Goal: Communication & Community: Ask a question

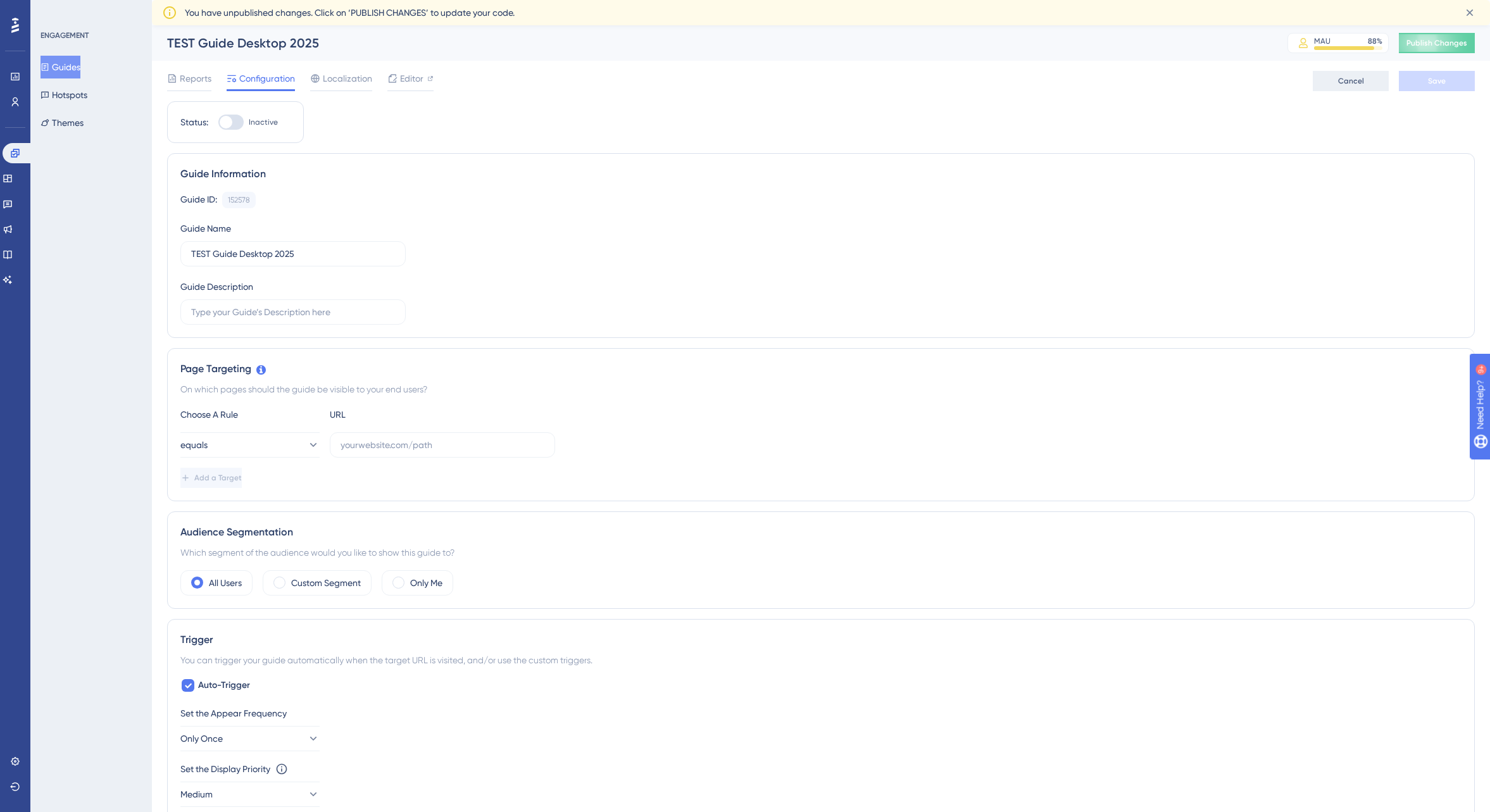
scroll to position [556, 0]
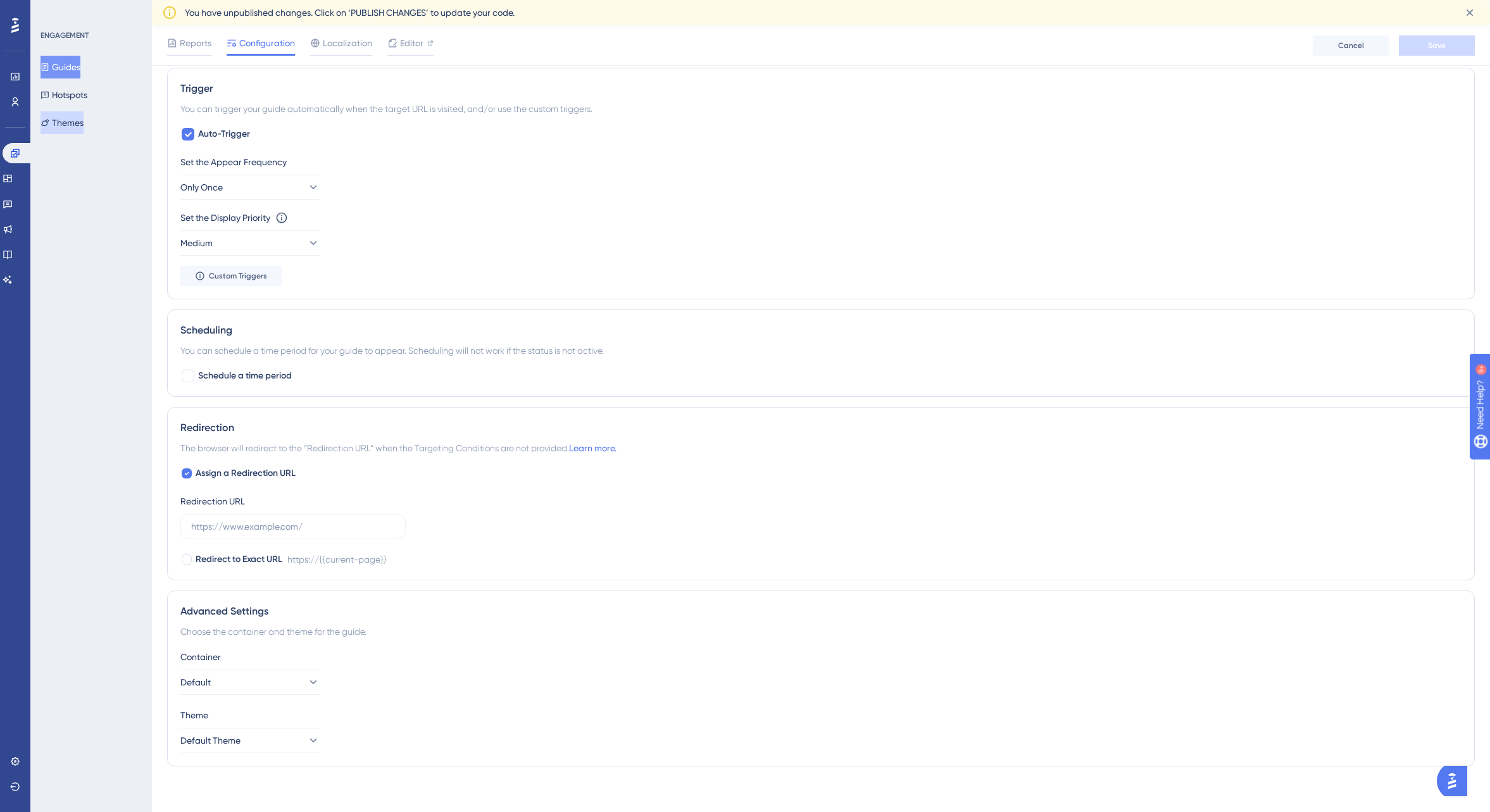
click at [83, 122] on button "Themes" at bounding box center [62, 123] width 43 height 23
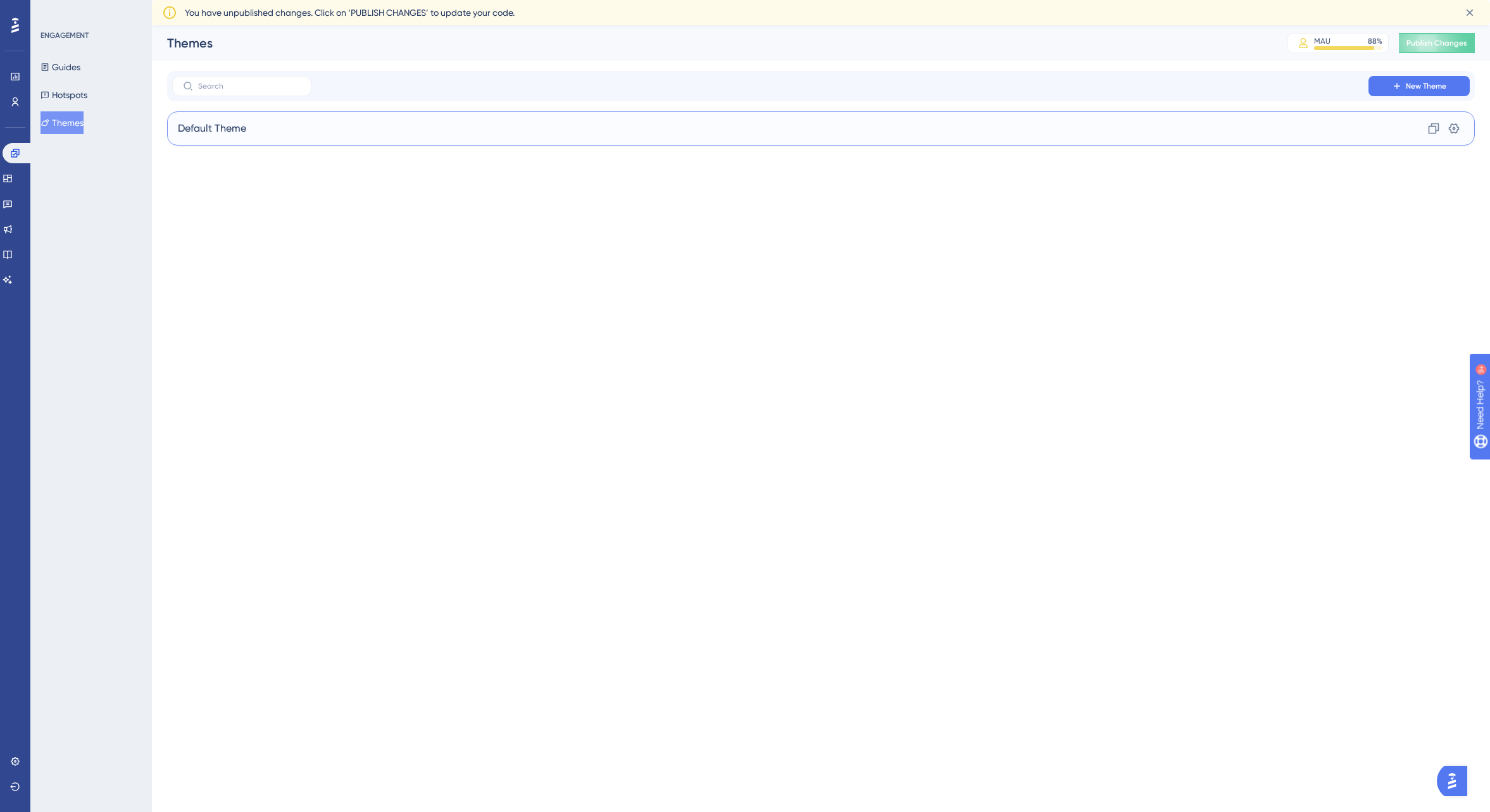
click at [281, 128] on div "Default Theme Clone Settings" at bounding box center [821, 128] width 1308 height 34
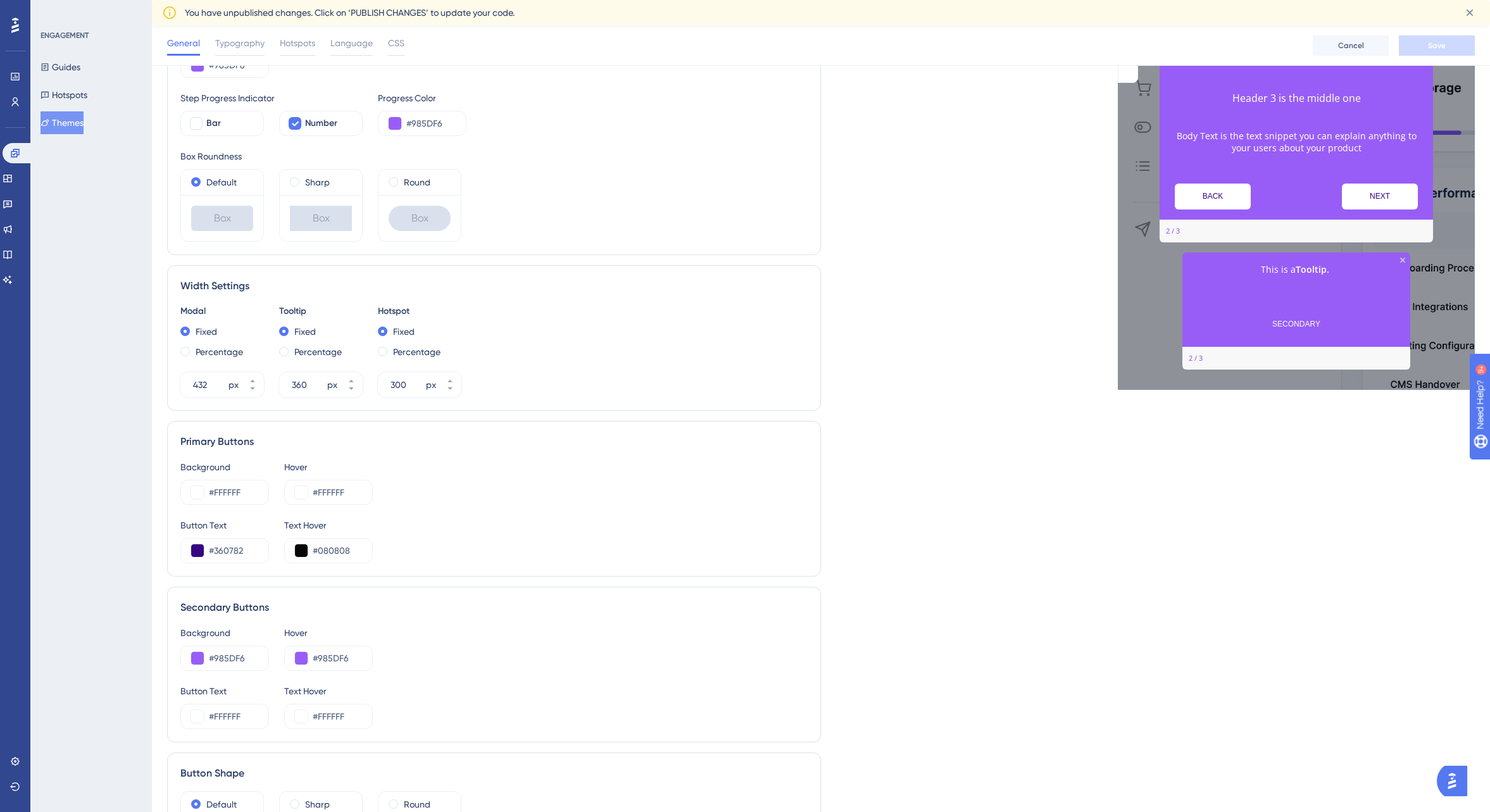
scroll to position [281, 0]
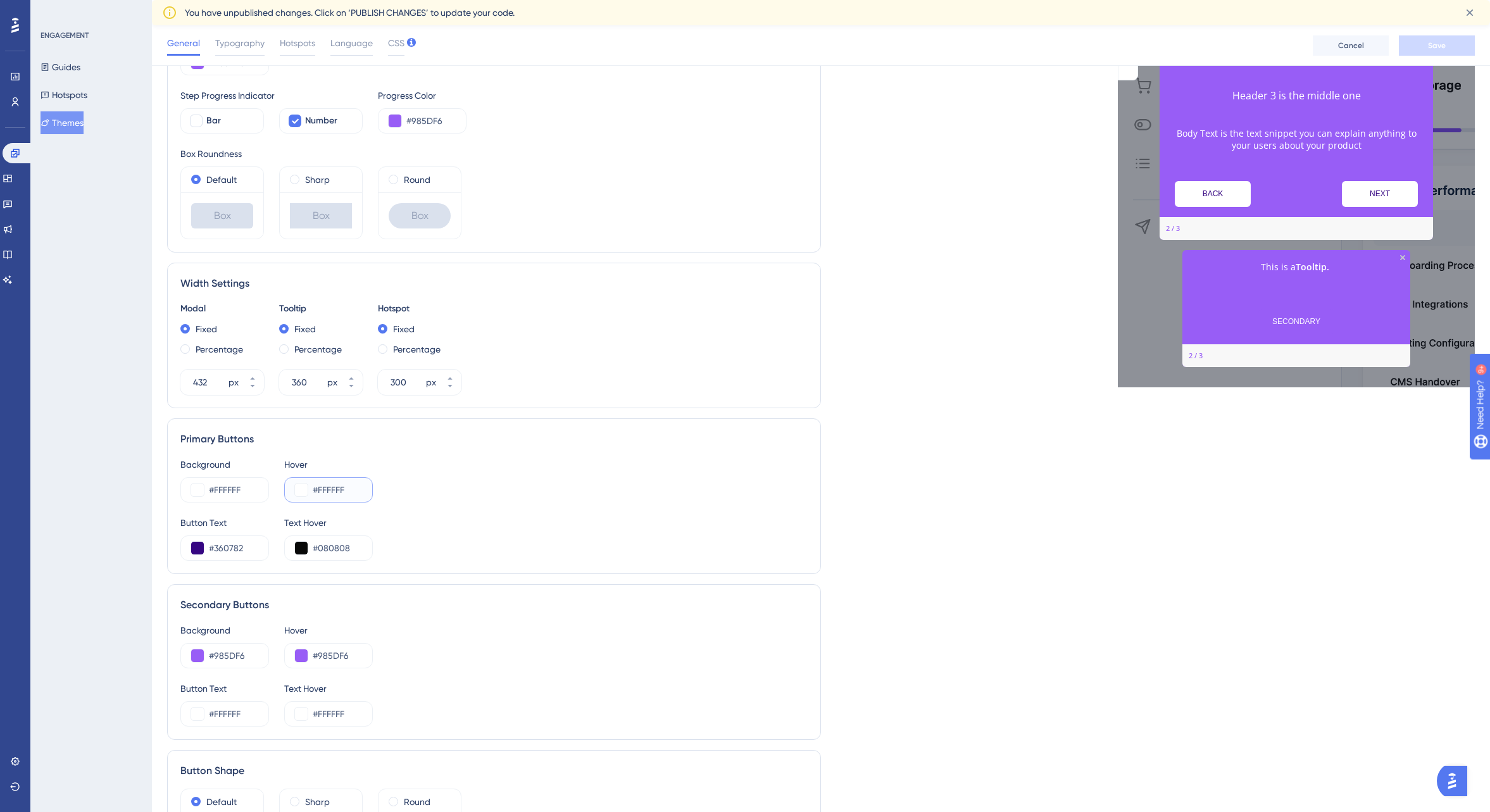
click at [298, 491] on button at bounding box center [301, 490] width 13 height 13
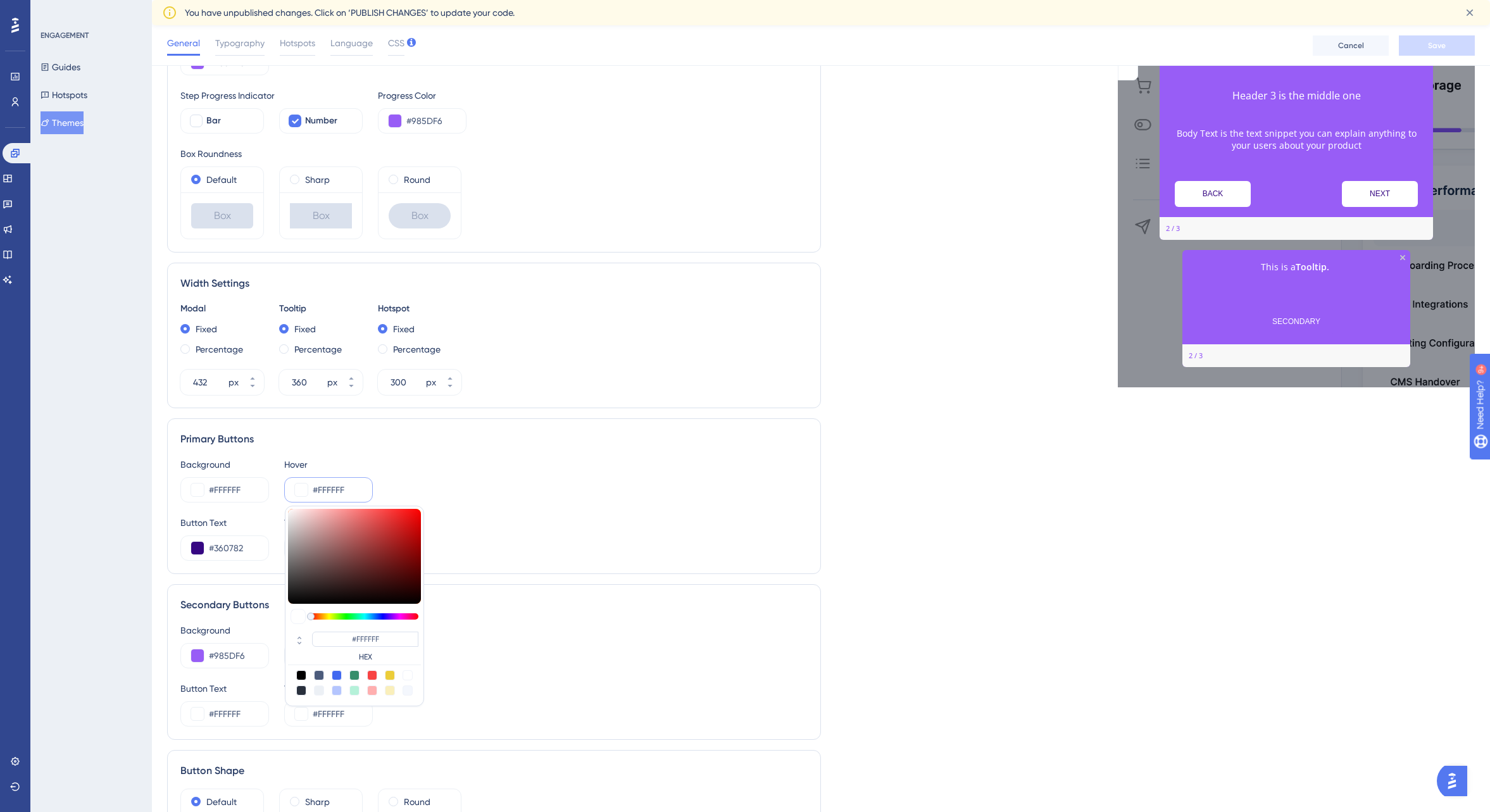
click at [320, 691] on div at bounding box center [319, 691] width 10 height 10
type input "#ecf0f5"
type input "#ECF0F5"
click at [507, 469] on div "Background #FFFFFF Hover #ecf0f5 #ECF0F5 HEX" at bounding box center [494, 480] width 628 height 46
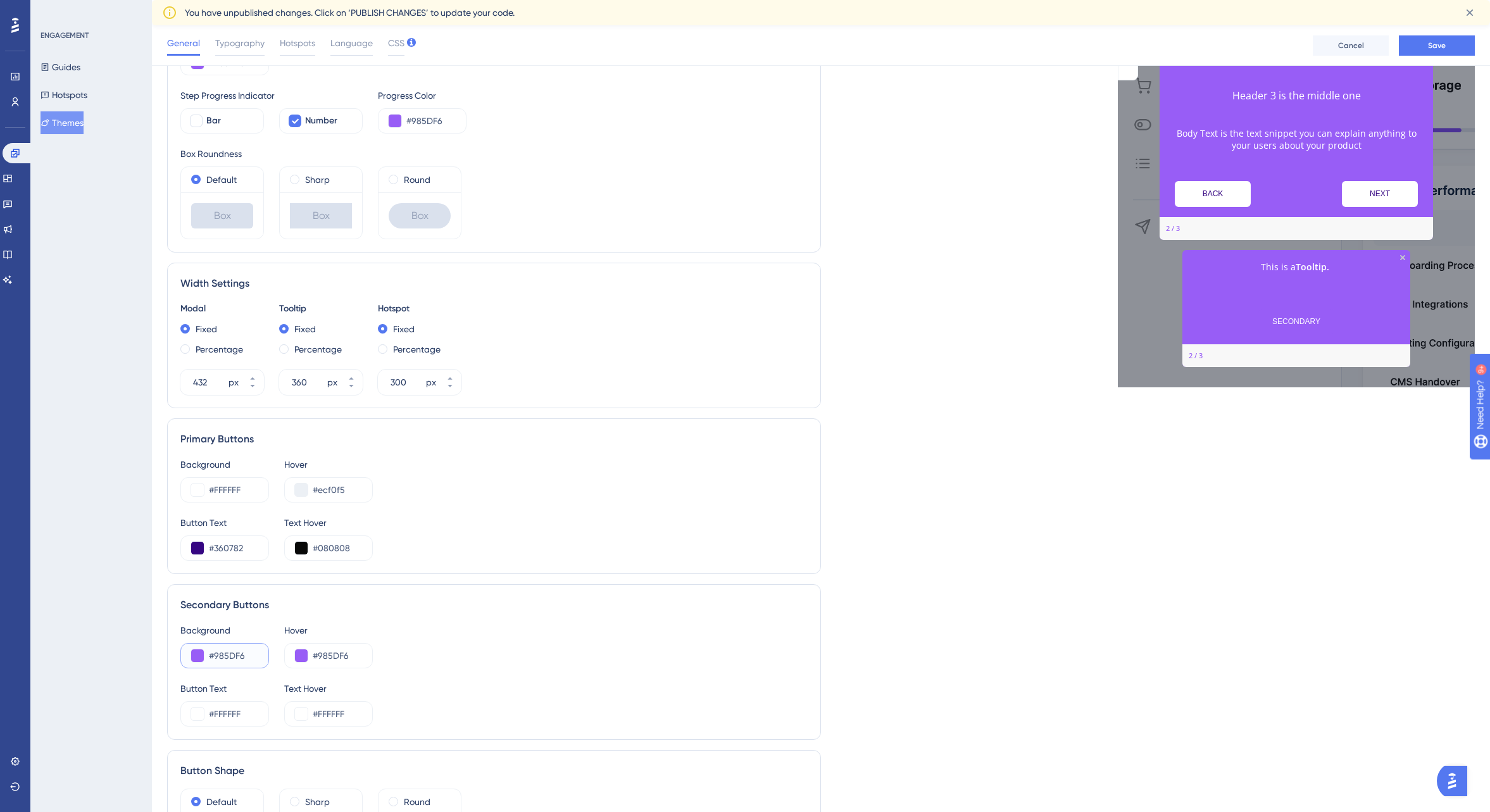
drag, startPoint x: 212, startPoint y: 655, endPoint x: 268, endPoint y: 657, distance: 56.0
click at [268, 657] on div "#985DF6" at bounding box center [224, 655] width 88 height 25
type input "#FFFFFF"
drag, startPoint x: 348, startPoint y: 489, endPoint x: 303, endPoint y: 489, distance: 45.0
click at [303, 489] on div "#ecf0f5" at bounding box center [328, 489] width 88 height 25
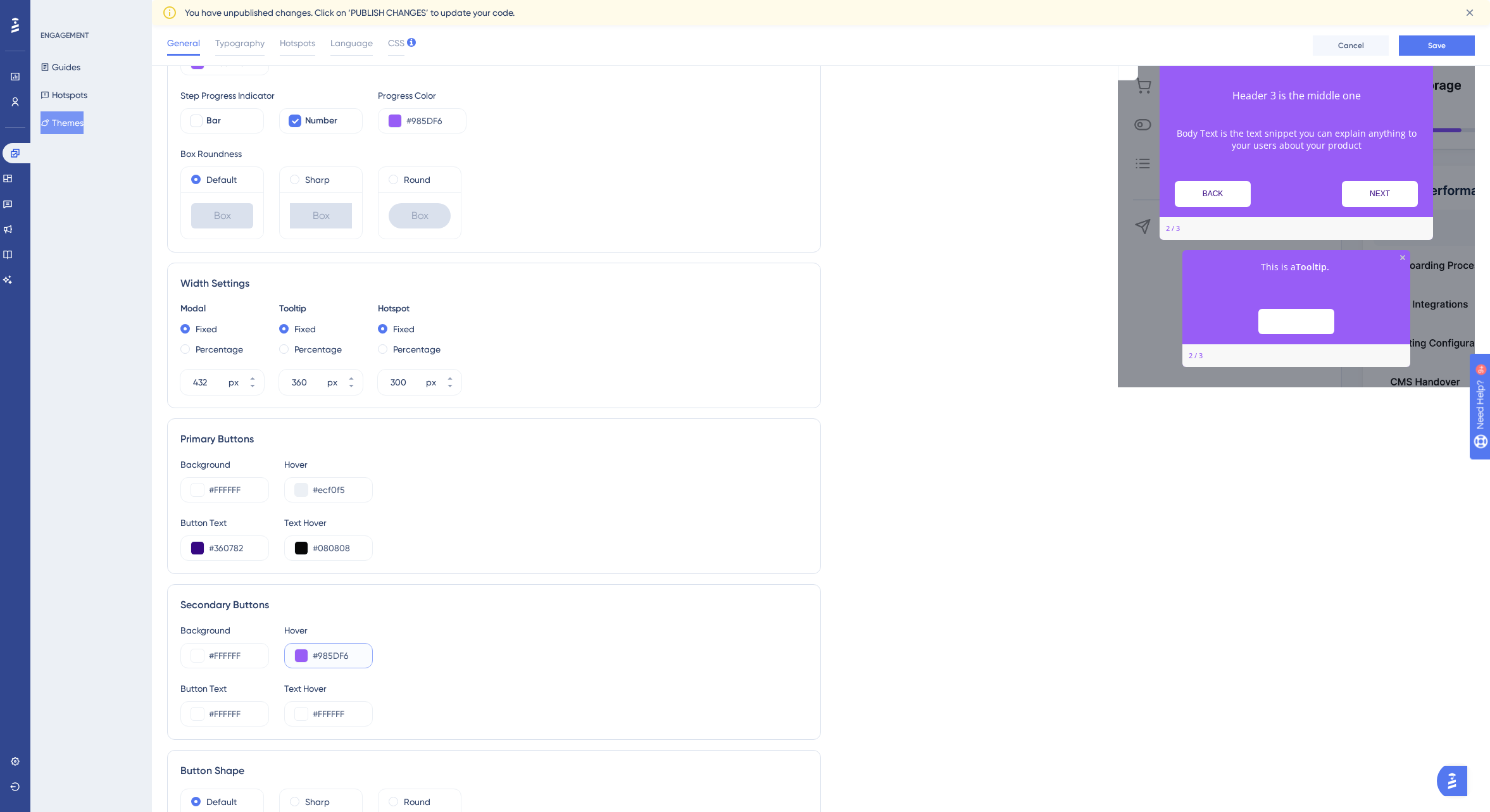
drag, startPoint x: 354, startPoint y: 656, endPoint x: 299, endPoint y: 655, distance: 55.0
click at [299, 655] on div "#985DF6" at bounding box center [328, 655] width 88 height 25
paste input "ECF0F5"
type input "#ECF0F5"
drag, startPoint x: 248, startPoint y: 546, endPoint x: 178, endPoint y: 547, distance: 70.0
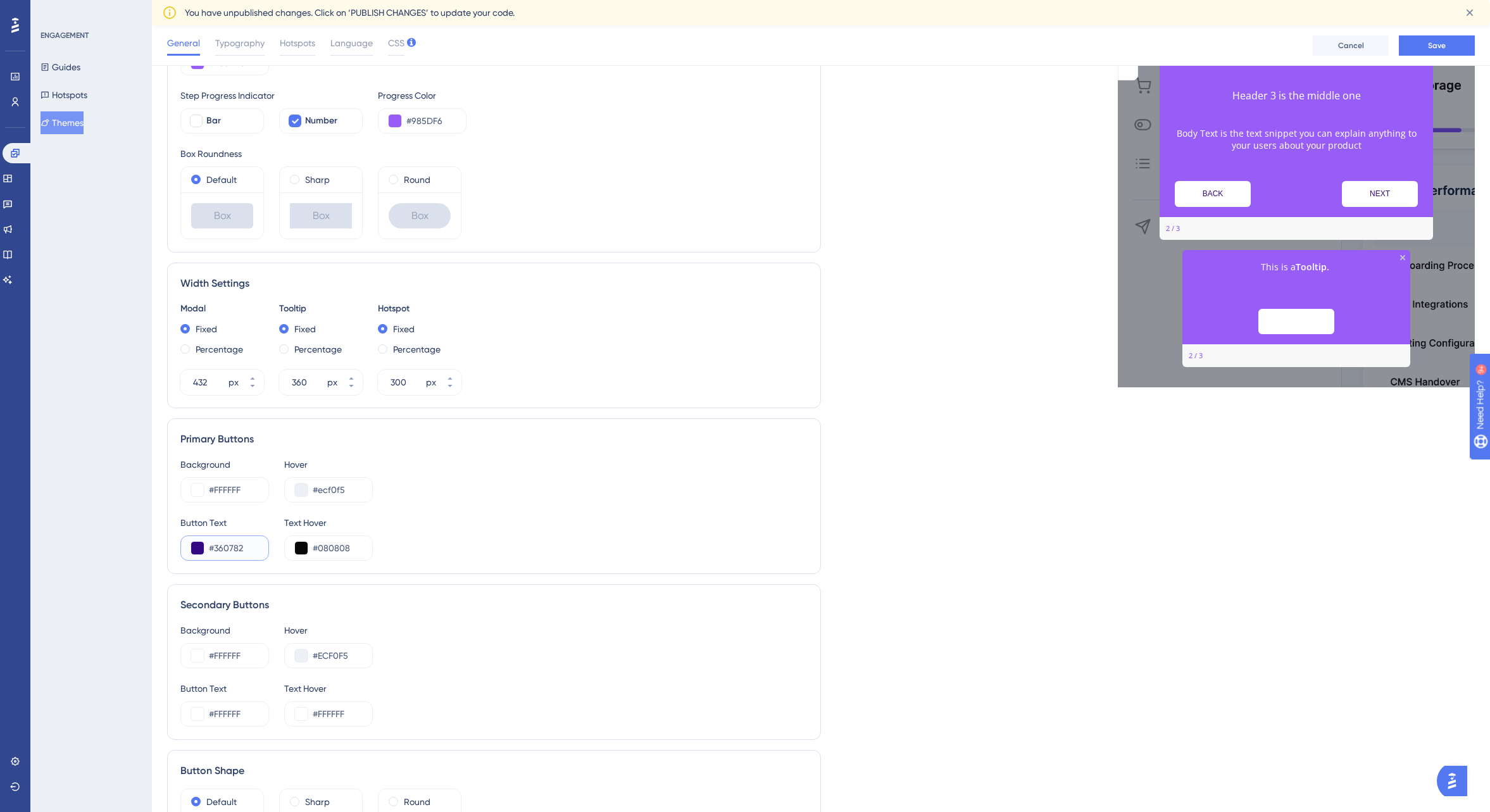
click at [178, 547] on div "Primary Buttons Background #FFFFFF Hover #ecf0f5 Button Text #360782 Text Hover…" at bounding box center [494, 496] width 654 height 156
drag, startPoint x: 254, startPoint y: 713, endPoint x: 167, endPoint y: 711, distance: 87.0
click at [167, 711] on div "Performance Users Engagement Widgets Feedback Product Updates Knowledge Base AI…" at bounding box center [821, 325] width 1338 height 1161
paste input "360782"
type input "#360782"
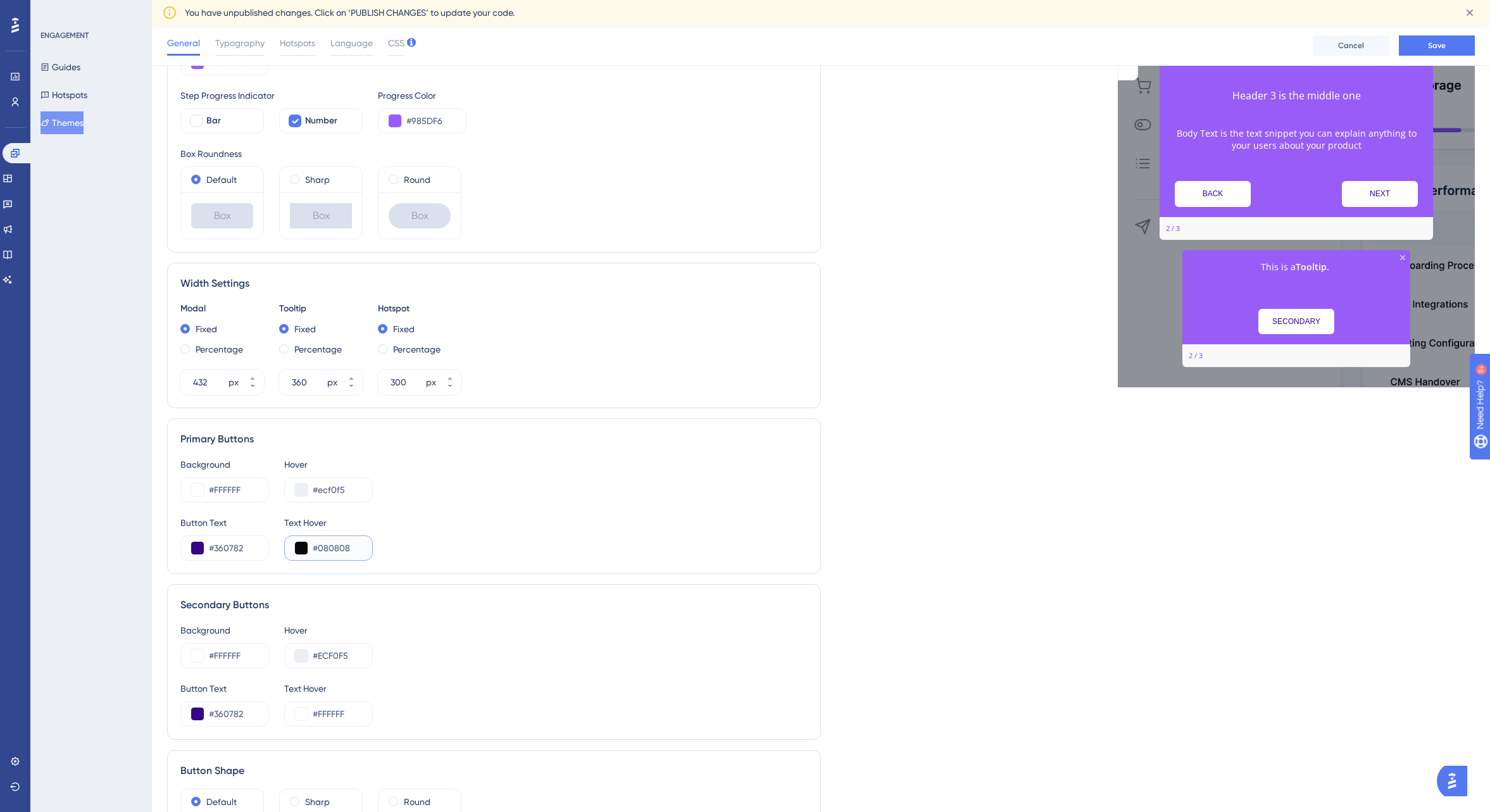
drag, startPoint x: 357, startPoint y: 548, endPoint x: 270, endPoint y: 542, distance: 87.2
click at [270, 542] on div "Button Text #360782 Text Hover #080808" at bounding box center [494, 538] width 628 height 46
drag, startPoint x: 352, startPoint y: 713, endPoint x: 285, endPoint y: 713, distance: 67.0
click at [285, 713] on div "#FFFFFF" at bounding box center [328, 714] width 88 height 25
paste input "080808"
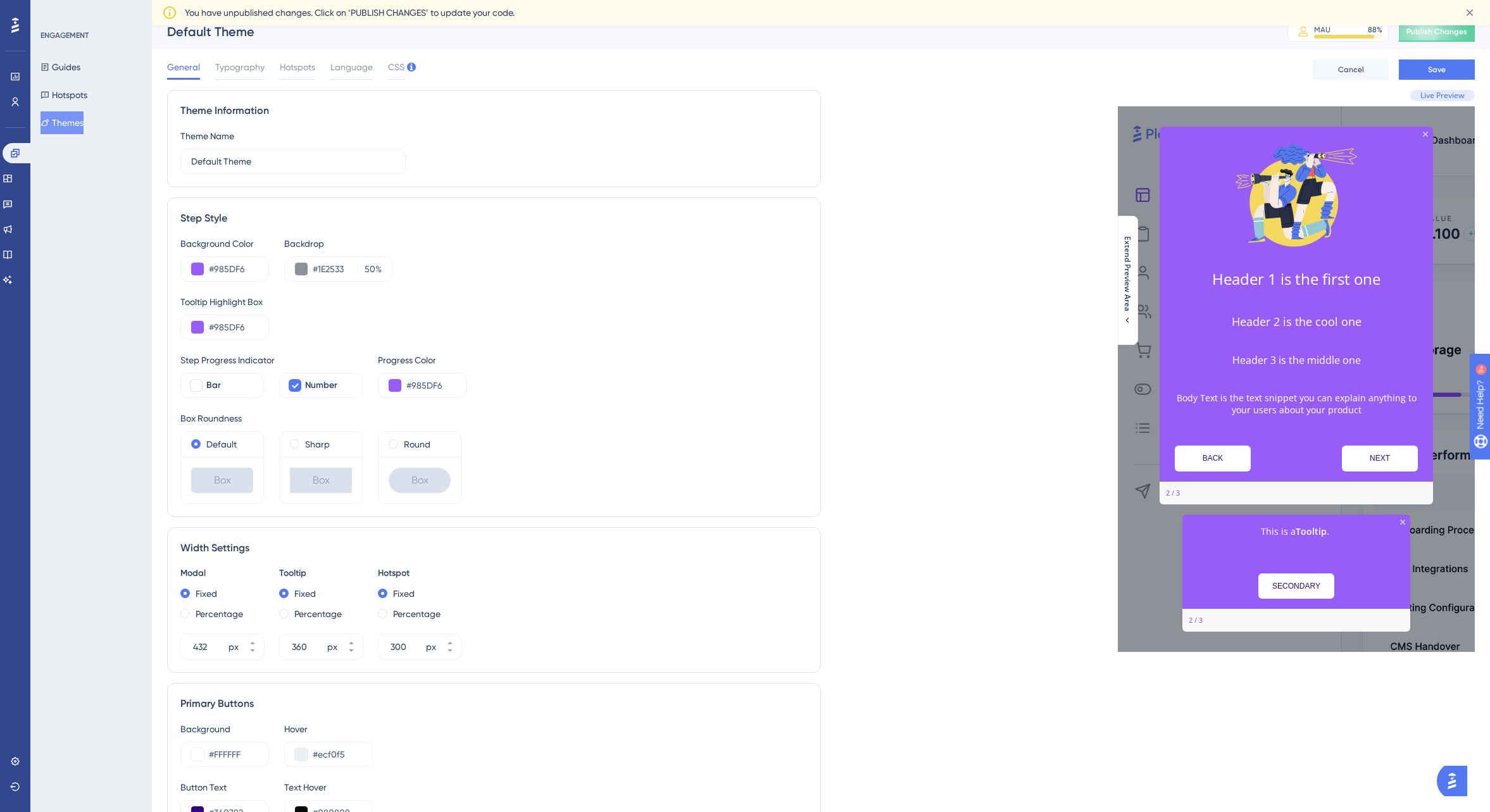
scroll to position [0, 0]
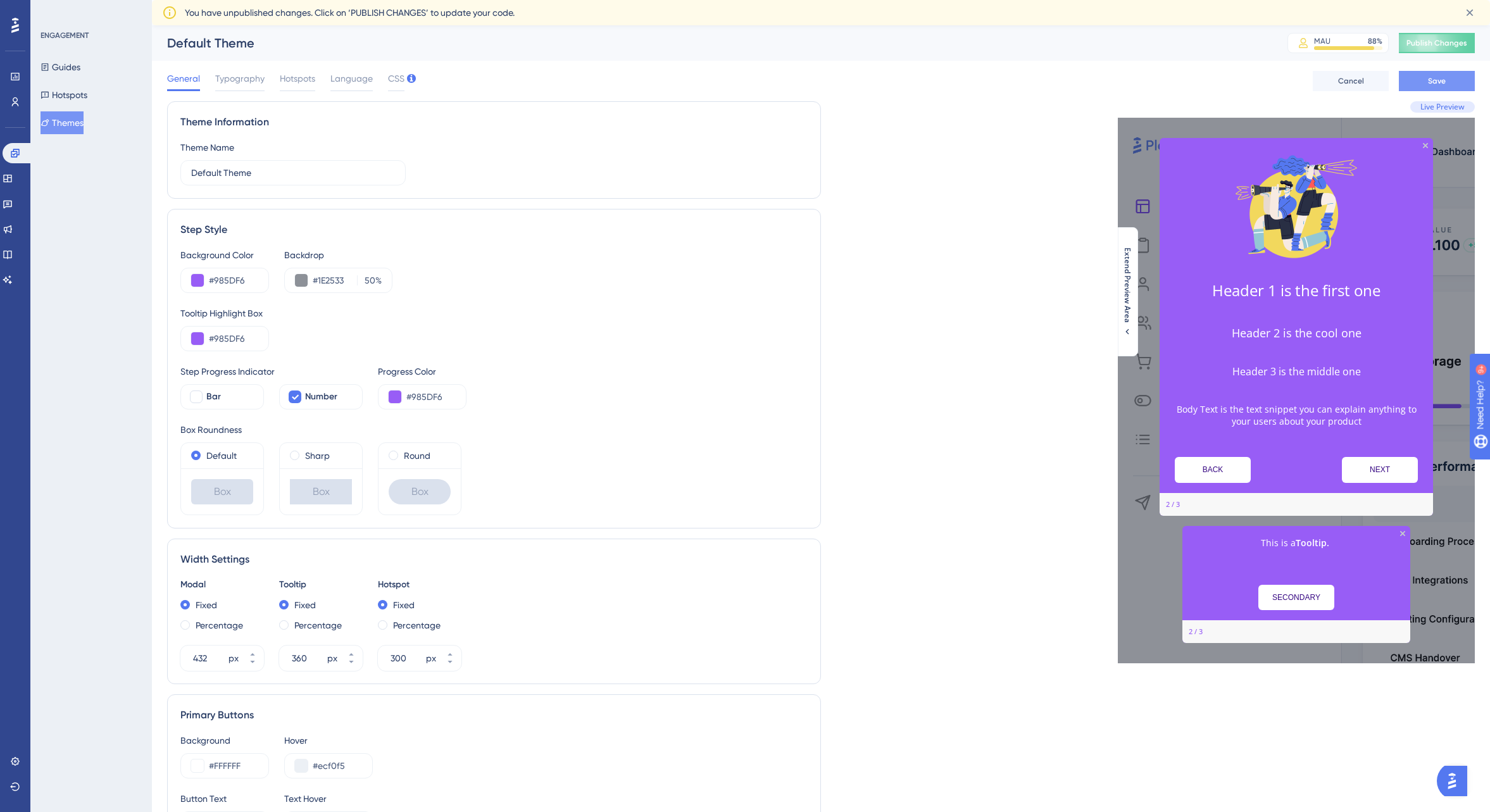
type input "#080808"
click at [1440, 82] on span "Save" at bounding box center [1436, 81] width 17 height 10
click at [1458, 41] on span "Publish Changes" at bounding box center [1437, 43] width 61 height 10
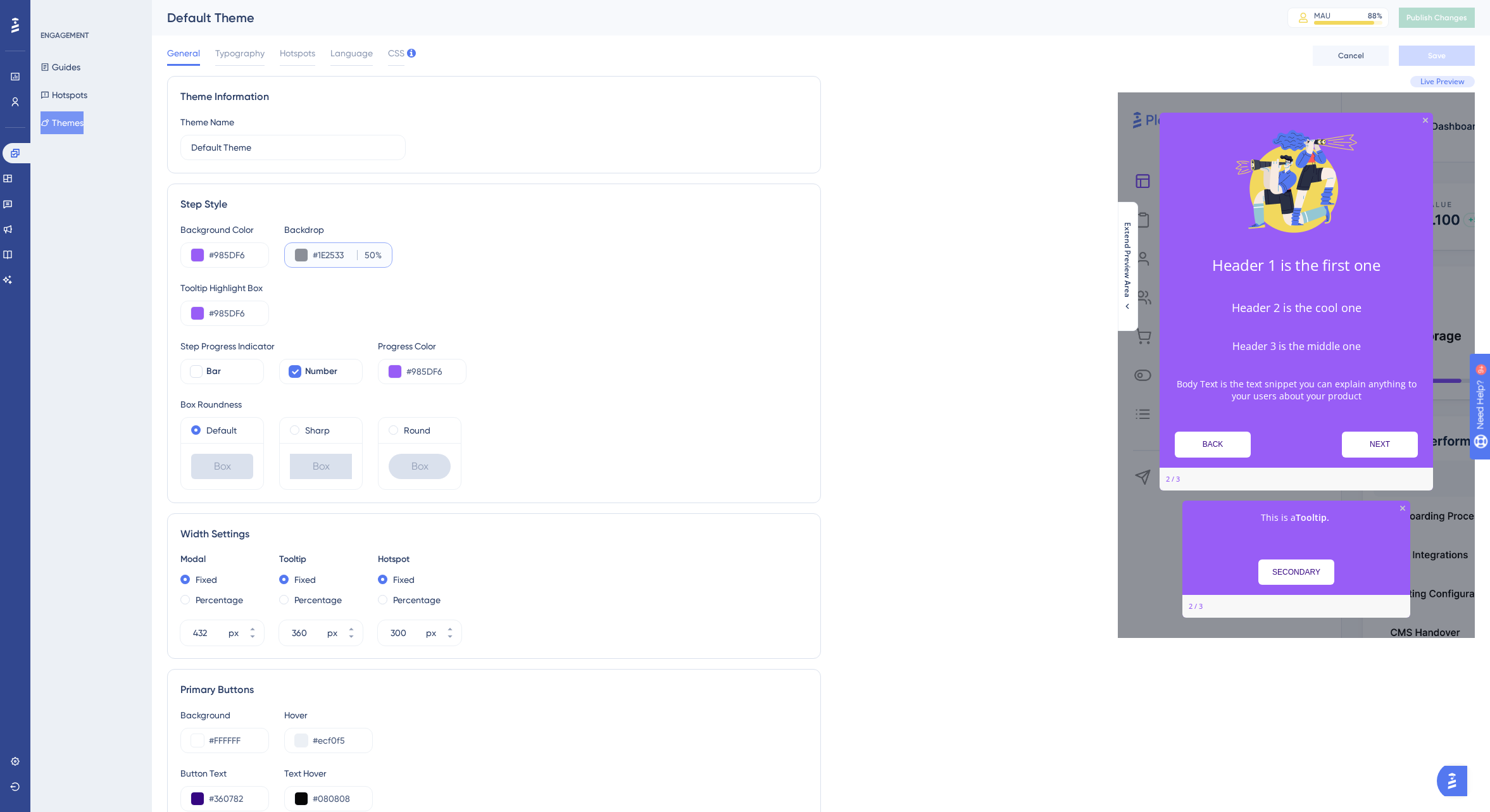
click at [369, 254] on input "50" at bounding box center [369, 255] width 14 height 15
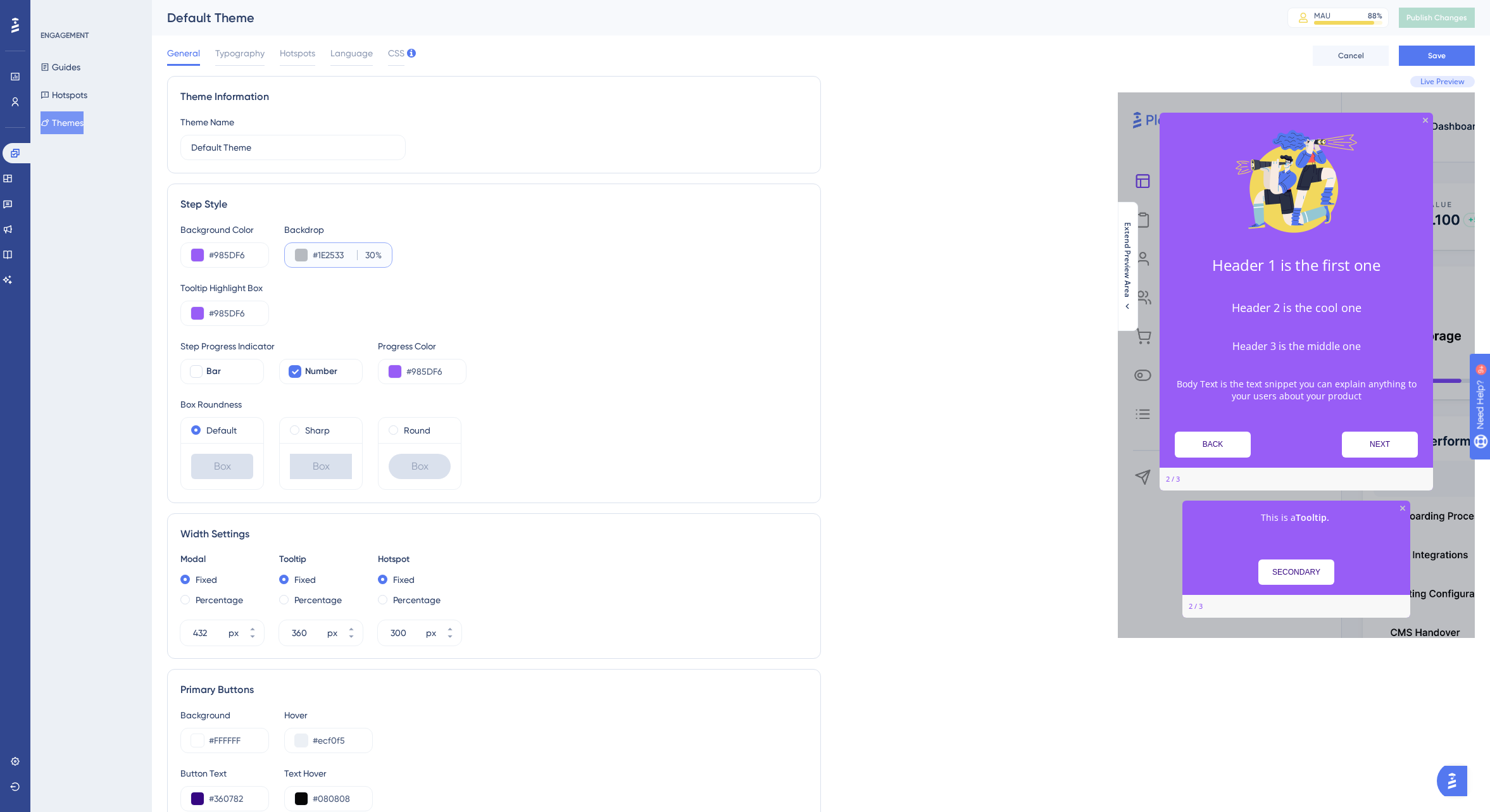
type input "30"
click at [1416, 57] on button "Save" at bounding box center [1437, 56] width 76 height 20
click at [81, 69] on button "Guides" at bounding box center [61, 66] width 40 height 23
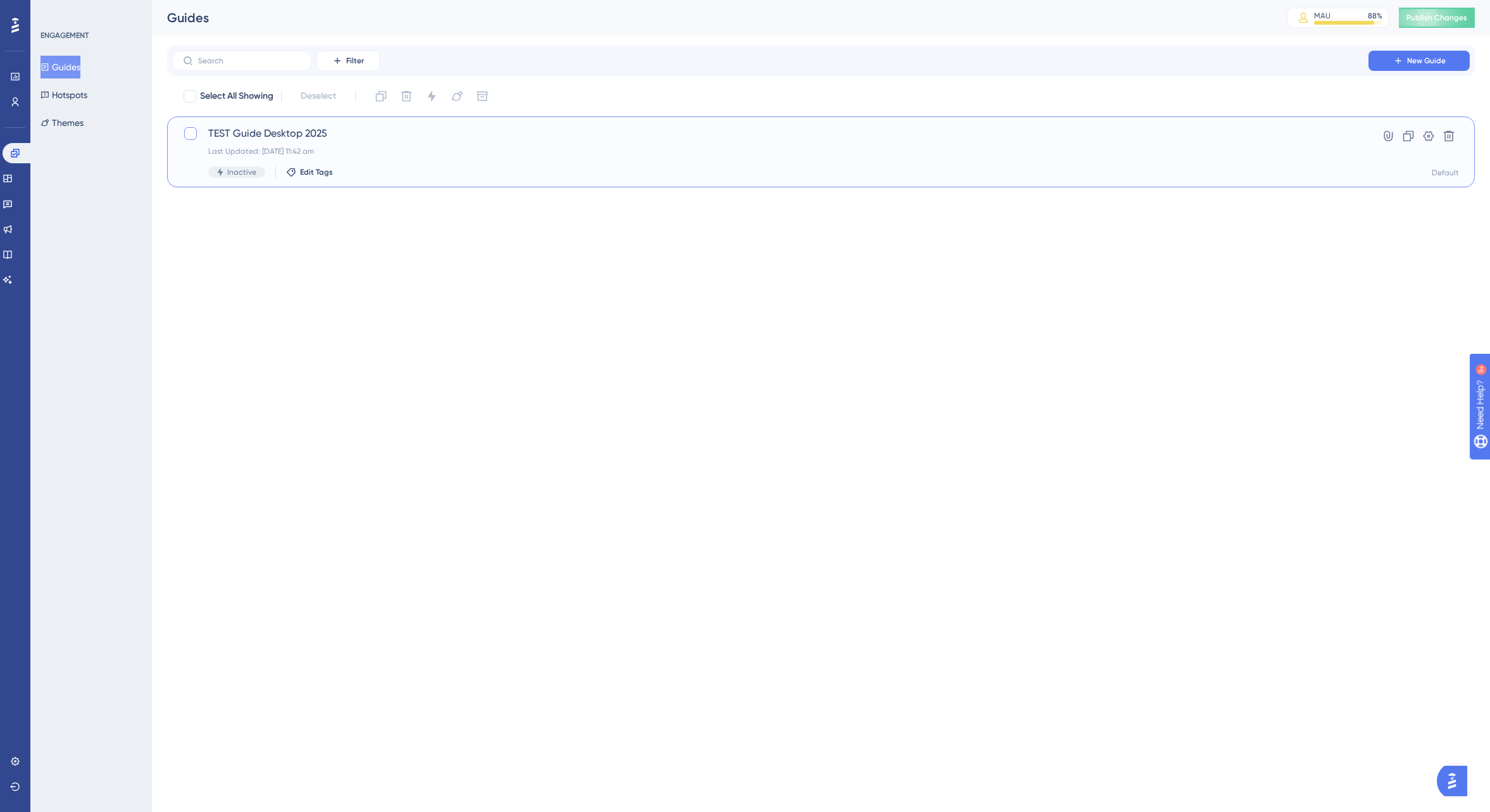
click at [193, 132] on div at bounding box center [190, 134] width 13 height 13
checkbox input "true"
click at [396, 132] on span "TEST Guide Desktop 2025" at bounding box center [771, 134] width 1125 height 15
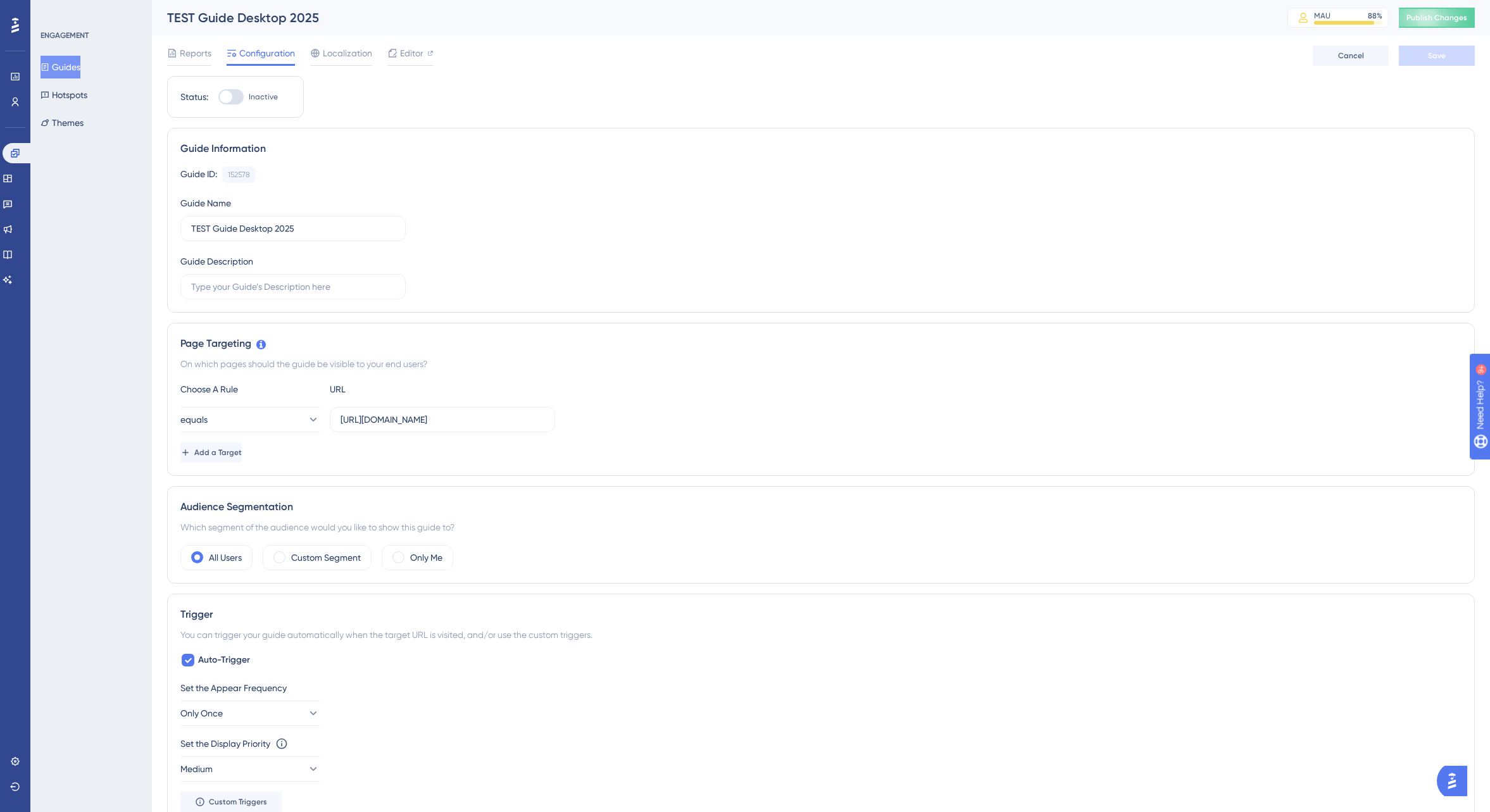
click at [230, 92] on div at bounding box center [226, 97] width 13 height 13
click at [218, 97] on input "Inactive" at bounding box center [218, 97] width 1 height 1
checkbox input "false"
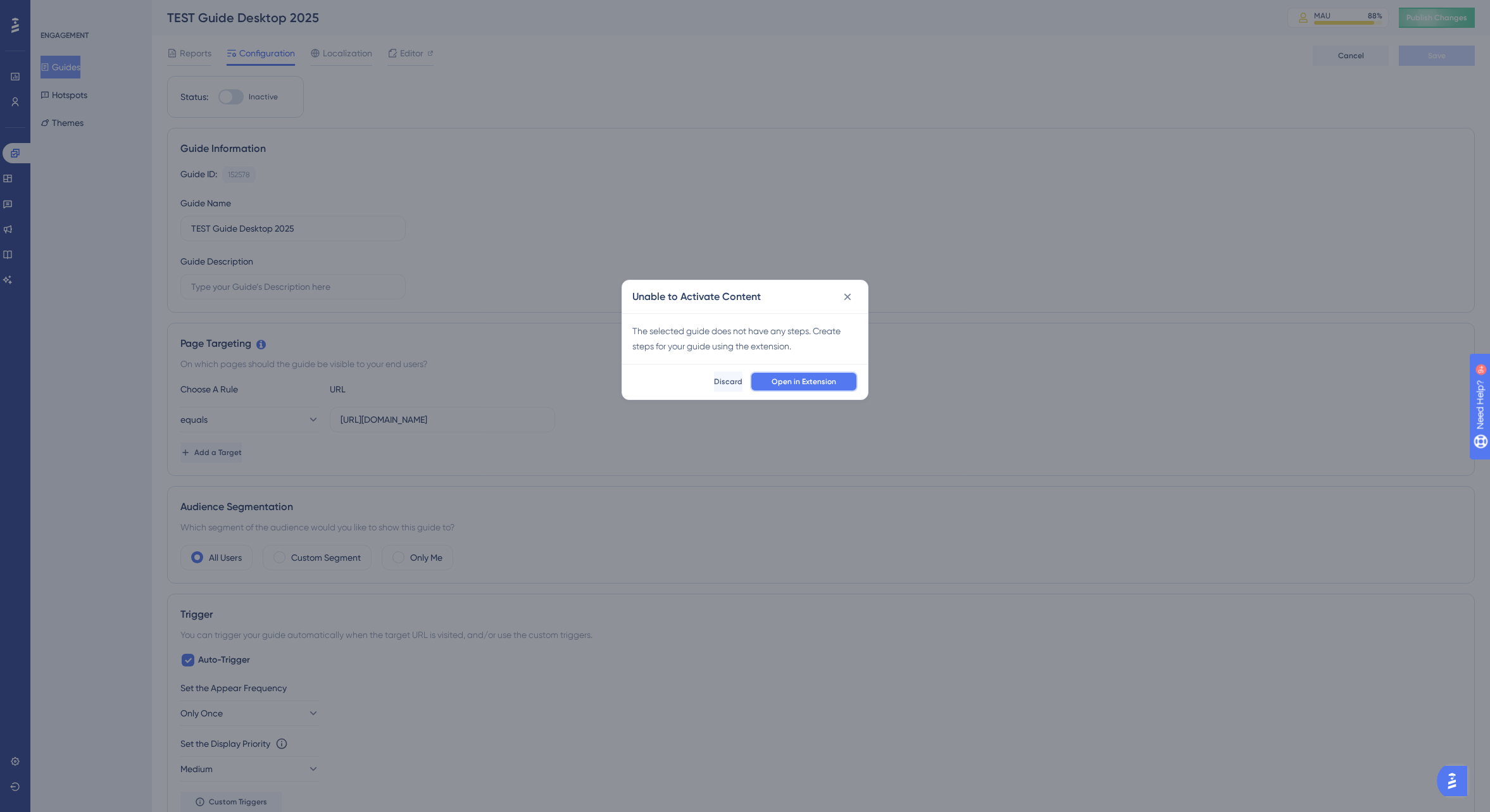
click at [787, 382] on span "Open in Extension" at bounding box center [804, 381] width 65 height 10
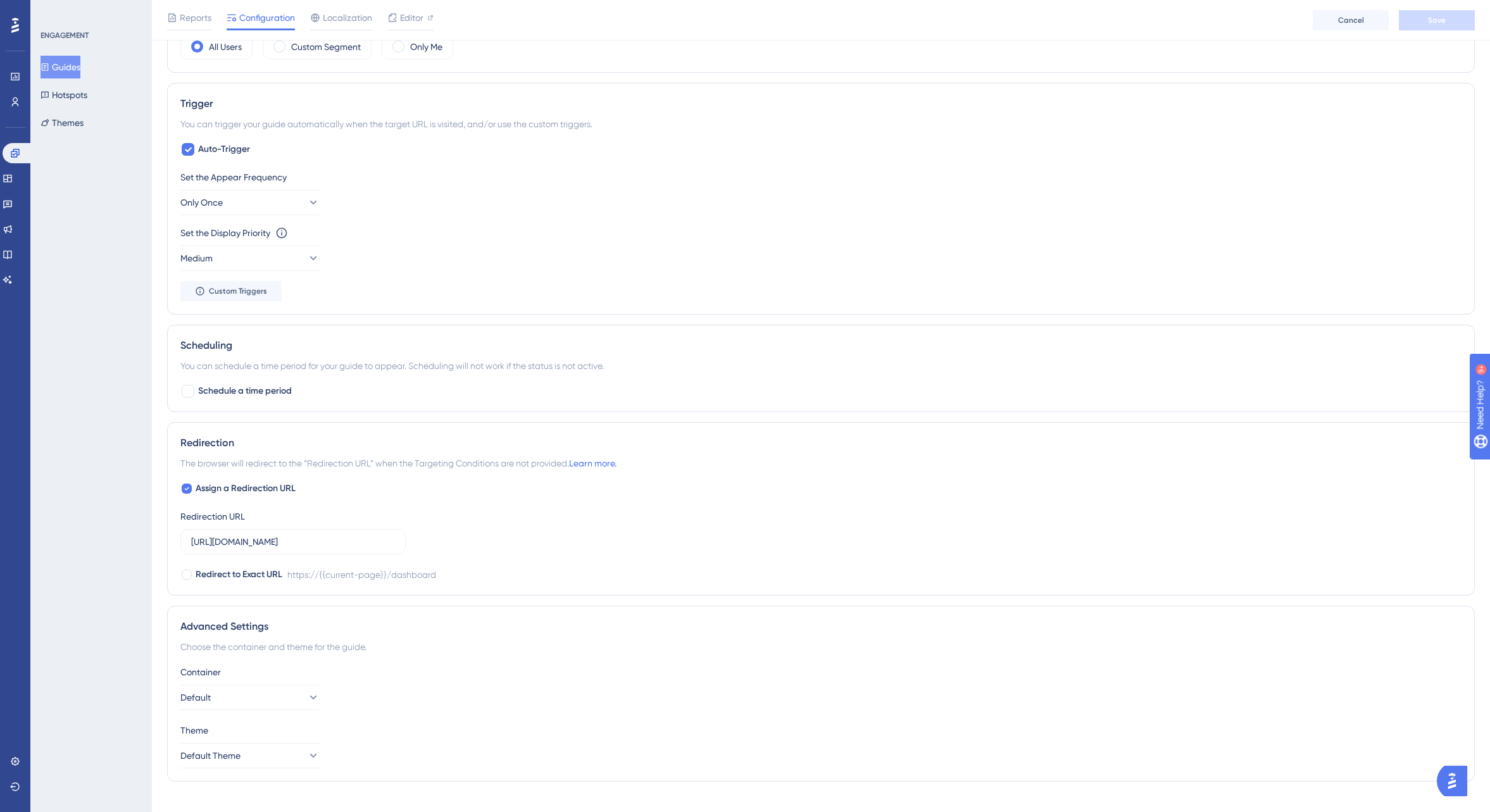
scroll to position [536, 0]
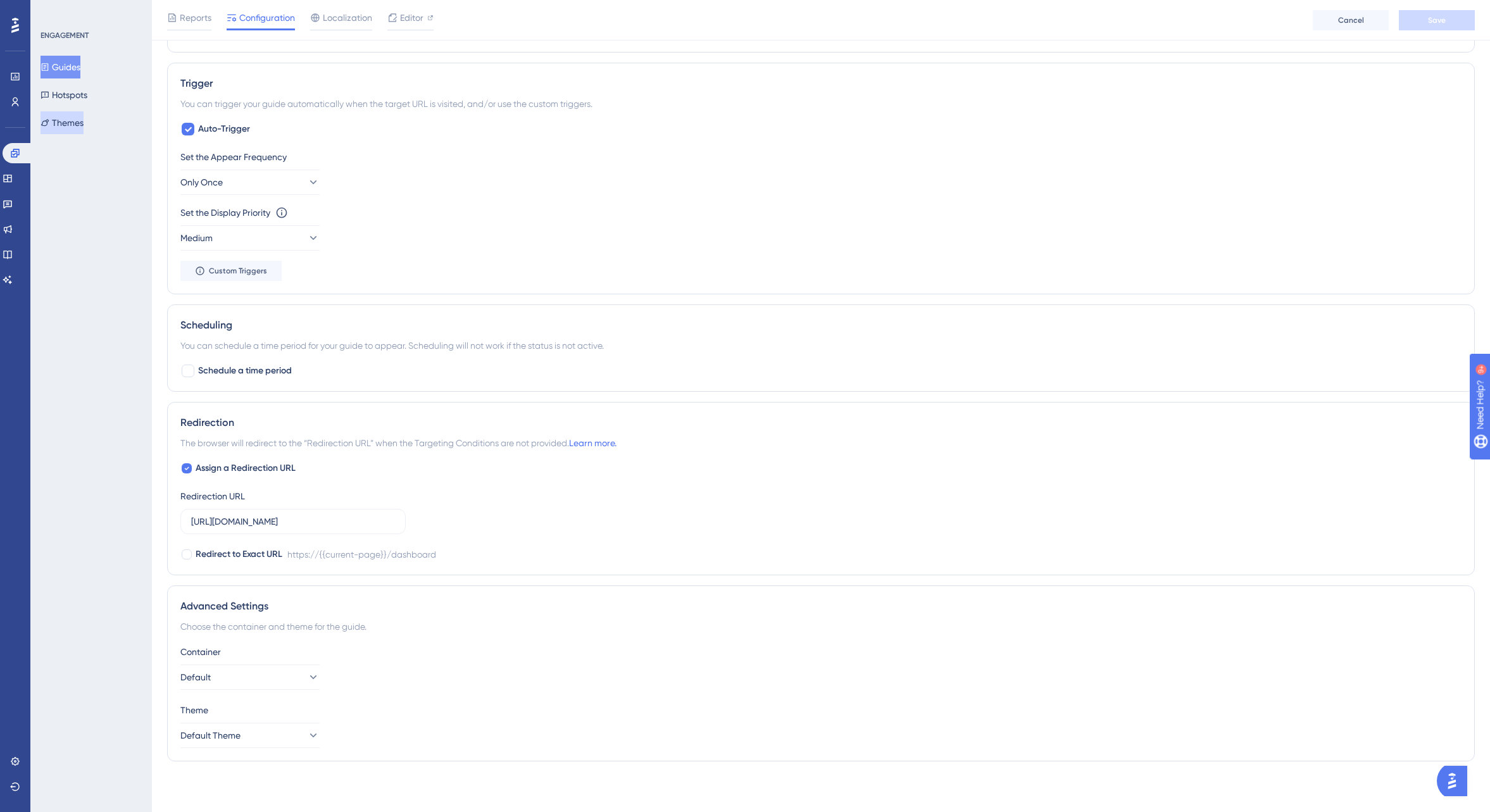
click at [79, 121] on button "Themes" at bounding box center [62, 123] width 43 height 23
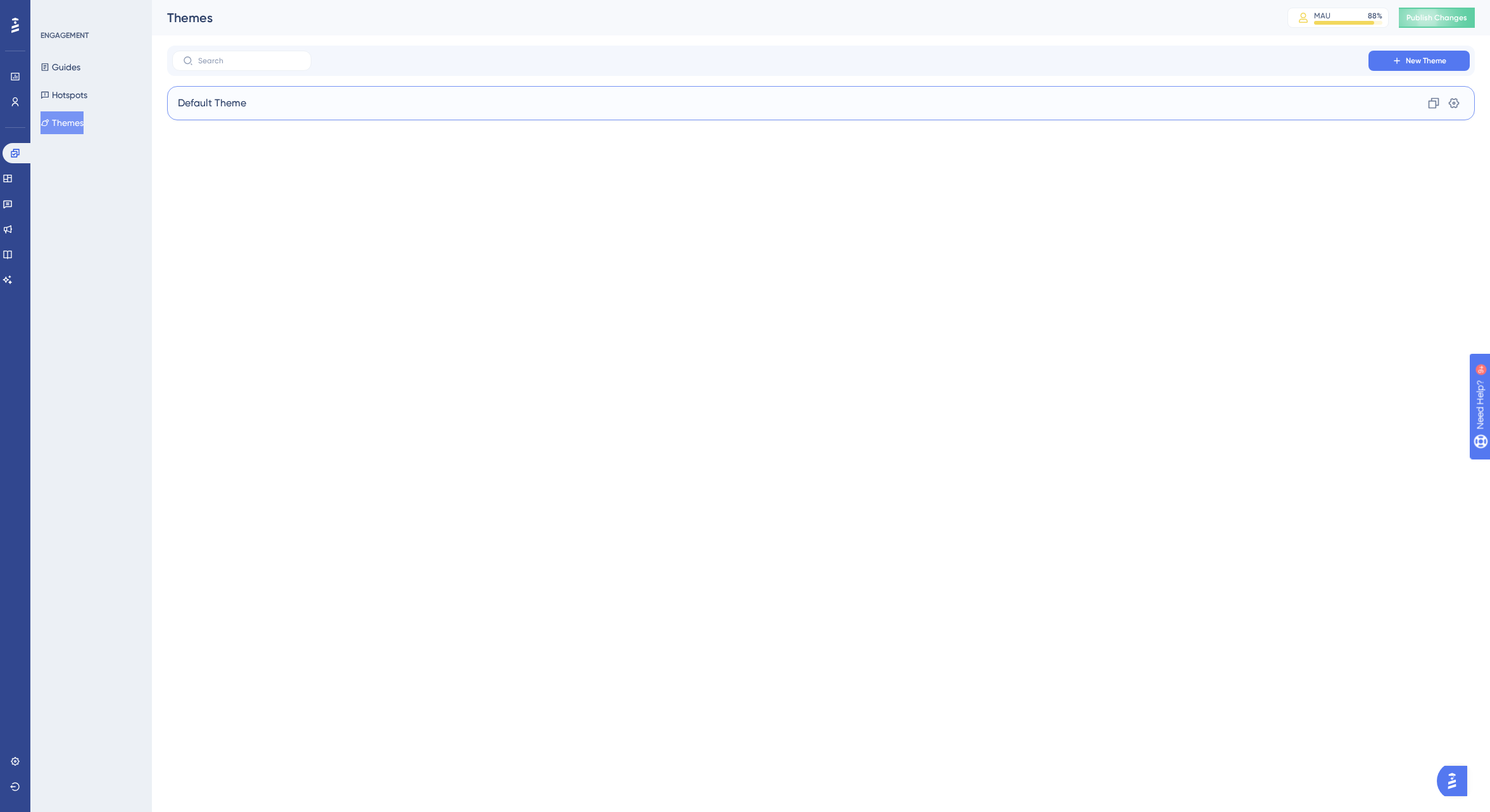
click at [245, 108] on span "Default Theme" at bounding box center [212, 103] width 68 height 15
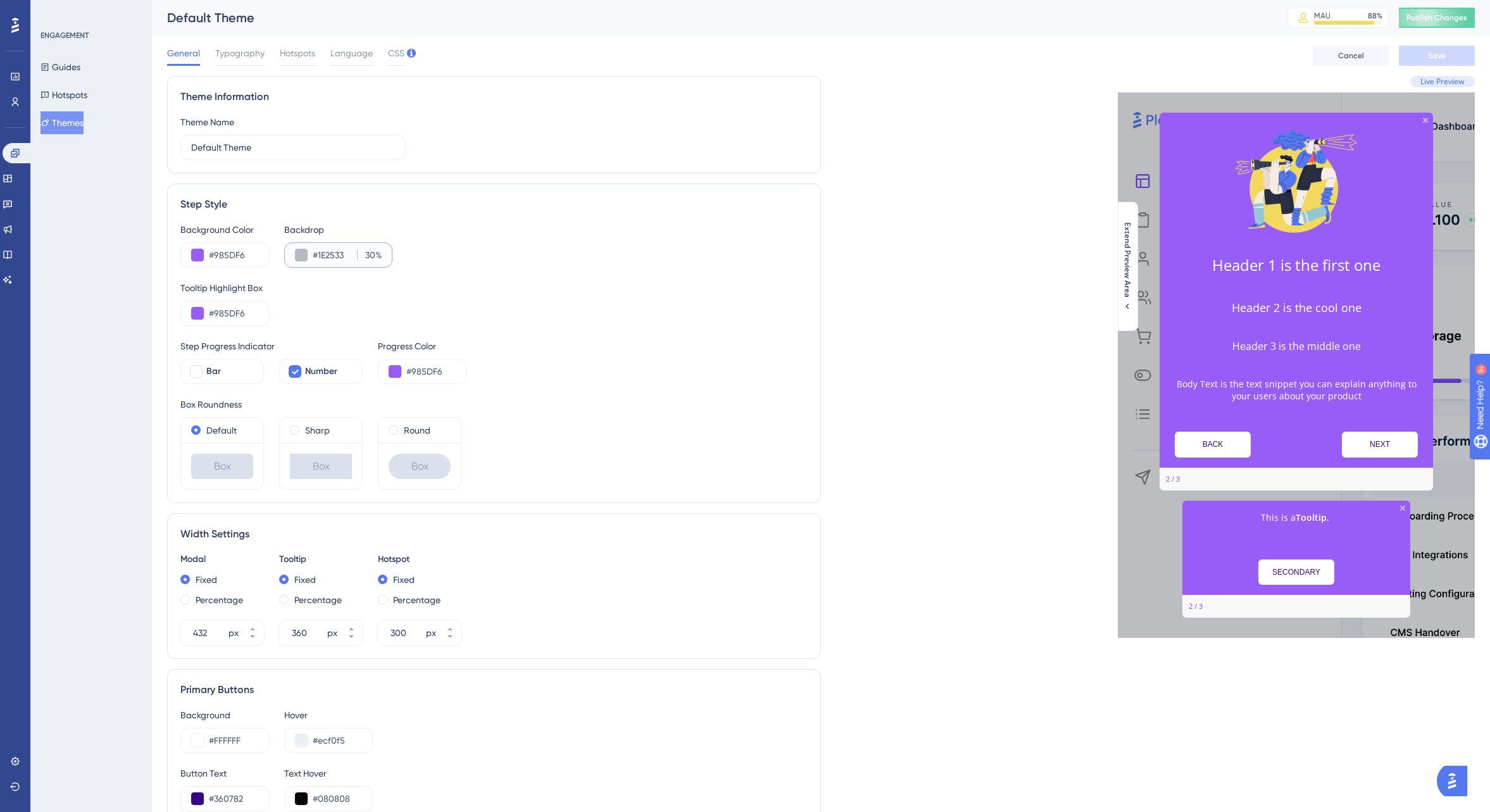
click at [369, 253] on input "30" at bounding box center [369, 255] width 14 height 15
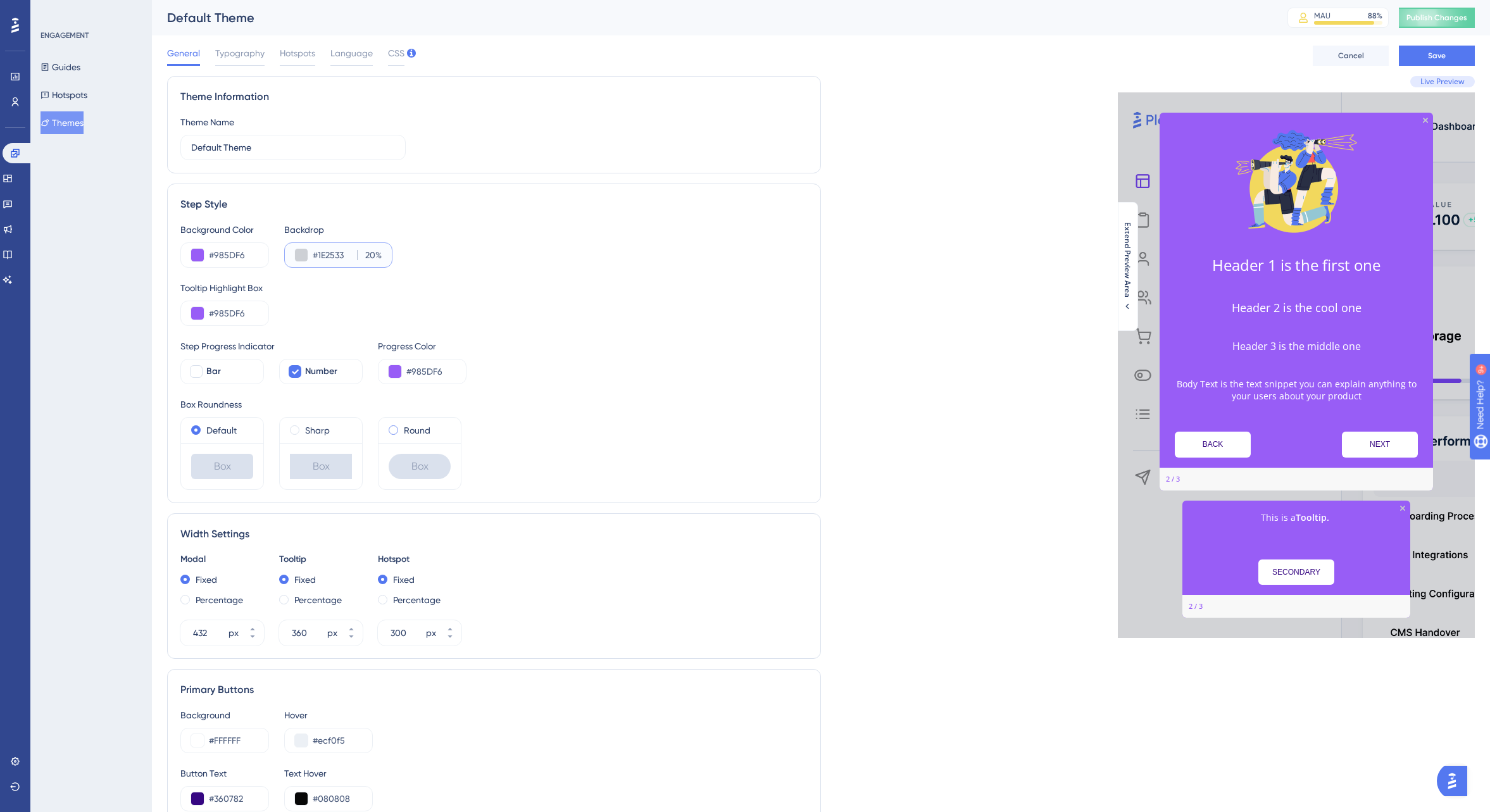
type input "20"
click at [392, 429] on span at bounding box center [393, 430] width 10 height 10
click at [402, 427] on input "radio" at bounding box center [402, 427] width 0 height 0
click at [392, 429] on span at bounding box center [393, 430] width 10 height 10
click at [402, 427] on input "radio" at bounding box center [402, 427] width 0 height 0
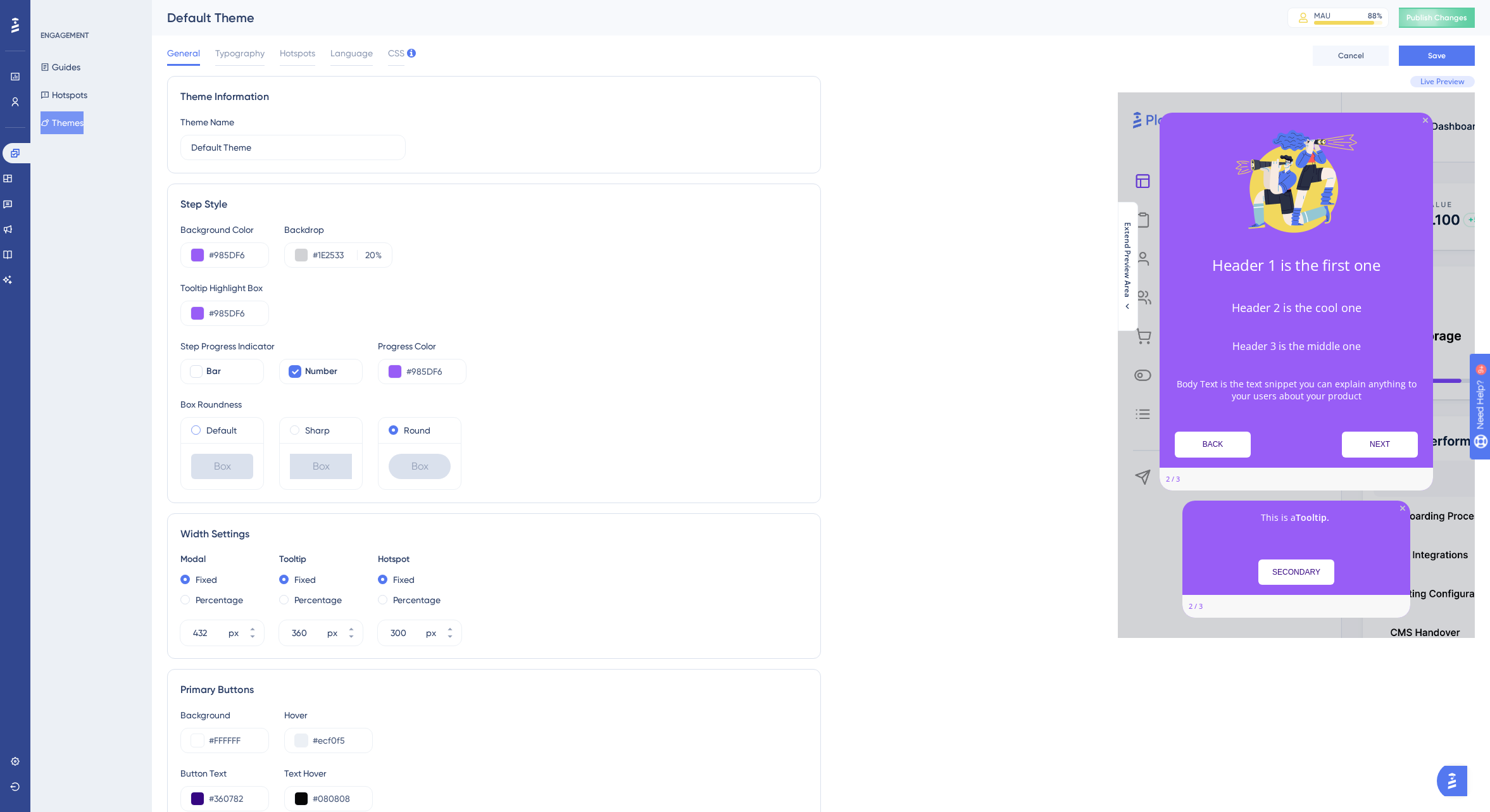
click at [195, 430] on span at bounding box center [196, 430] width 10 height 10
click at [205, 427] on input "radio" at bounding box center [205, 427] width 0 height 0
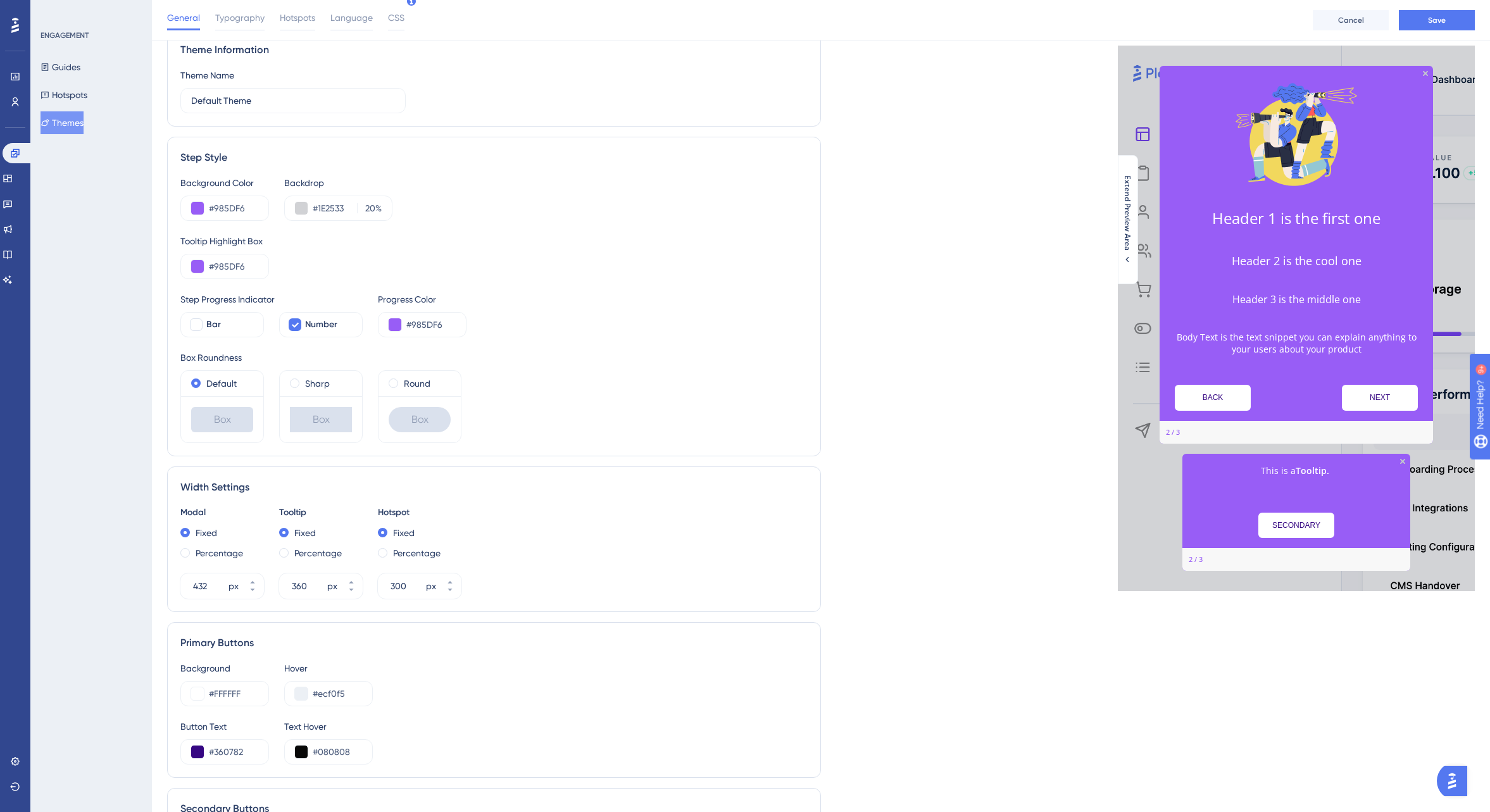
scroll to position [65, 0]
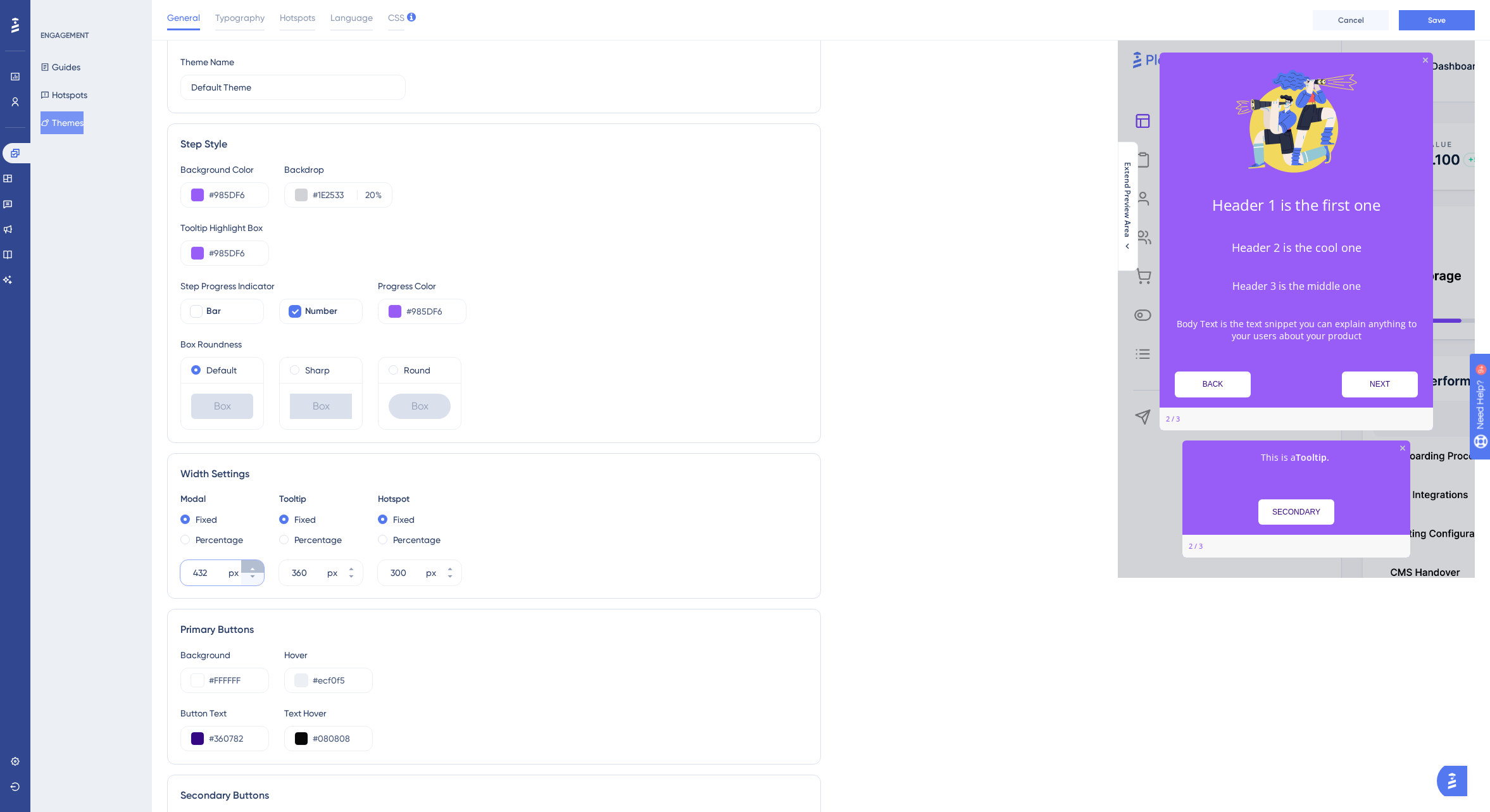
click at [256, 565] on icon at bounding box center [252, 569] width 8 height 8
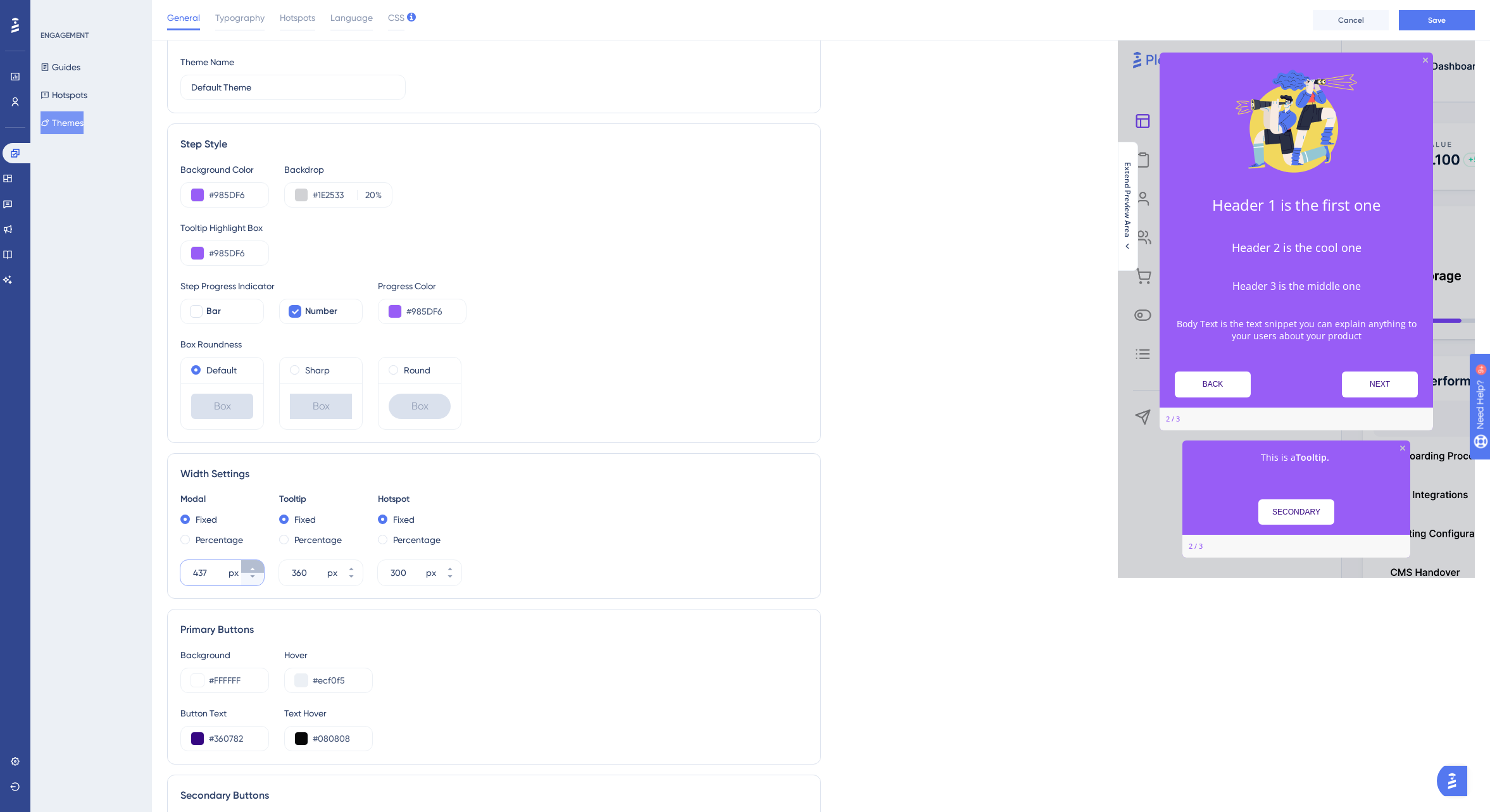
click at [256, 565] on icon at bounding box center [252, 569] width 8 height 8
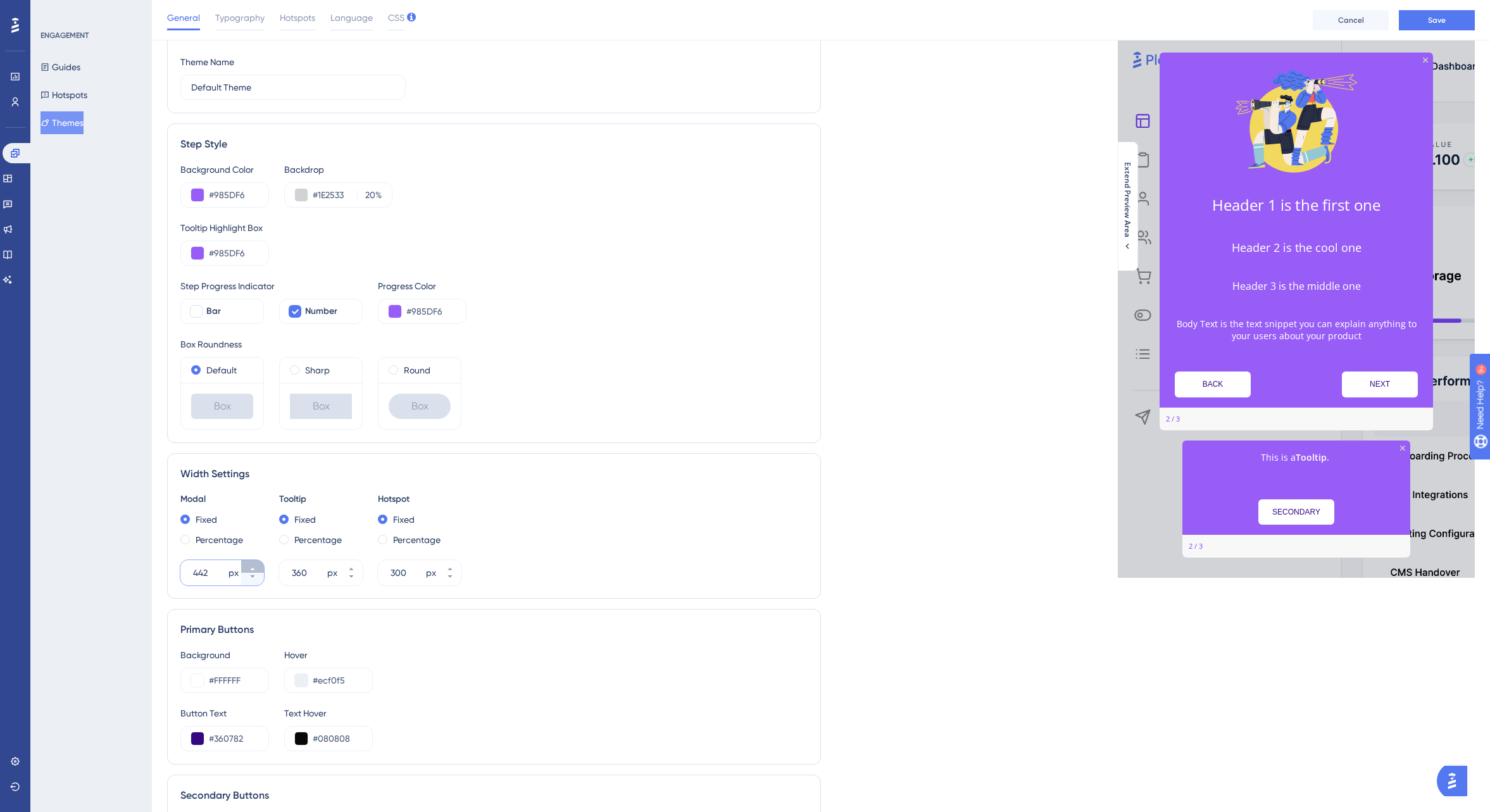
click at [256, 565] on icon at bounding box center [252, 569] width 8 height 8
type input "445"
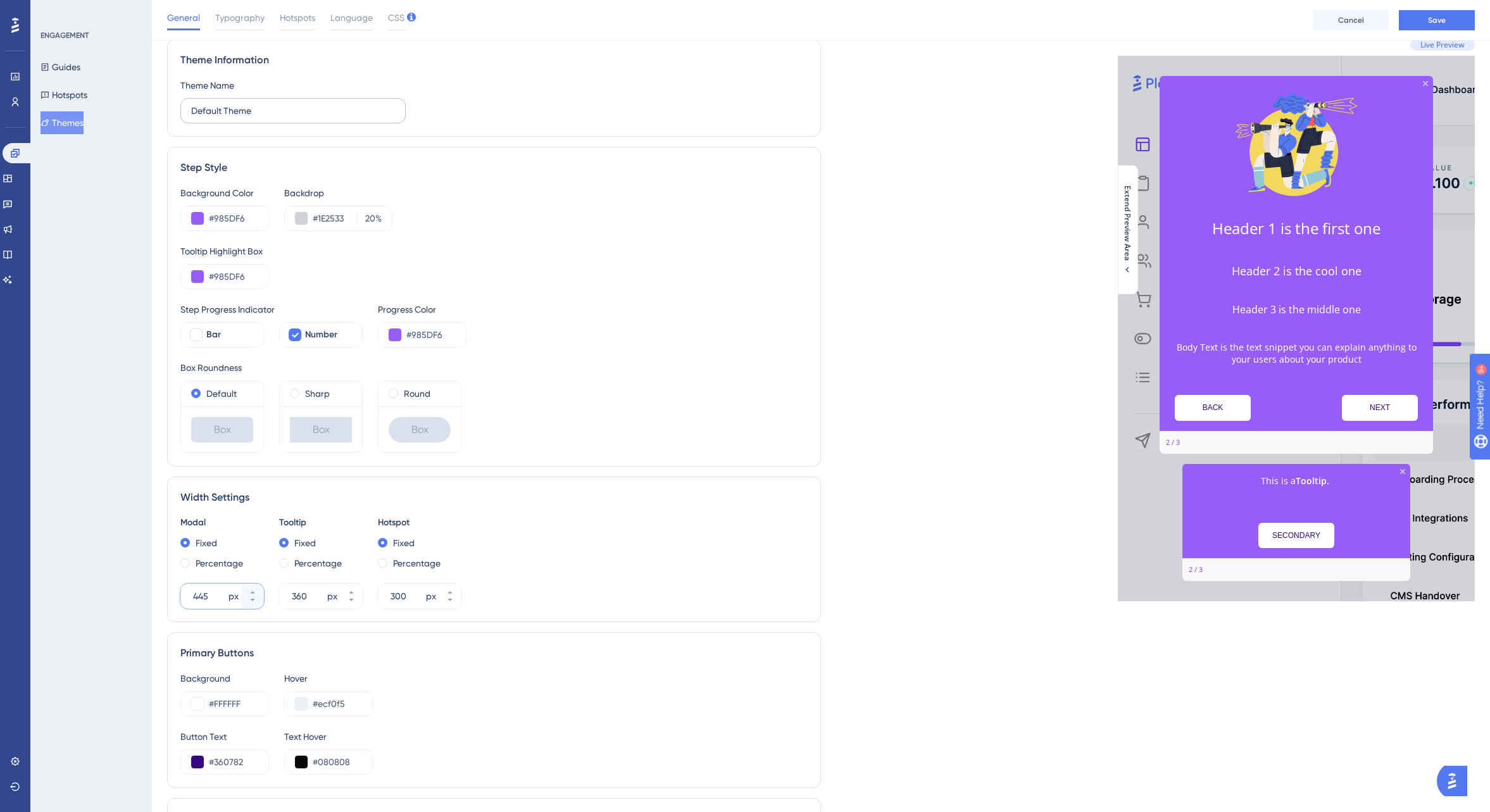
scroll to position [36, 0]
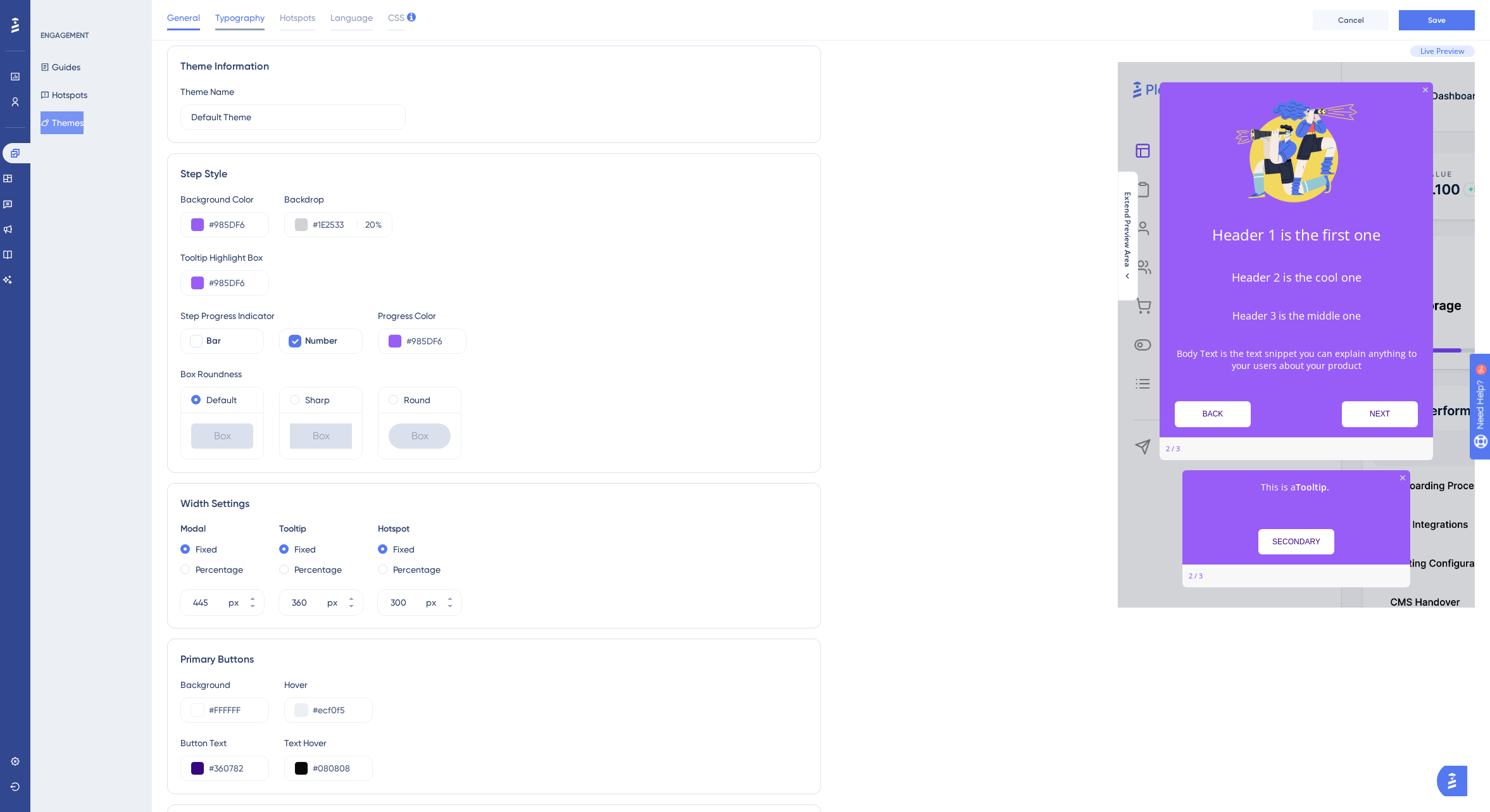
click at [236, 19] on span "Typography" at bounding box center [240, 18] width 49 height 15
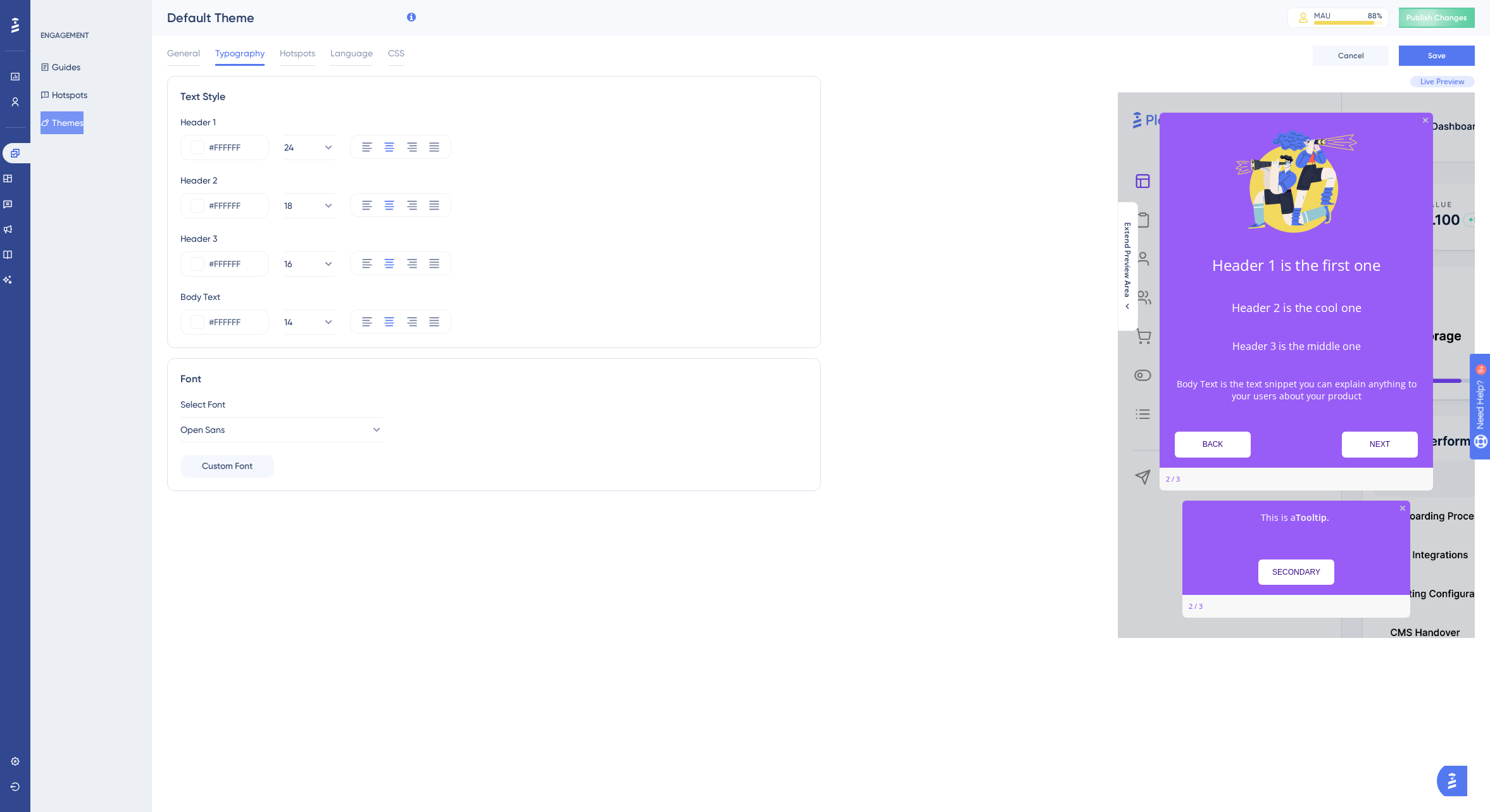
scroll to position [0, 0]
click at [1462, 779] on img "Open AI Assistant Launcher" at bounding box center [1452, 780] width 23 height 23
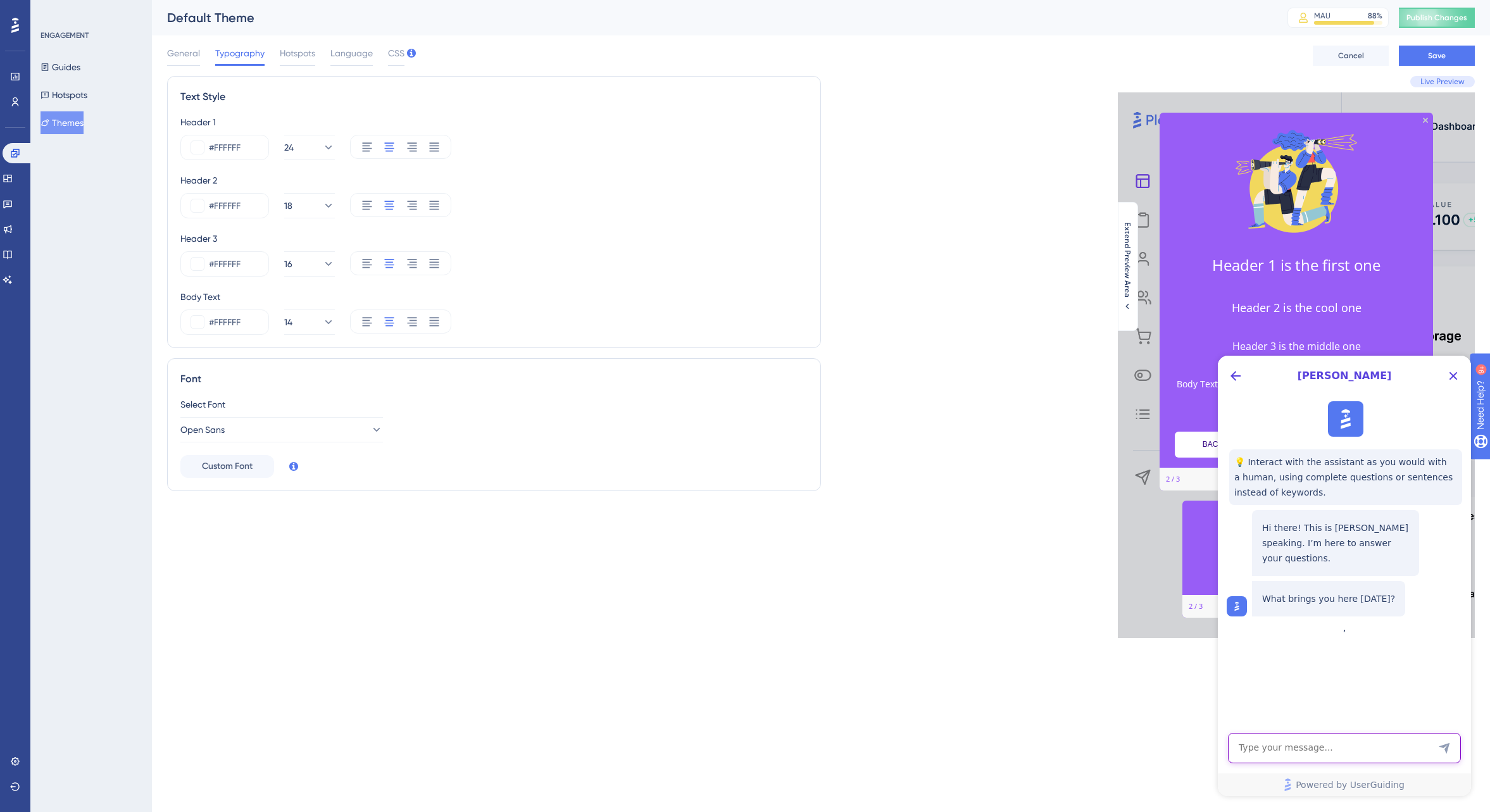
click at [1328, 751] on textarea "AI Assistant Text Input" at bounding box center [1344, 748] width 233 height 30
type textarea "Can I speak to a human please"
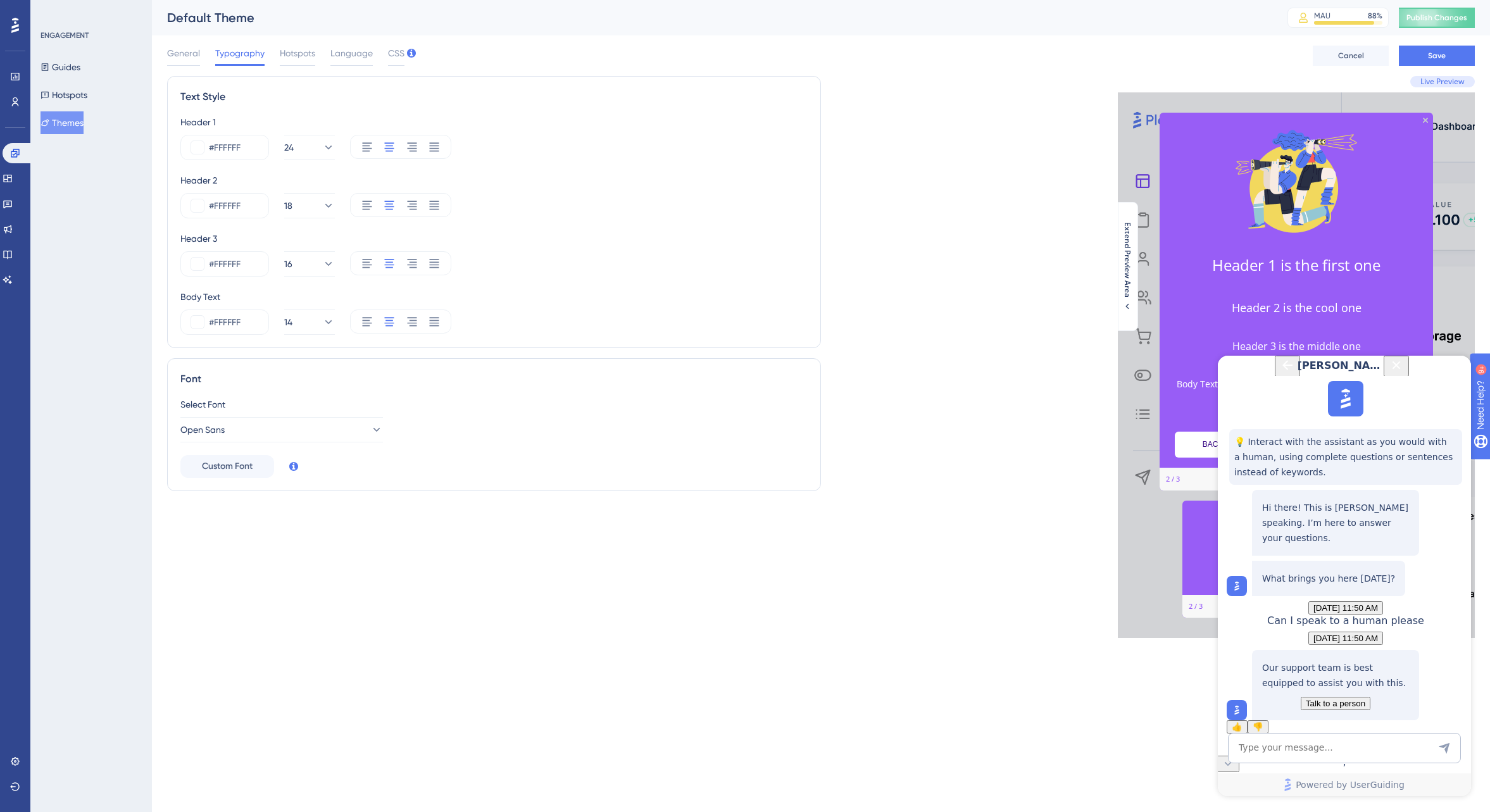
scroll to position [97, 0]
click at [1356, 699] on span "Talk to a person" at bounding box center [1336, 704] width 59 height 10
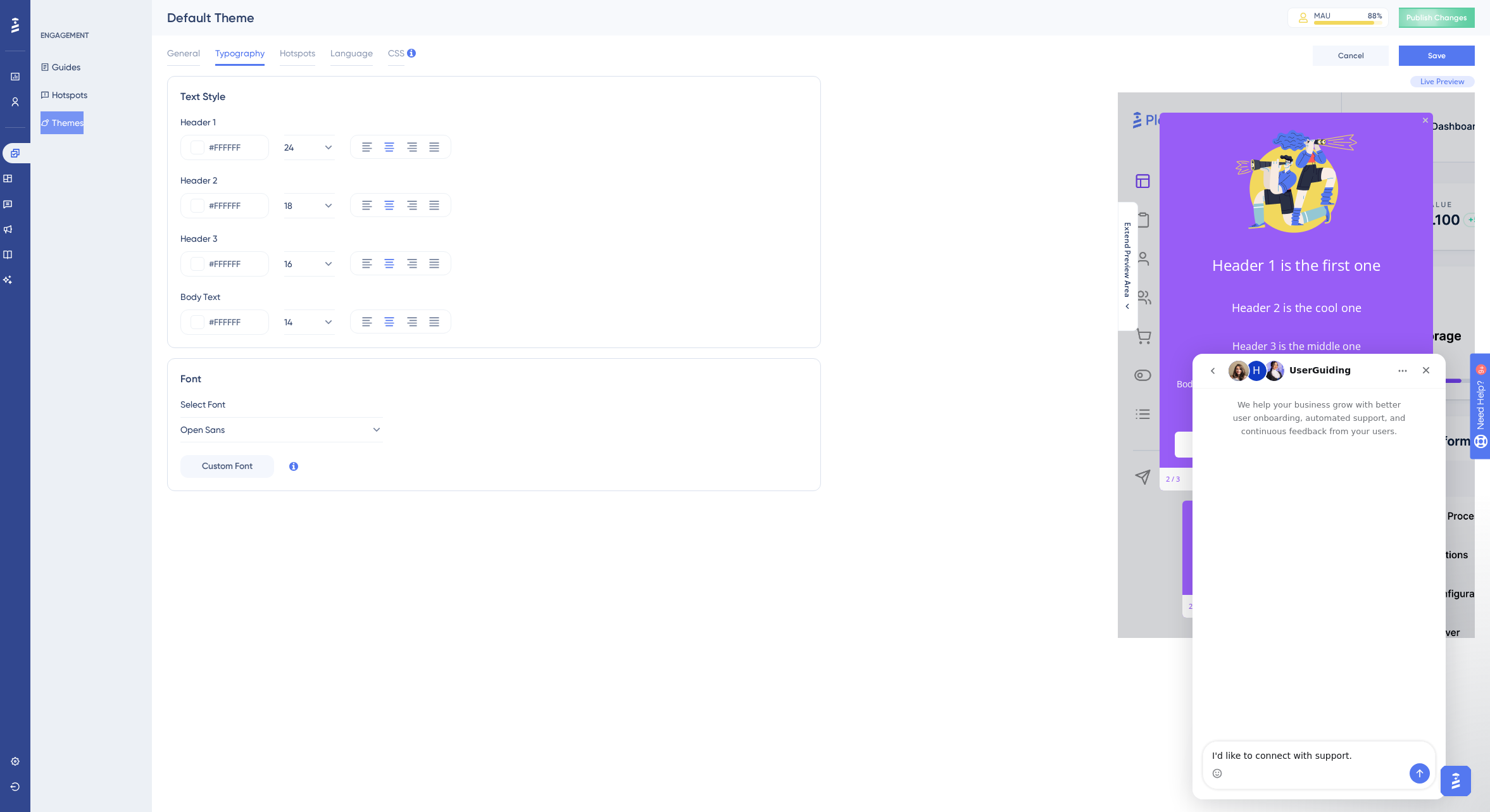
scroll to position [0, 0]
click at [1415, 772] on icon "Send a message…" at bounding box center [1420, 773] width 10 height 10
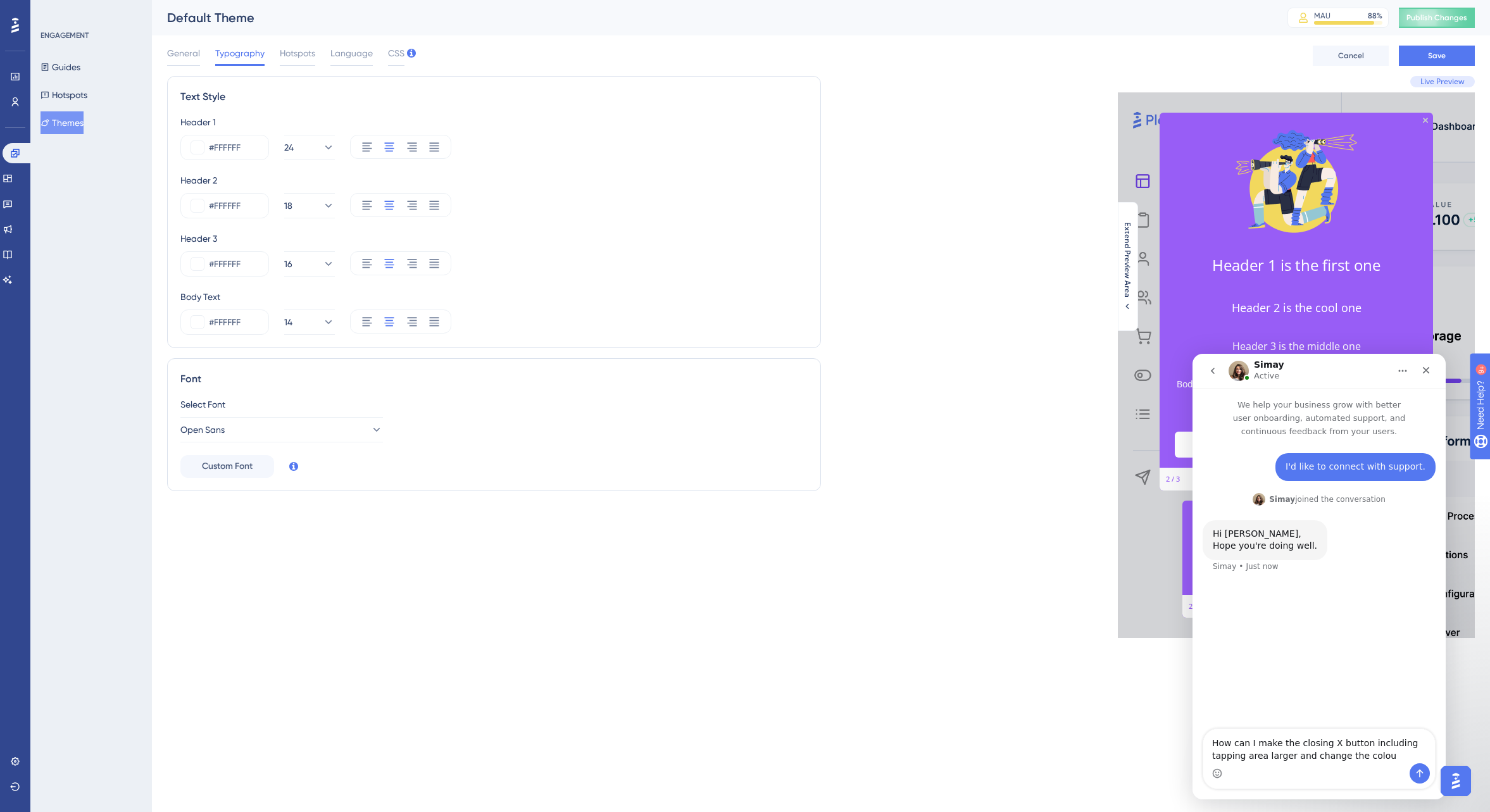
type textarea "How can I make the closing X button including tapping area larger and change th…"
click at [1420, 773] on icon "Send a message…" at bounding box center [1420, 773] width 10 height 10
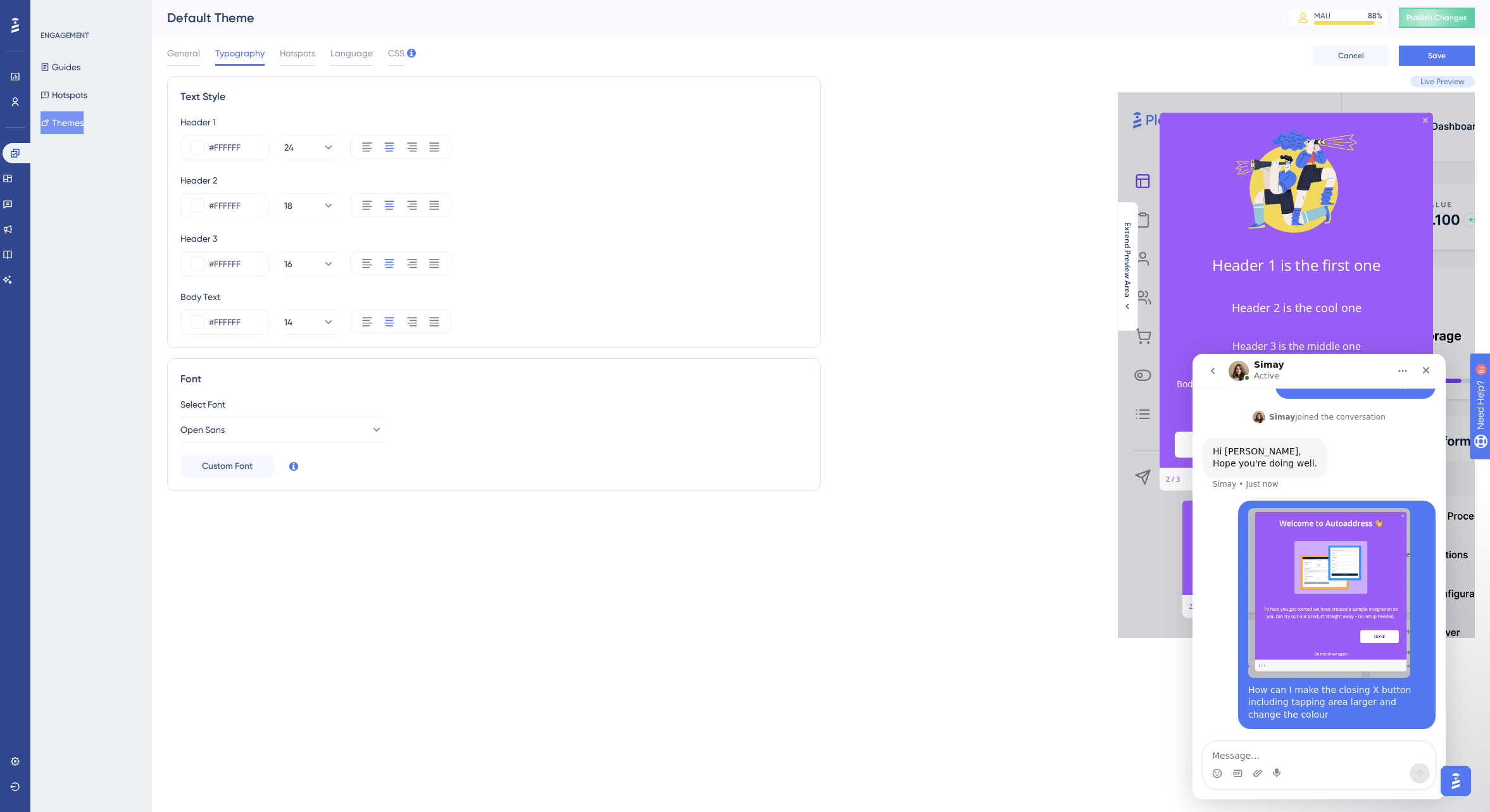
scroll to position [83, 0]
type textarea "Hi [PERSON_NAME]"
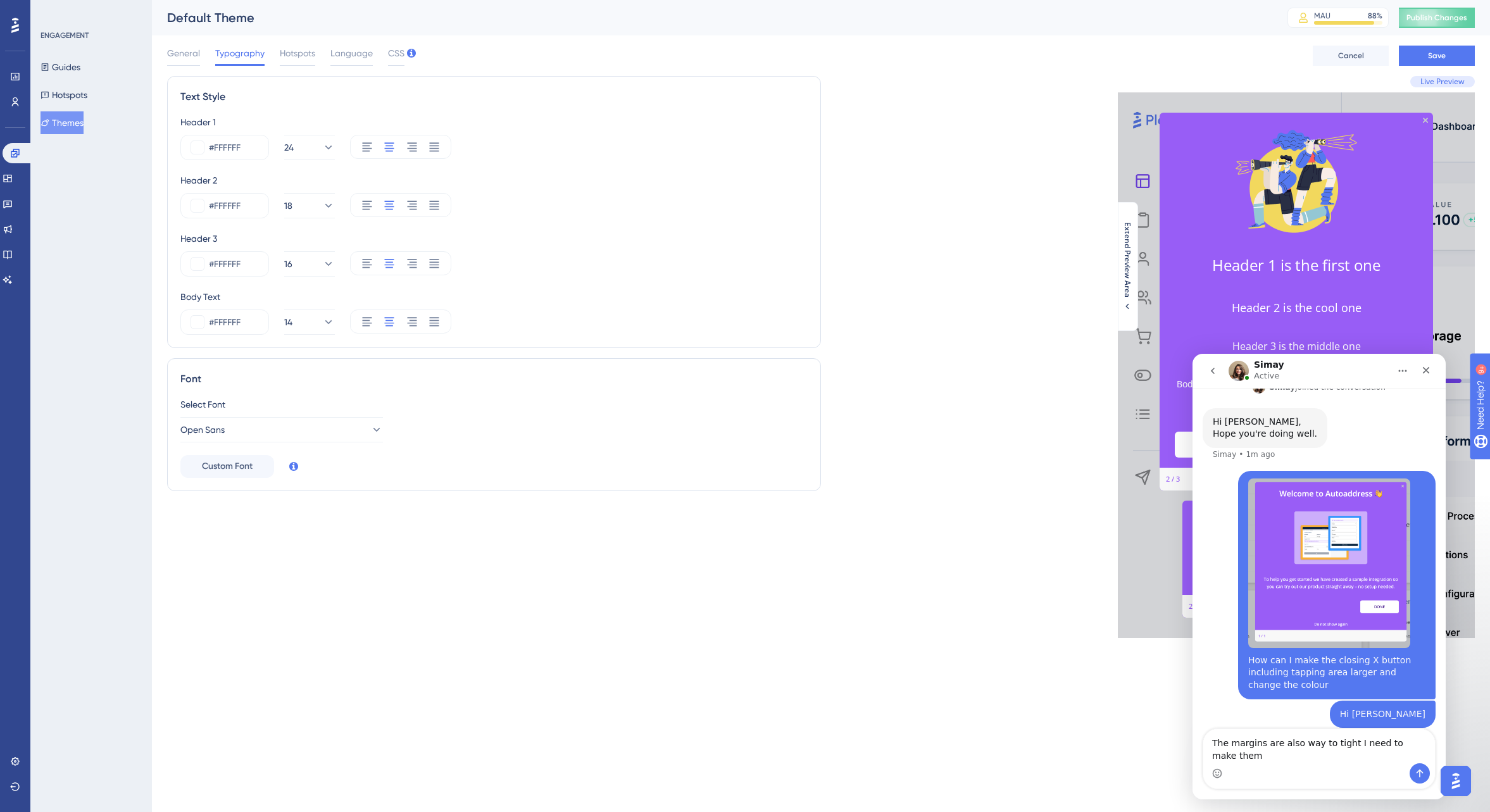
scroll to position [125, 0]
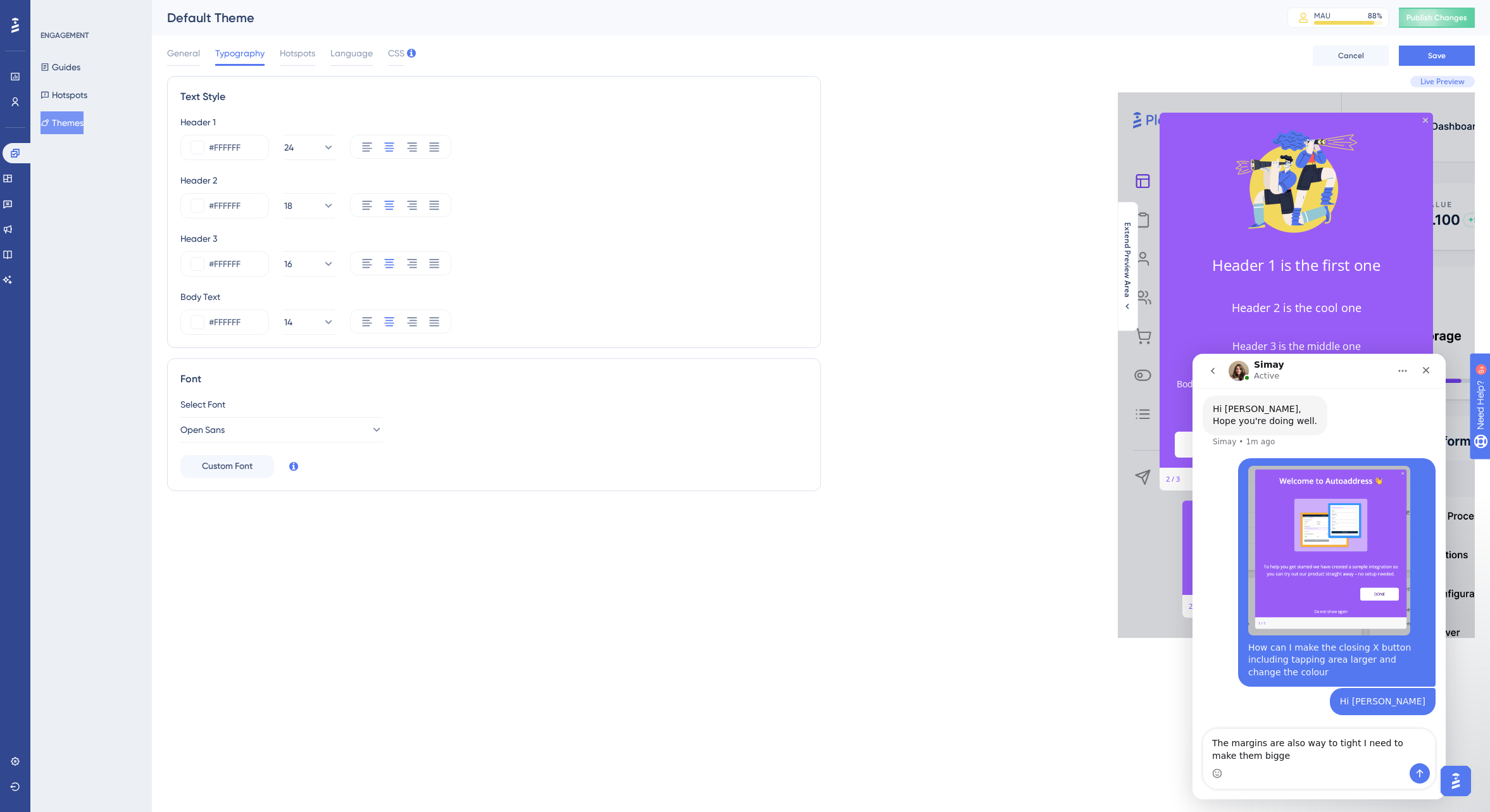
type textarea "The margins are also way to tight I need to make them bigger"
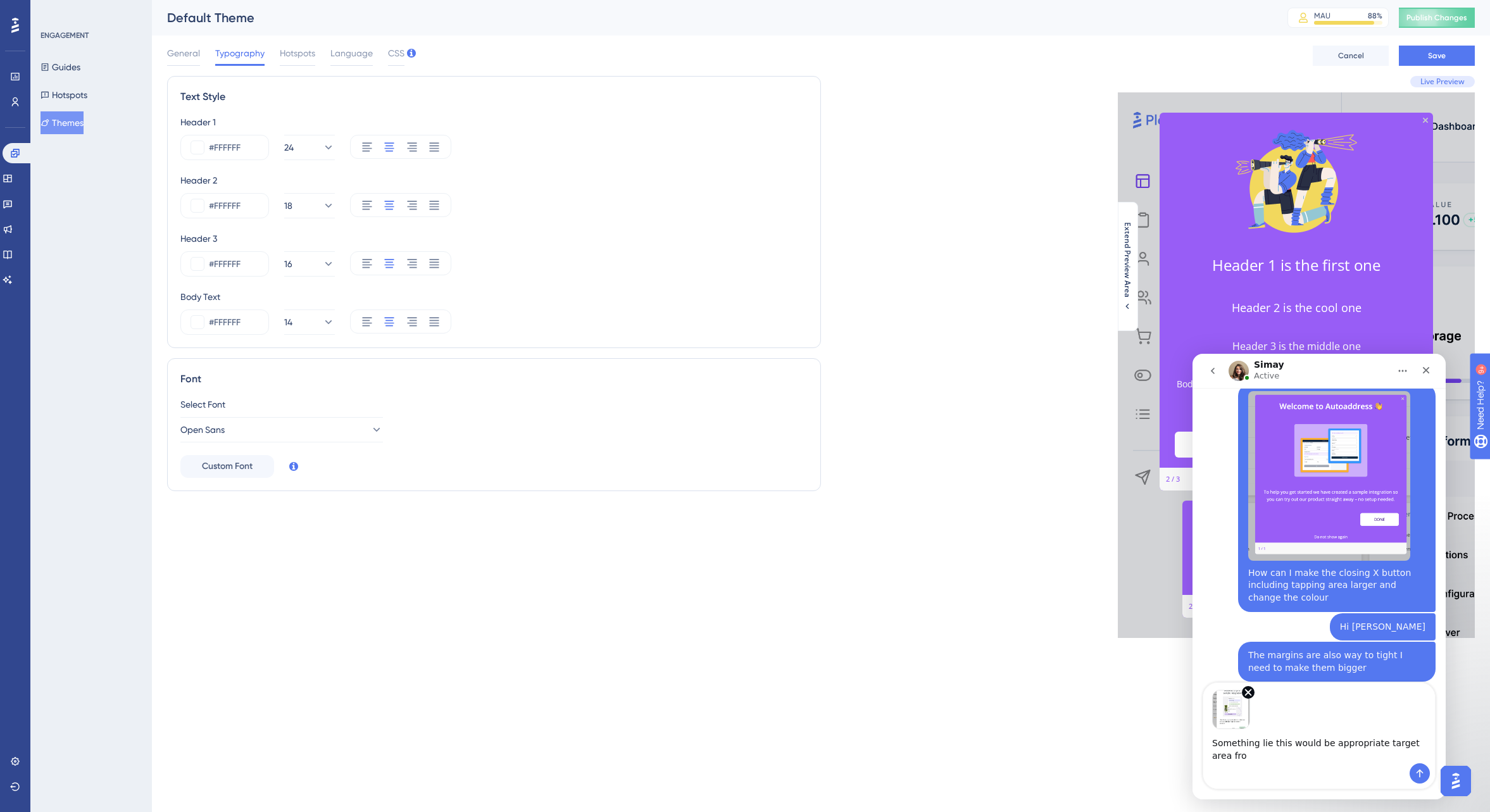
scroll to position [212, 0]
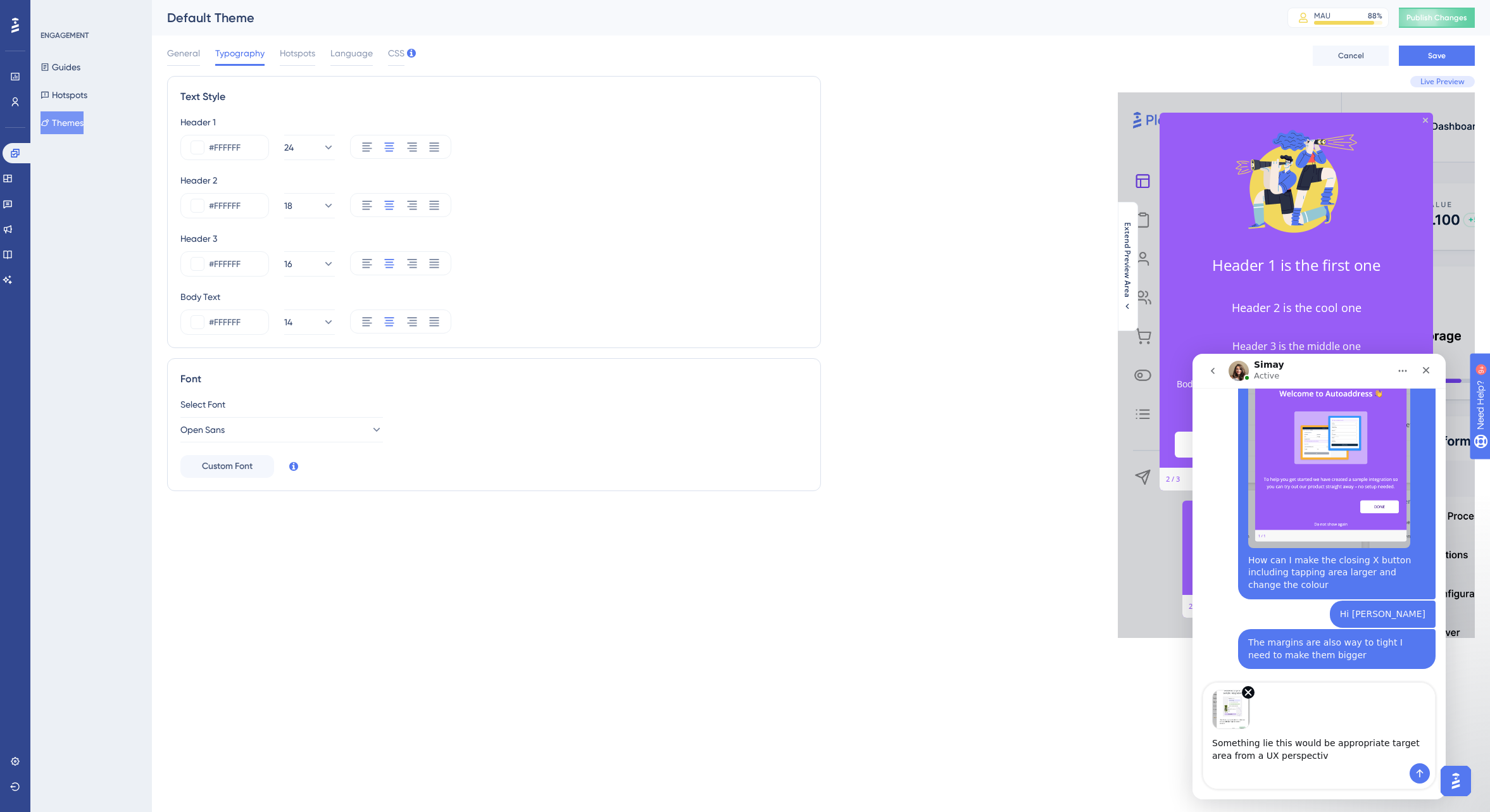
type textarea "Something lie this would be appropriate target area from a UX perspective"
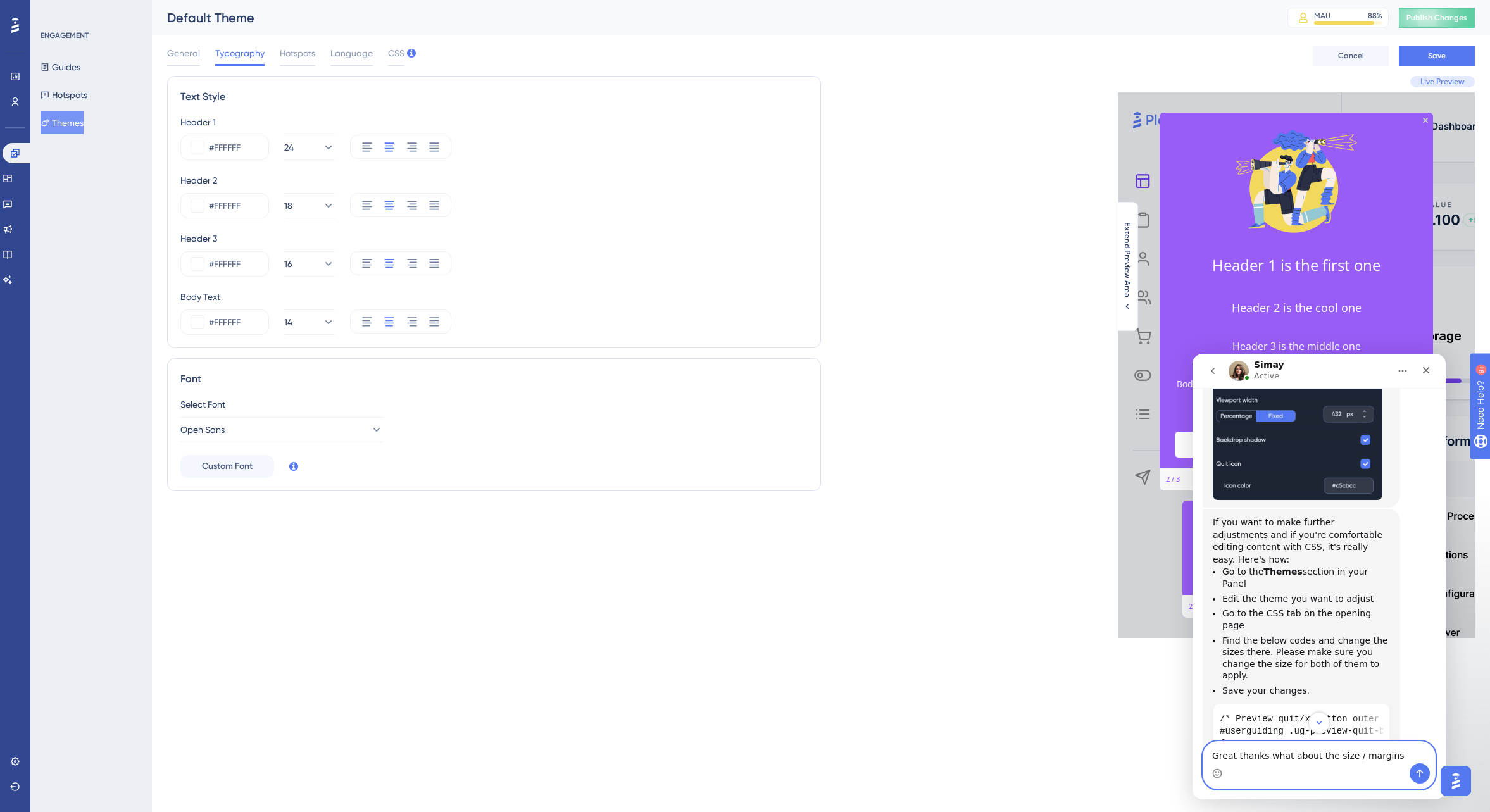
scroll to position [800, 0]
drag, startPoint x: 1267, startPoint y: 757, endPoint x: 1415, endPoint y: 758, distance: 148.0
click at [1415, 758] on textarea "Great thanks what about the size / margins" at bounding box center [1319, 752] width 232 height 21
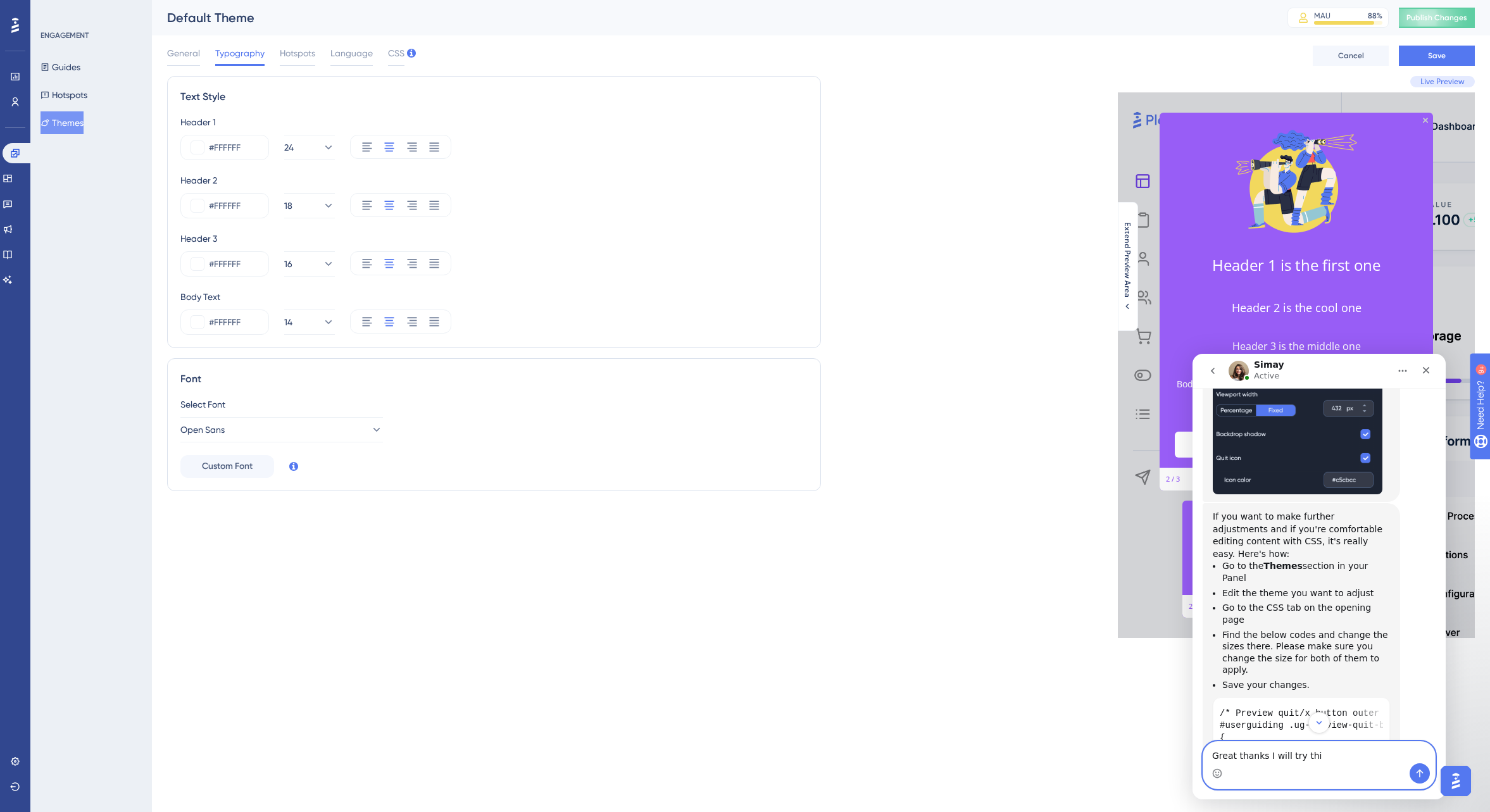
type textarea "Great thanks I will try this"
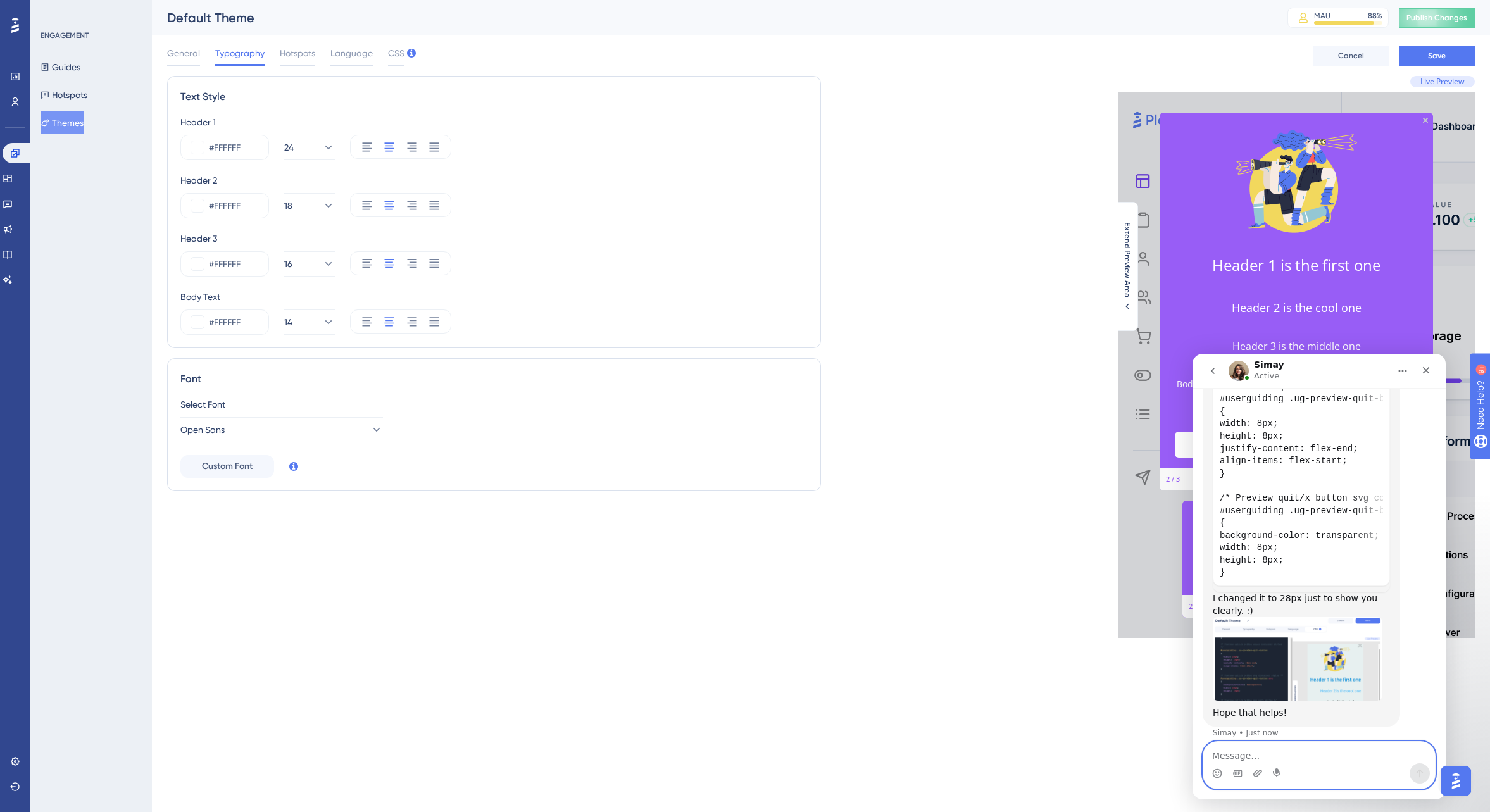
scroll to position [1127, 0]
click at [1339, 469] on code "/* Preview quit/x button outer container styles */ #userguiding .ug-preview-qui…" at bounding box center [1301, 480] width 163 height 205
drag, startPoint x: 1405, startPoint y: 491, endPoint x: 1376, endPoint y: 487, distance: 29.3
click at [1405, 491] on div "If you want to make further adjustments and if you're comfortable editing conte…" at bounding box center [1319, 462] width 233 height 573
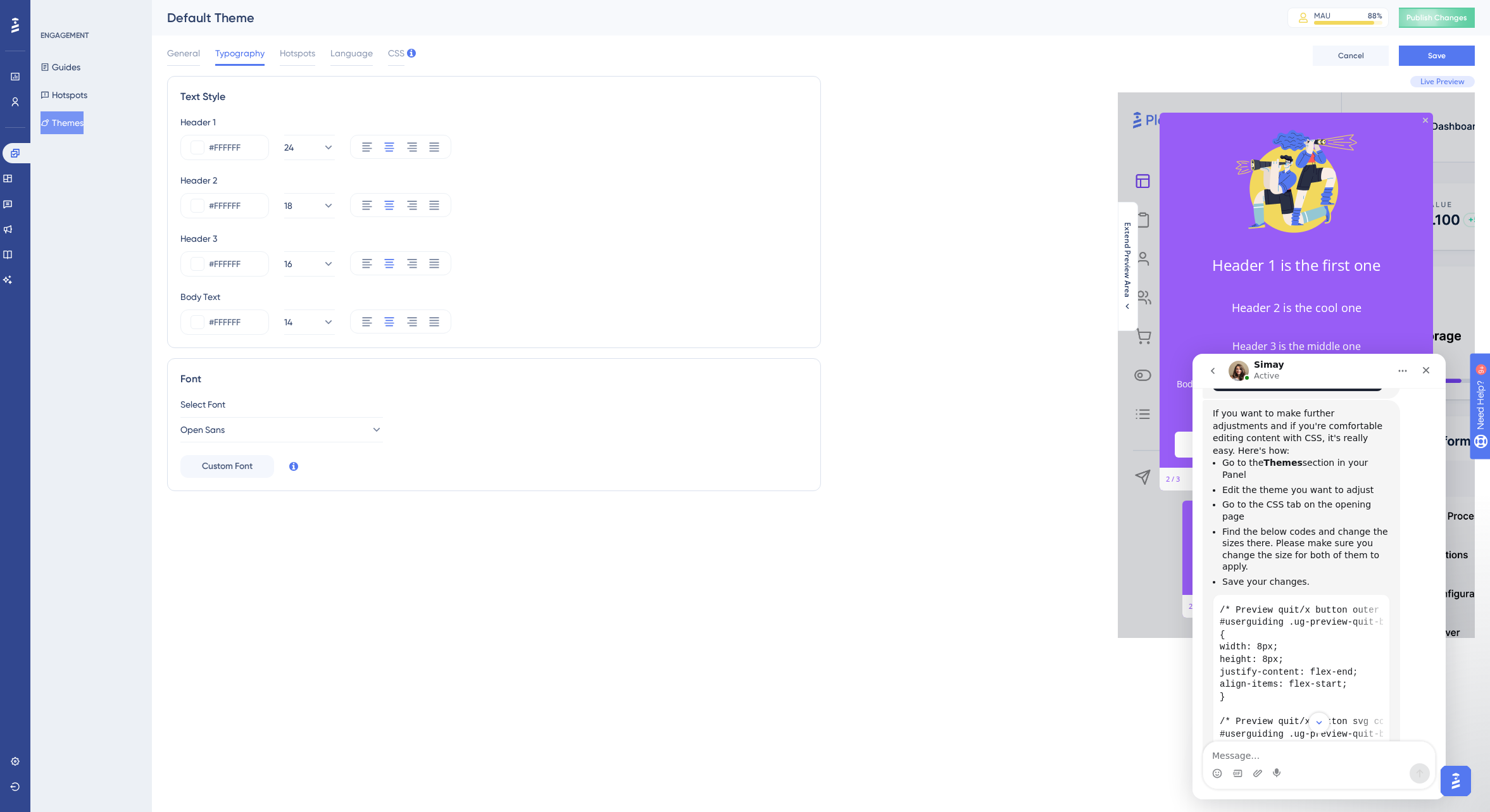
scroll to position [904, 0]
click at [1404, 687] on div "If you want to make further adjustments and if you're comfortable editing conte…" at bounding box center [1319, 685] width 233 height 573
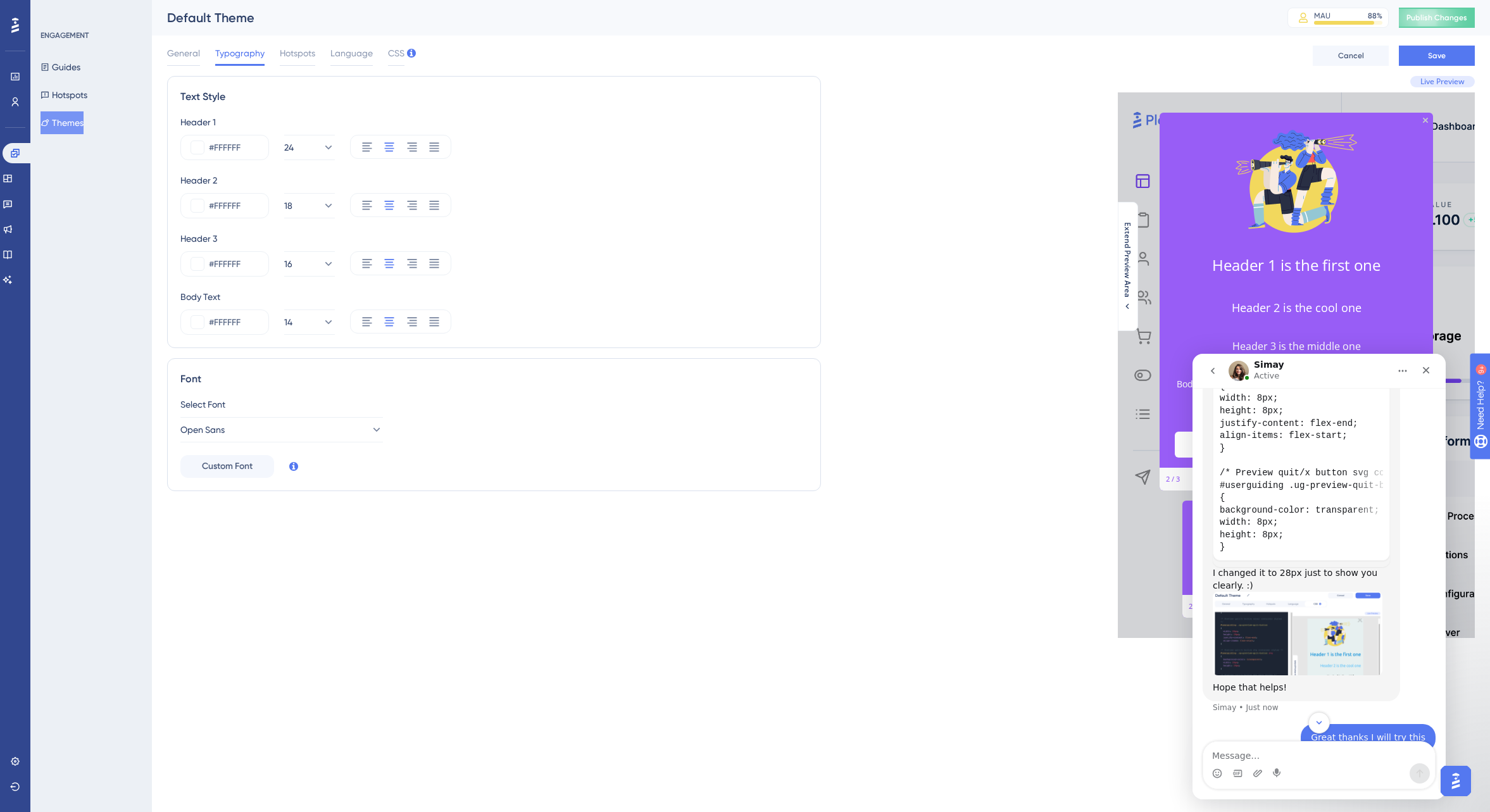
scroll to position [1224, 0]
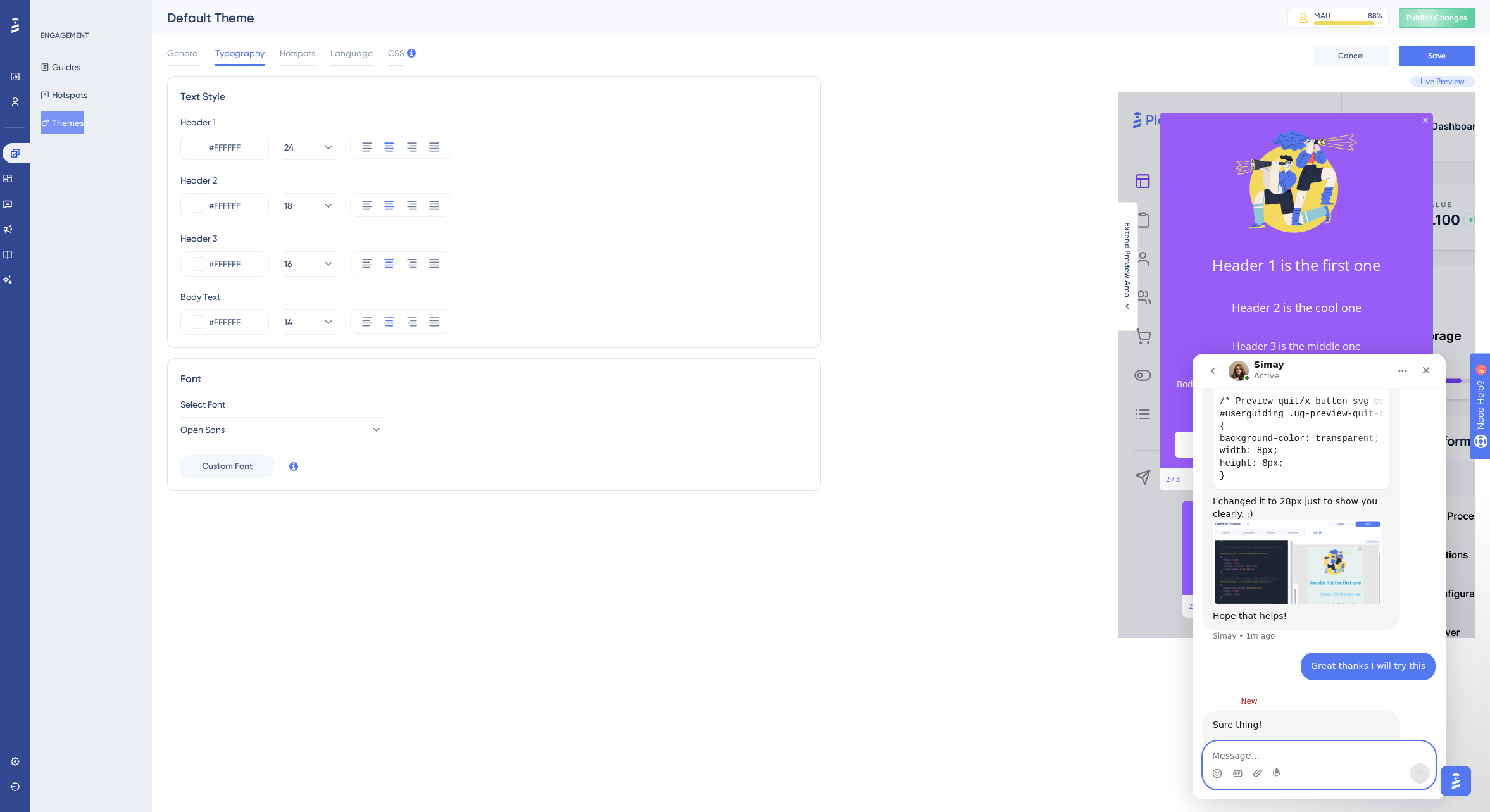
click at [1226, 753] on textarea "Message…" at bounding box center [1319, 752] width 232 height 21
type textarea "Not for now thank you"
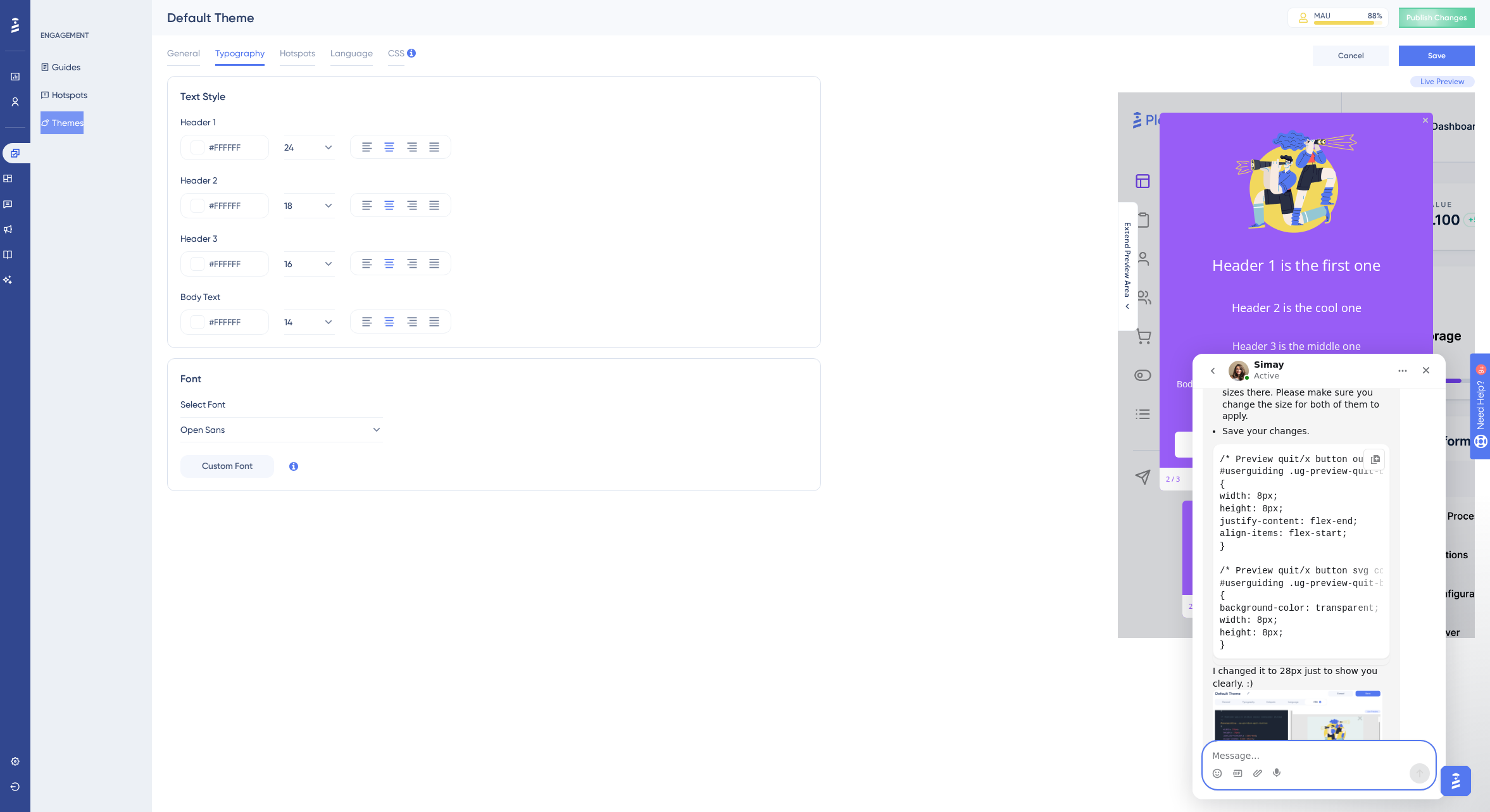
scroll to position [998, 0]
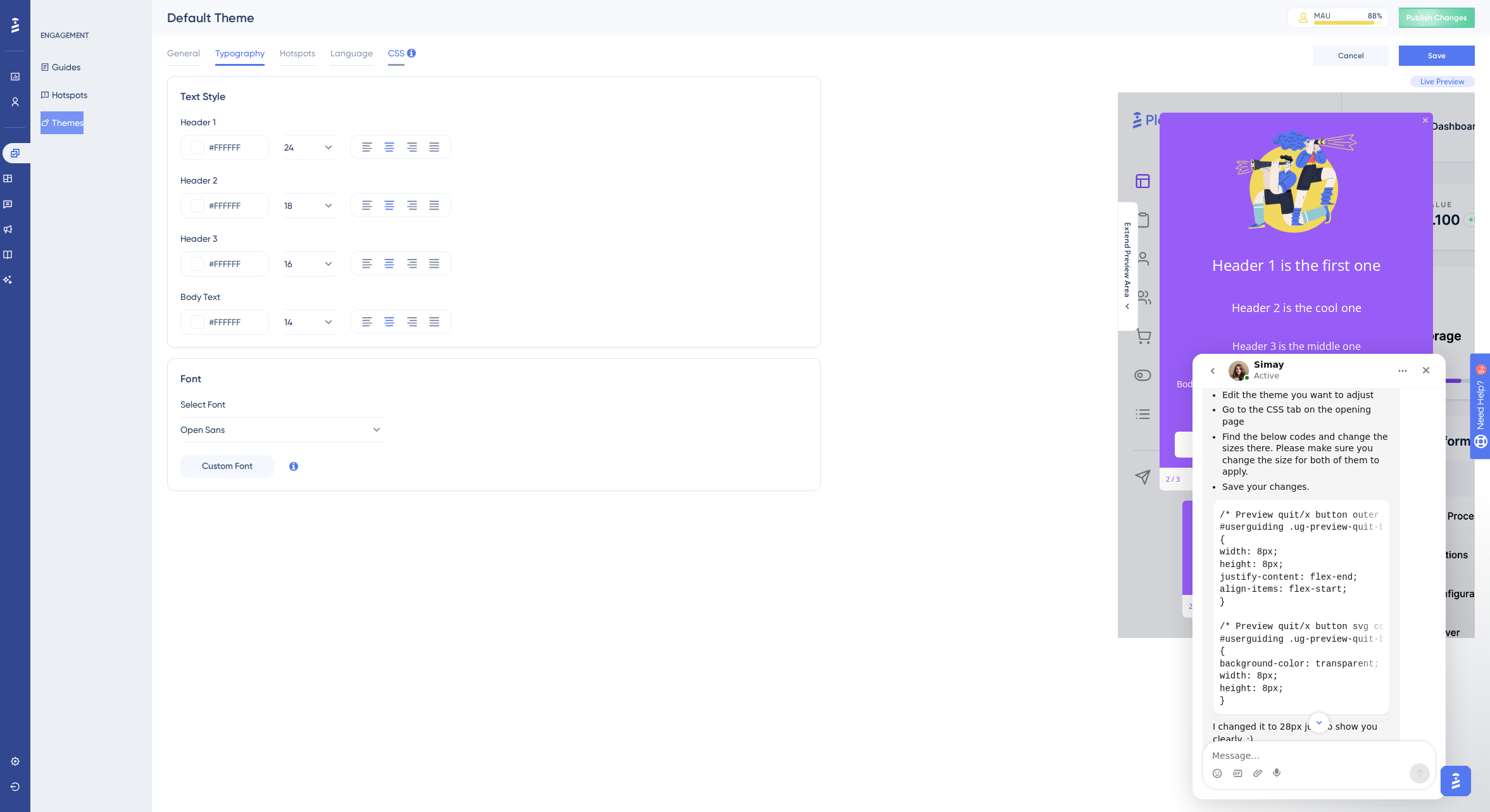
click at [402, 53] on span "CSS" at bounding box center [396, 54] width 16 height 15
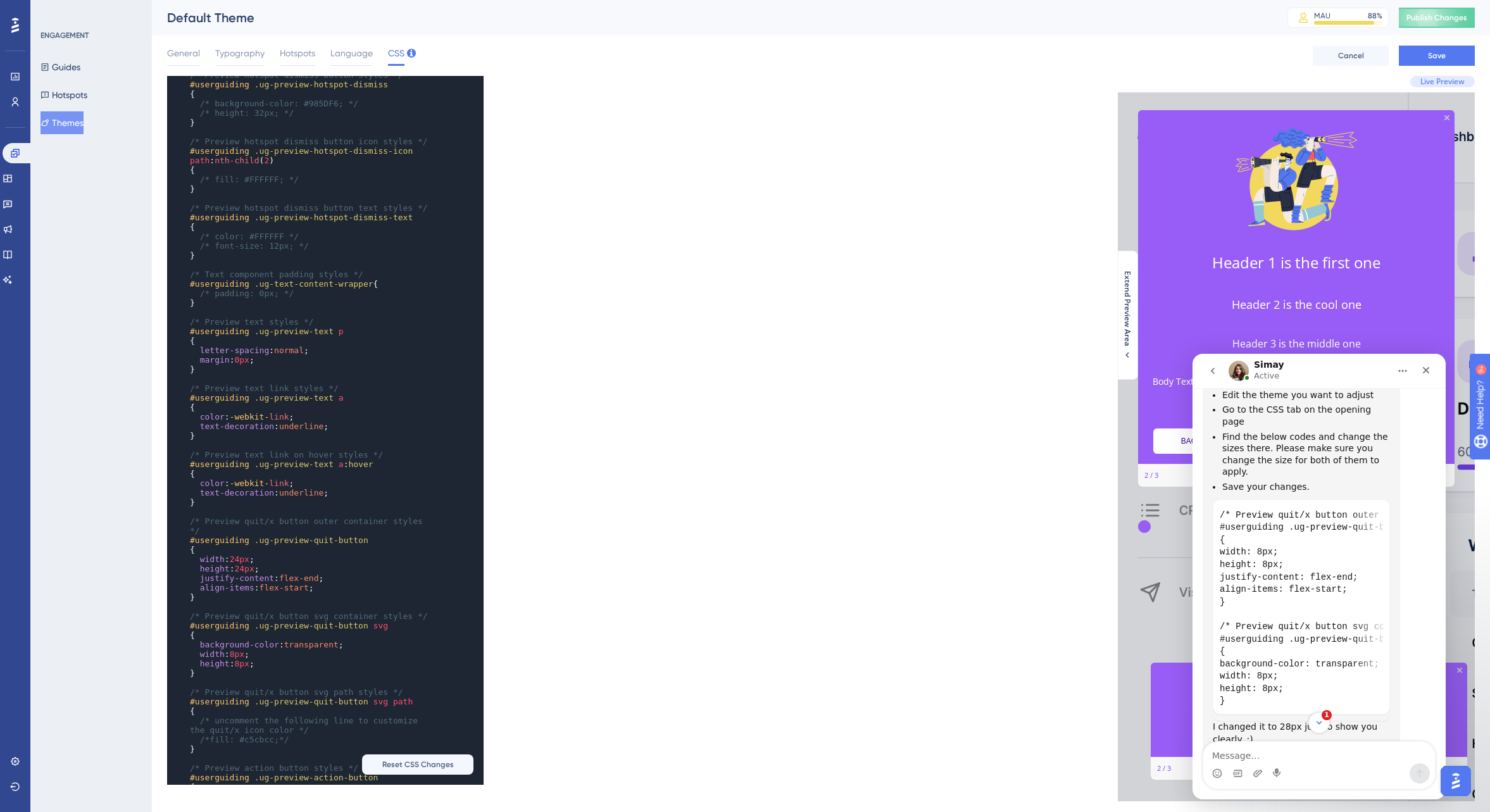
scroll to position [0, 0]
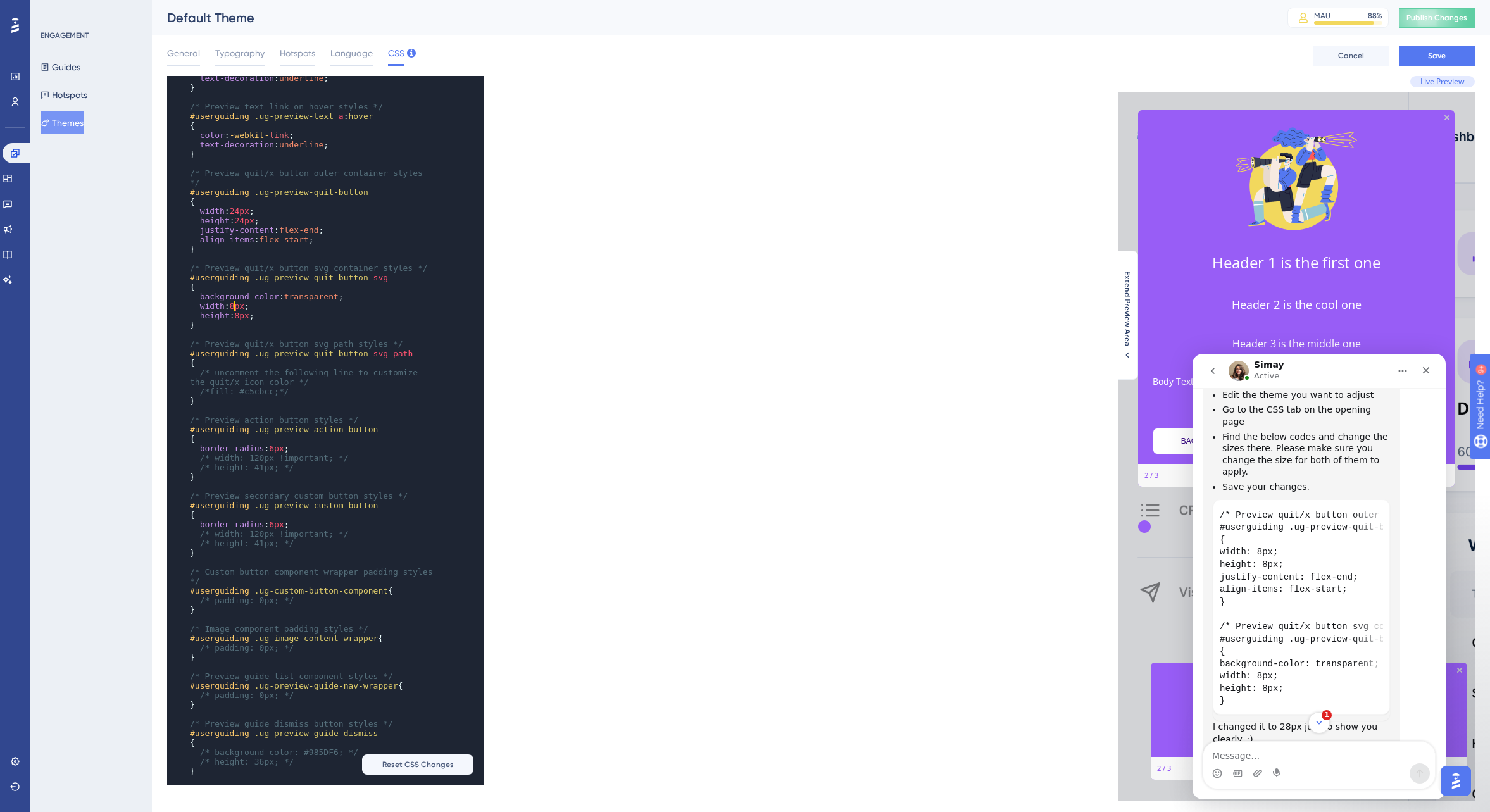
type textarea "8"
click at [239, 305] on span "8px" at bounding box center [237, 306] width 15 height 10
type textarea "8"
click at [245, 314] on span "8px" at bounding box center [241, 315] width 15 height 10
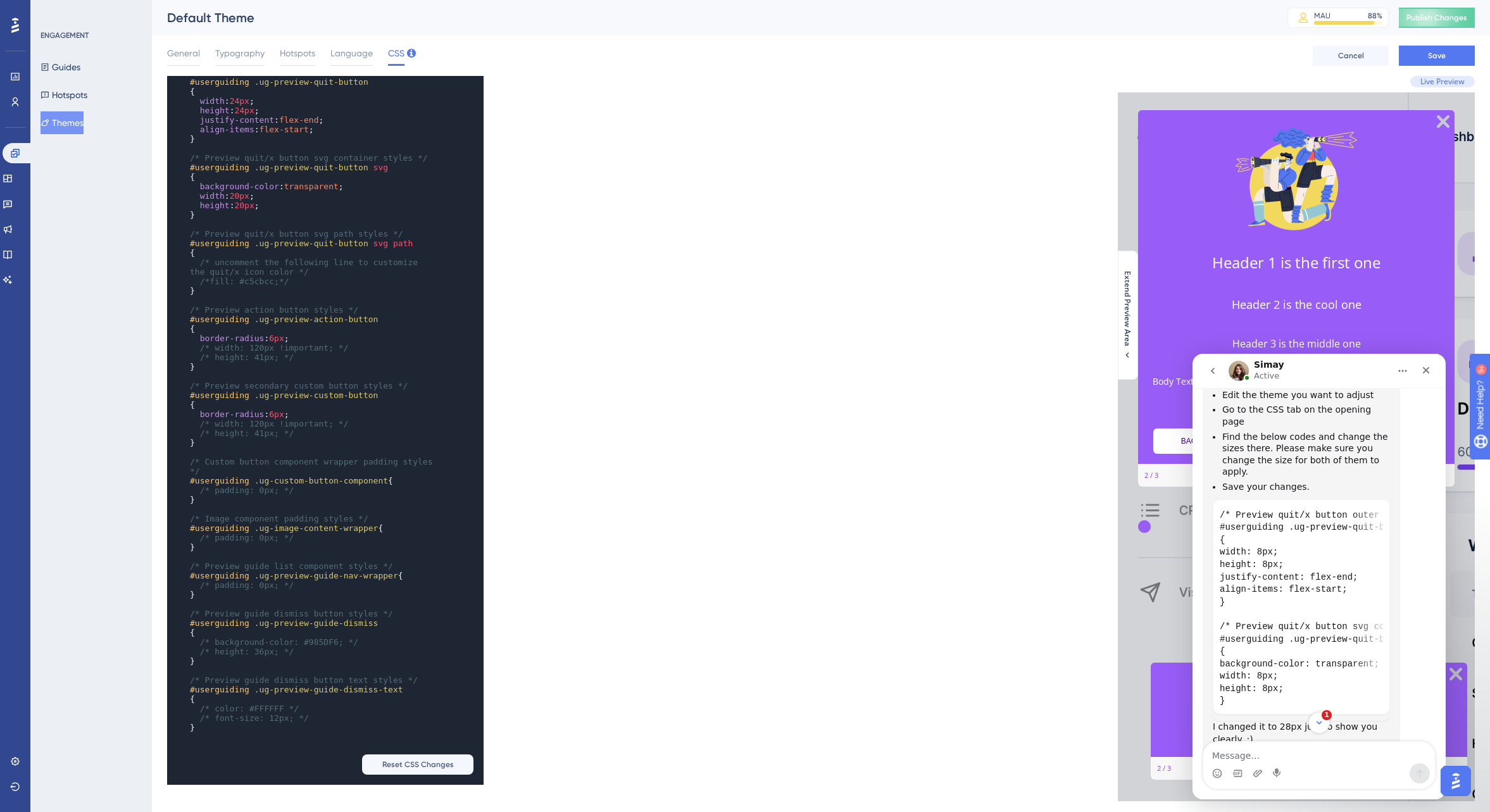
type textarea "20"
drag, startPoint x: 236, startPoint y: 193, endPoint x: 244, endPoint y: 192, distance: 8.1
click at [244, 192] on span "20px" at bounding box center [240, 196] width 19 height 10
type textarea "20"
drag, startPoint x: 240, startPoint y: 200, endPoint x: 247, endPoint y: 199, distance: 7.1
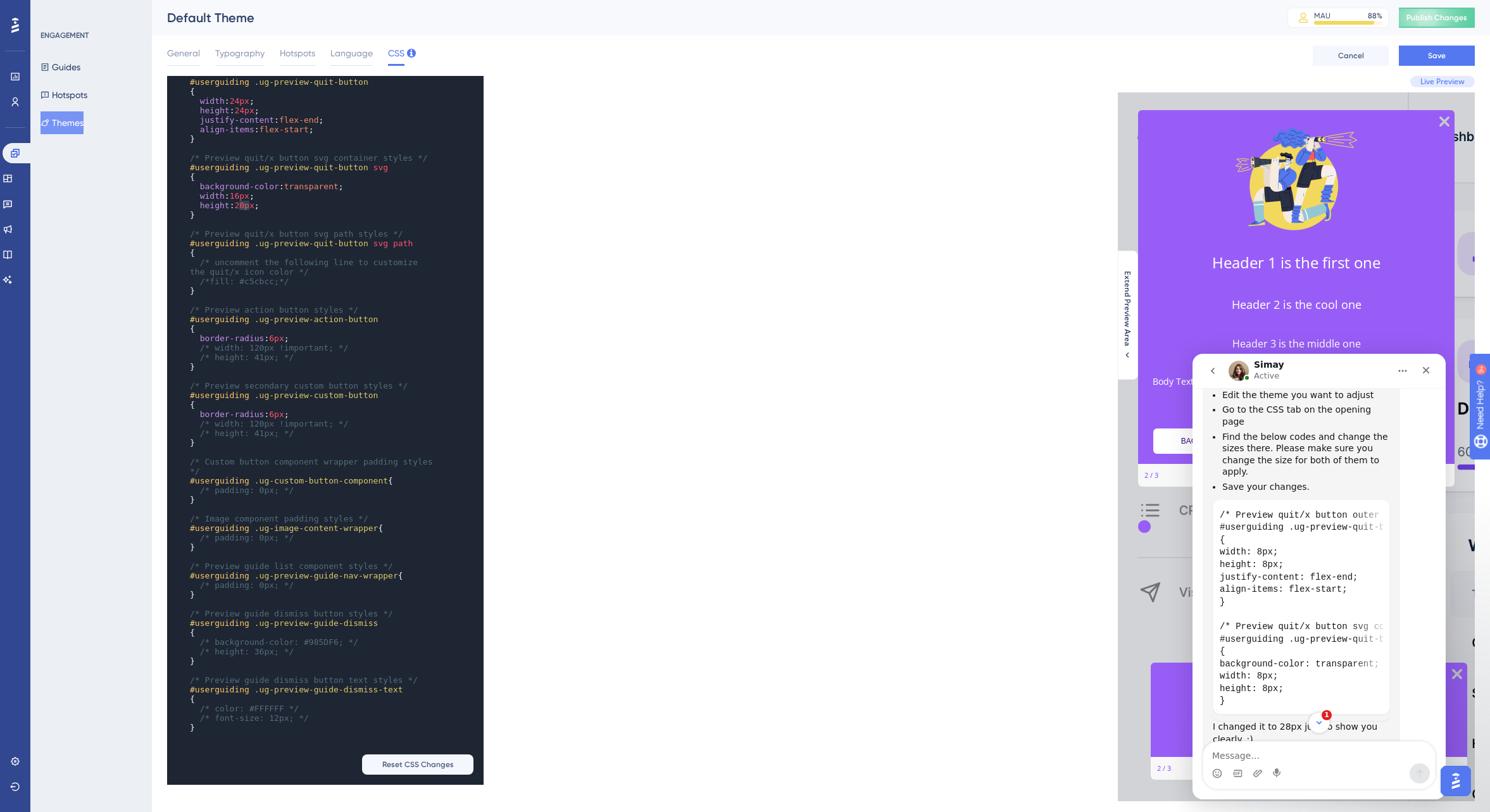
click at [247, 201] on span "20px" at bounding box center [244, 205] width 19 height 10
type textarea "1"
drag, startPoint x: 235, startPoint y: 192, endPoint x: 242, endPoint y: 191, distance: 7.1
click at [242, 191] on span "16px" at bounding box center [240, 196] width 19 height 10
type textarea "26"
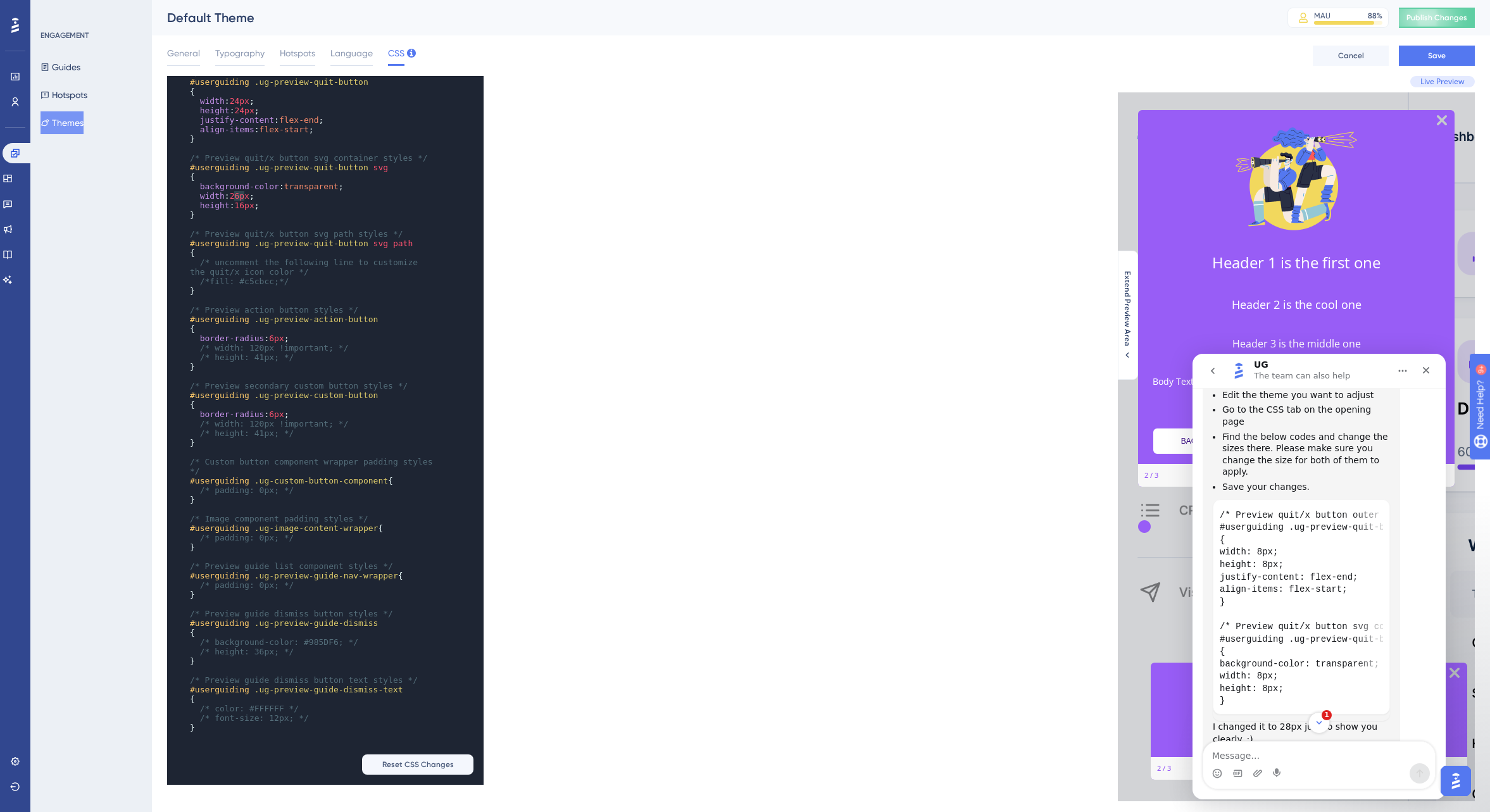
drag, startPoint x: 245, startPoint y: 192, endPoint x: 236, endPoint y: 192, distance: 9.0
click at [236, 192] on span "26px" at bounding box center [240, 196] width 19 height 10
type textarea "6"
click at [247, 201] on span "16px" at bounding box center [244, 205] width 19 height 10
type textarea "12"
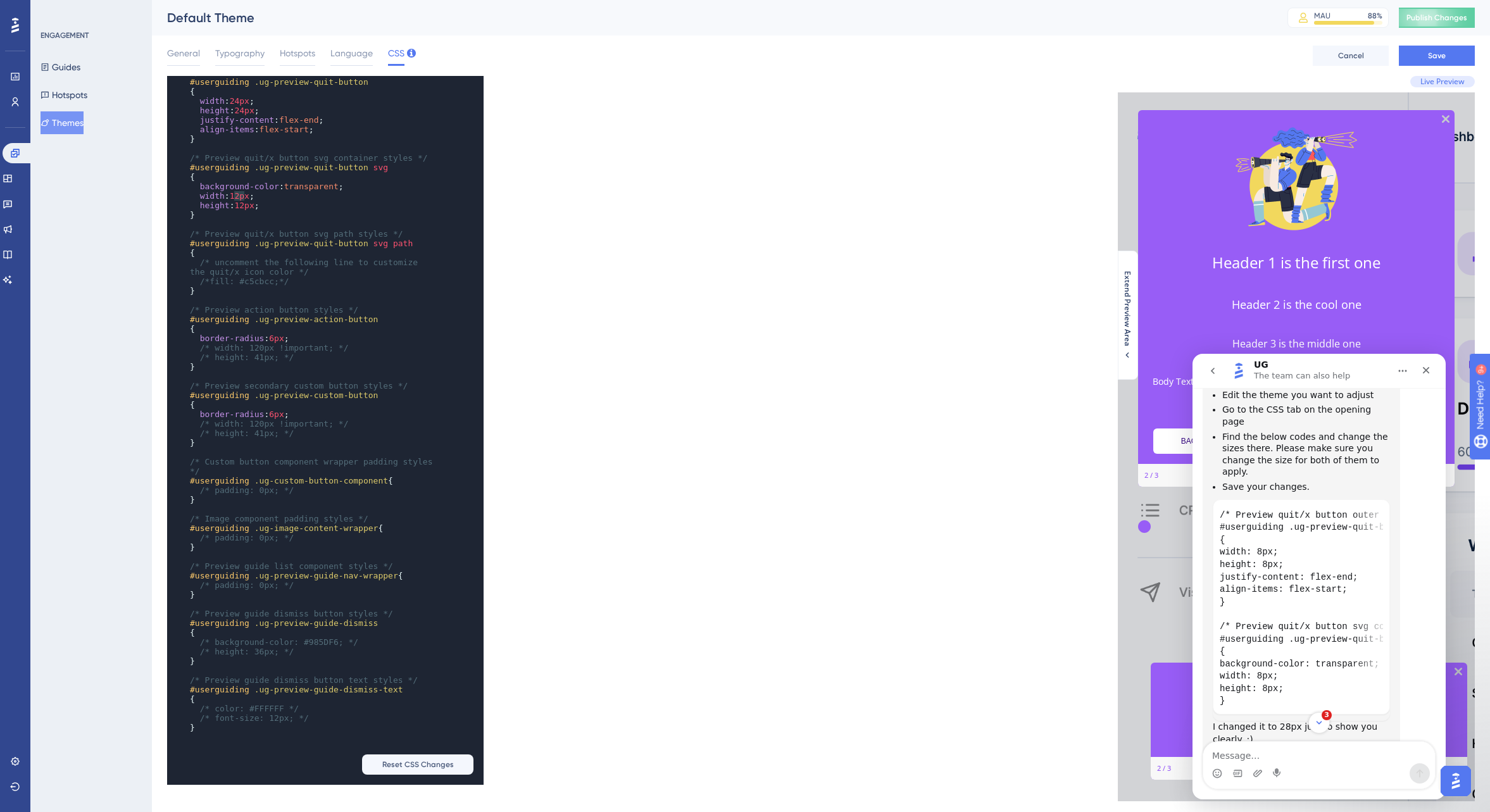
drag, startPoint x: 235, startPoint y: 190, endPoint x: 243, endPoint y: 190, distance: 8.0
click at [243, 191] on span "12px" at bounding box center [240, 196] width 19 height 10
type textarea "2"
drag, startPoint x: 245, startPoint y: 201, endPoint x: 261, endPoint y: 205, distance: 16.5
click at [249, 201] on span "12px" at bounding box center [244, 205] width 19 height 10
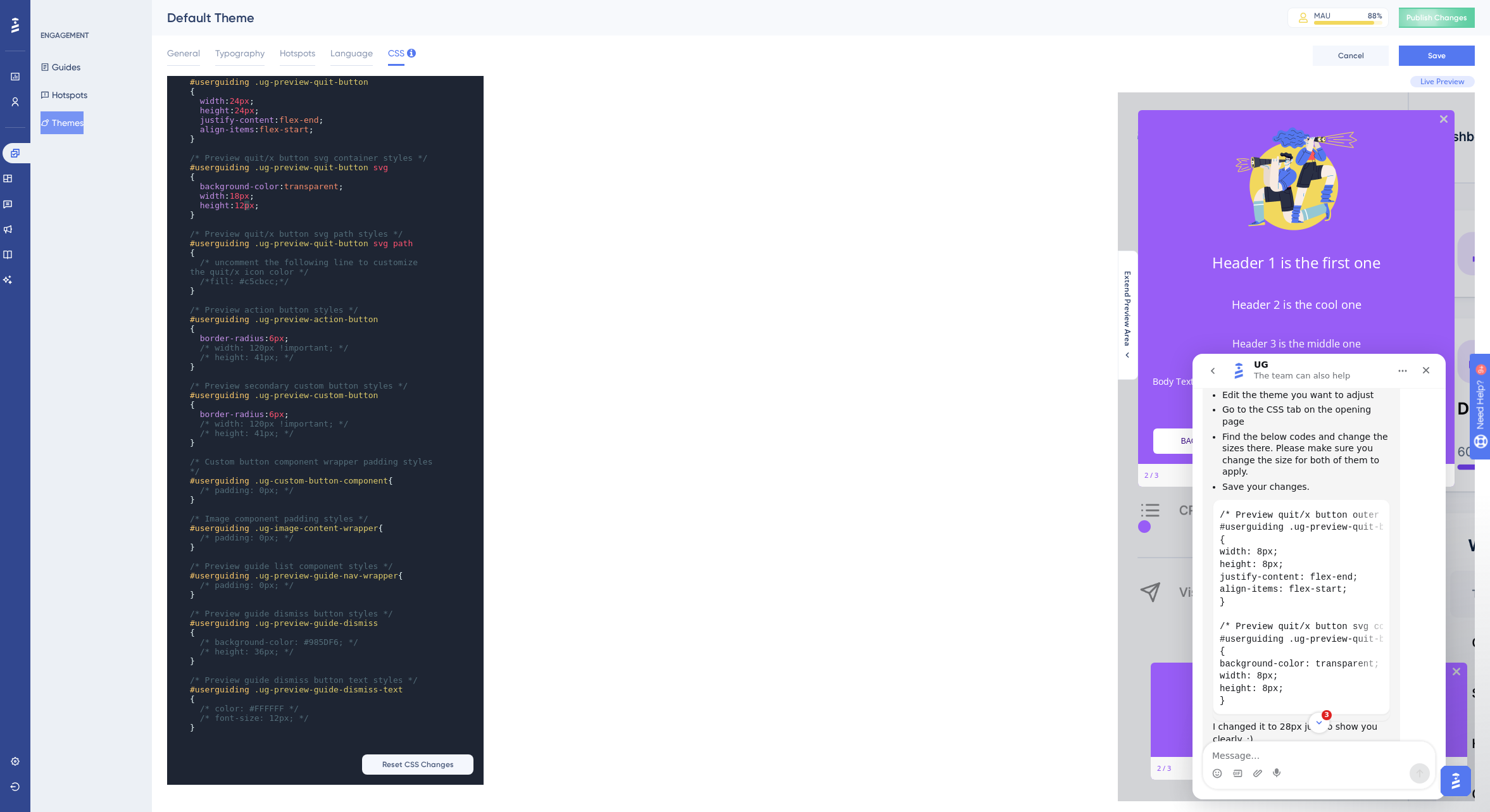
click at [248, 202] on span "12px" at bounding box center [244, 205] width 19 height 10
click at [243, 191] on span "18px" at bounding box center [240, 196] width 19 height 10
click at [246, 201] on span "18px" at bounding box center [244, 205] width 19 height 10
click at [243, 191] on span "17px" at bounding box center [240, 196] width 19 height 10
click at [247, 201] on span "17px" at bounding box center [244, 205] width 19 height 10
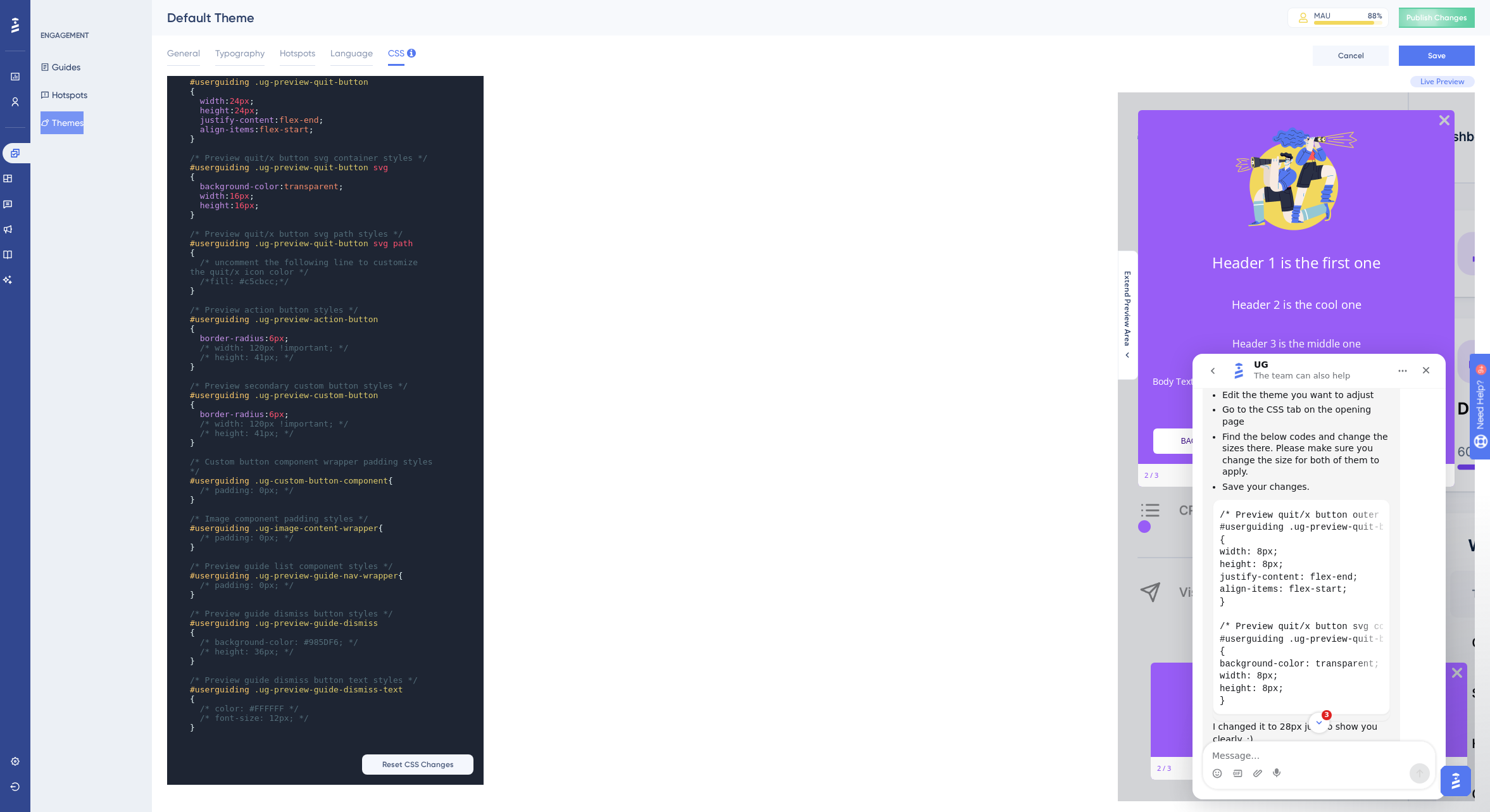
drag, startPoint x: 243, startPoint y: 190, endPoint x: 264, endPoint y: 193, distance: 21.2
click at [244, 191] on span "16px" at bounding box center [240, 196] width 19 height 10
click at [247, 201] on span "16px" at bounding box center [244, 205] width 19 height 10
click at [1296, 555] on code "/* Preview quit/x button outer container styles */ #userguiding .ug-preview-qui…" at bounding box center [1301, 609] width 163 height 205
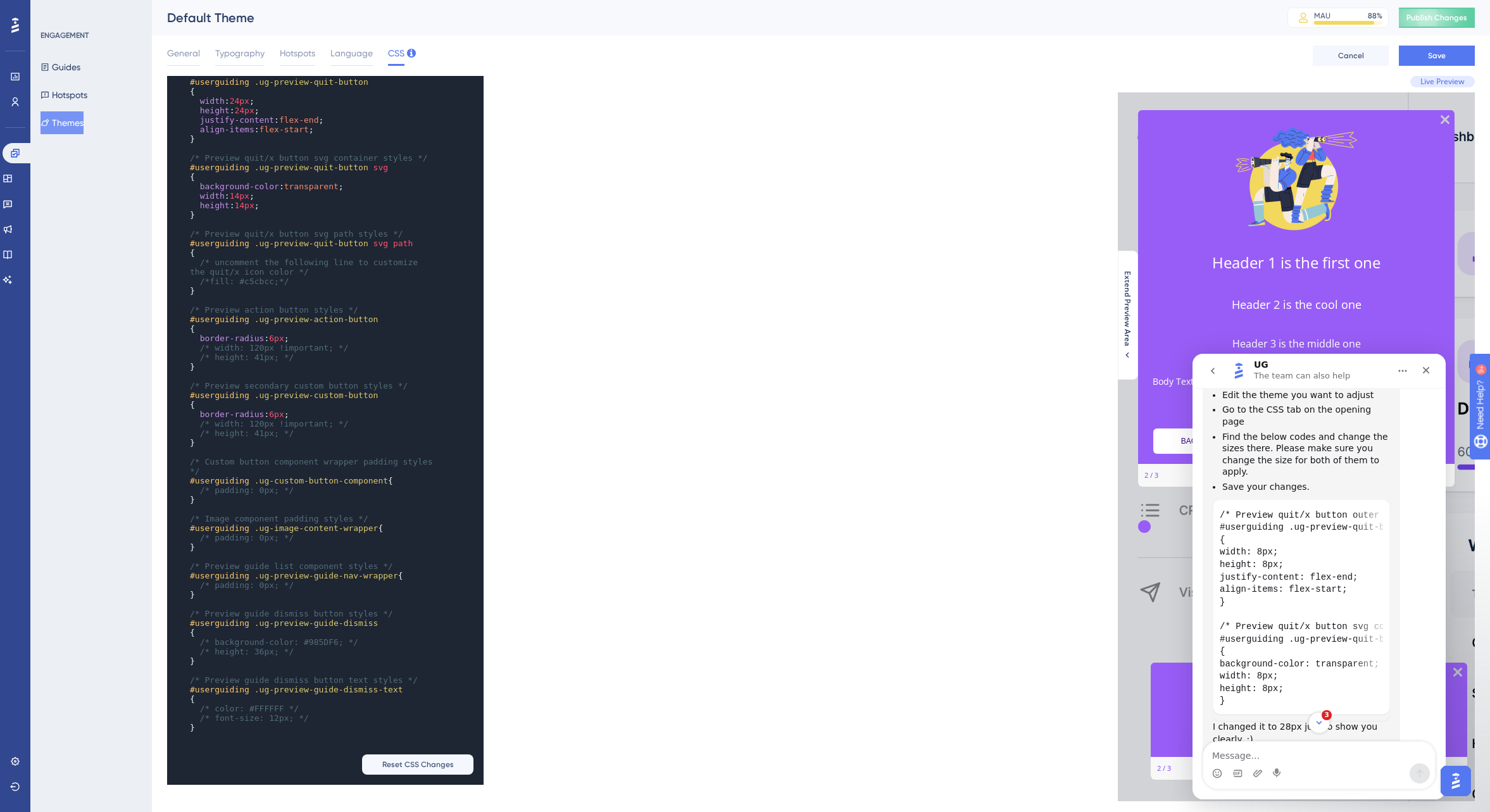
click at [1334, 431] on li "Find the below codes and change the sizes there. Please make sure you change th…" at bounding box center [1307, 454] width 168 height 47
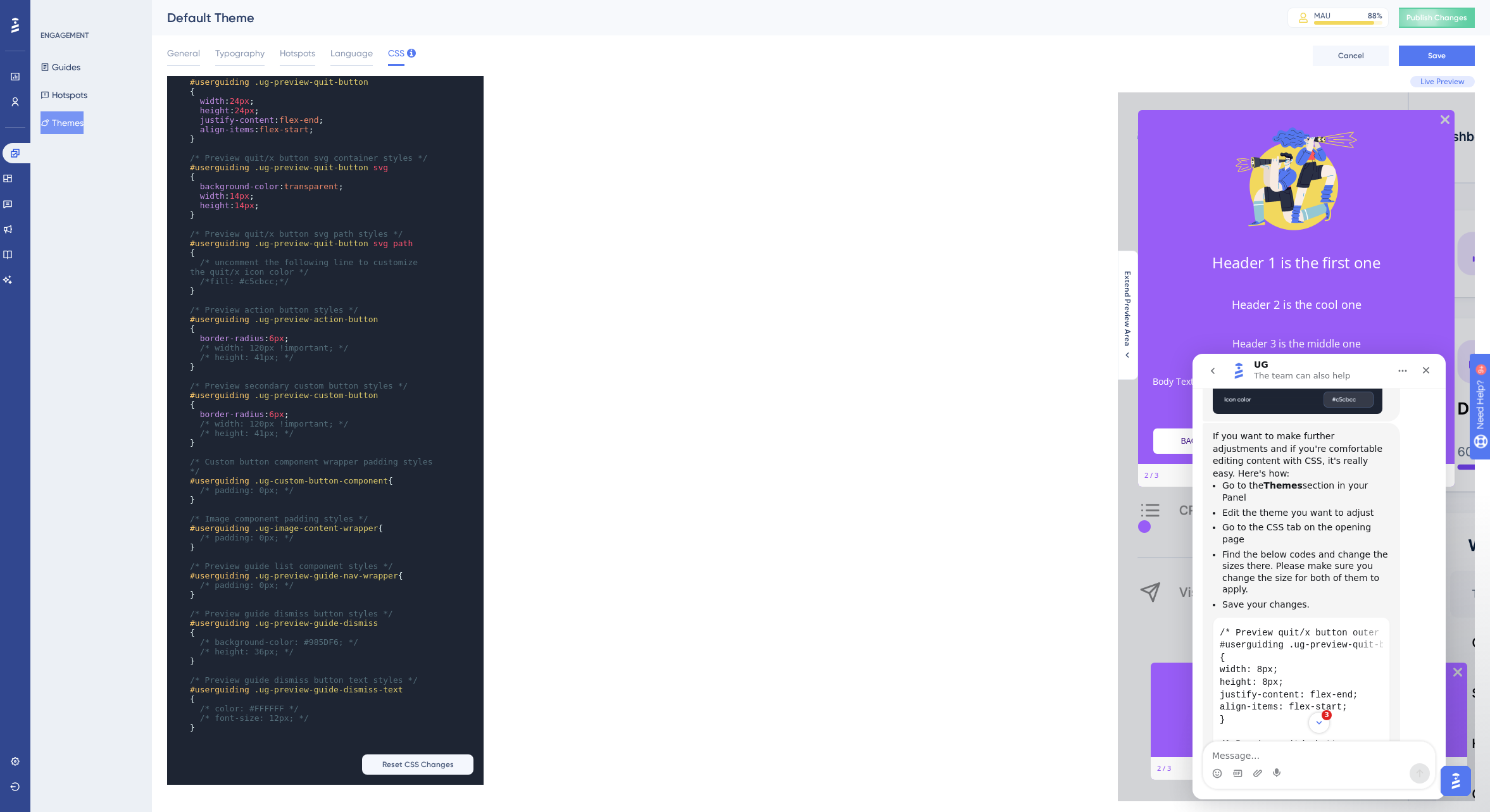
scroll to position [881, 0]
click at [1322, 671] on code "/* Preview quit/x button outer container styles */ #userguiding .ug-preview-qui…" at bounding box center [1301, 726] width 163 height 205
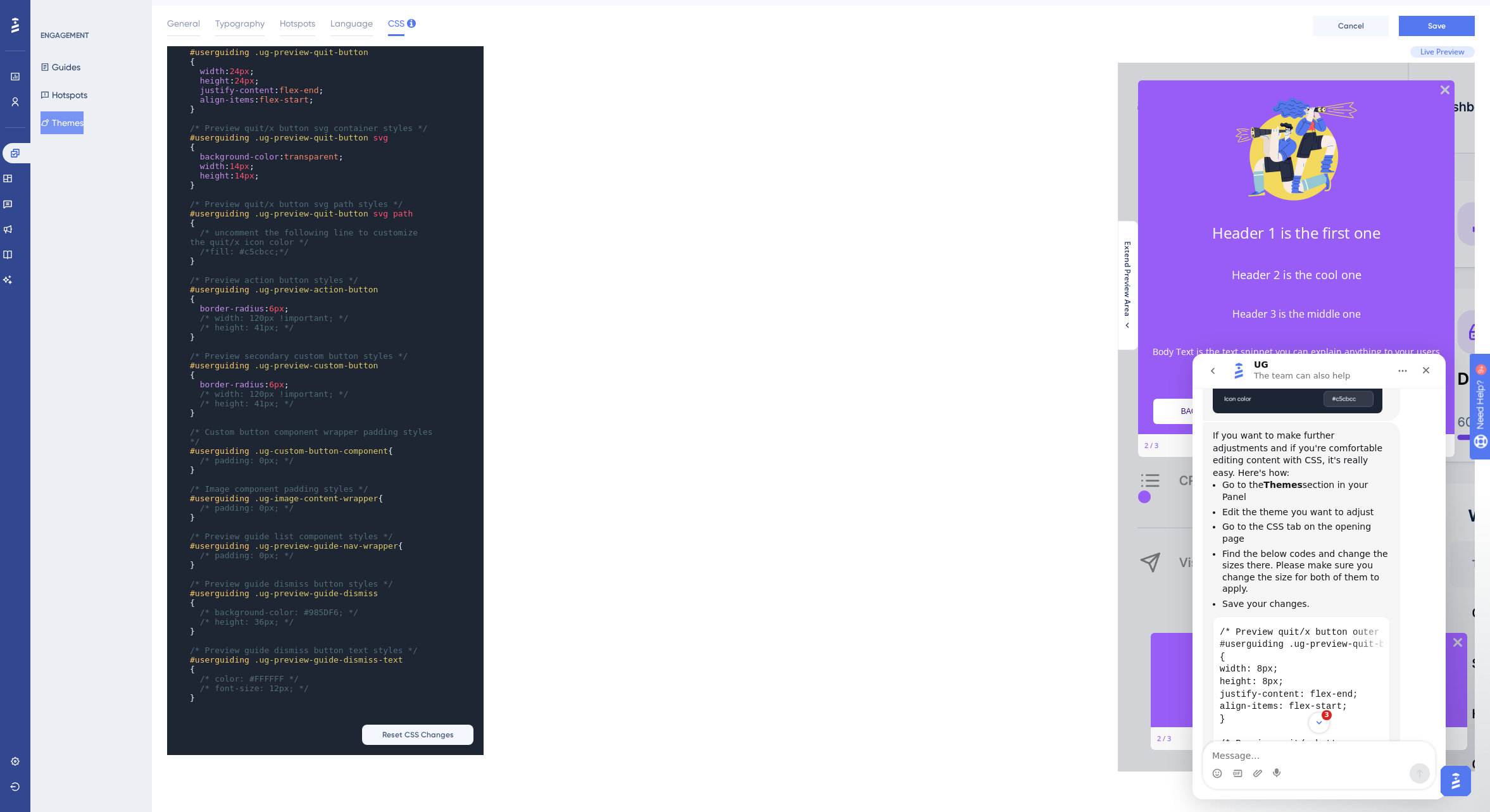
click at [1357, 548] on li "Find the below codes and change the sizes there. Please make sure you change th…" at bounding box center [1307, 571] width 168 height 47
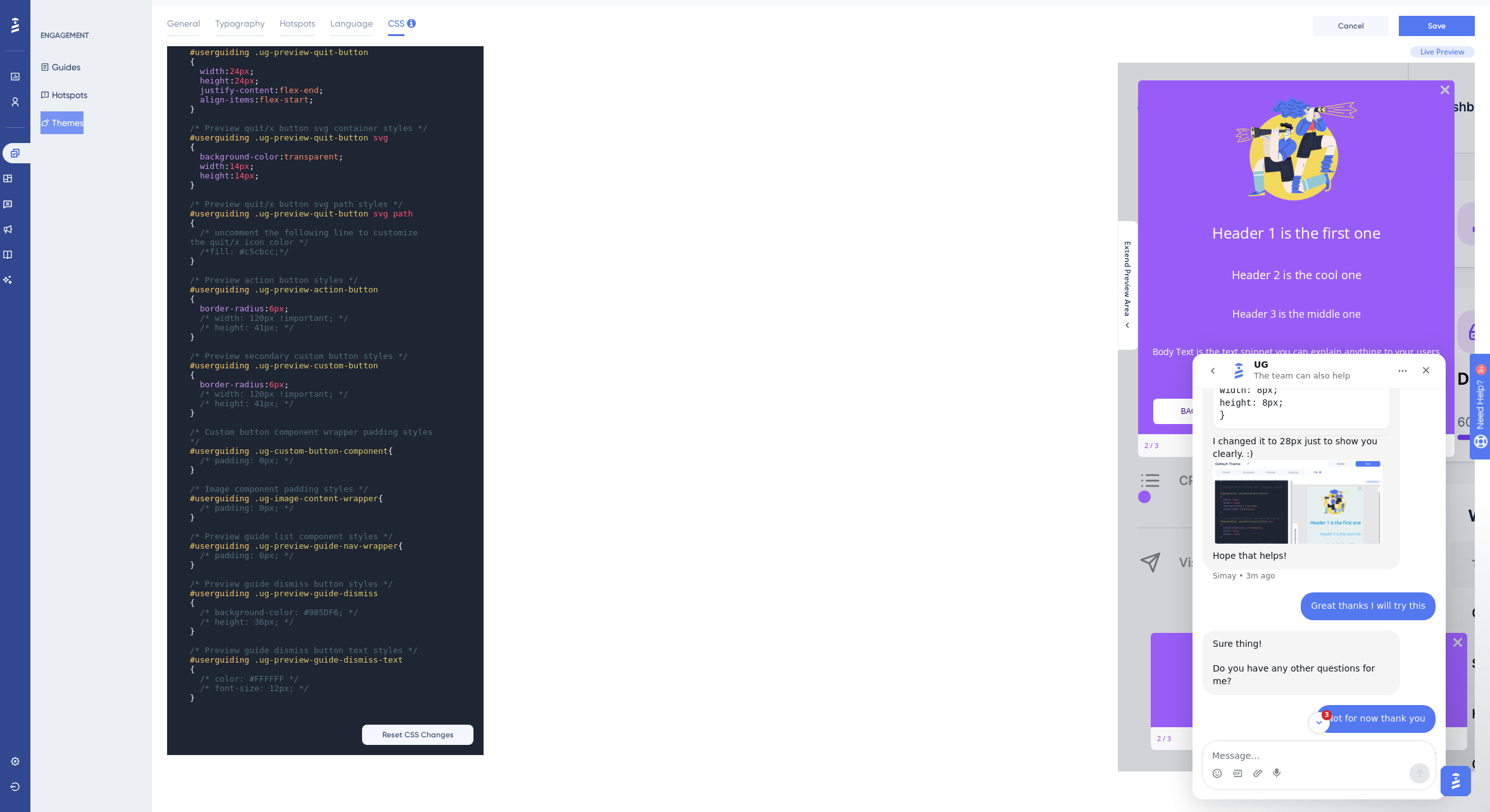
scroll to position [1252, 0]
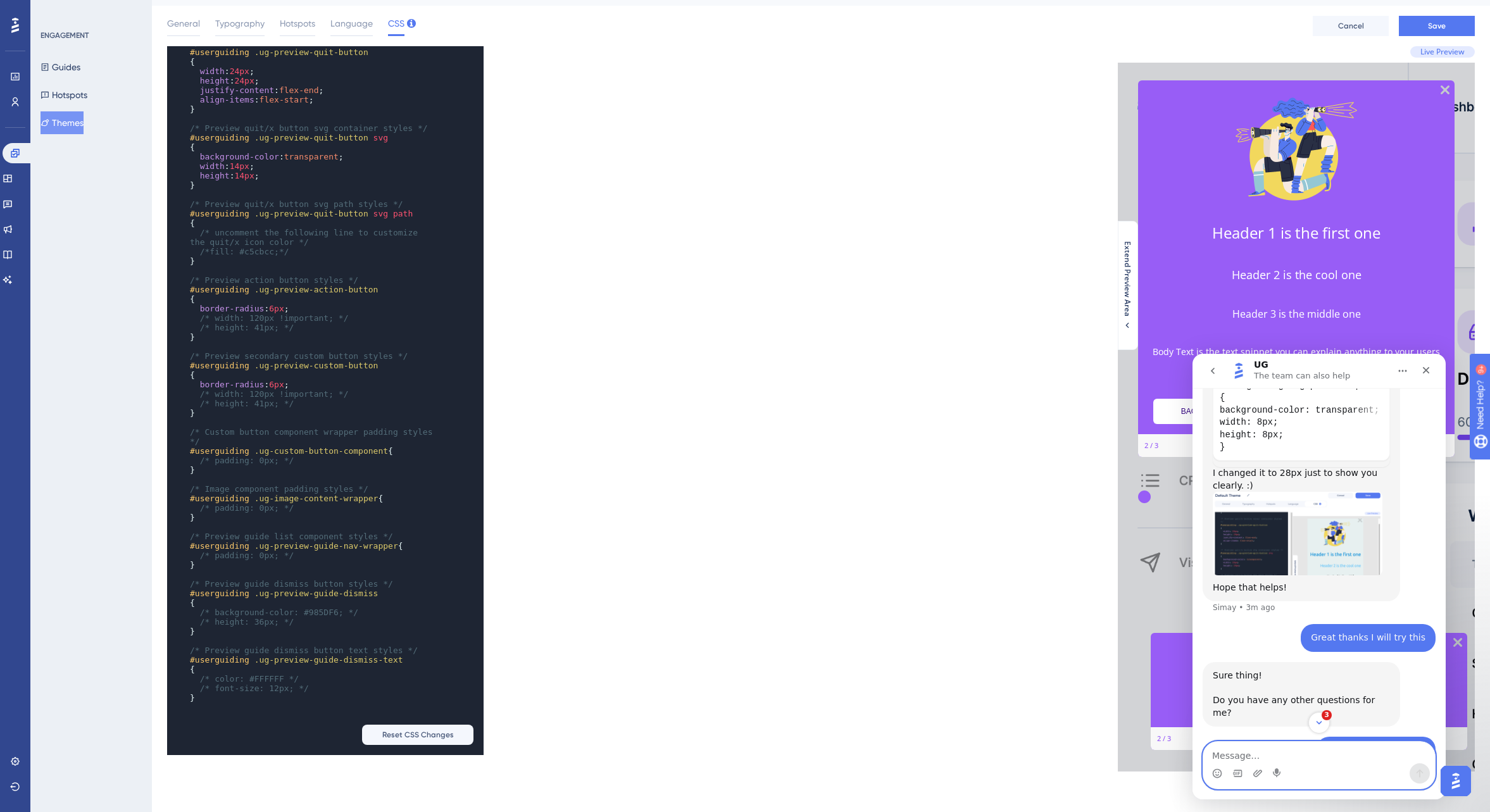
click at [1247, 760] on textarea "Message…" at bounding box center [1319, 752] width 232 height 21
type textarea "Sorry how do I increase the top and left margins?"
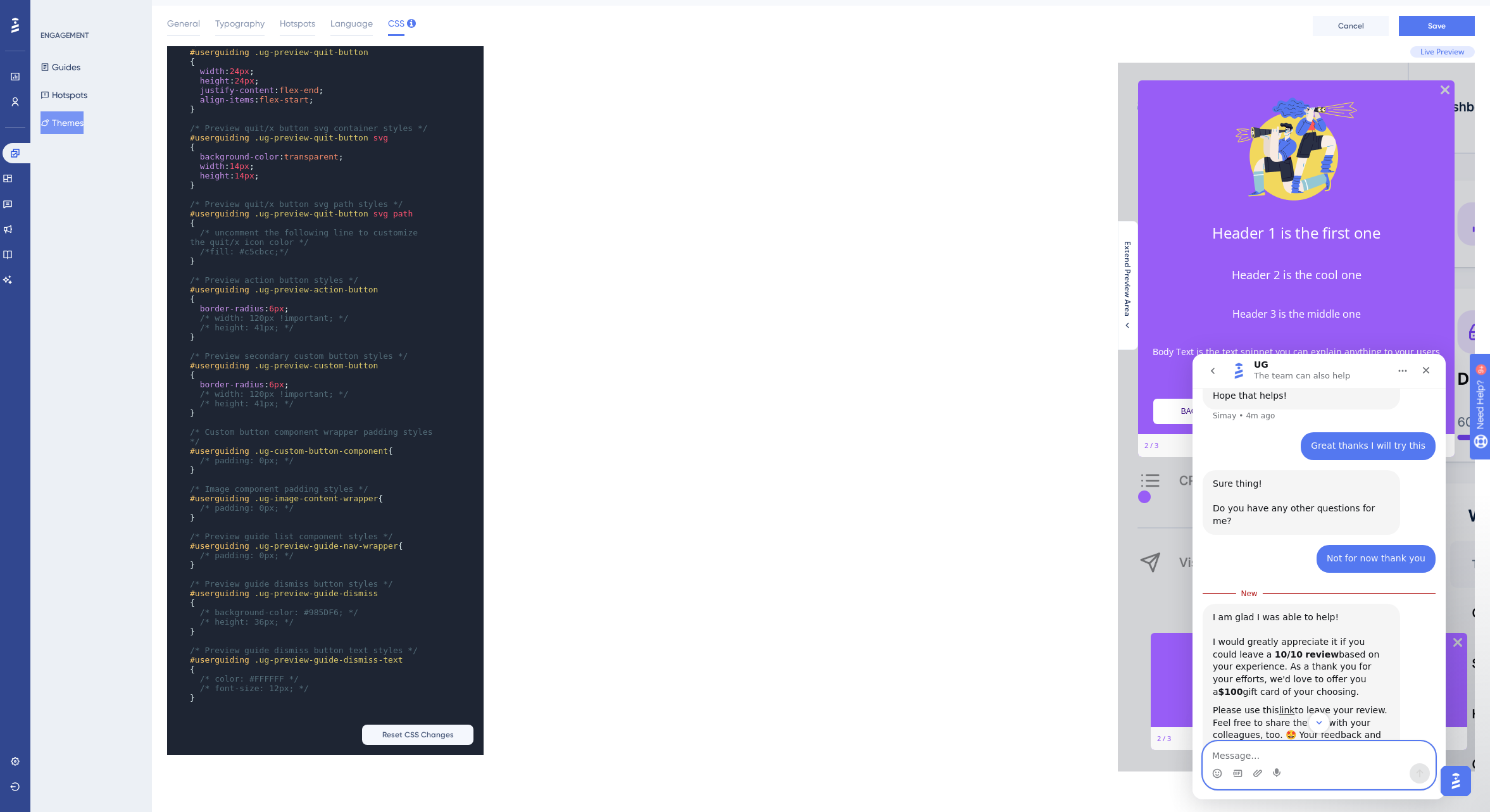
scroll to position [1446, 0]
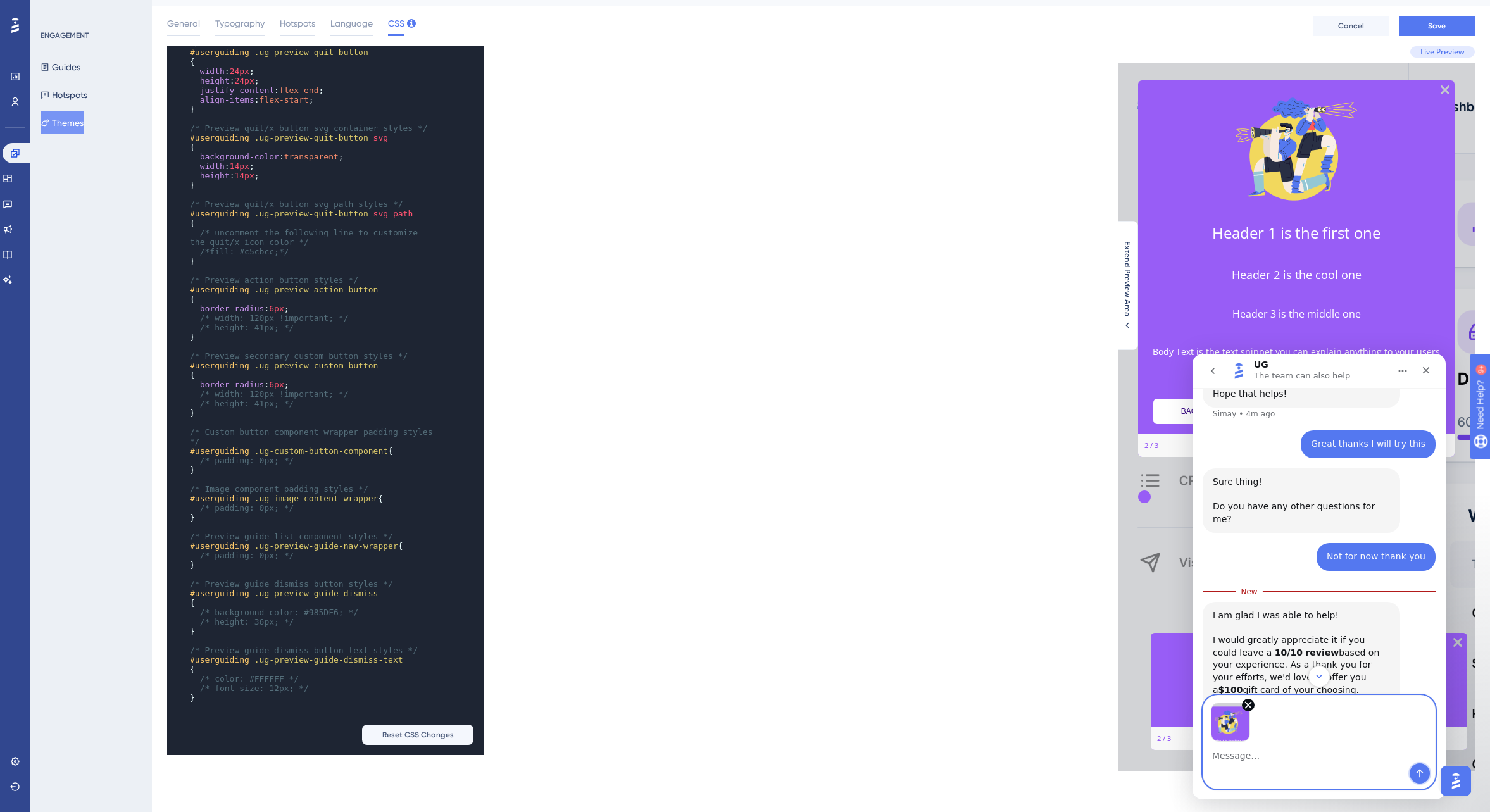
click at [1416, 771] on icon "Send a message…" at bounding box center [1420, 773] width 10 height 10
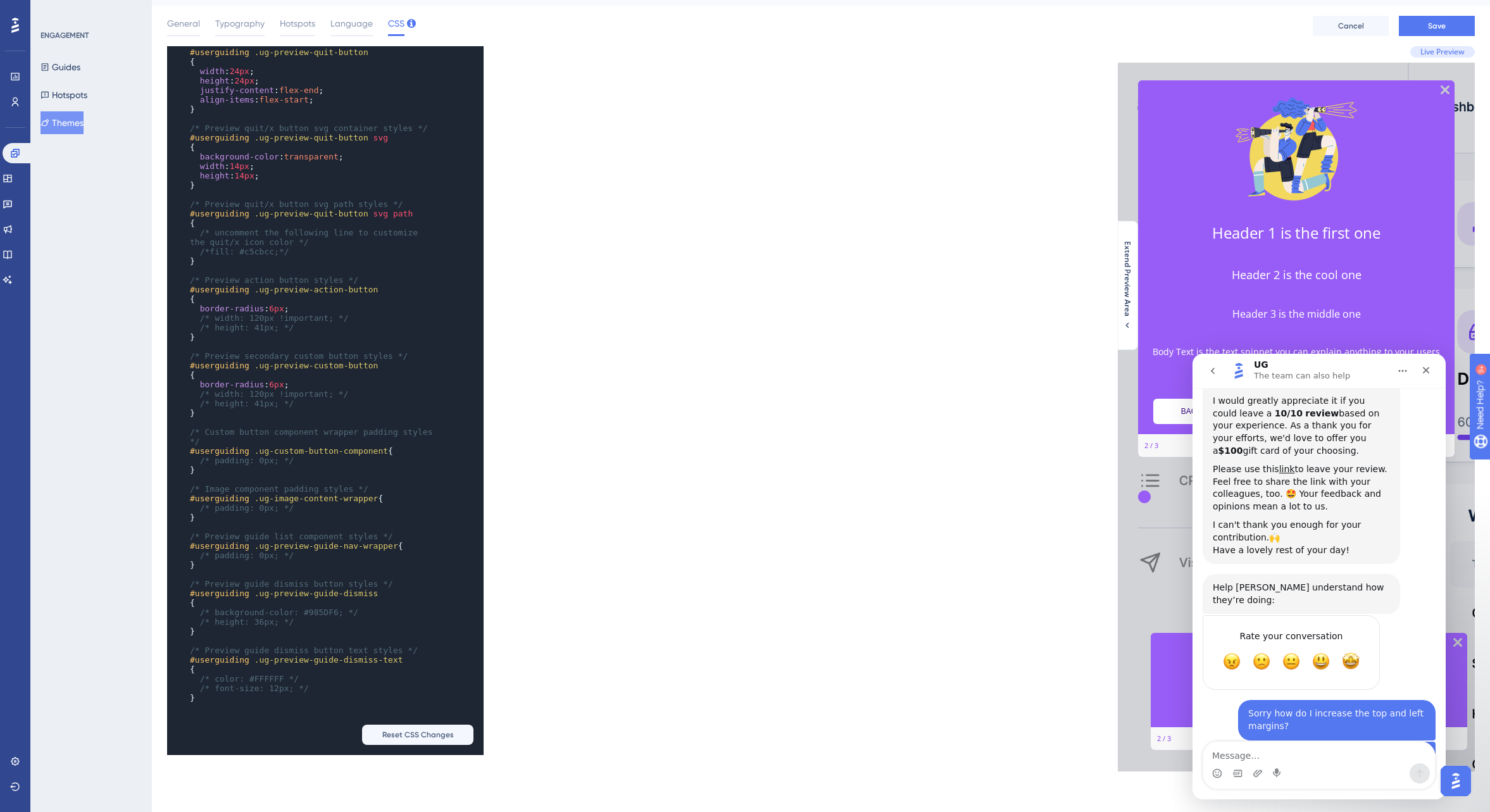
scroll to position [1702, 0]
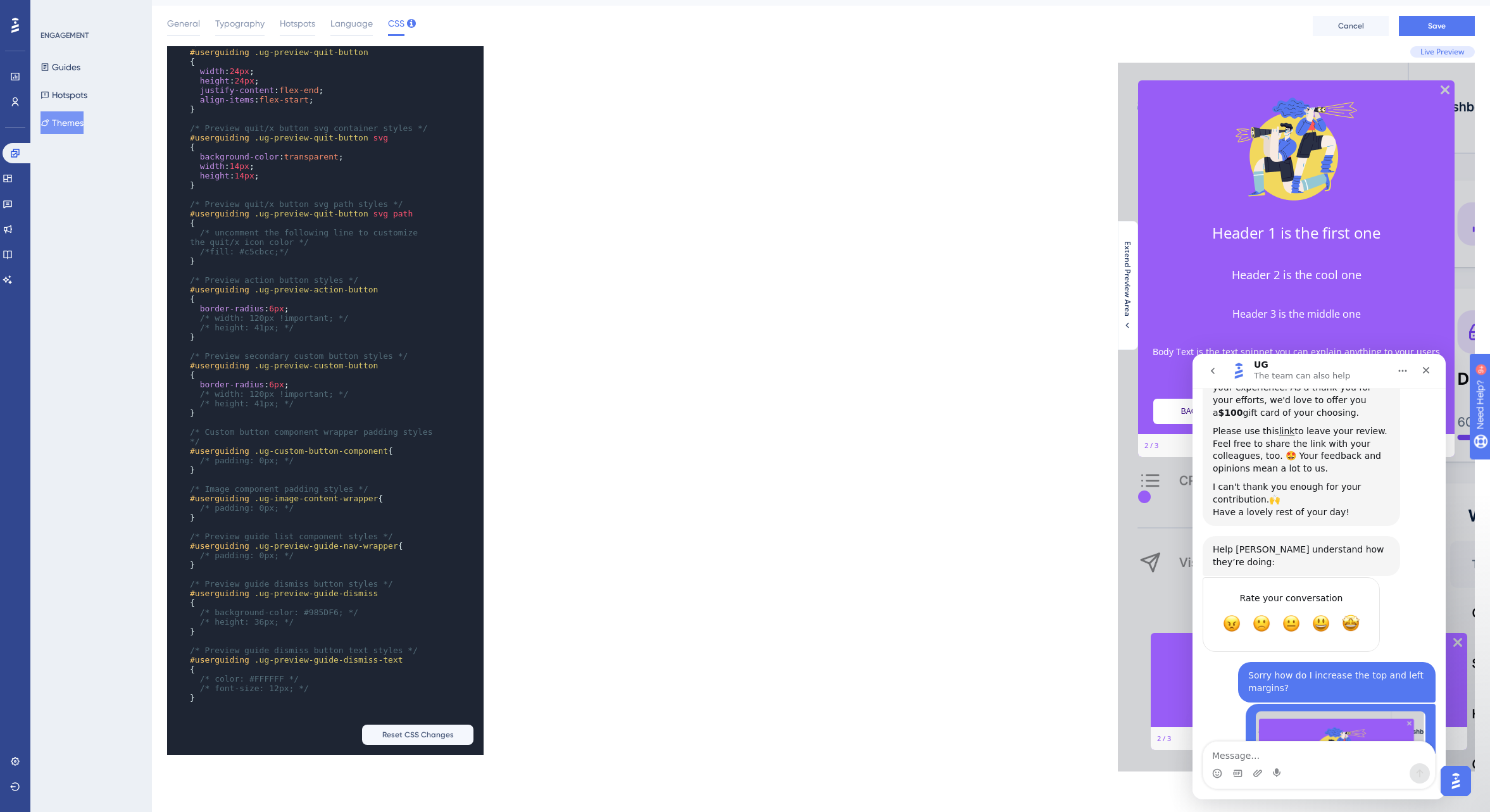
drag, startPoint x: 1355, startPoint y: 550, endPoint x: 1434, endPoint y: 528, distance: 82.0
click at [1357, 614] on span "Amazing" at bounding box center [1351, 623] width 17 height 17
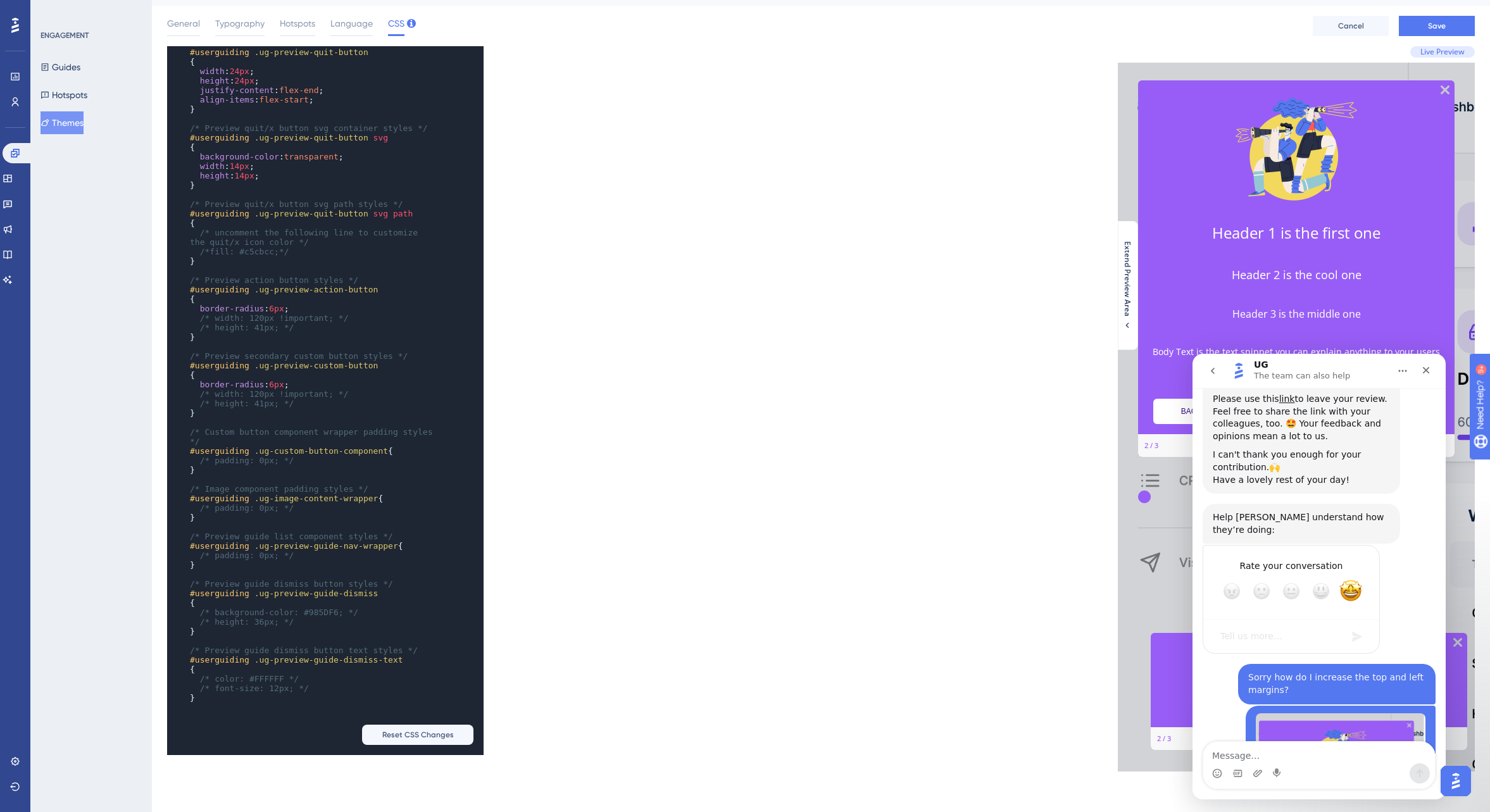
scroll to position [1736, 0]
click at [1214, 372] on icon "go back" at bounding box center [1213, 371] width 4 height 6
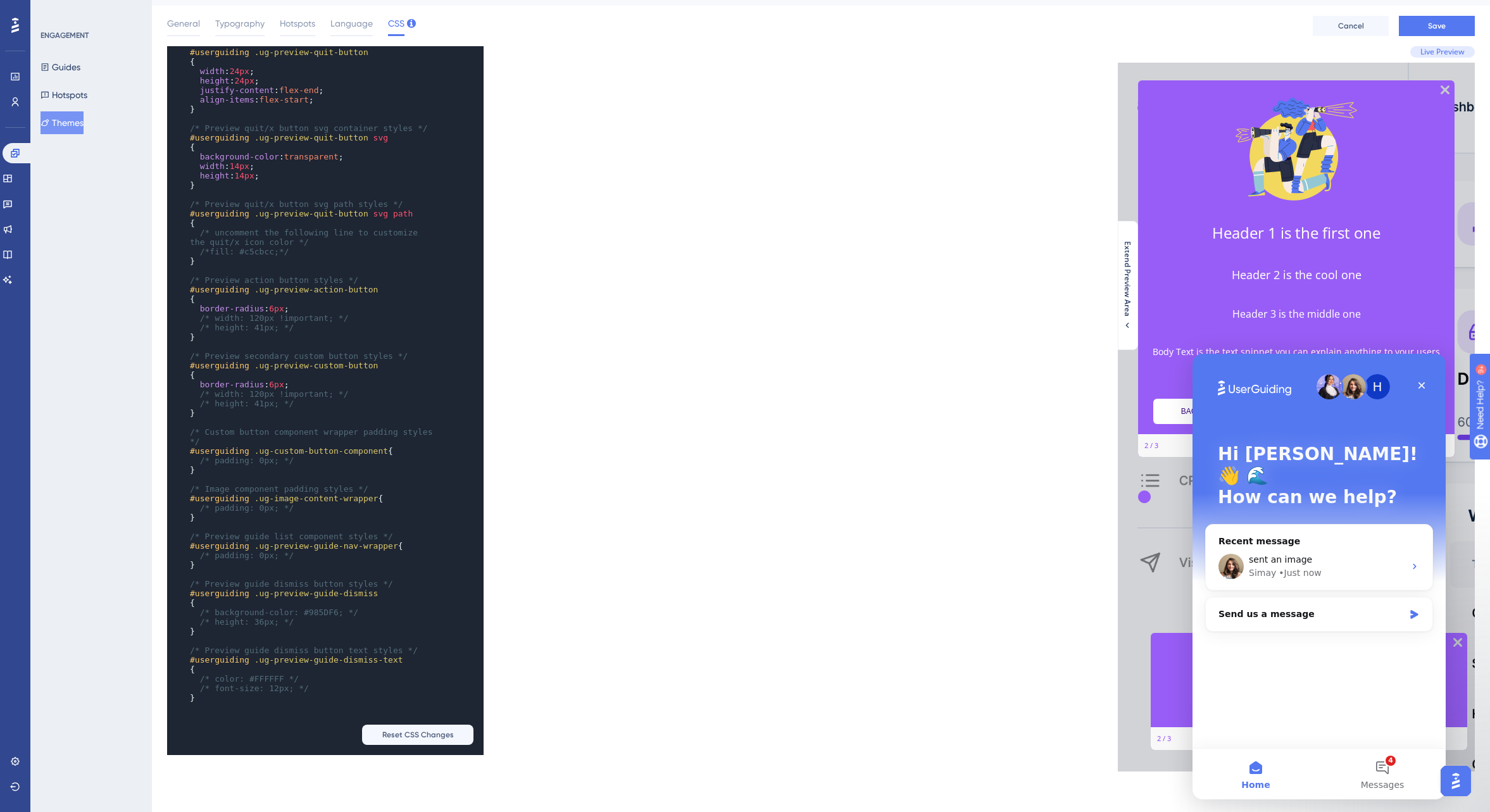
scroll to position [0, 0]
click at [1309, 607] on div "Send us a message" at bounding box center [1311, 614] width 185 height 14
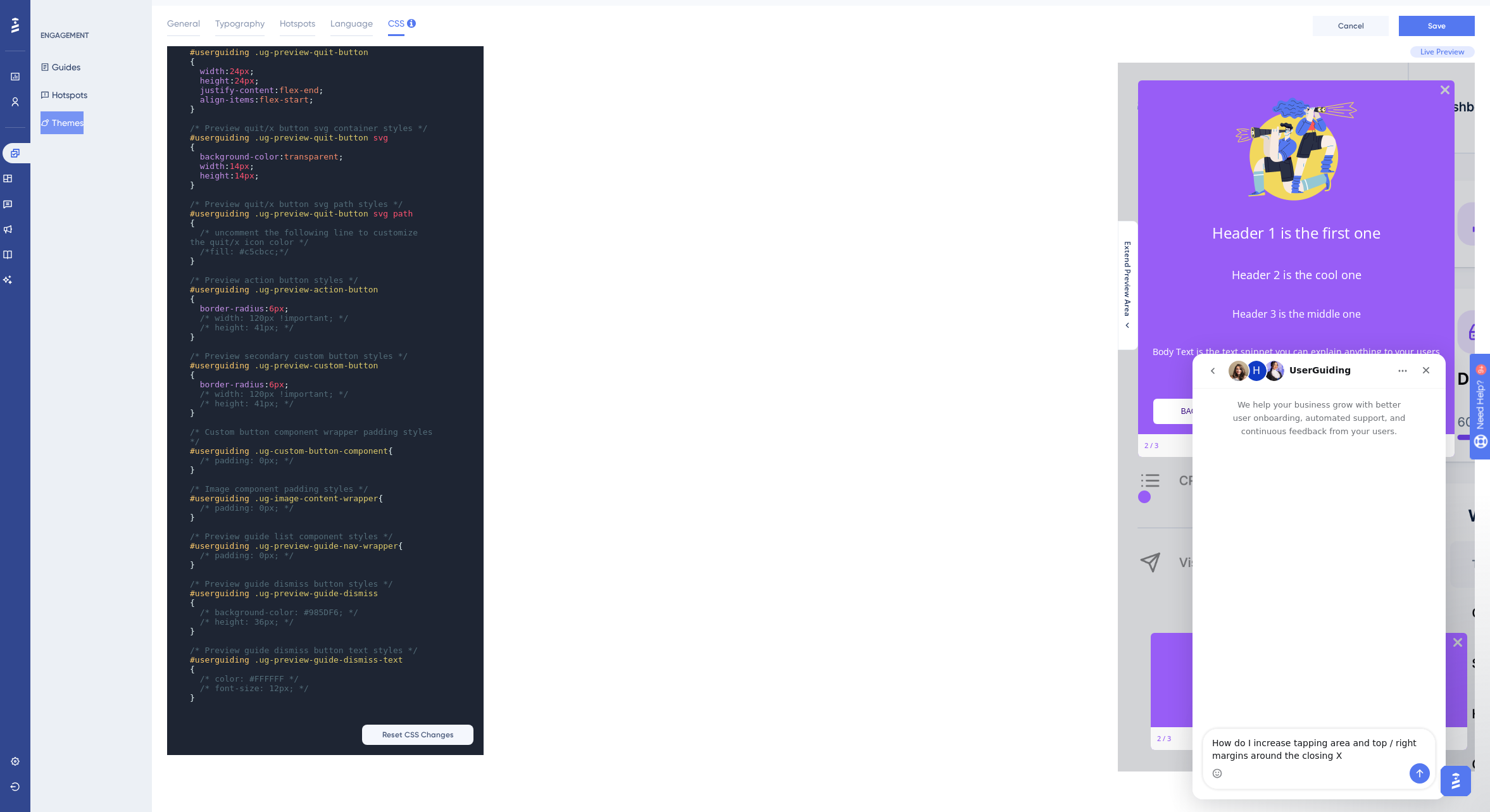
type textarea "How do I increase tapping area and top / right margins around the closing X?"
click at [1419, 773] on icon "Send a message…" at bounding box center [1420, 773] width 10 height 10
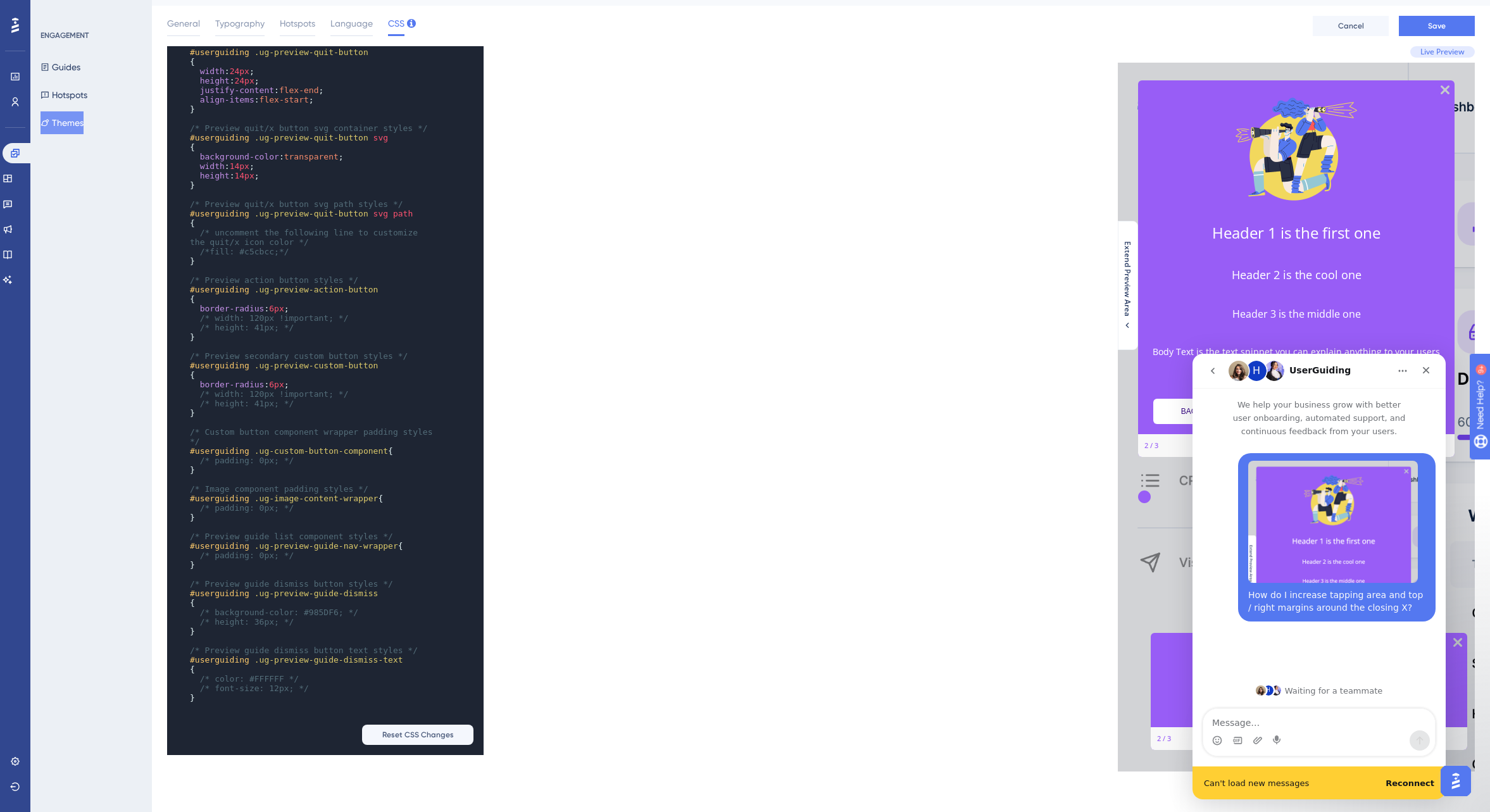
click at [1409, 783] on b "Reconnect" at bounding box center [1411, 783] width 49 height 10
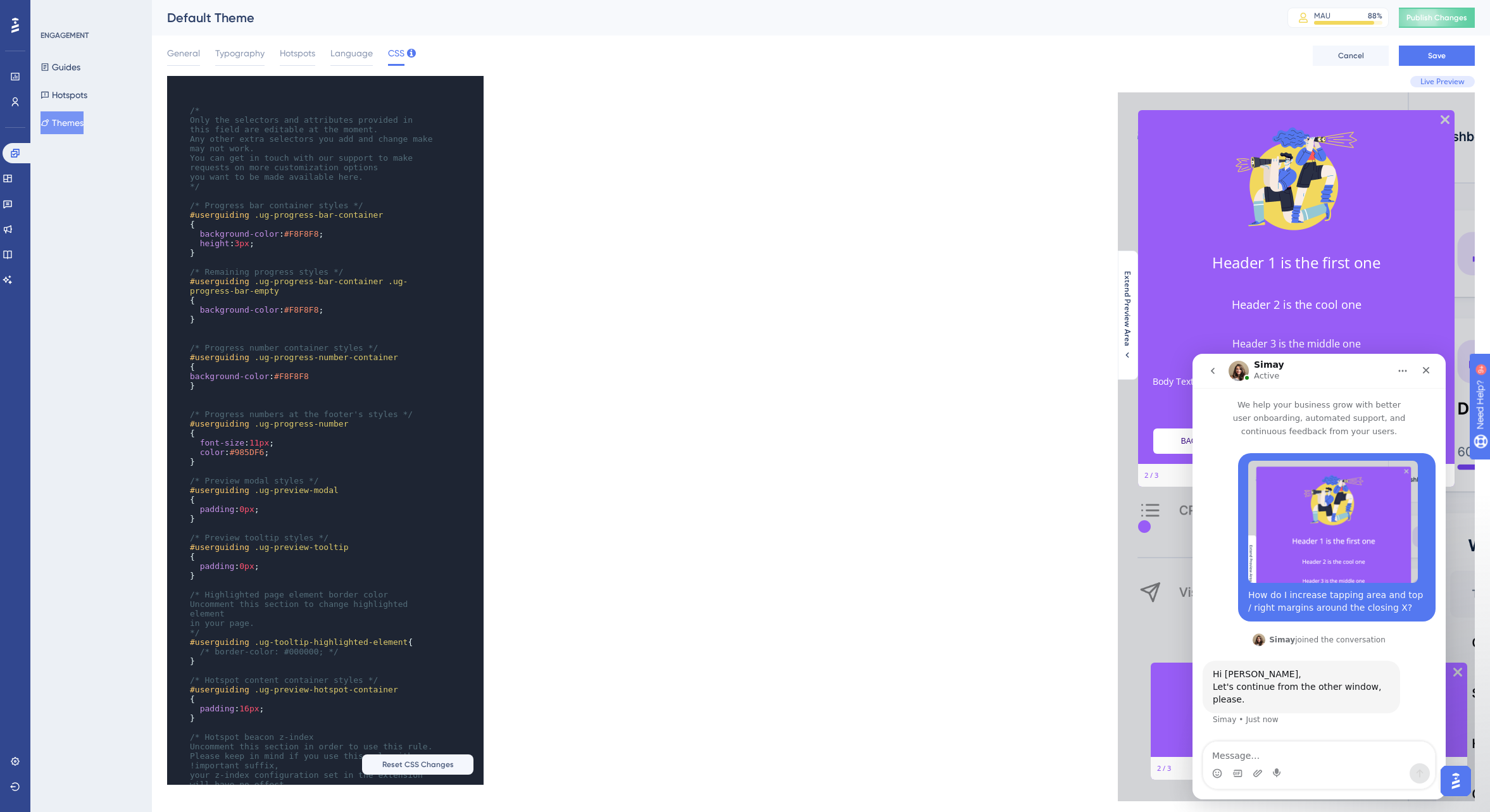
click at [1216, 374] on icon "go back" at bounding box center [1213, 371] width 10 height 10
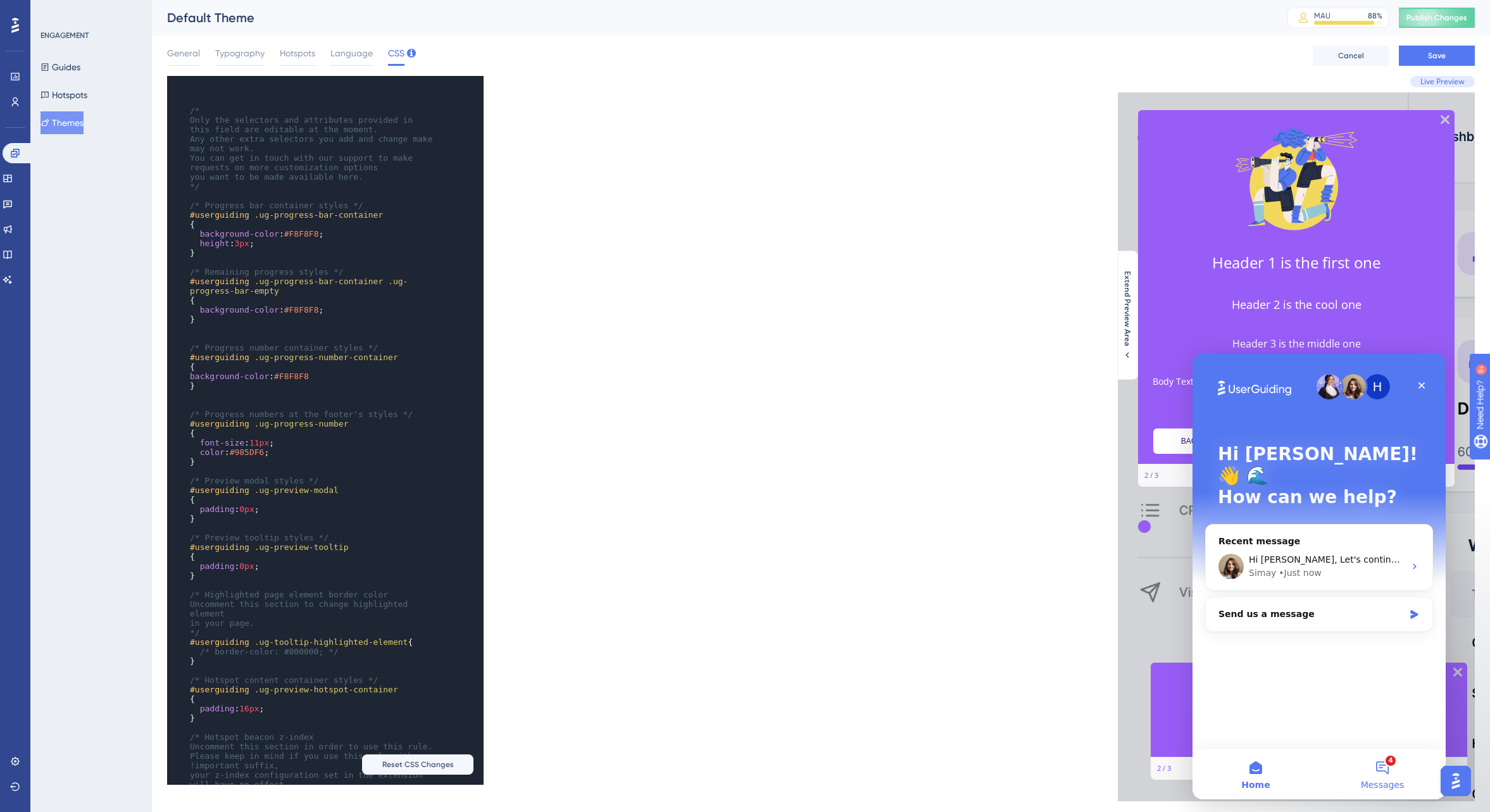
click at [1387, 767] on button "4 Messages" at bounding box center [1383, 774] width 127 height 50
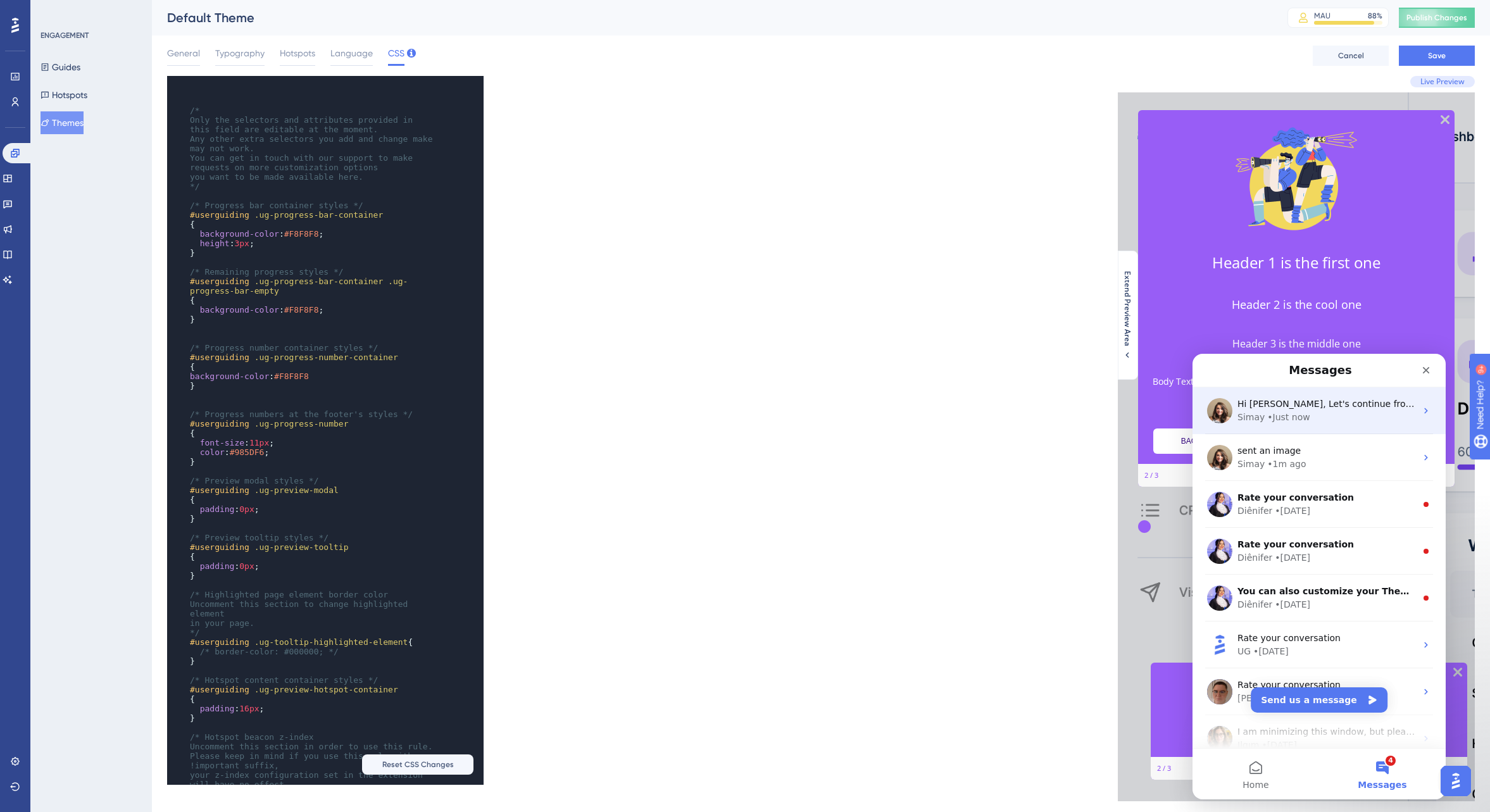
click at [1361, 409] on span "Hi [PERSON_NAME], Let's continue from the other window, please." at bounding box center [1385, 404] width 294 height 10
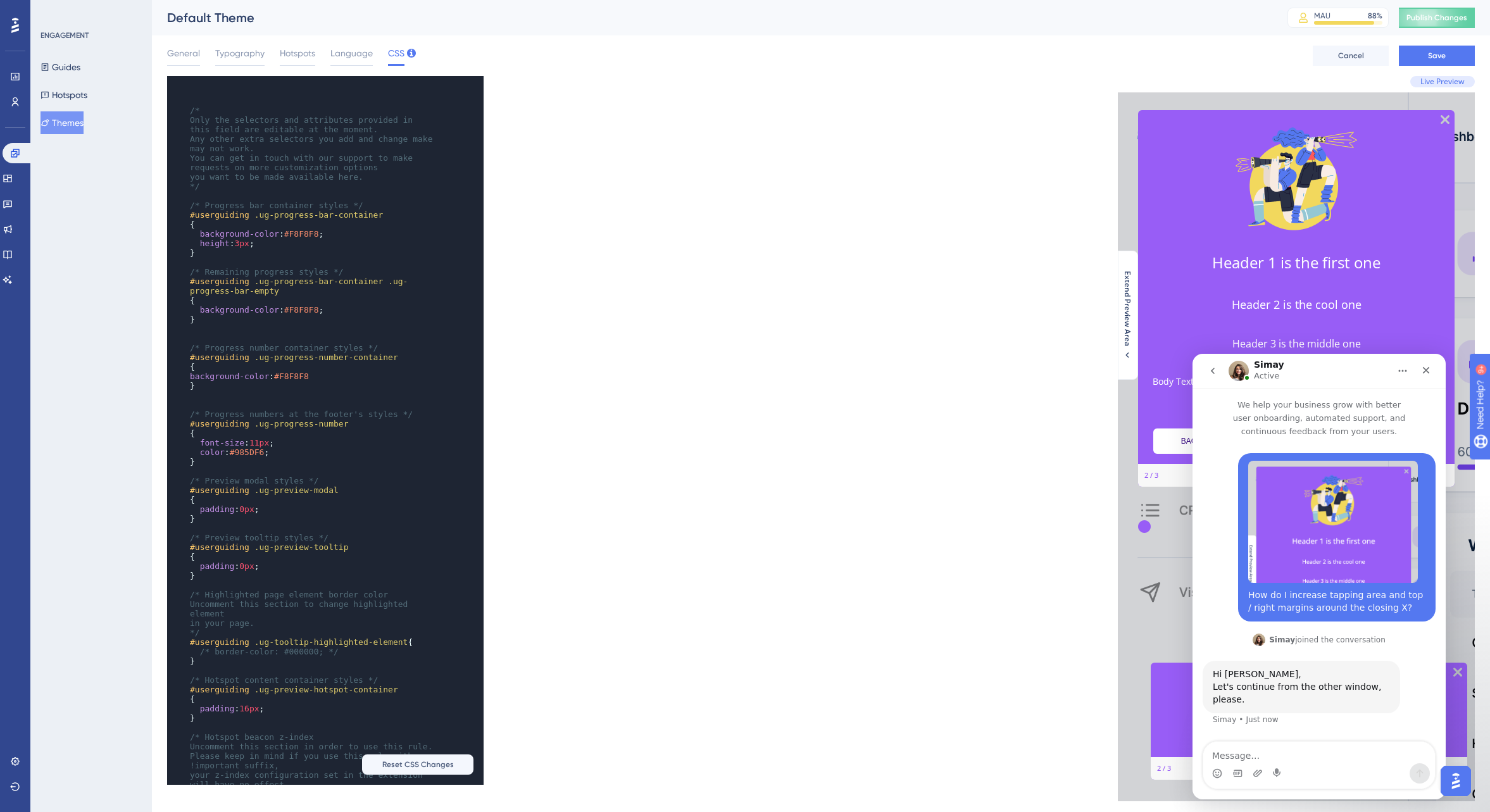
click at [1309, 758] on textarea "Message…" at bounding box center [1319, 752] width 232 height 21
type textarea "I"
type textarea "You want to continue here?"
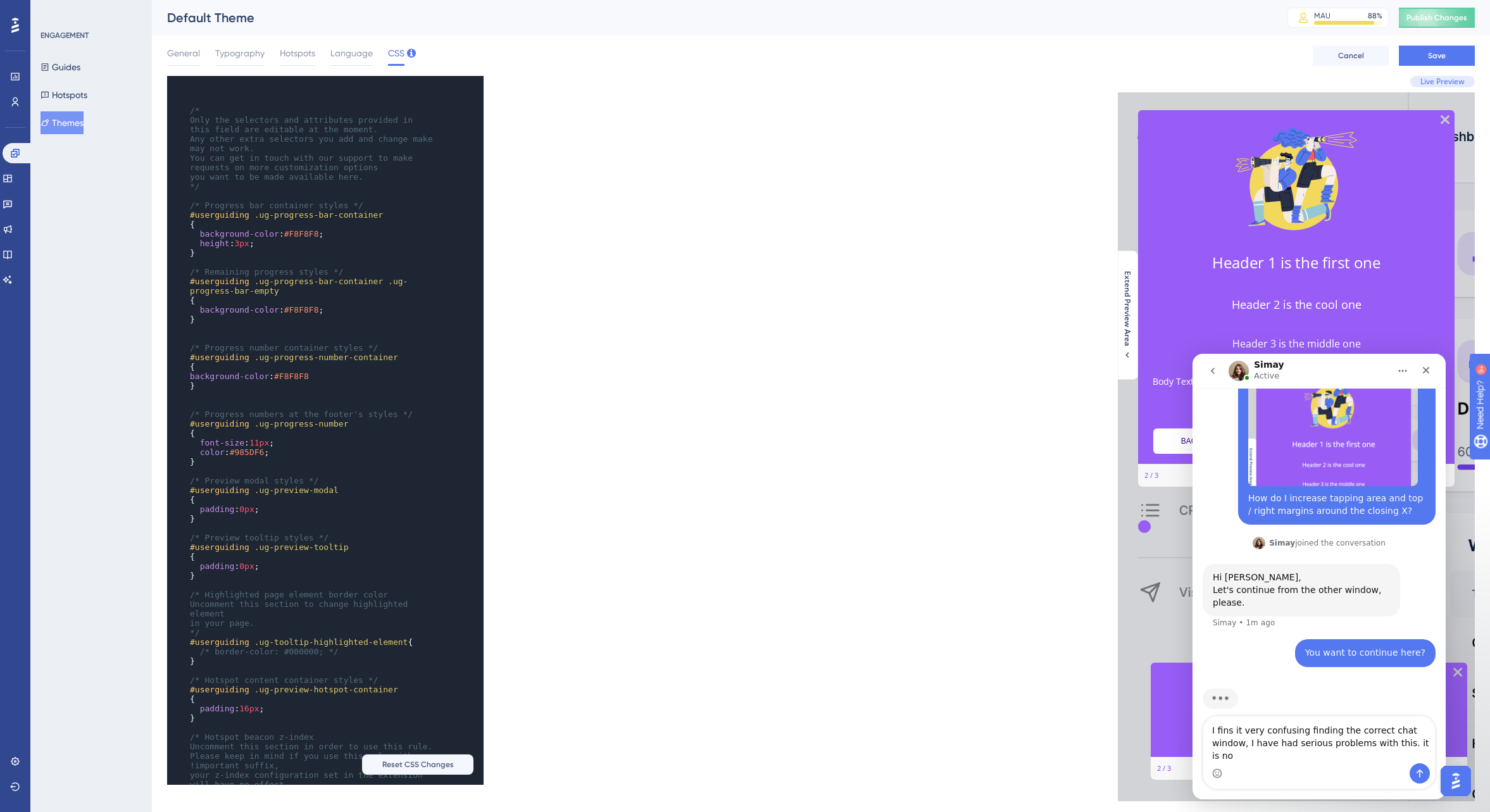
scroll to position [110, 0]
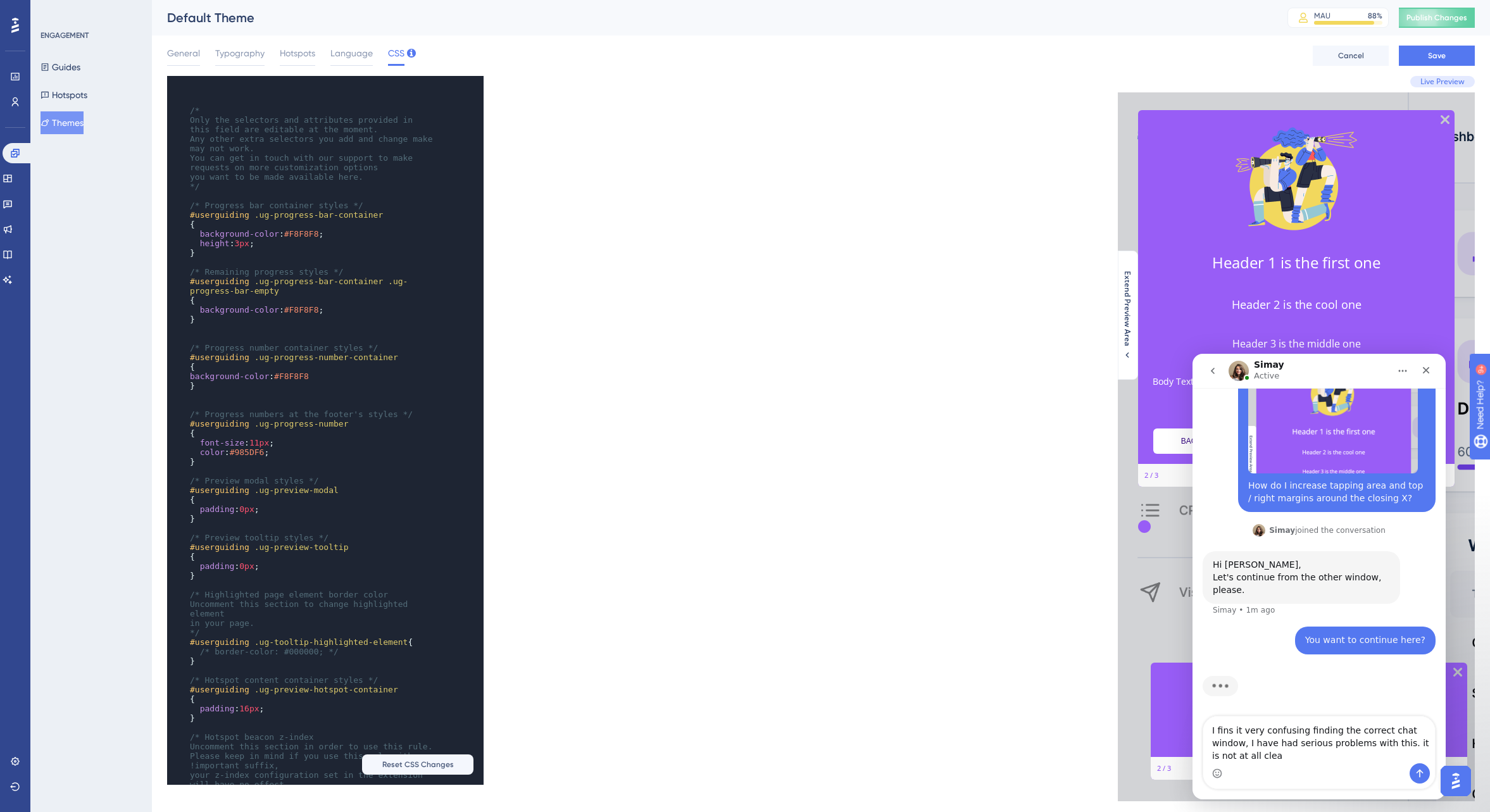
type textarea "I fins it very confusing finding the correct chat window, I have had serious pr…"
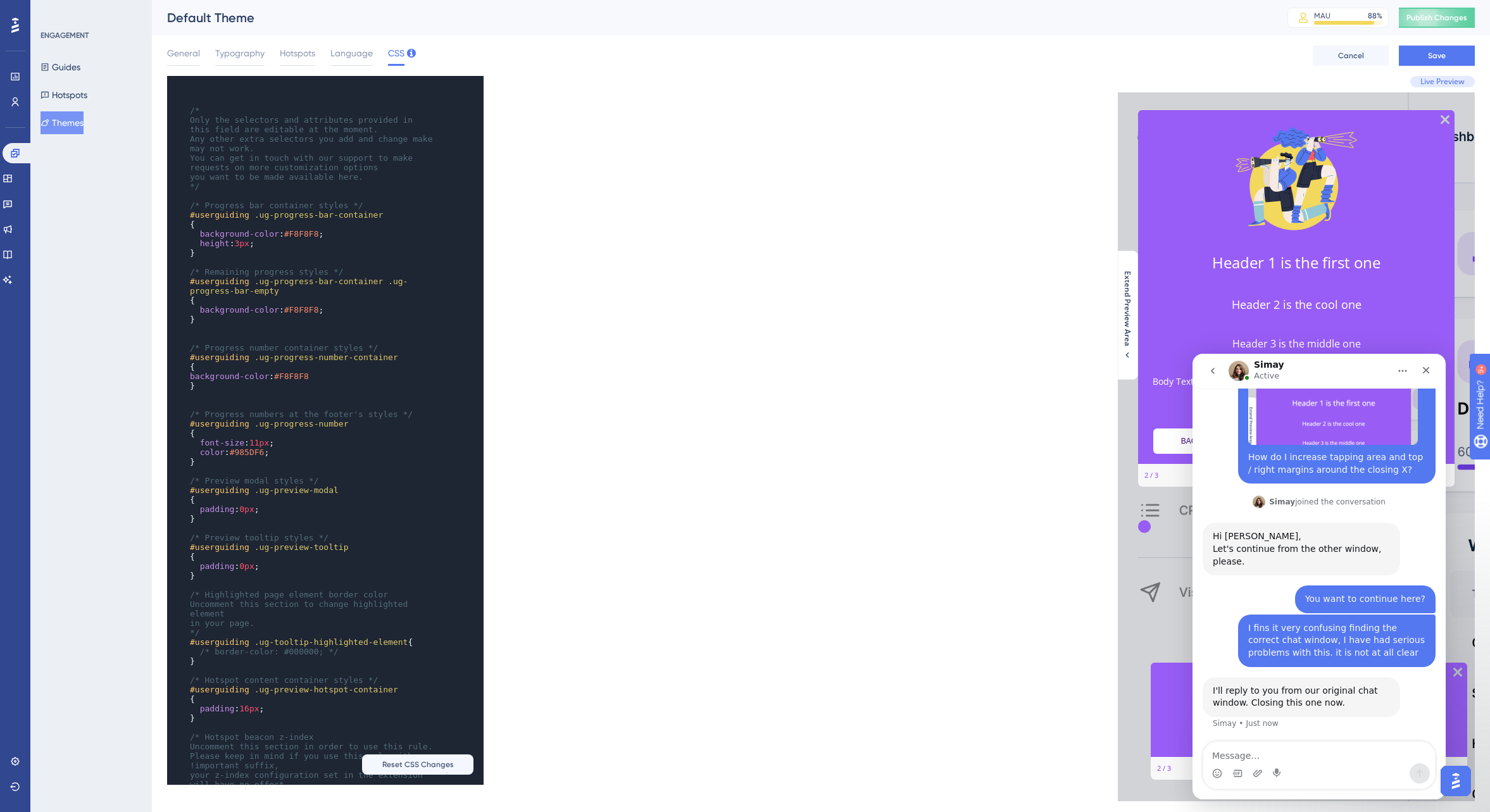
scroll to position [139, 0]
click at [1427, 372] on icon "Close" at bounding box center [1426, 370] width 7 height 7
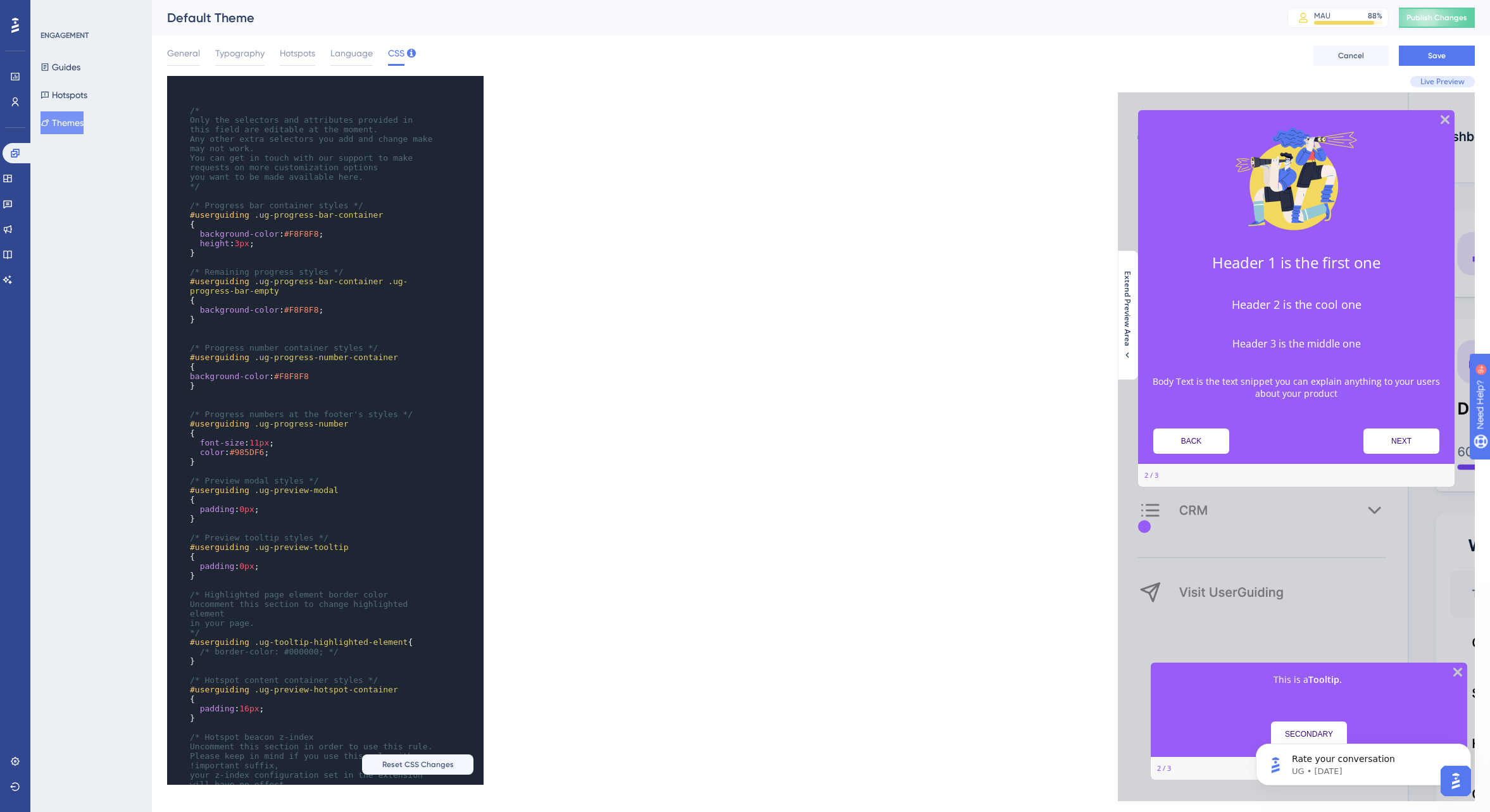
scroll to position [0, 0]
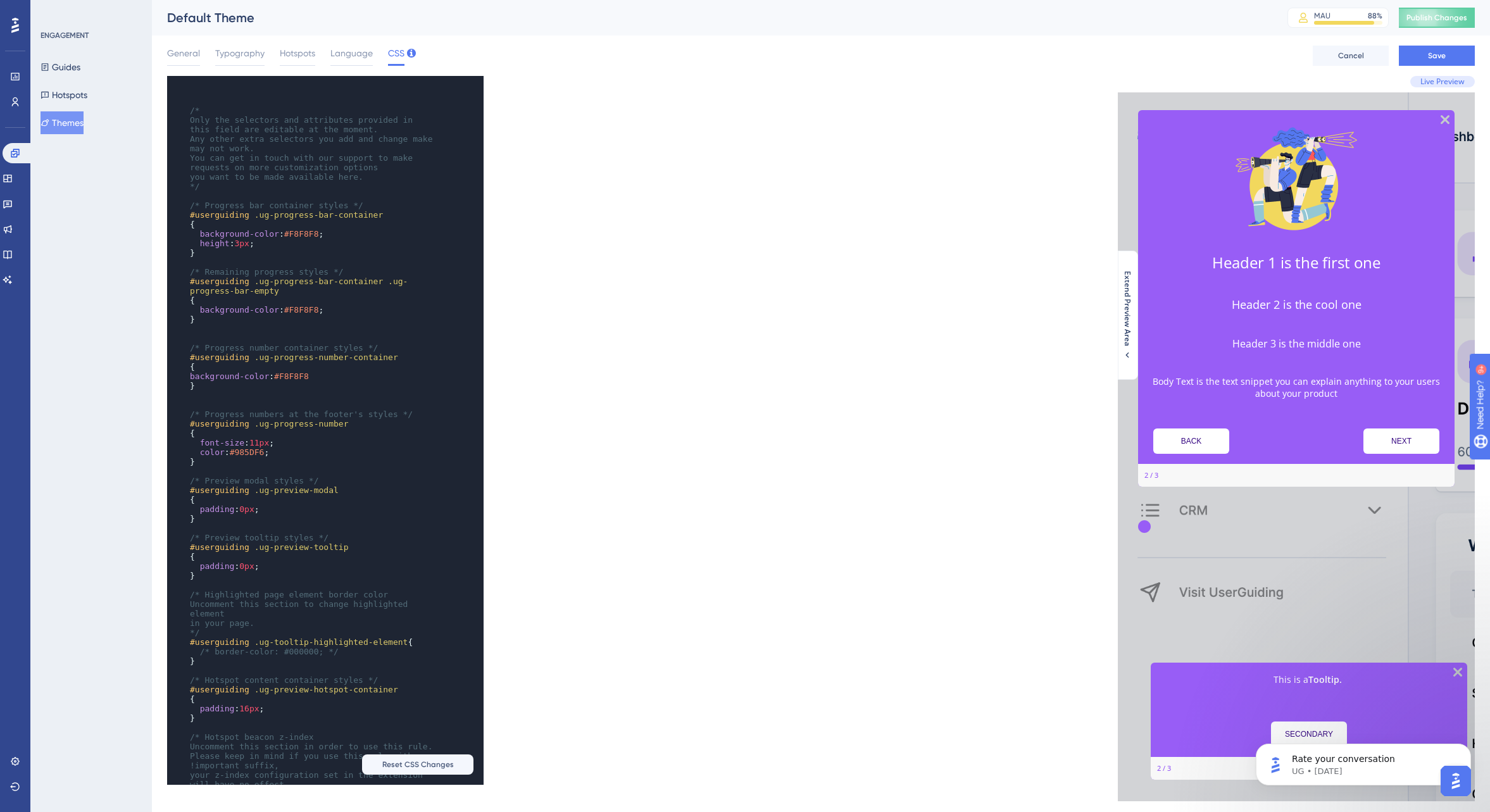
click at [1449, 780] on img "Open AI Assistant Launcher" at bounding box center [1456, 780] width 23 height 23
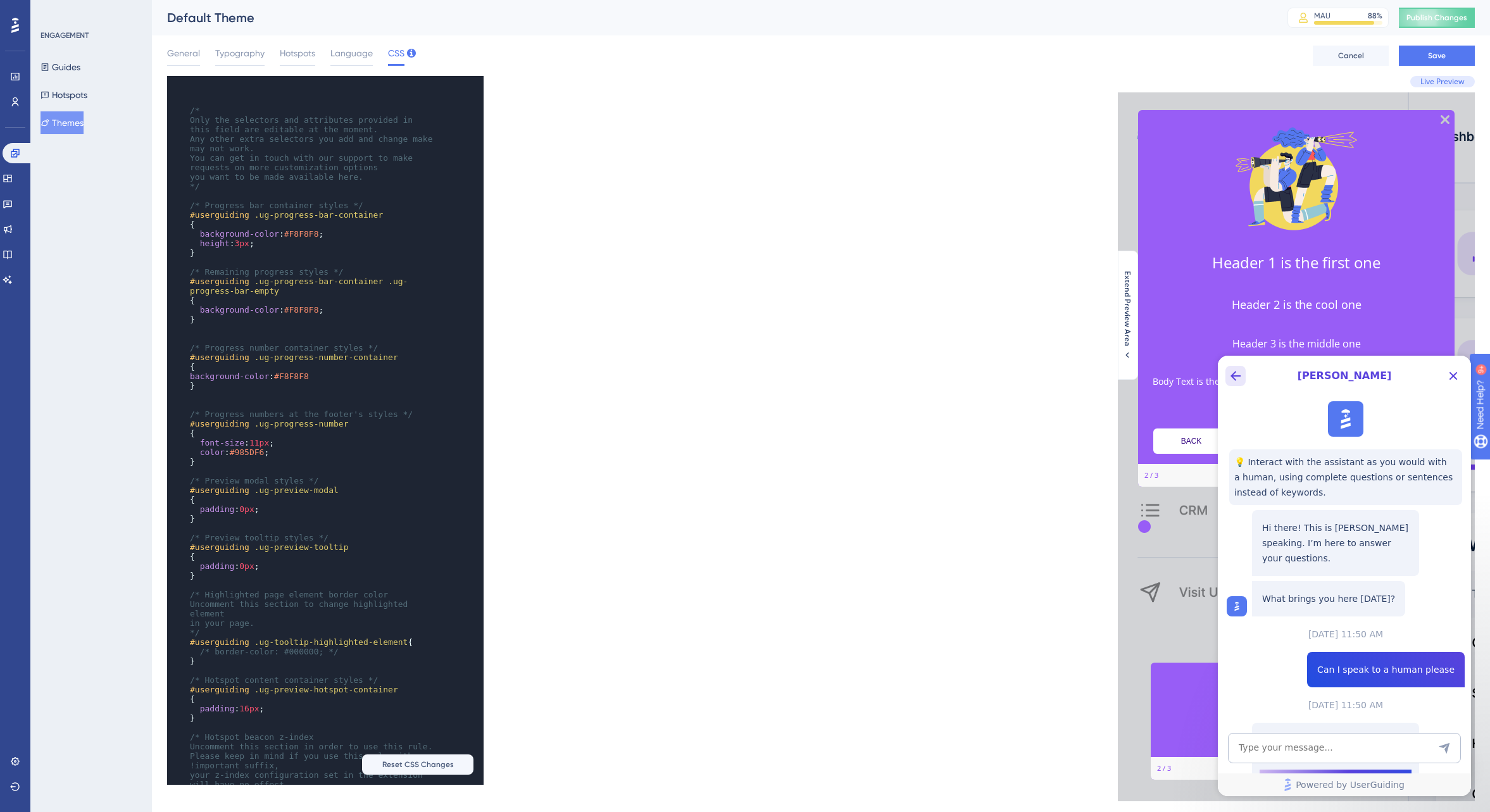
click at [1236, 376] on icon "Back Button" at bounding box center [1236, 376] width 10 height 10
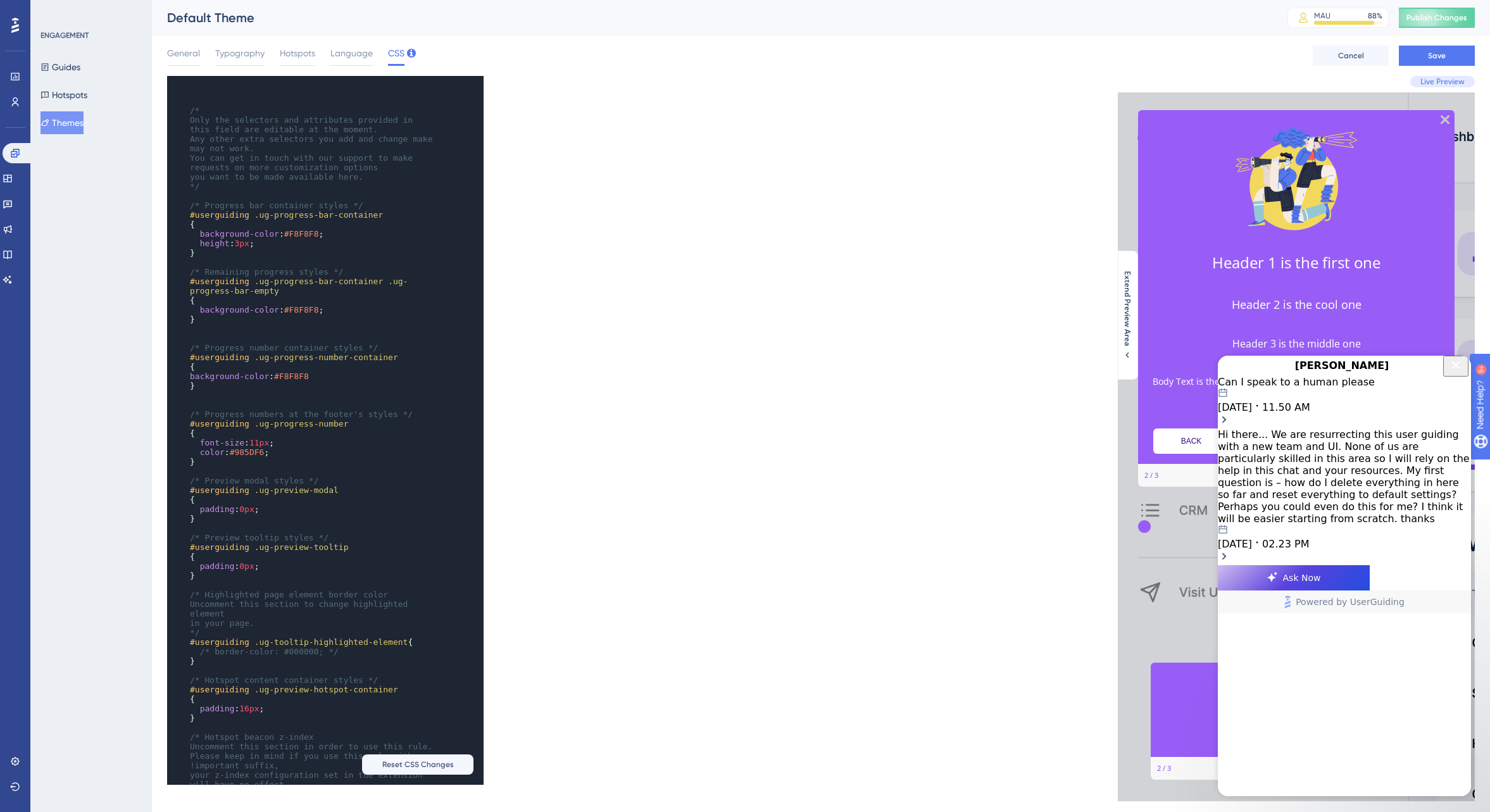
click at [1454, 369] on icon "Close Button" at bounding box center [1456, 365] width 8 height 8
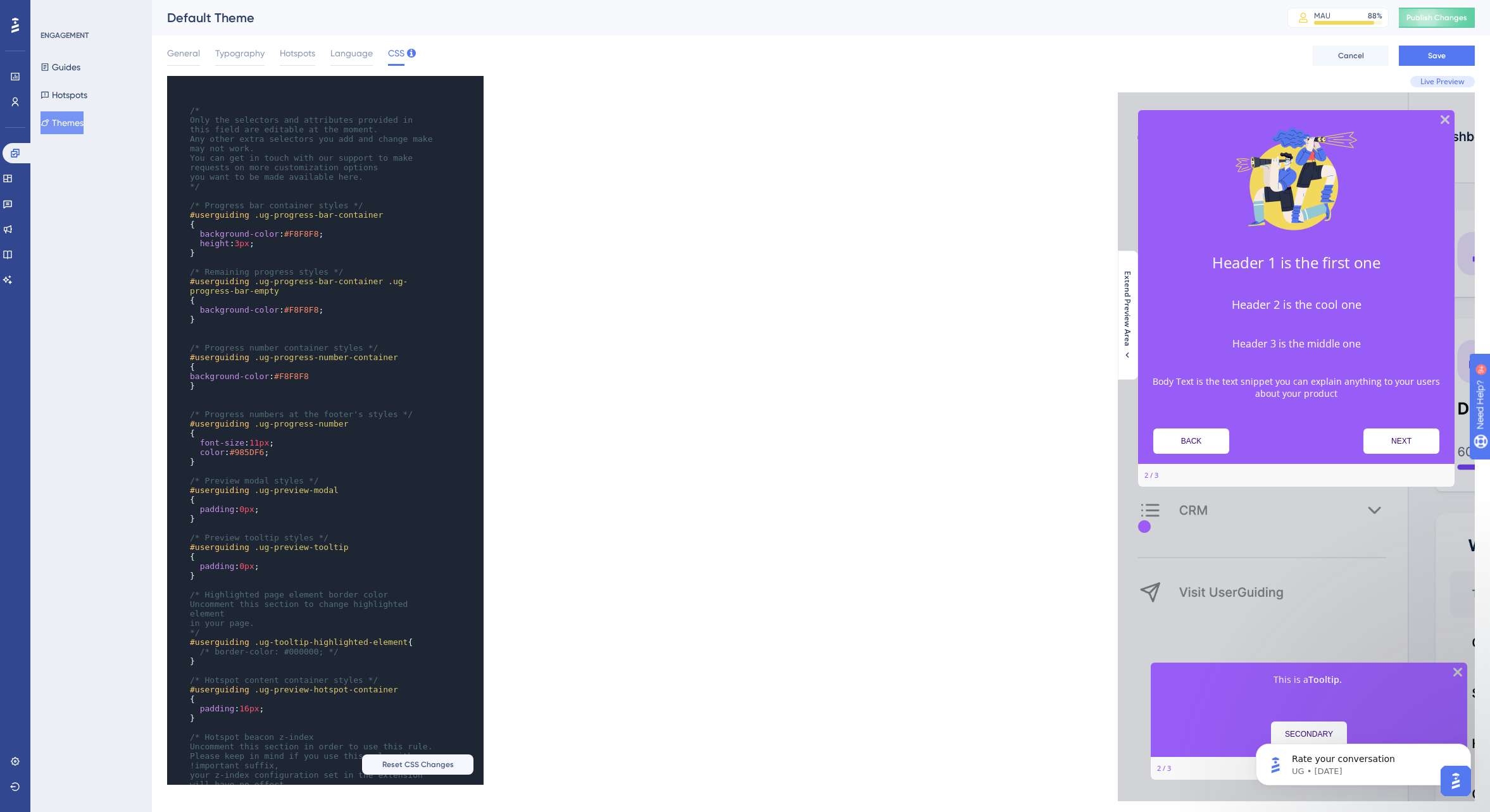
click at [1454, 780] on img "Open AI Assistant Launcher" at bounding box center [1456, 780] width 23 height 23
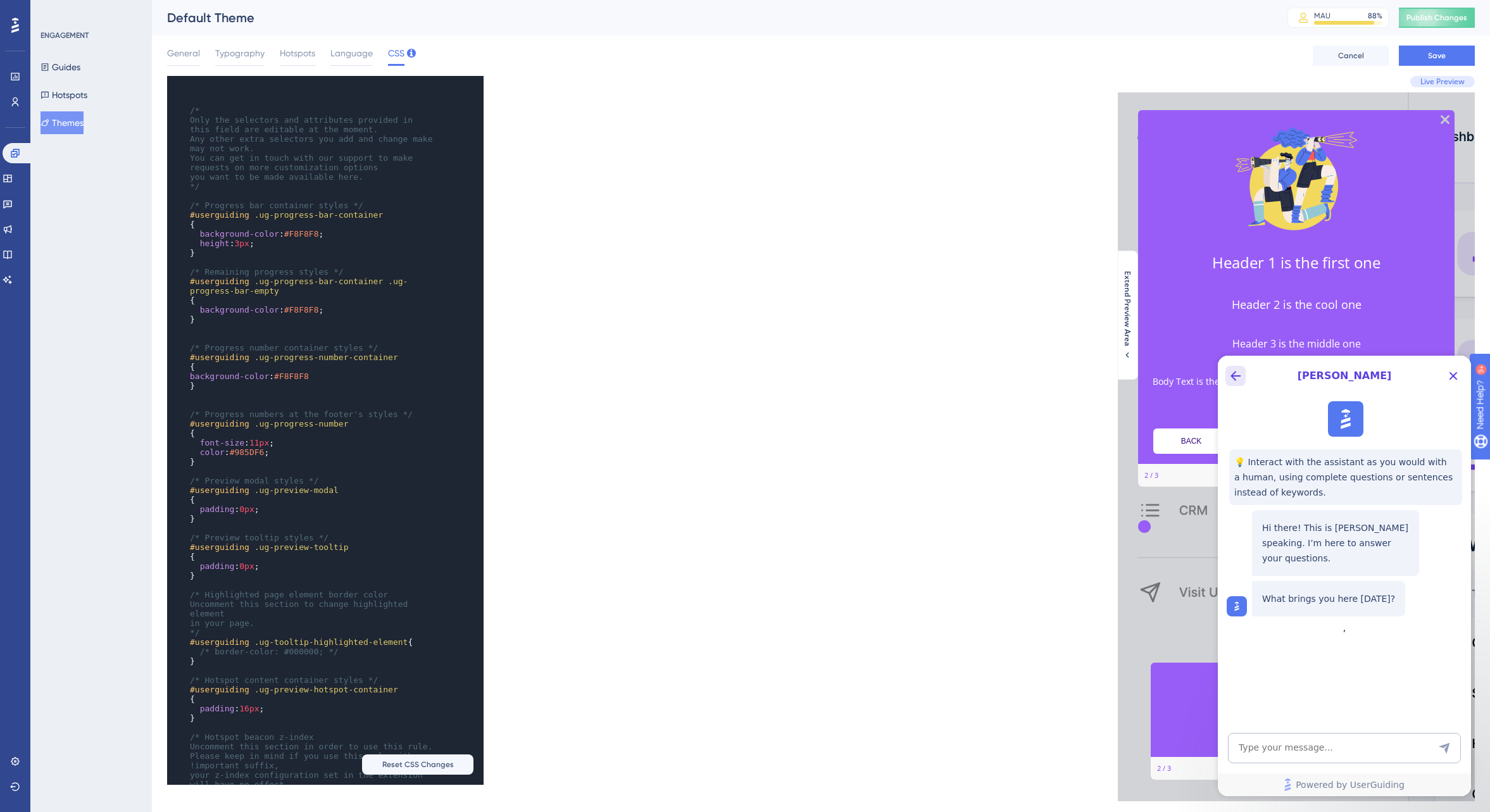
click at [1238, 375] on icon "Back Button" at bounding box center [1236, 376] width 15 height 15
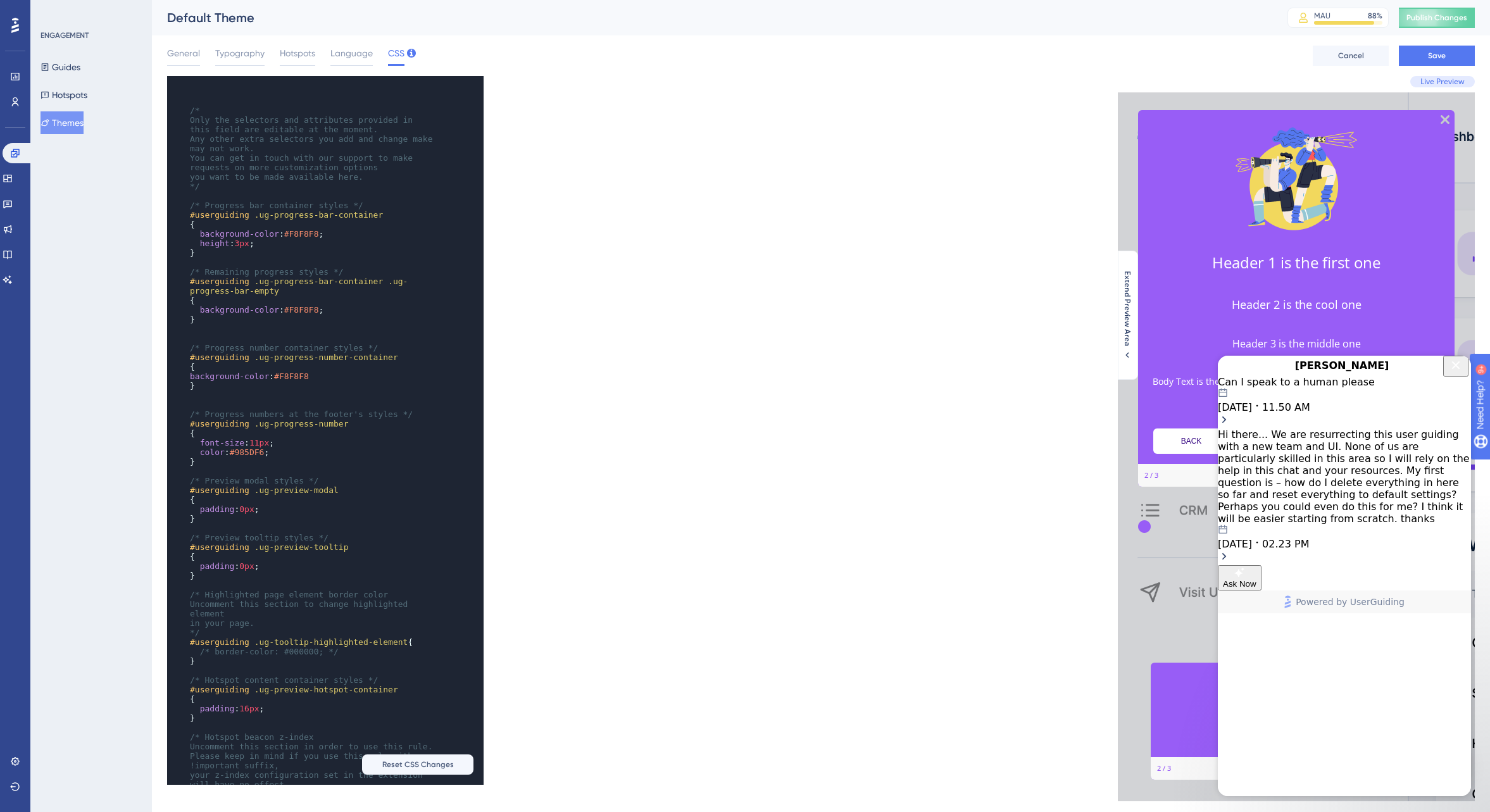
click at [1371, 413] on div "[DATE] 11.50 AM" at bounding box center [1345, 400] width 253 height 25
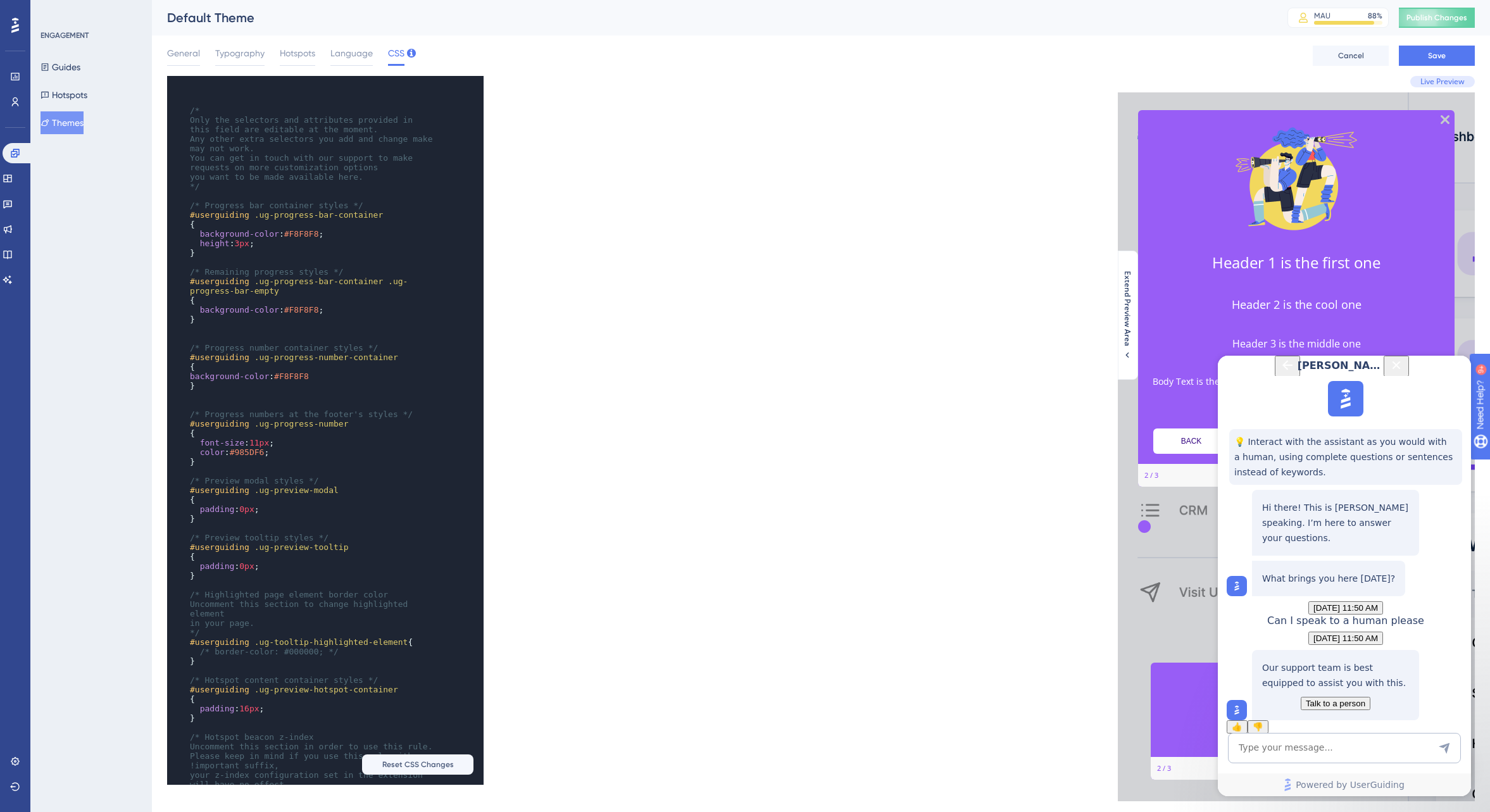
scroll to position [30, 0]
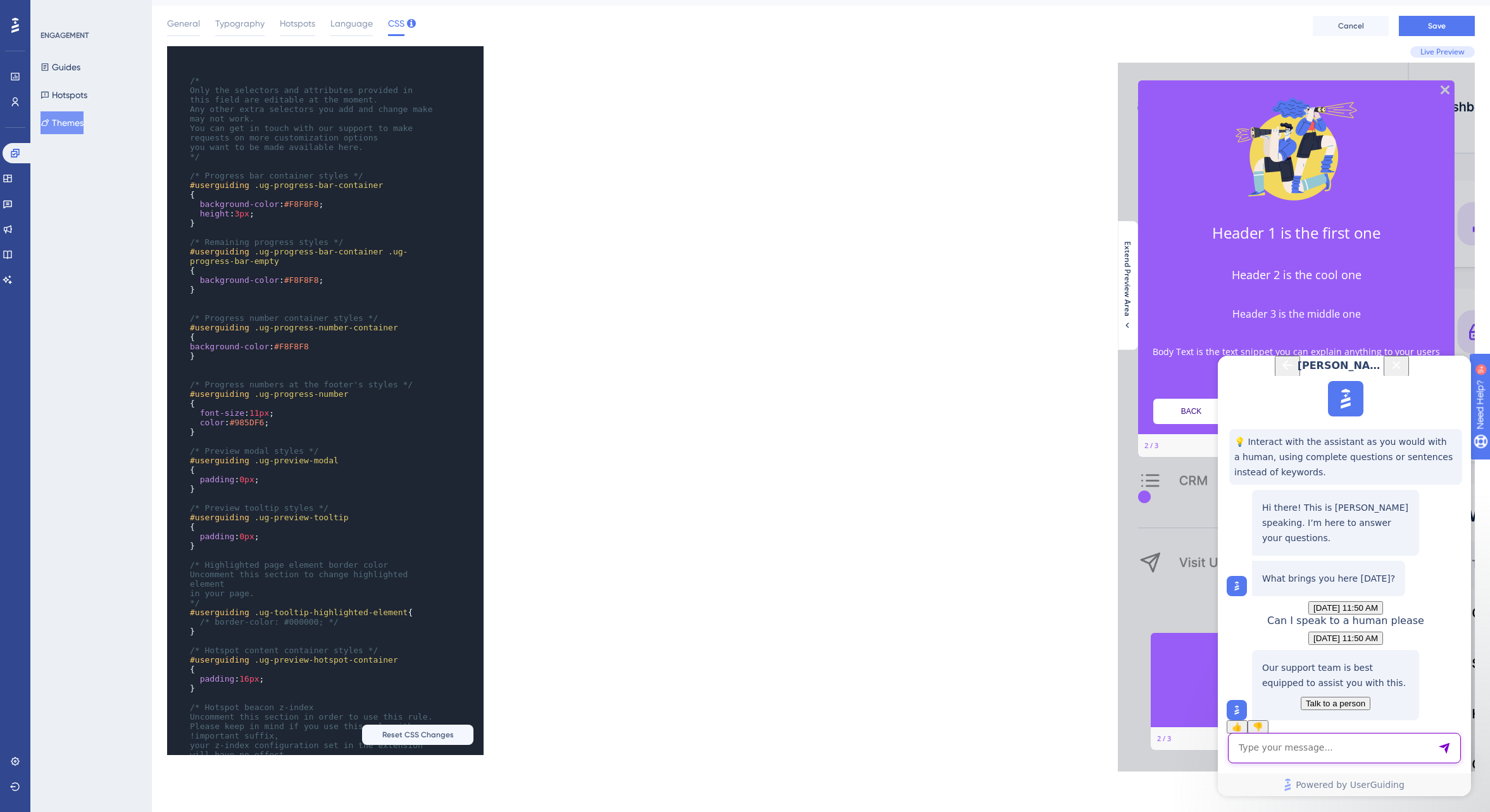
drag, startPoint x: 1256, startPoint y: 753, endPoint x: 1250, endPoint y: 748, distance: 7.8
click at [1256, 753] on textarea "AI Assistant Text Input" at bounding box center [1344, 748] width 233 height 30
type textarea "I was in a chat with someone she said to close the window but now the chat disa…"
click at [1359, 699] on span "Talk to a person" at bounding box center [1336, 704] width 59 height 10
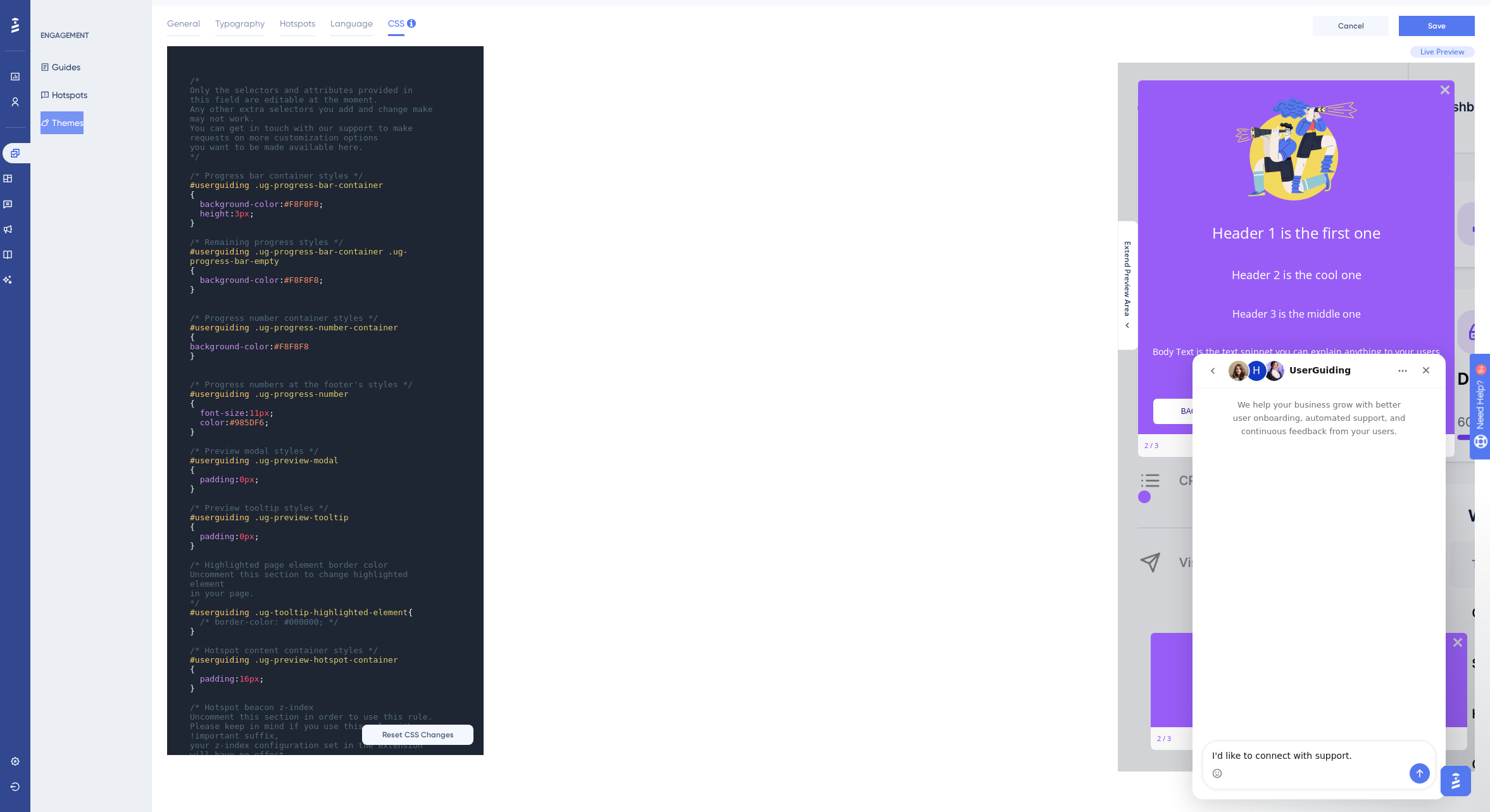
scroll to position [0, 0]
click at [1417, 772] on icon "Send a message…" at bounding box center [1420, 773] width 7 height 8
click at [1405, 372] on icon "Home" at bounding box center [1403, 371] width 10 height 10
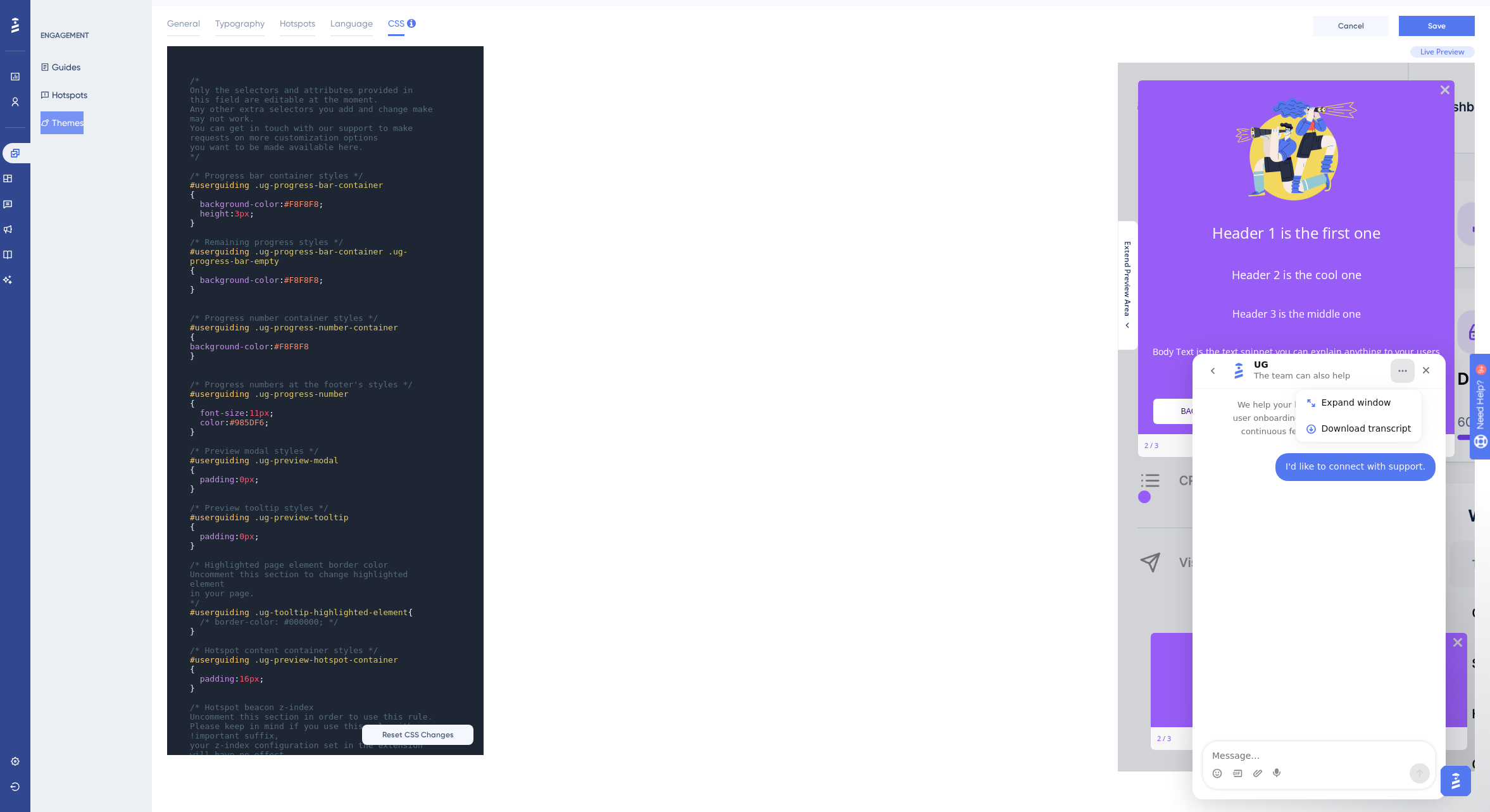
click at [1394, 533] on div "I'd like to connect with support. [PERSON_NAME] • Just now" at bounding box center [1319, 591] width 253 height 305
click at [1213, 372] on icon "go back" at bounding box center [1213, 371] width 4 height 6
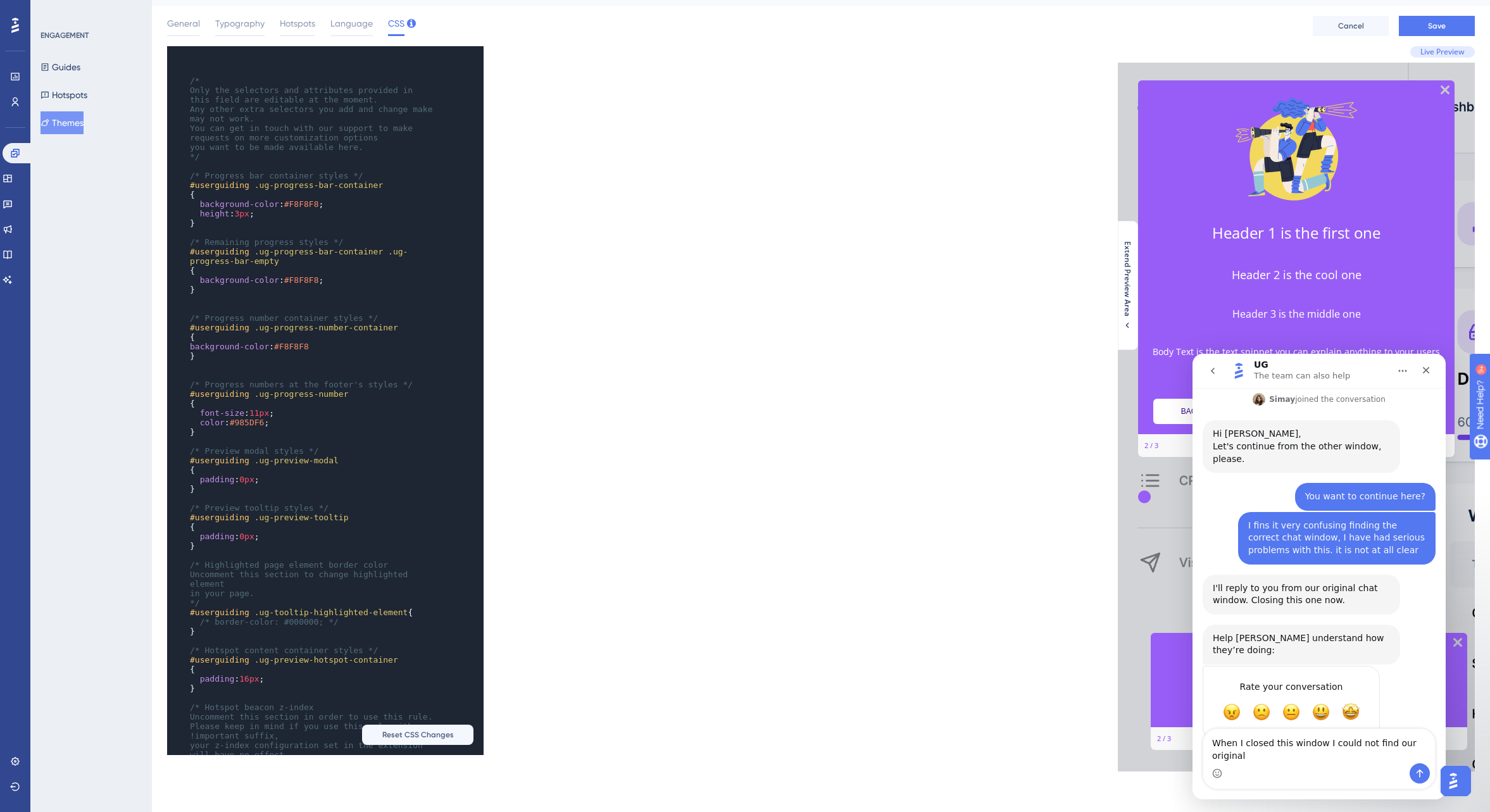
scroll to position [253, 0]
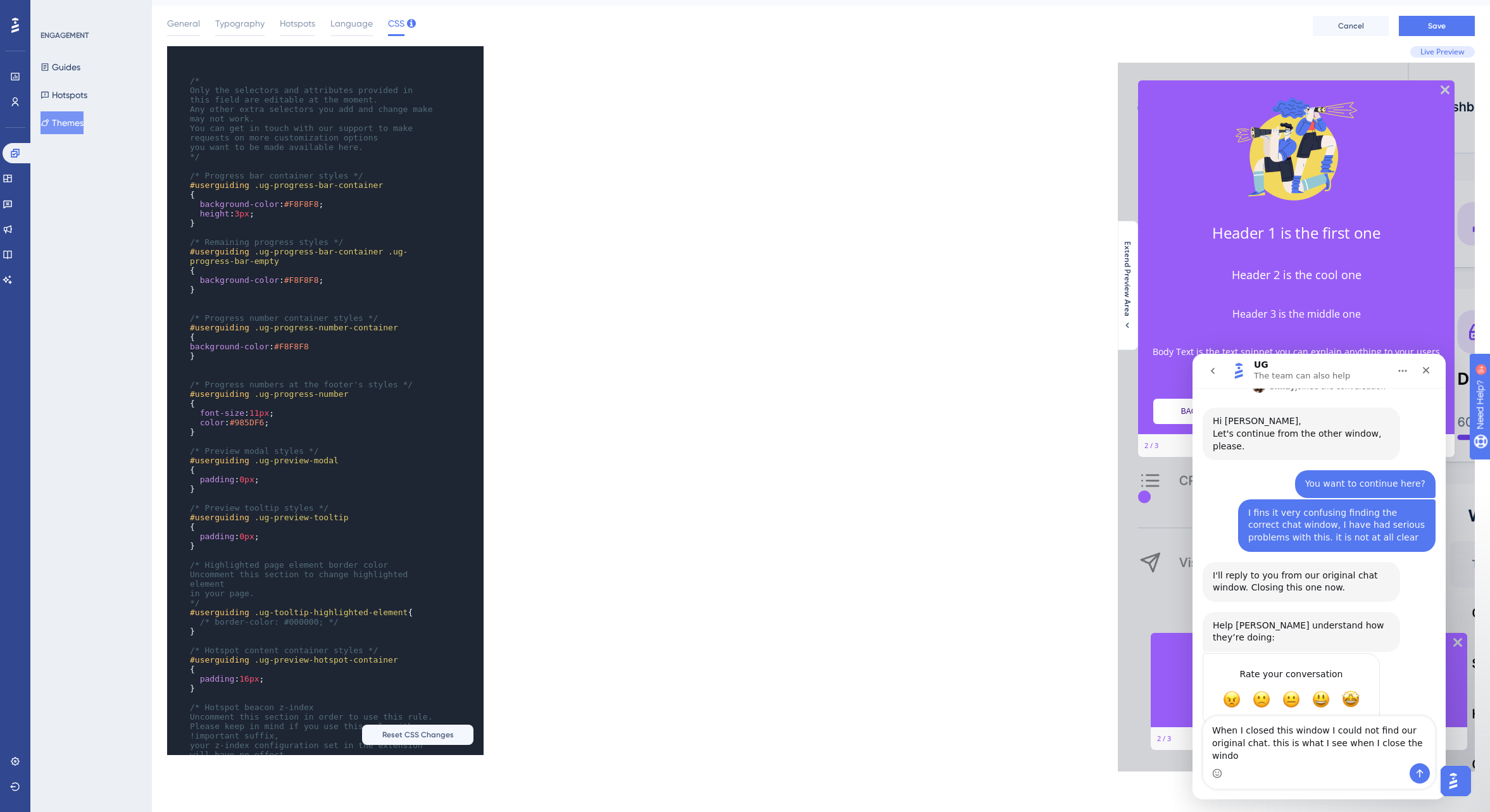
type textarea "When I closed this window I could not find our original chat. this is what I se…"
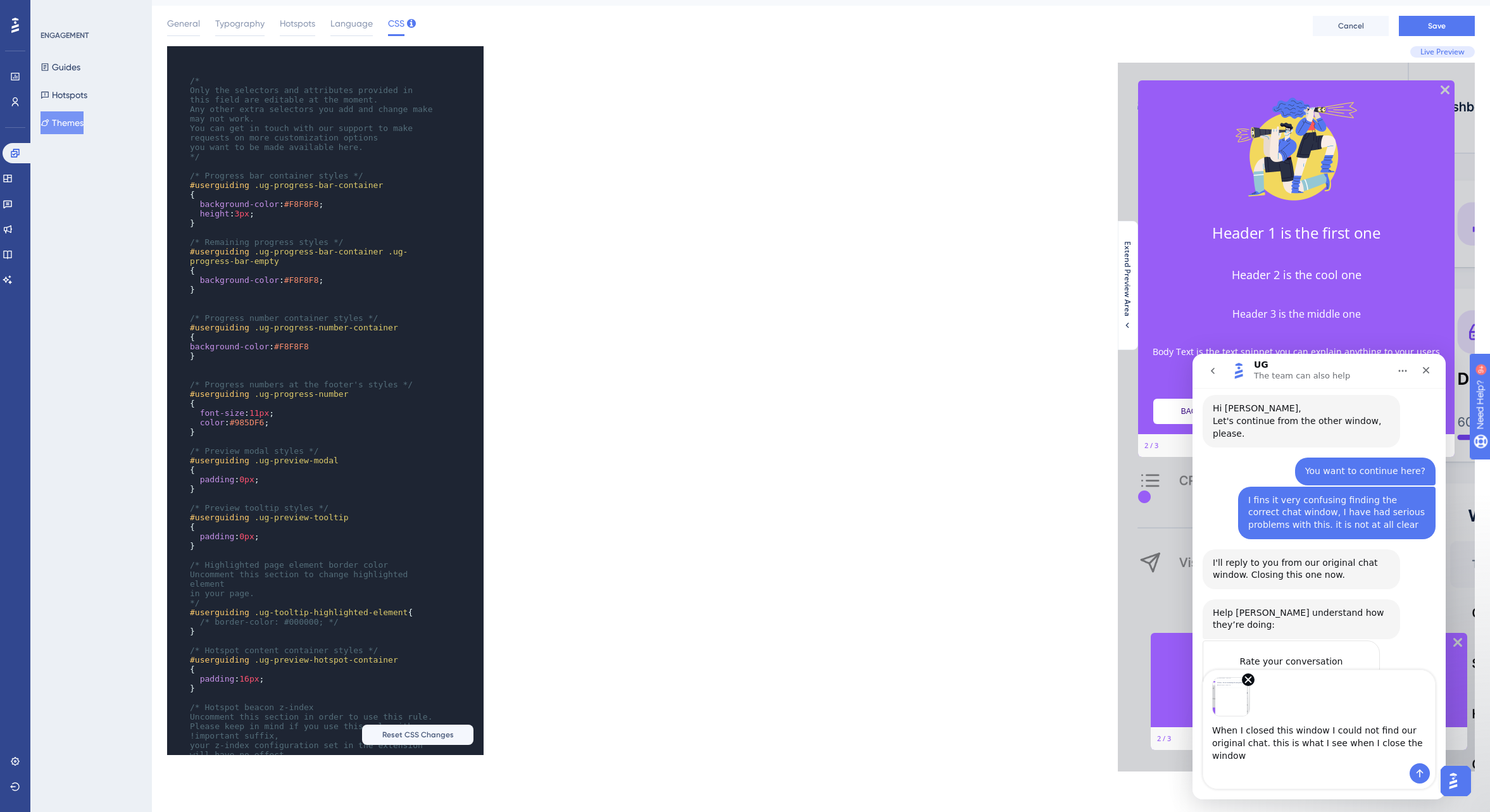
scroll to position [312, 0]
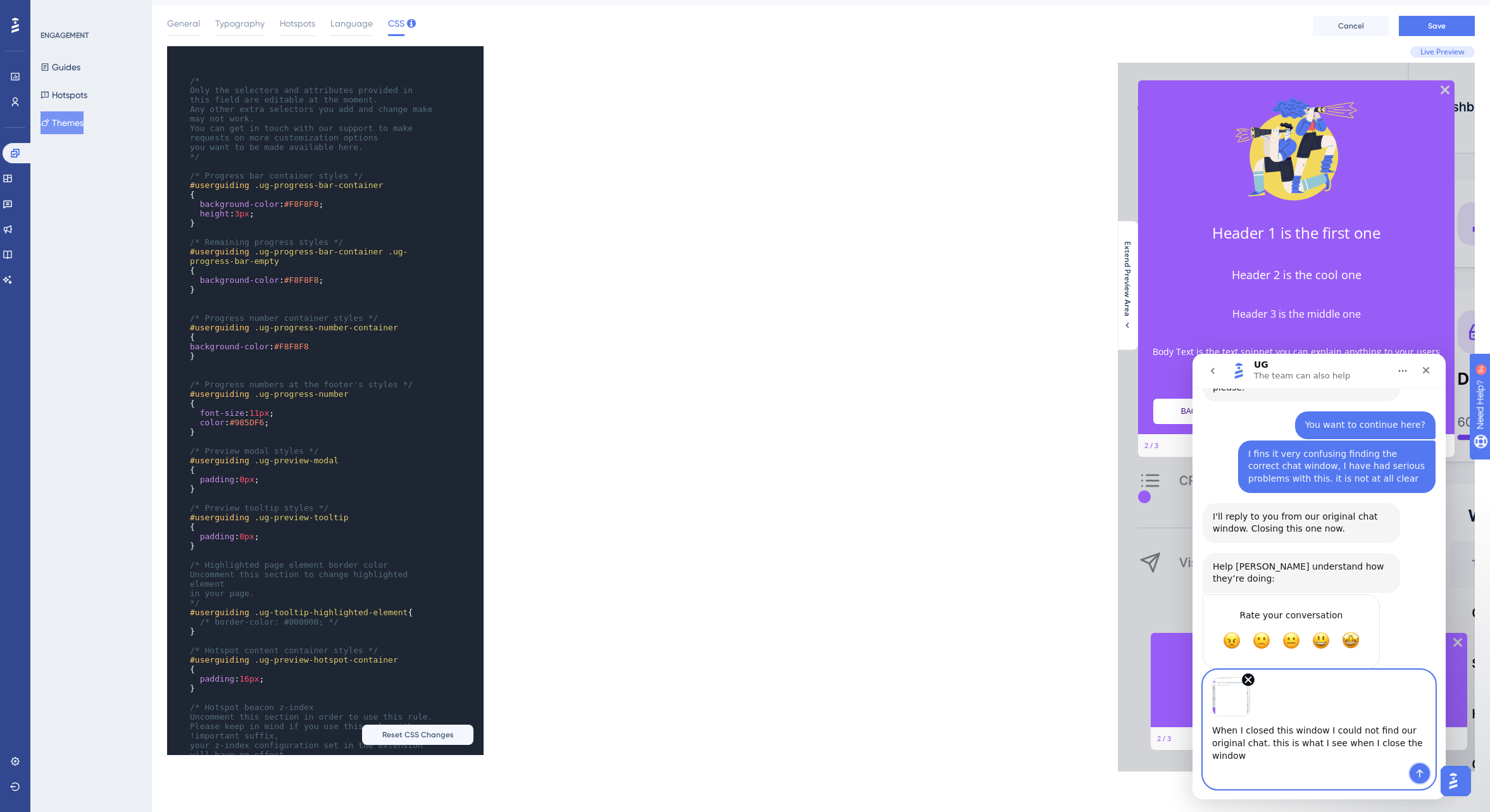
click at [1424, 773] on icon "Send a message…" at bounding box center [1420, 773] width 10 height 10
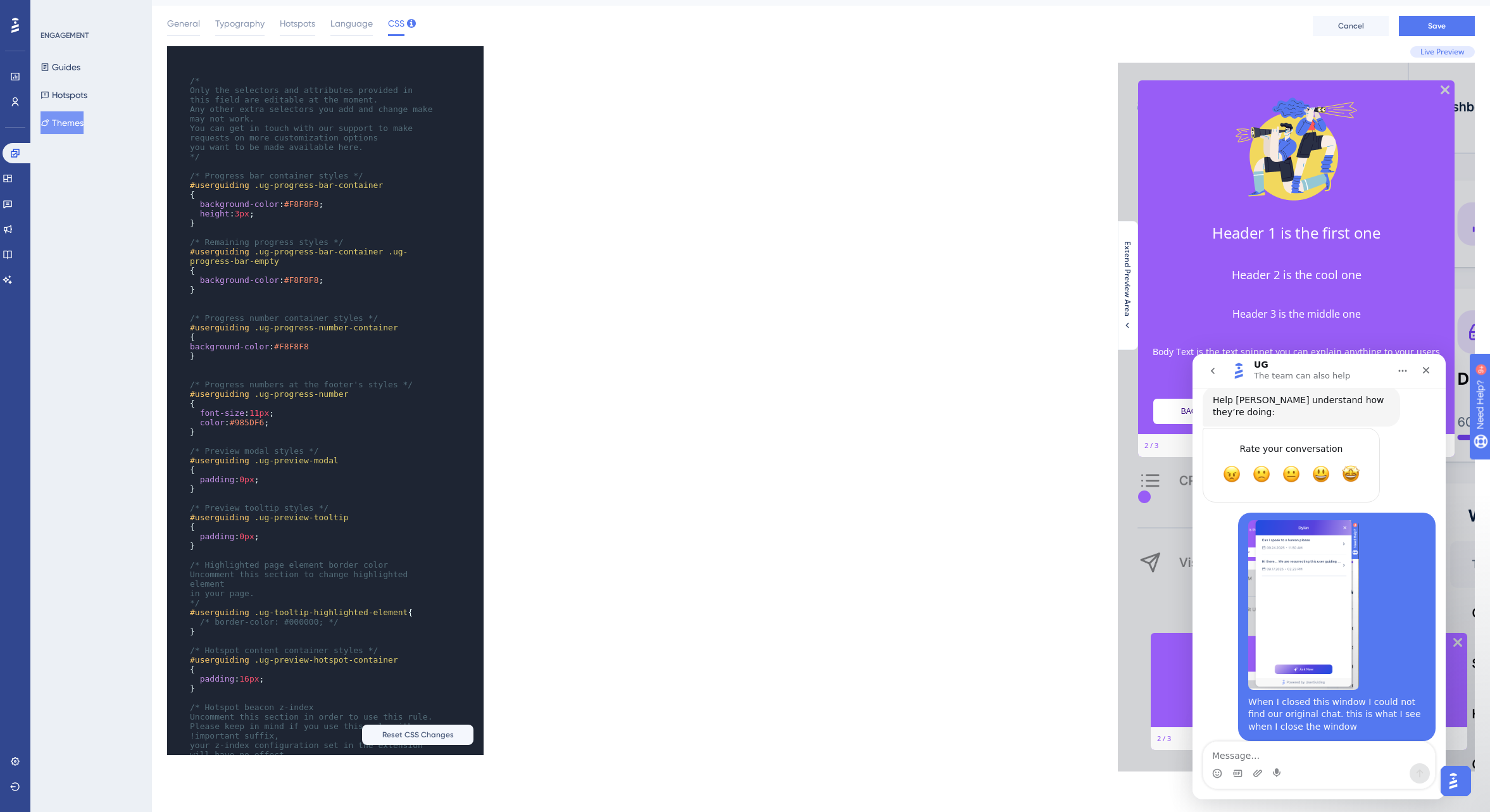
scroll to position [479, 0]
type textarea "Where am I meant to fi d the old chat?"
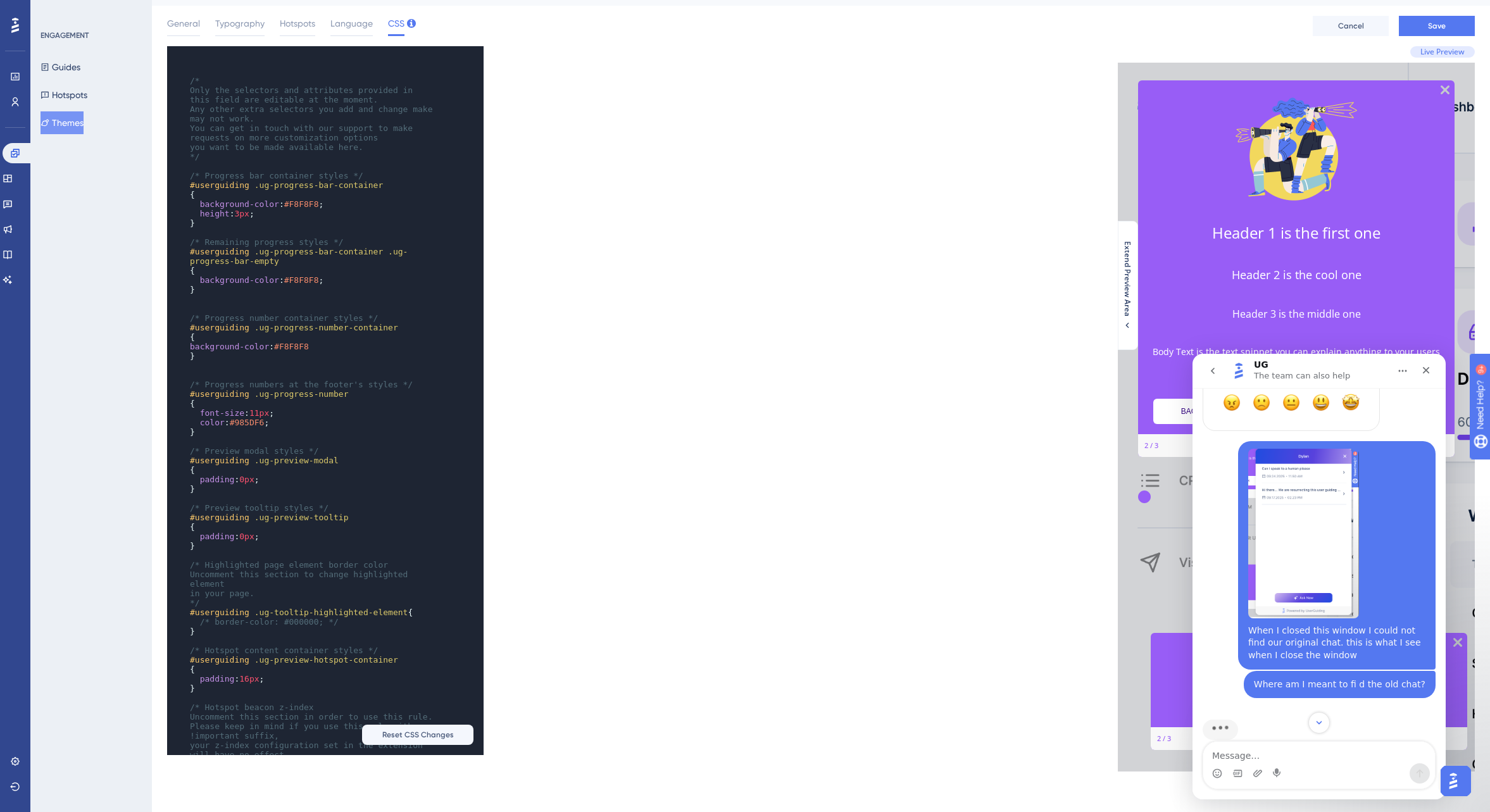
scroll to position [556, 0]
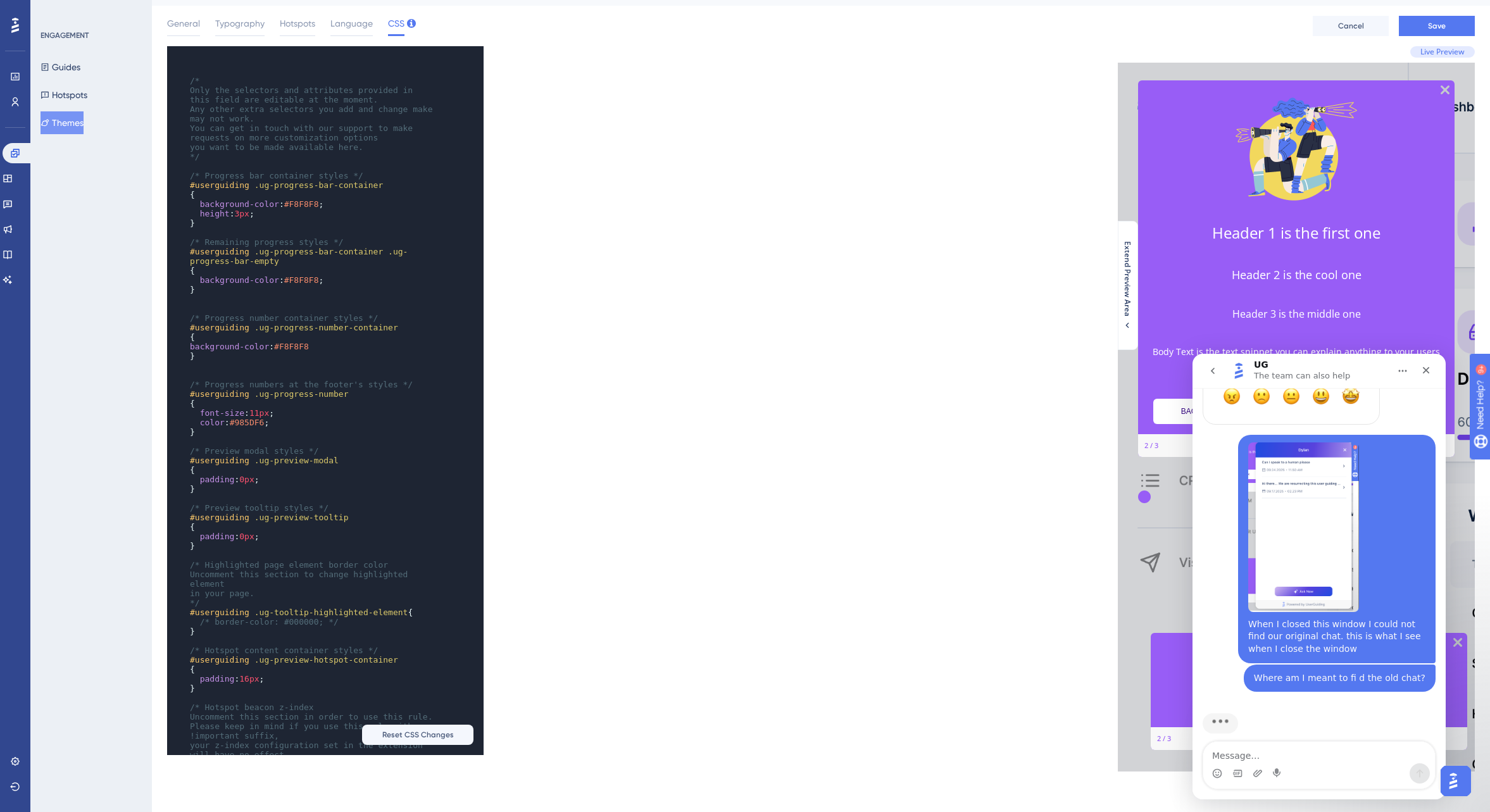
click at [1229, 756] on textarea "Message…" at bounding box center [1319, 752] width 232 height 21
type textarea "There is no way to find chats"
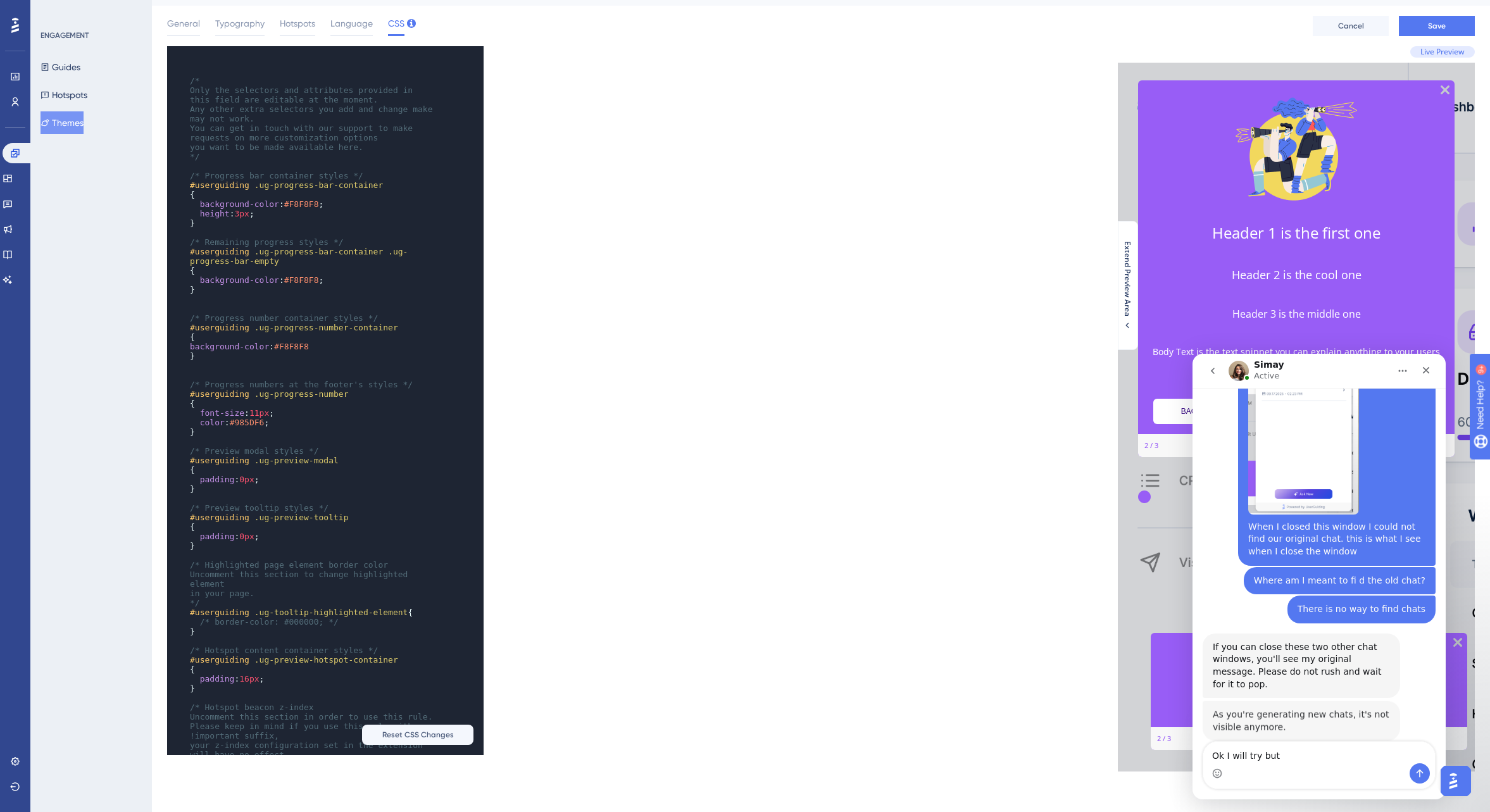
scroll to position [653, 0]
type textarea "Ok I will try but what do I do if you disappear again?"
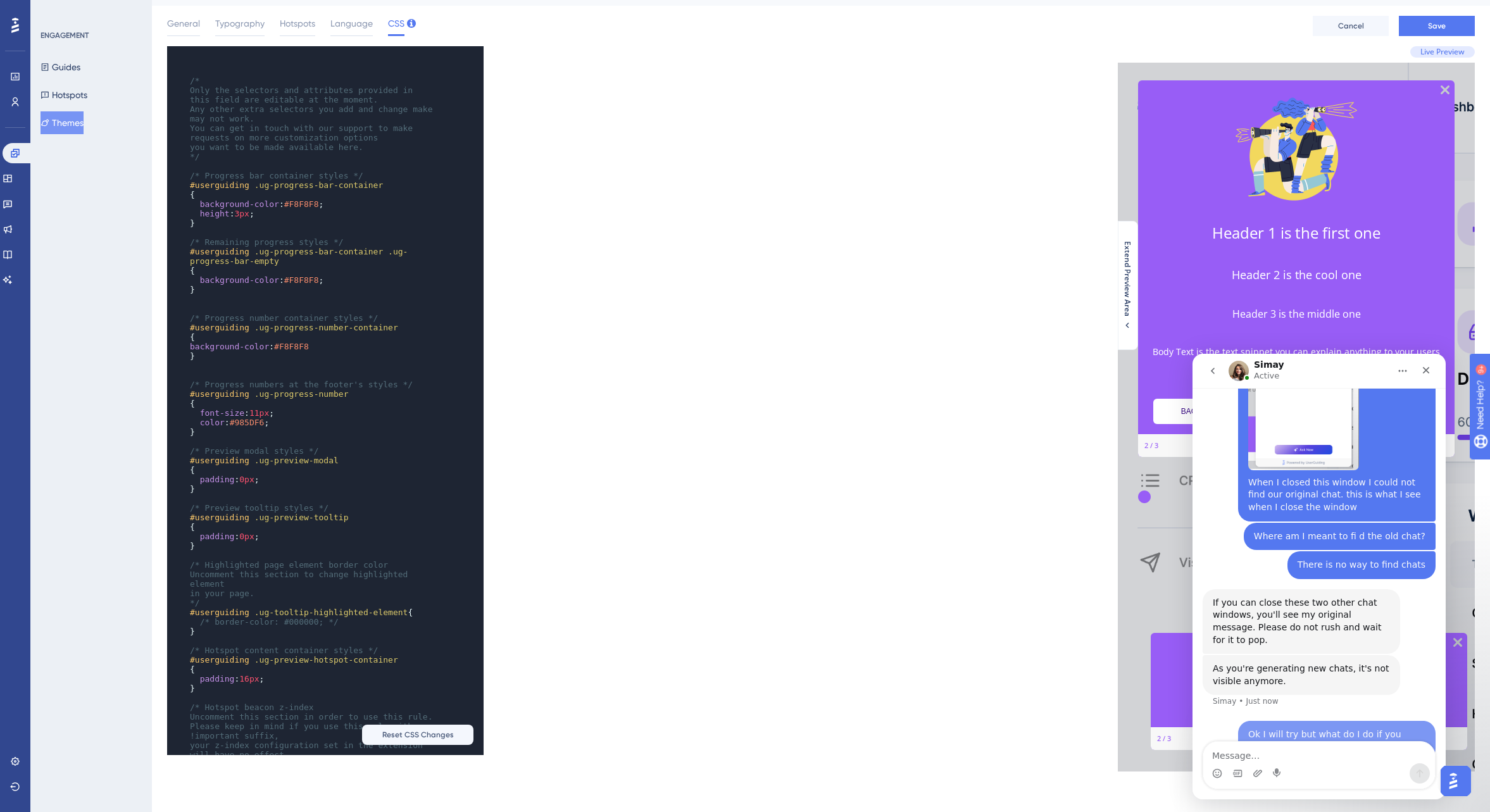
scroll to position [703, 0]
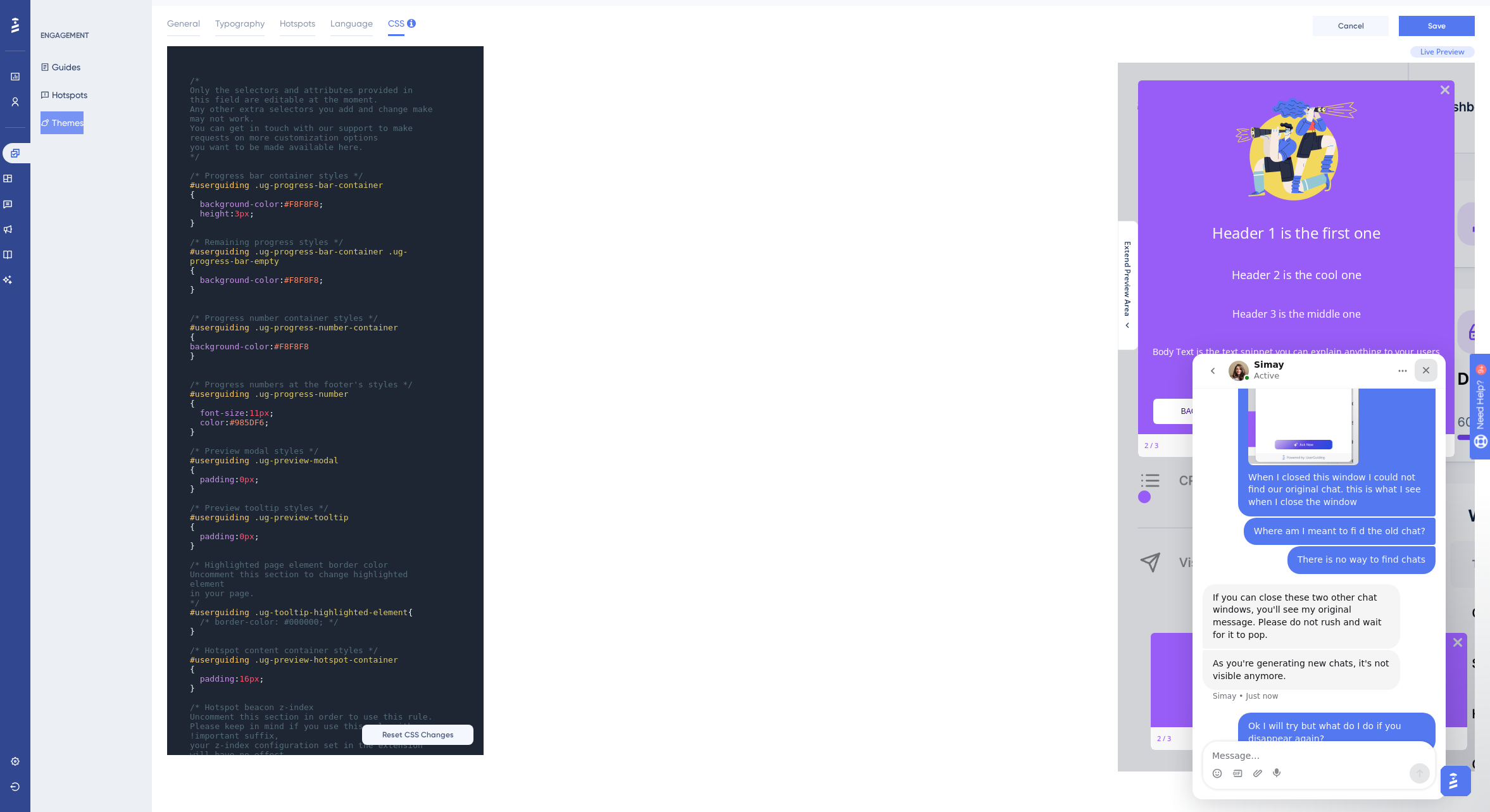
click at [1426, 370] on icon "Close" at bounding box center [1426, 370] width 7 height 7
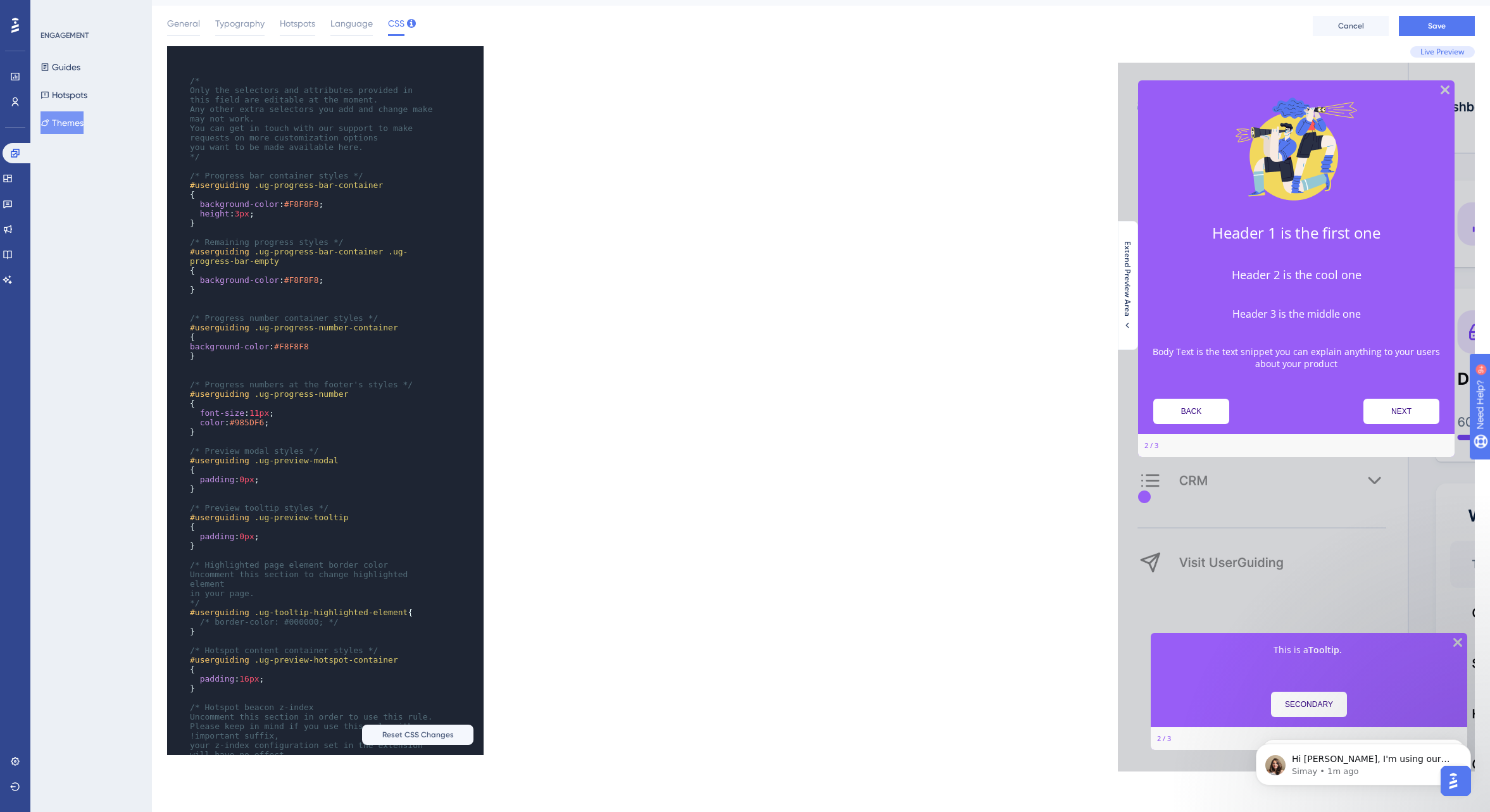
scroll to position [0, 0]
click at [1356, 722] on p "Simay • 1m ago" at bounding box center [1373, 726] width 163 height 12
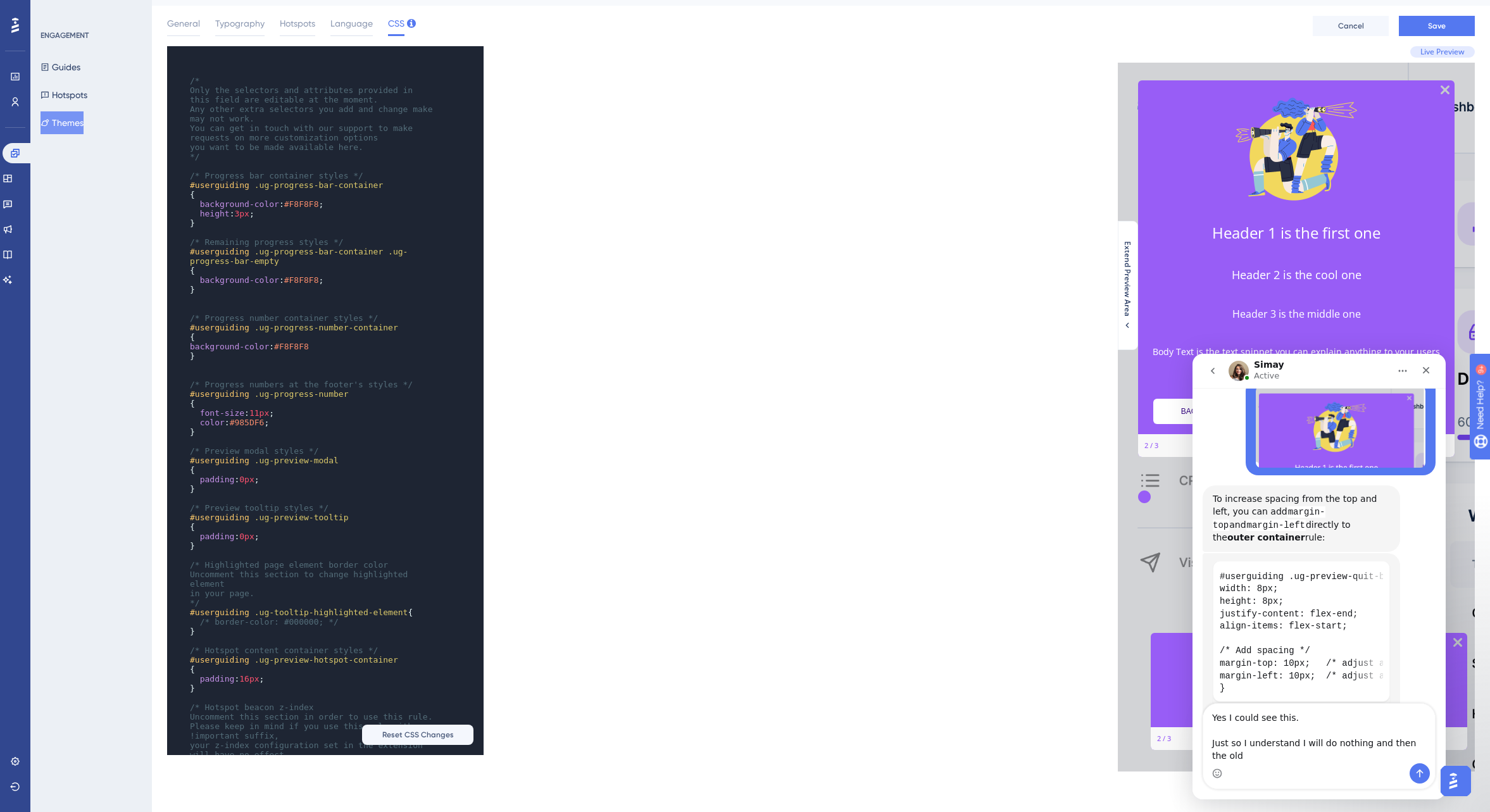
scroll to position [2060, 0]
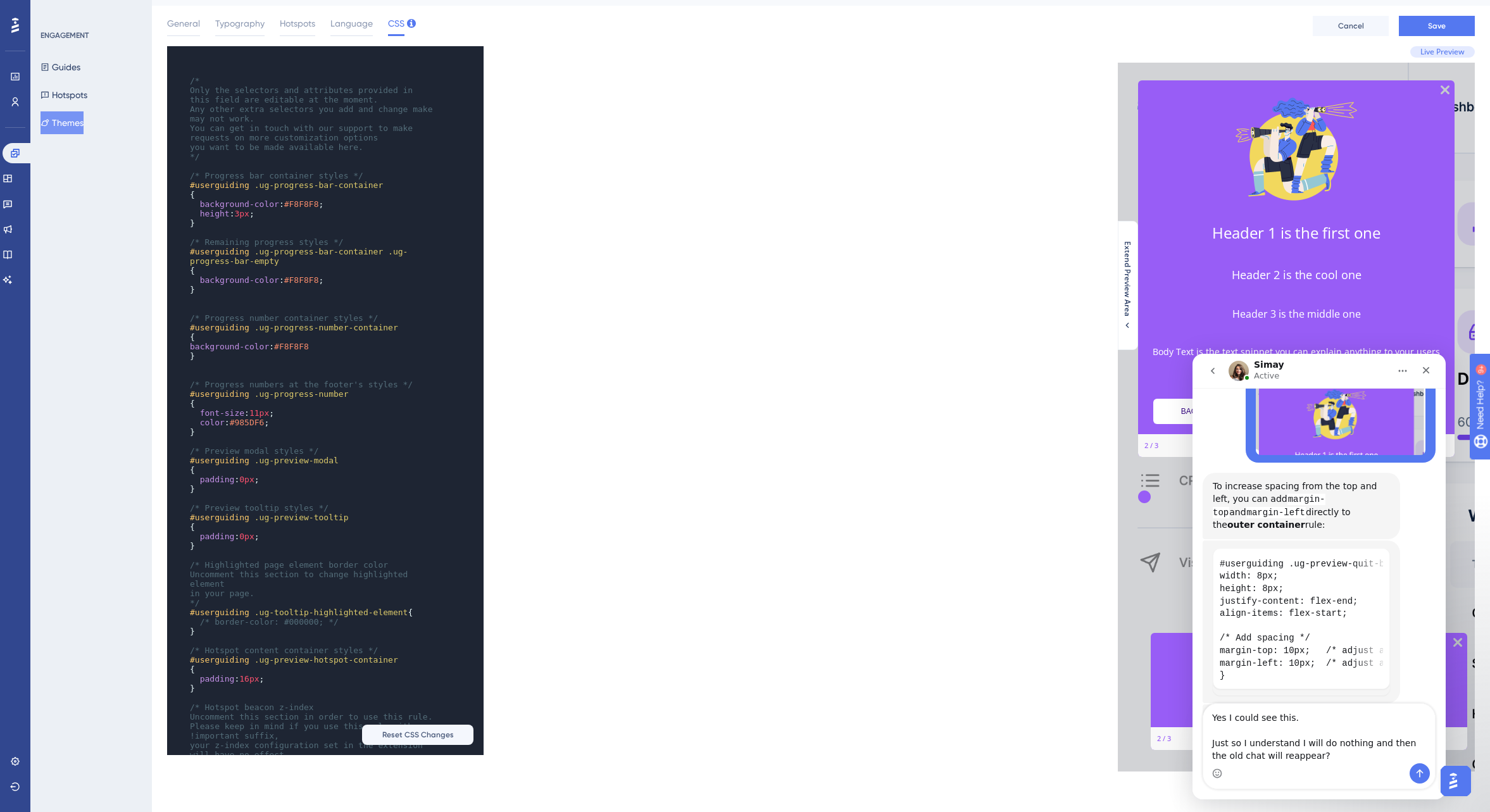
click at [1271, 756] on textarea "Yes I could see this. Just so I understand I will do nothing and then the old c…" at bounding box center [1319, 733] width 232 height 59
click at [1330, 758] on textarea "Yes I could see this. Just so I understand I will do nothing and then the old c…" at bounding box center [1319, 733] width 232 height 59
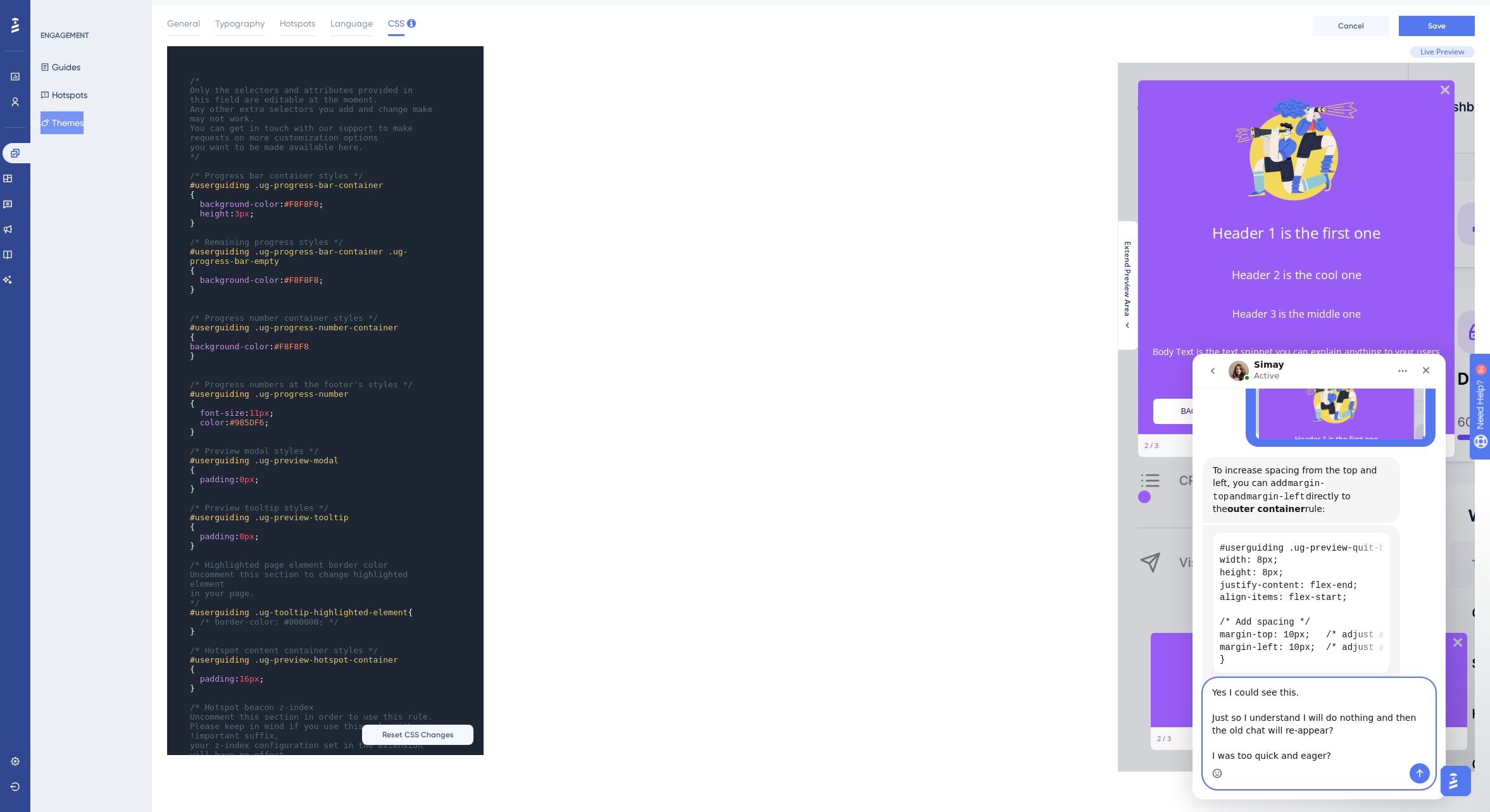
click at [1215, 776] on circle "Emoji picker" at bounding box center [1217, 773] width 8 height 8
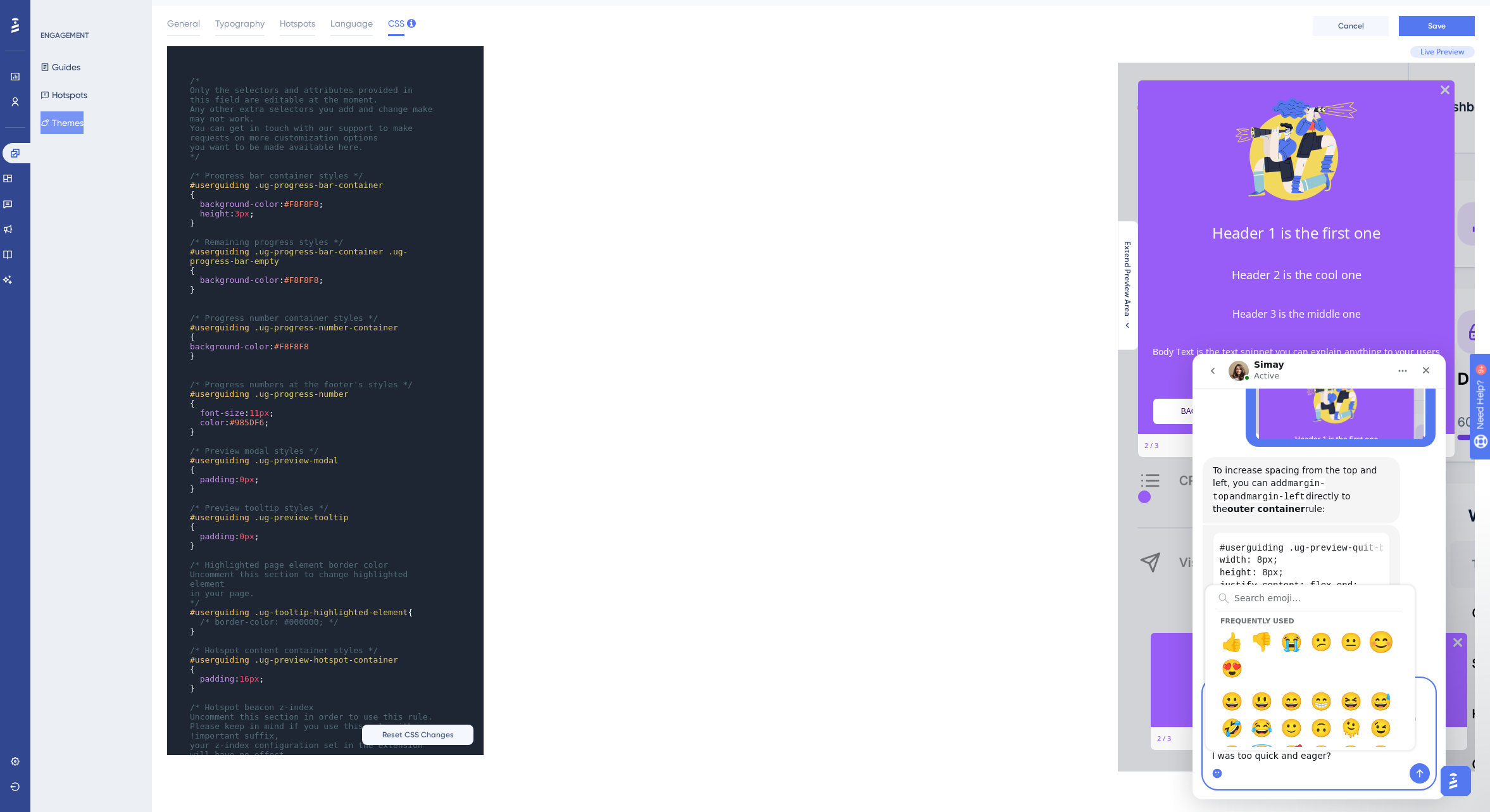
type textarea "Yes I could see this. Just so I understand I will do nothing and then the old c…"
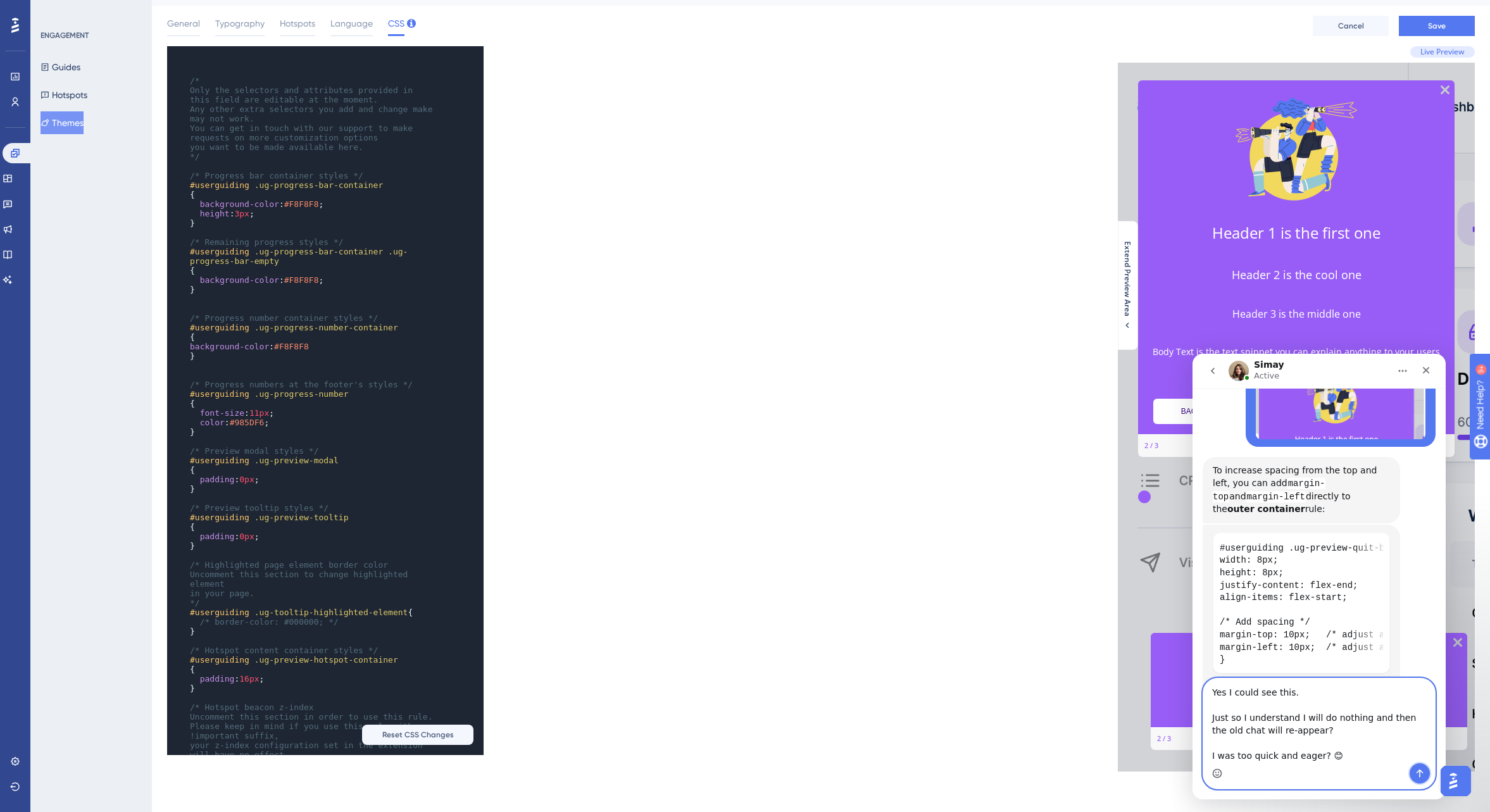
click at [1420, 773] on icon "Send a message…" at bounding box center [1420, 773] width 7 height 8
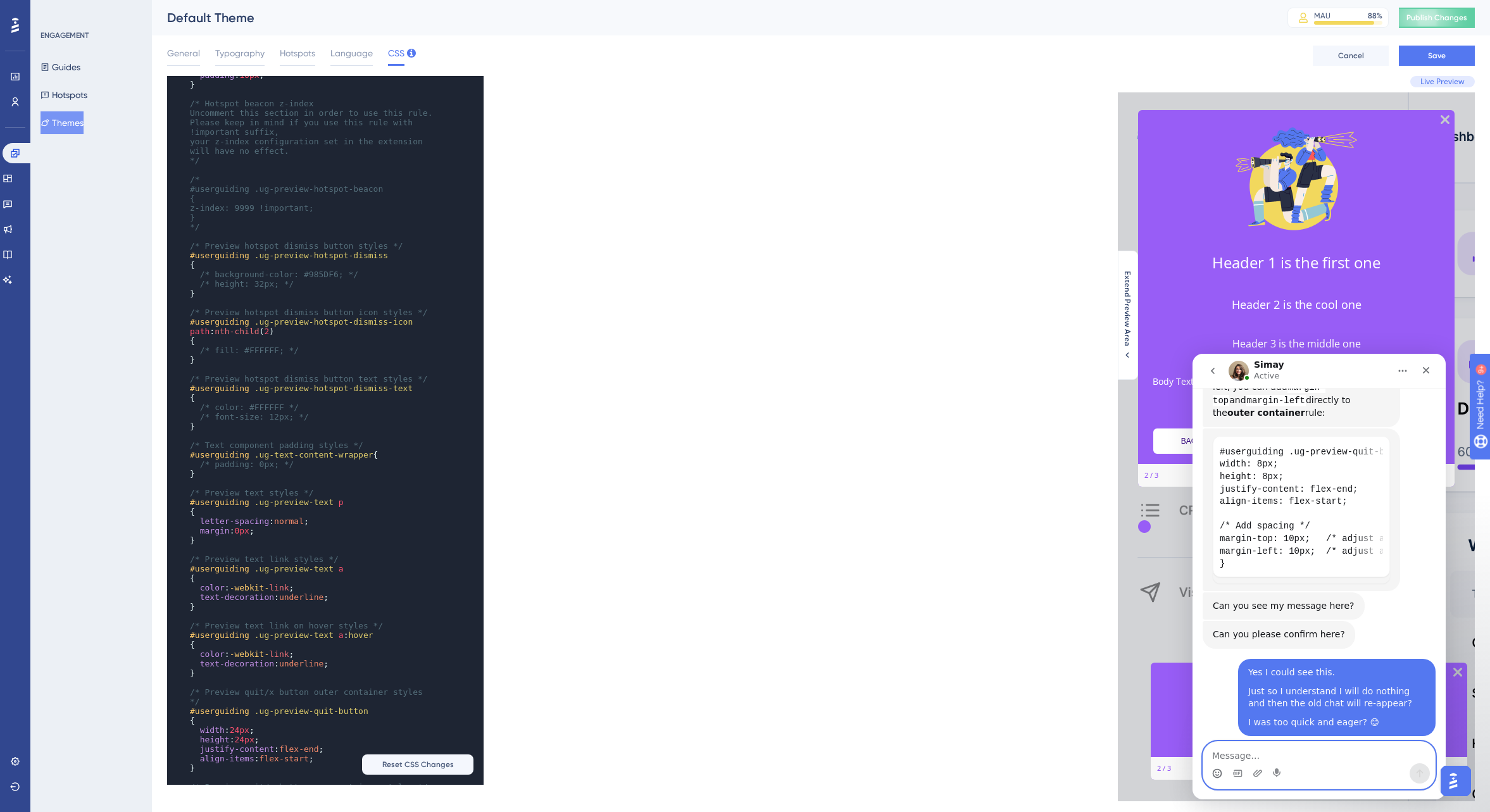
scroll to position [668, 0]
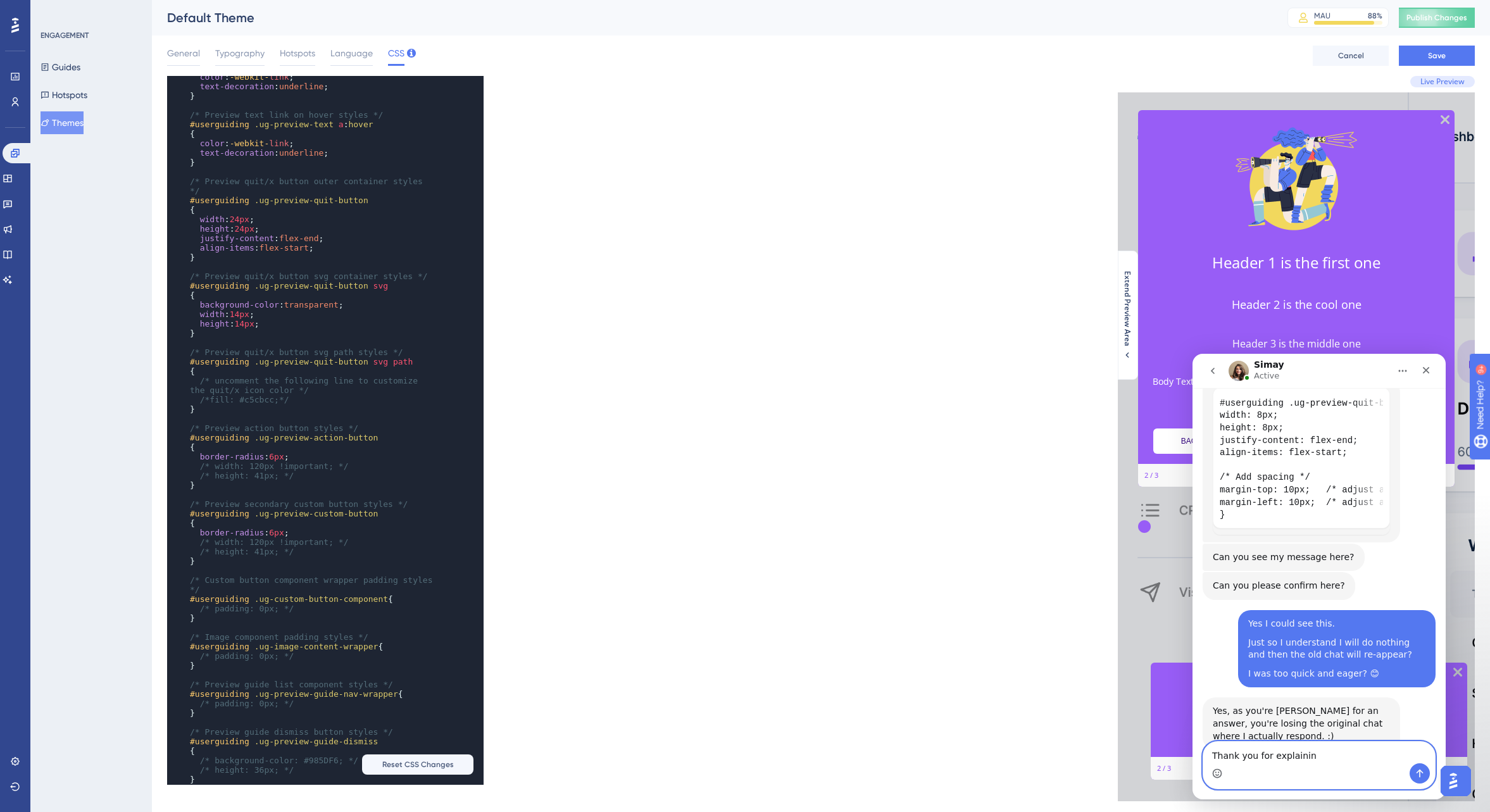
type textarea "Thank you for explaining"
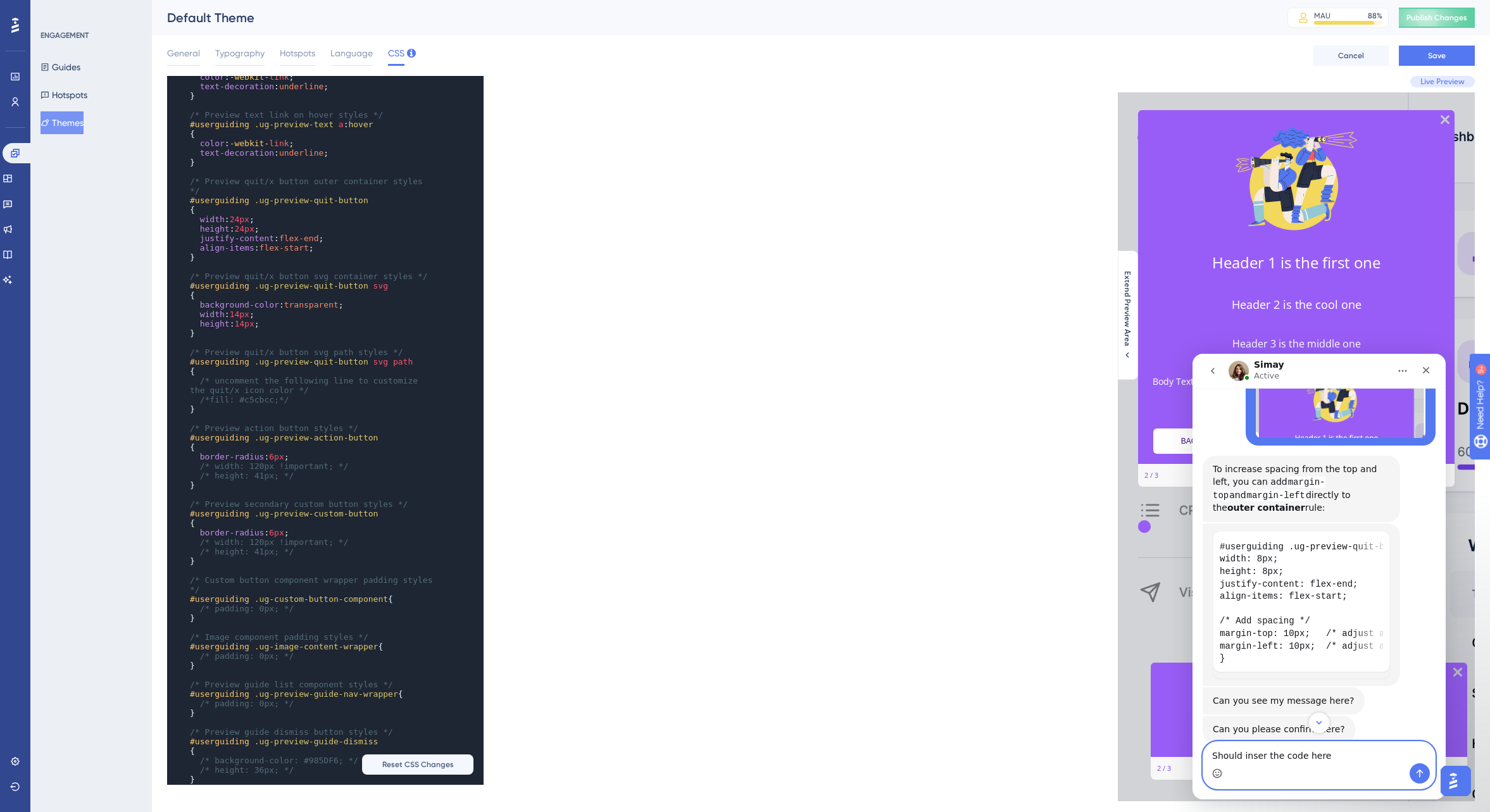
click at [1263, 756] on textarea "Should inser the code here" at bounding box center [1319, 752] width 232 height 21
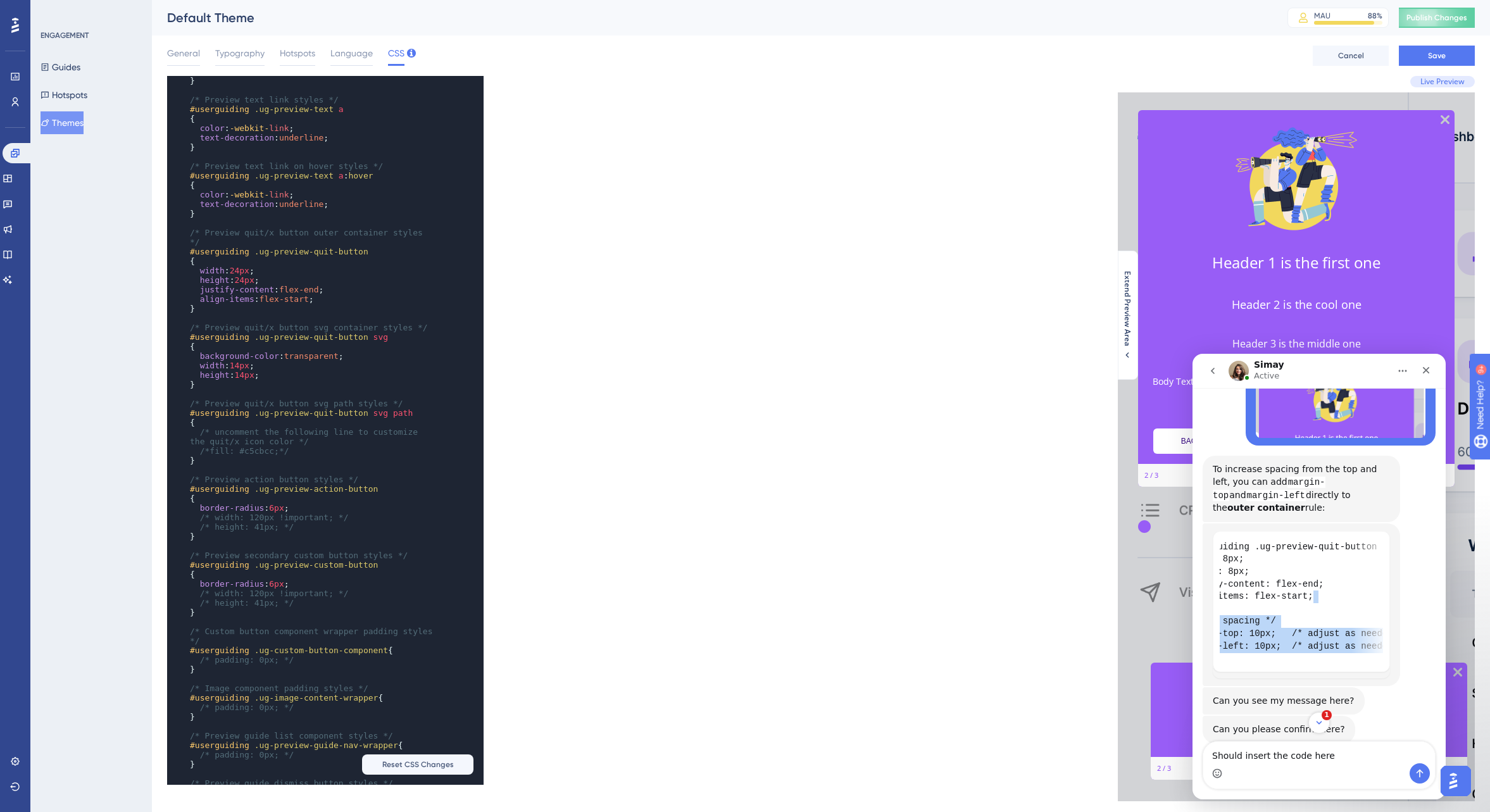
scroll to position [0, 108]
drag, startPoint x: 1225, startPoint y: 525, endPoint x: 1391, endPoint y: 571, distance: 172.3
click at [1391, 571] on div "#userguiding .ug-preview-quit-button { width: 8px; height: 8px; justify-content…" at bounding box center [1301, 605] width 198 height 163
copy code "/* Add spacing */ margin-top: 10px; /* adjust as needed */ margin-left: 10px; /…"
click at [218, 309] on pre "}" at bounding box center [312, 309] width 251 height 10
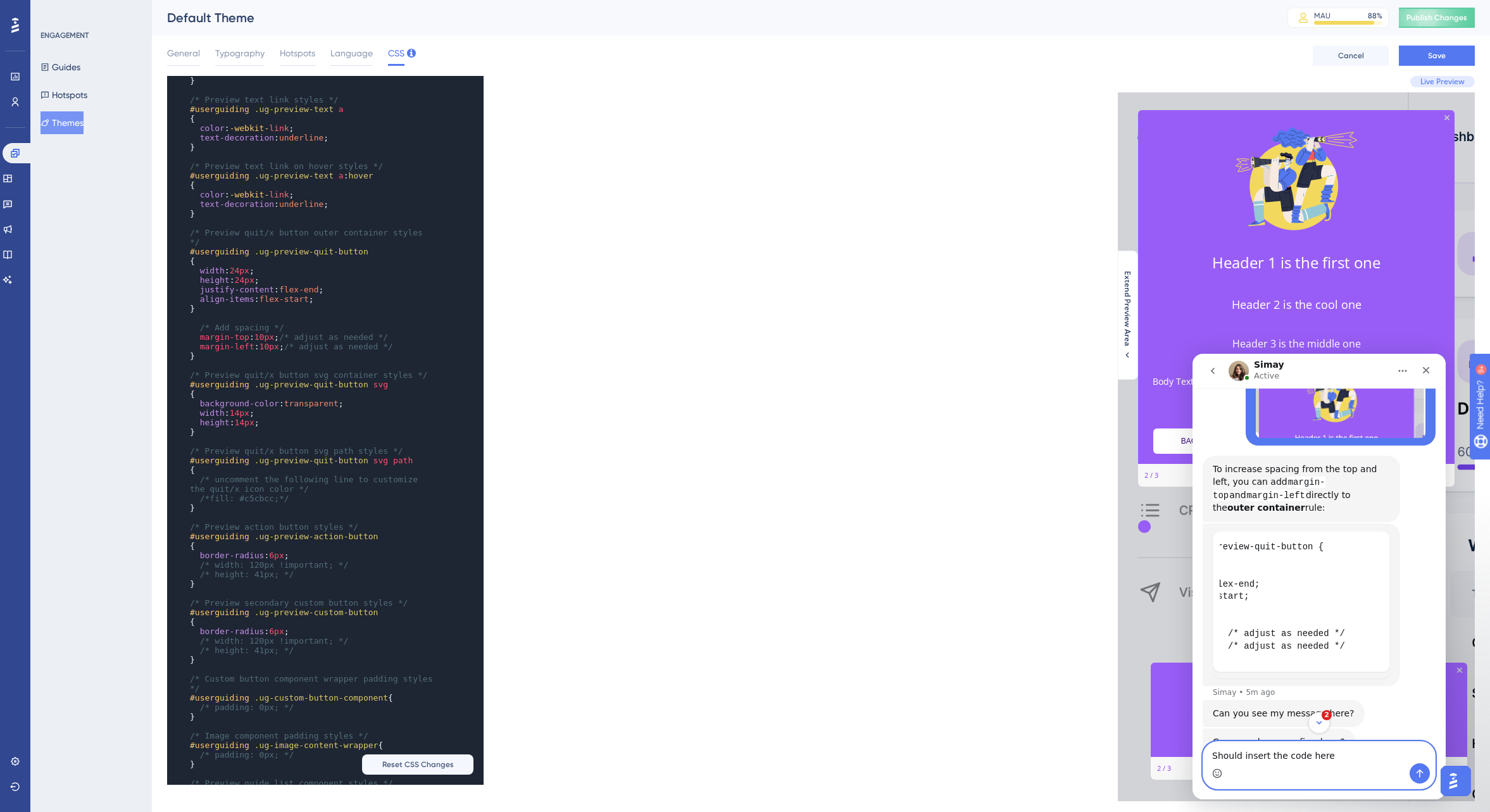
click at [1347, 756] on textarea "Should insert the code here" at bounding box center [1319, 752] width 232 height 21
type textarea "Should insert the code here?"
click at [1424, 771] on icon "Send a message…" at bounding box center [1420, 773] width 10 height 10
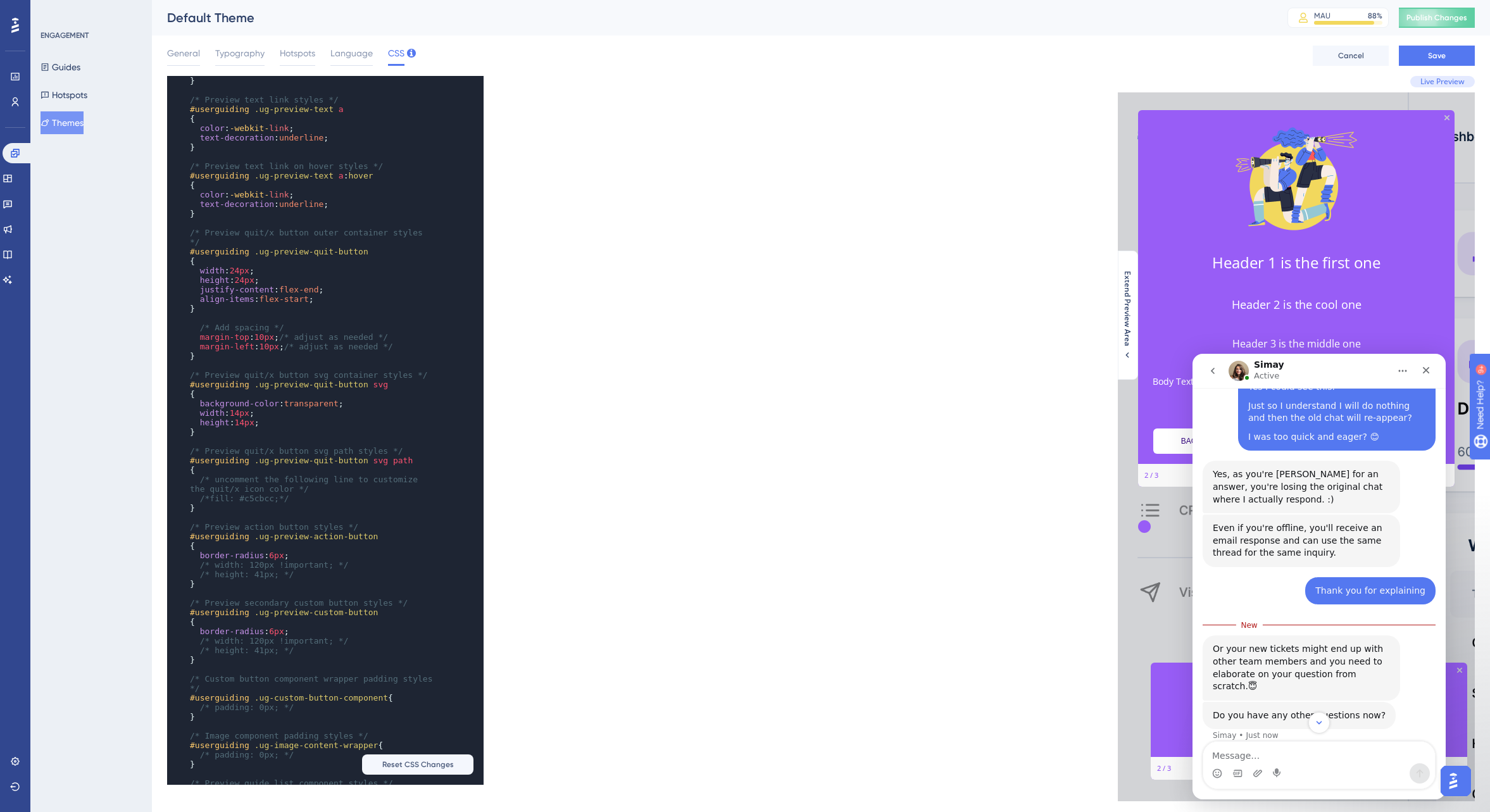
scroll to position [2548, 0]
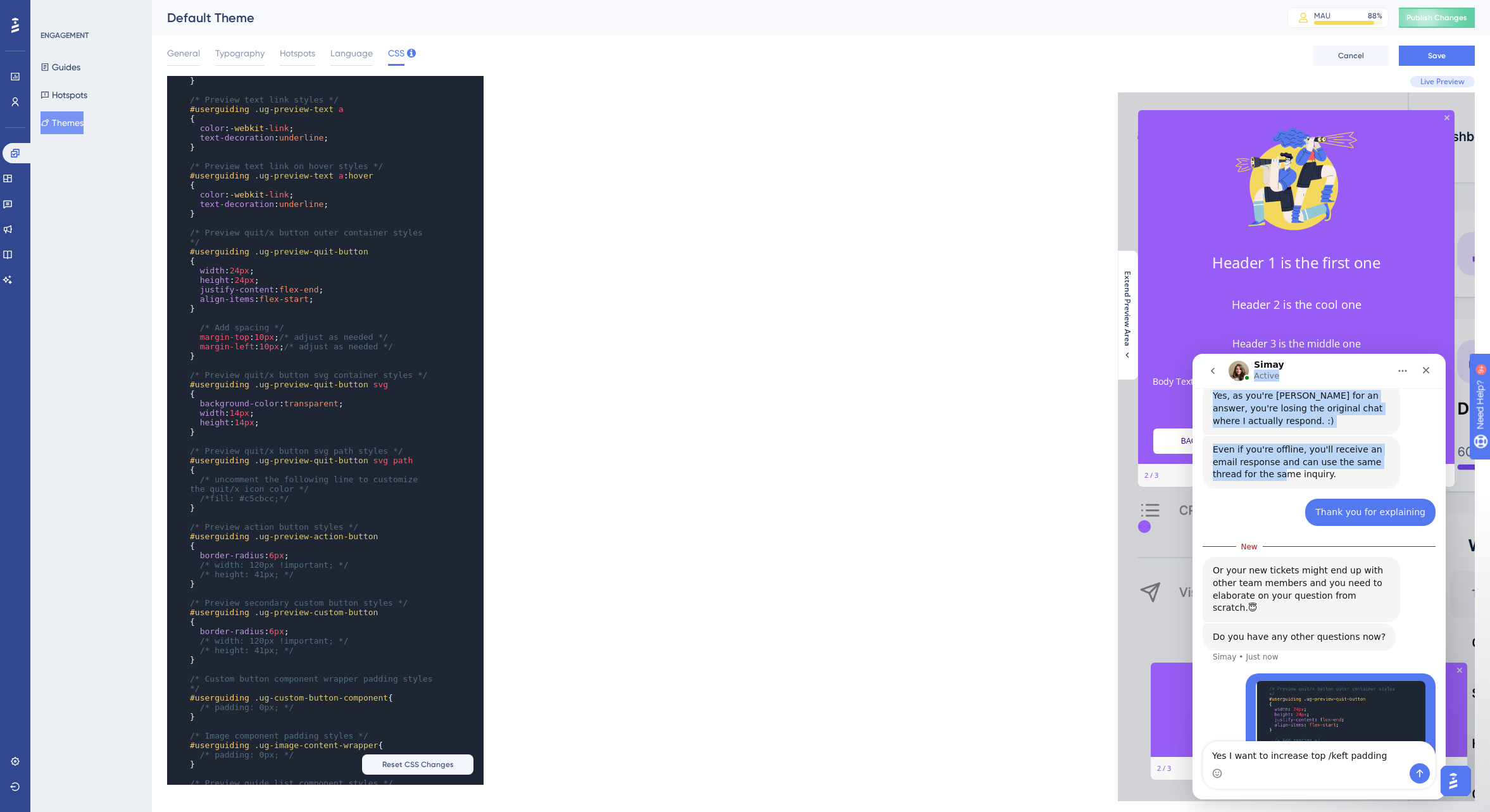
drag, startPoint x: 1310, startPoint y: 364, endPoint x: 1338, endPoint y: 365, distance: 28.0
click at [1283, 392] on div "Simay Active We help your business grow with better user onboarding, automated …" at bounding box center [1319, 576] width 253 height 445
click at [1325, 757] on textarea "Yes I want to increase top /keft padding" at bounding box center [1319, 752] width 232 height 21
type textarea "Yes I want to increase top /left padding"
drag, startPoint x: 1342, startPoint y: 361, endPoint x: 1342, endPoint y: 343, distance: 18.0
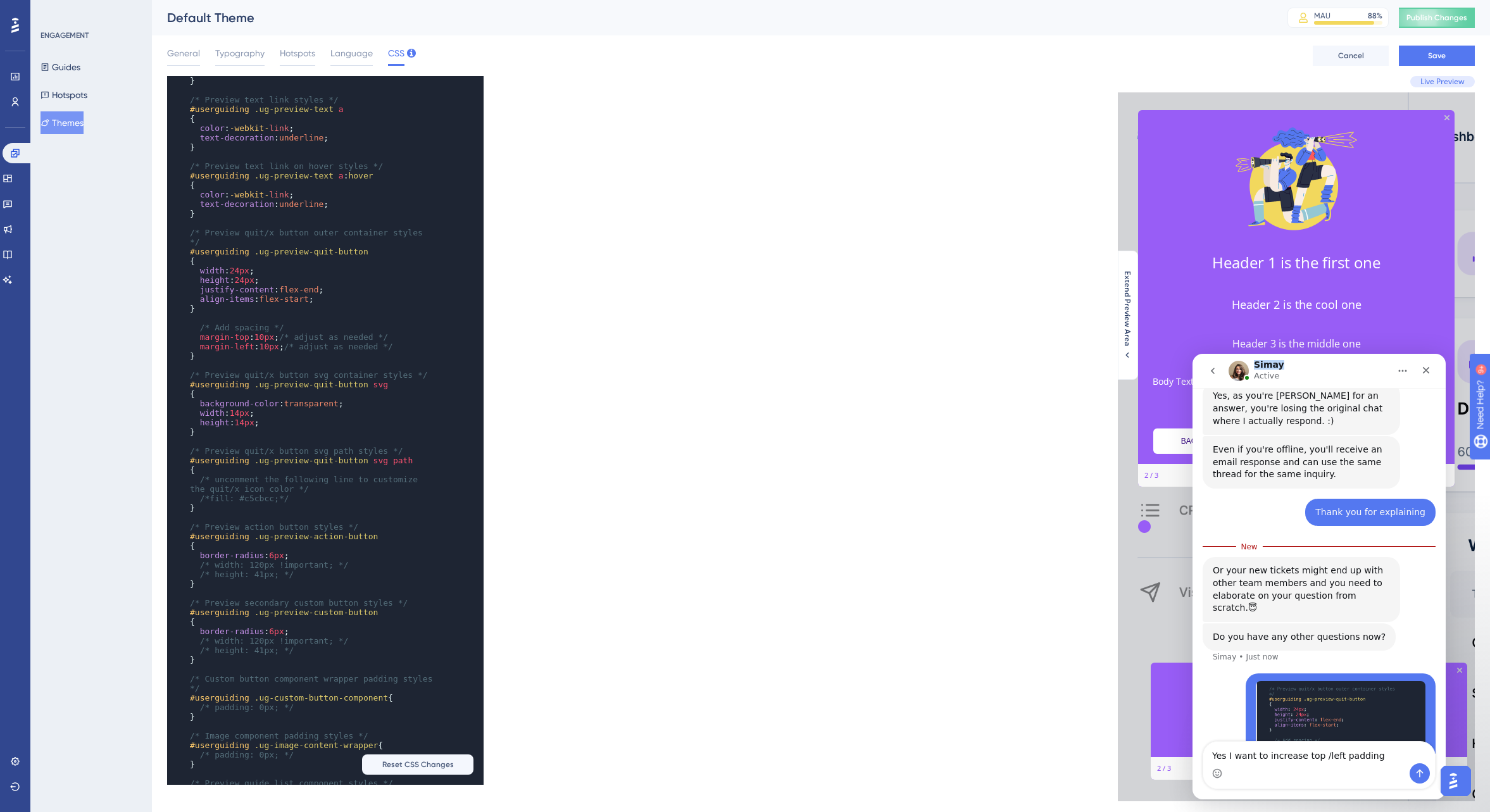
click at [1342, 354] on html "Simay Active We help your business grow with better user onboarding, automated …" at bounding box center [1319, 576] width 253 height 445
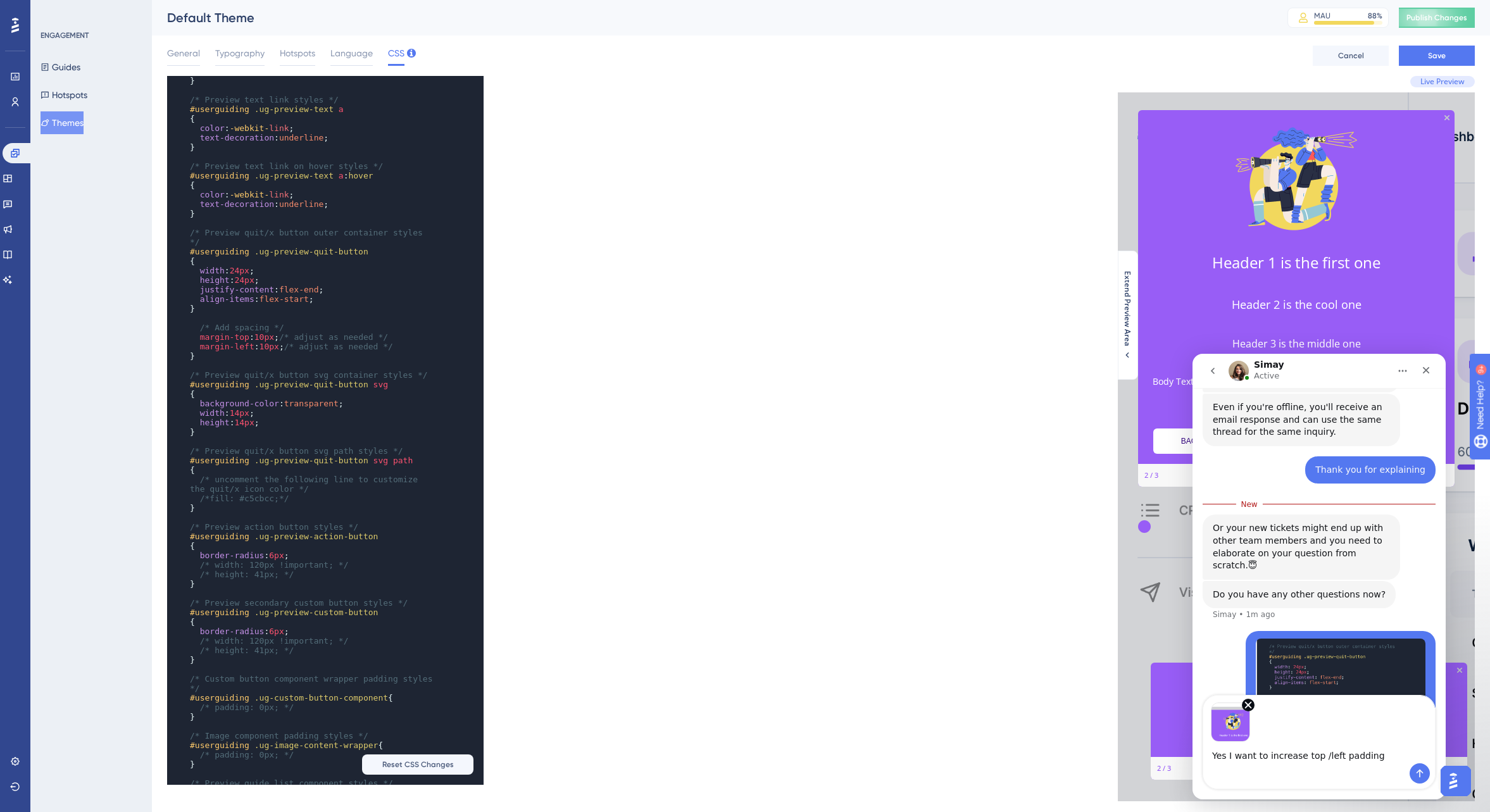
scroll to position [2595, 0]
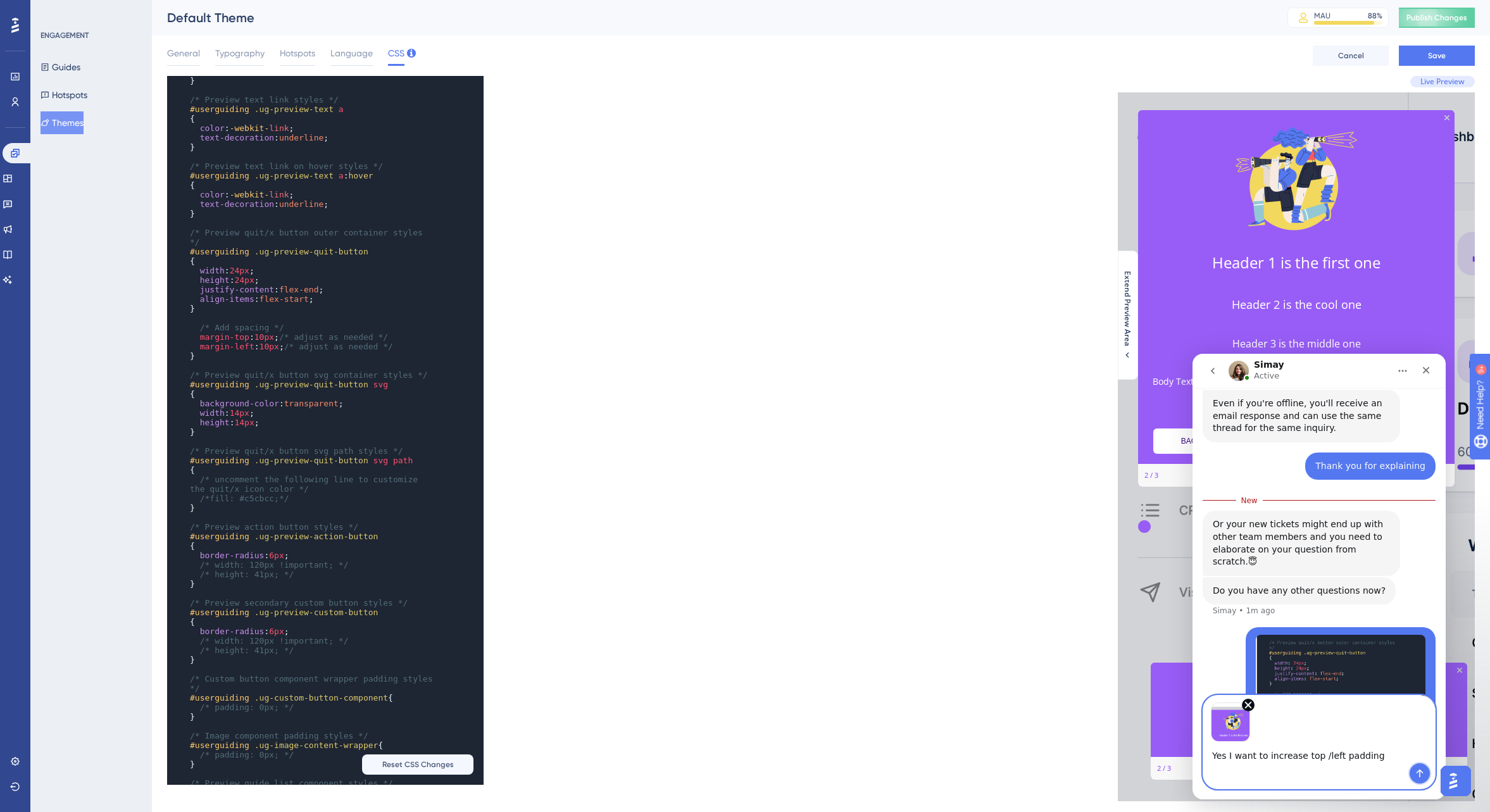
click at [1422, 773] on icon "Send a message…" at bounding box center [1420, 773] width 10 height 10
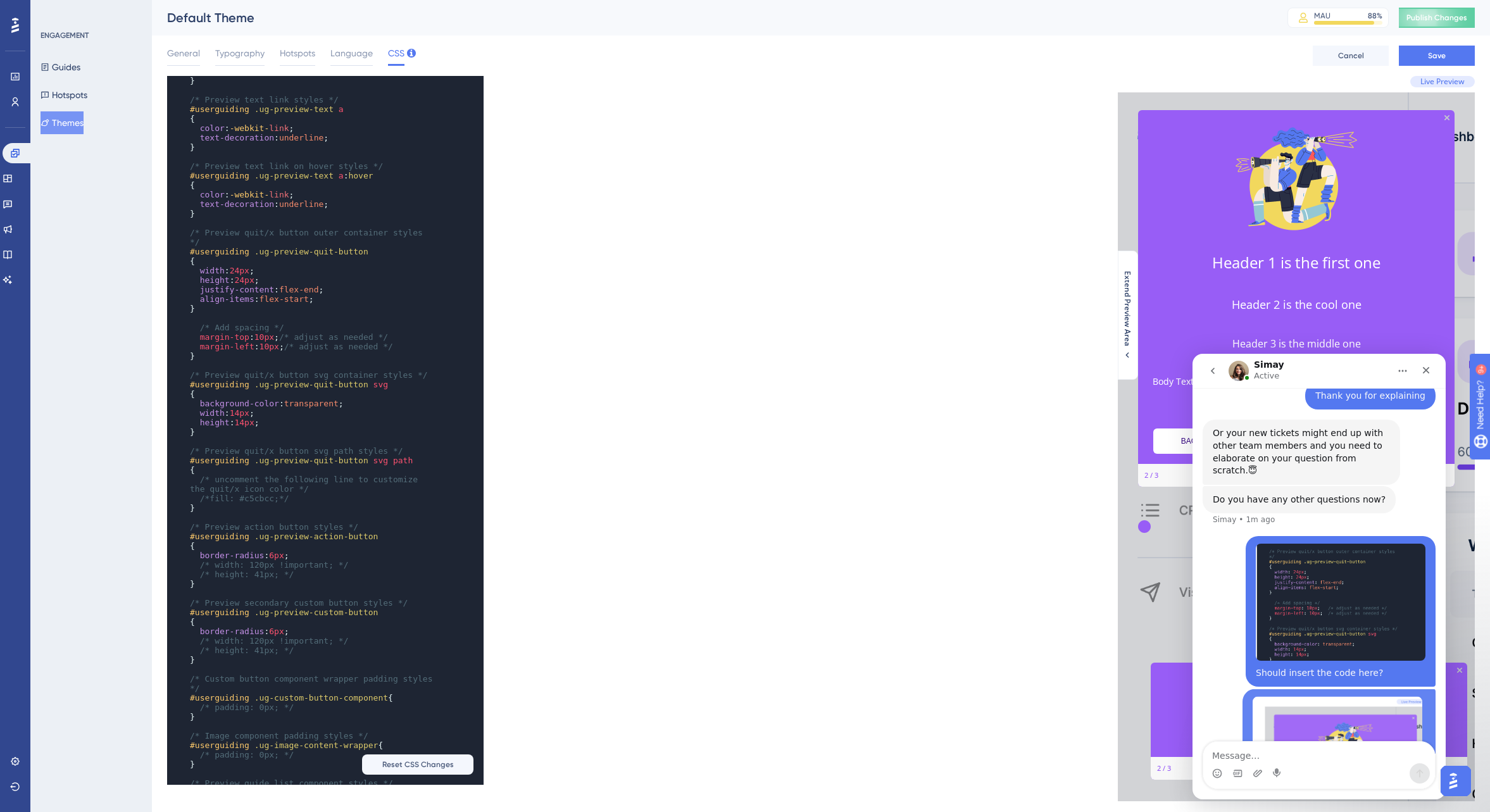
scroll to position [2665, 0]
type textarea "o"
type textarea "around the closing X"
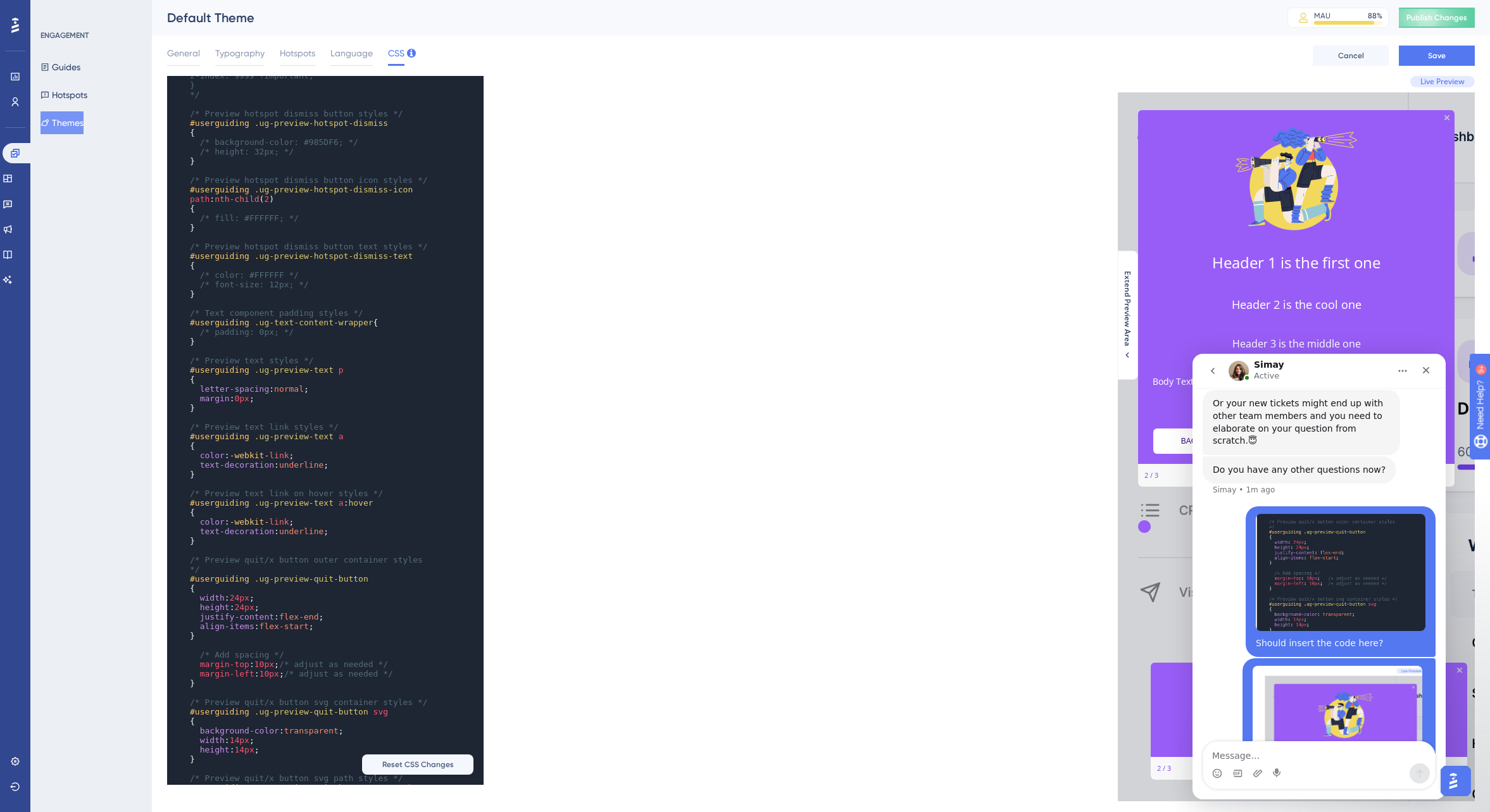
scroll to position [771, 0]
click at [1225, 752] on textarea "Message…" at bounding box center [1319, 752] width 232 height 21
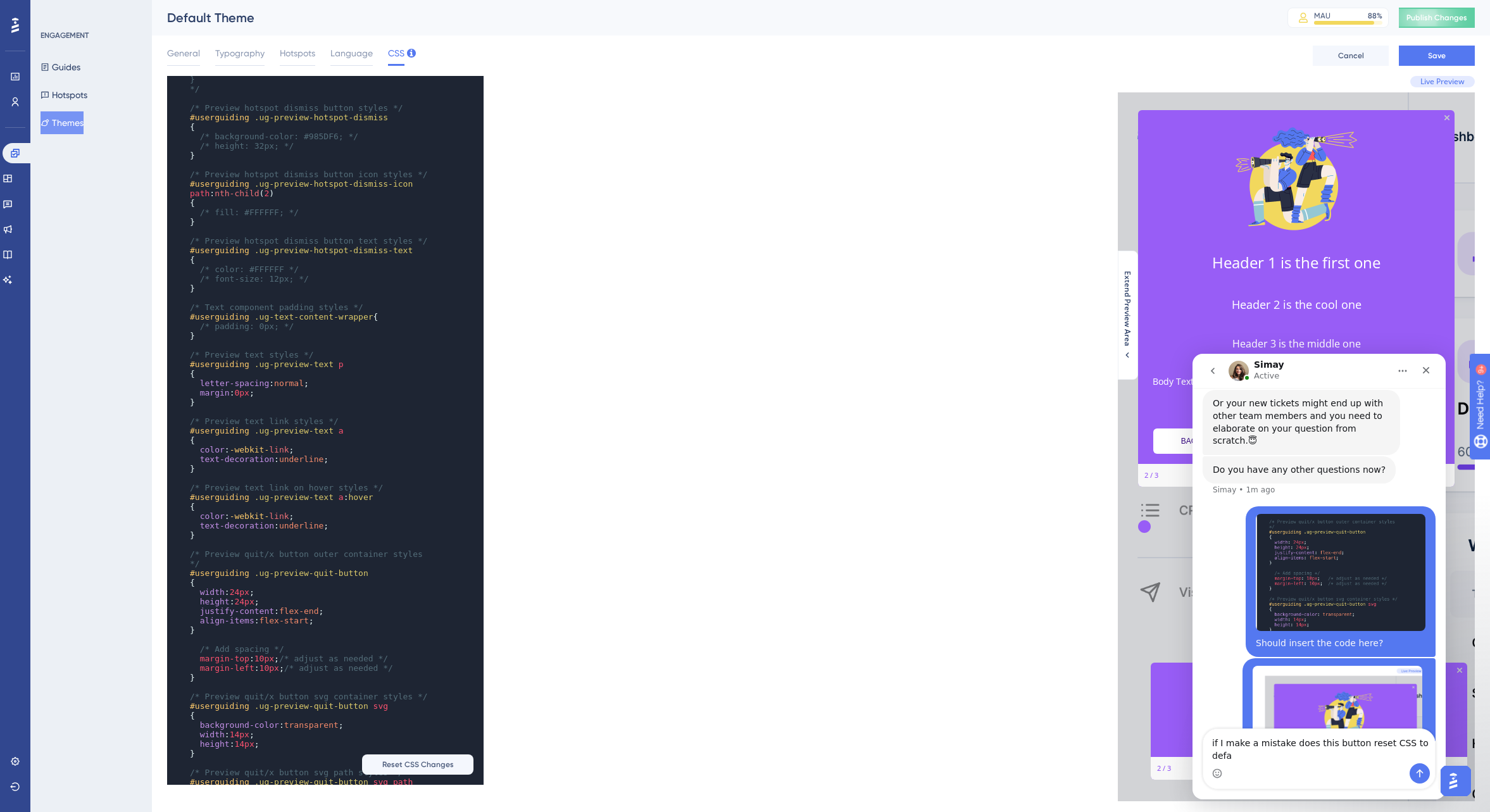
scroll to position [2707, 0]
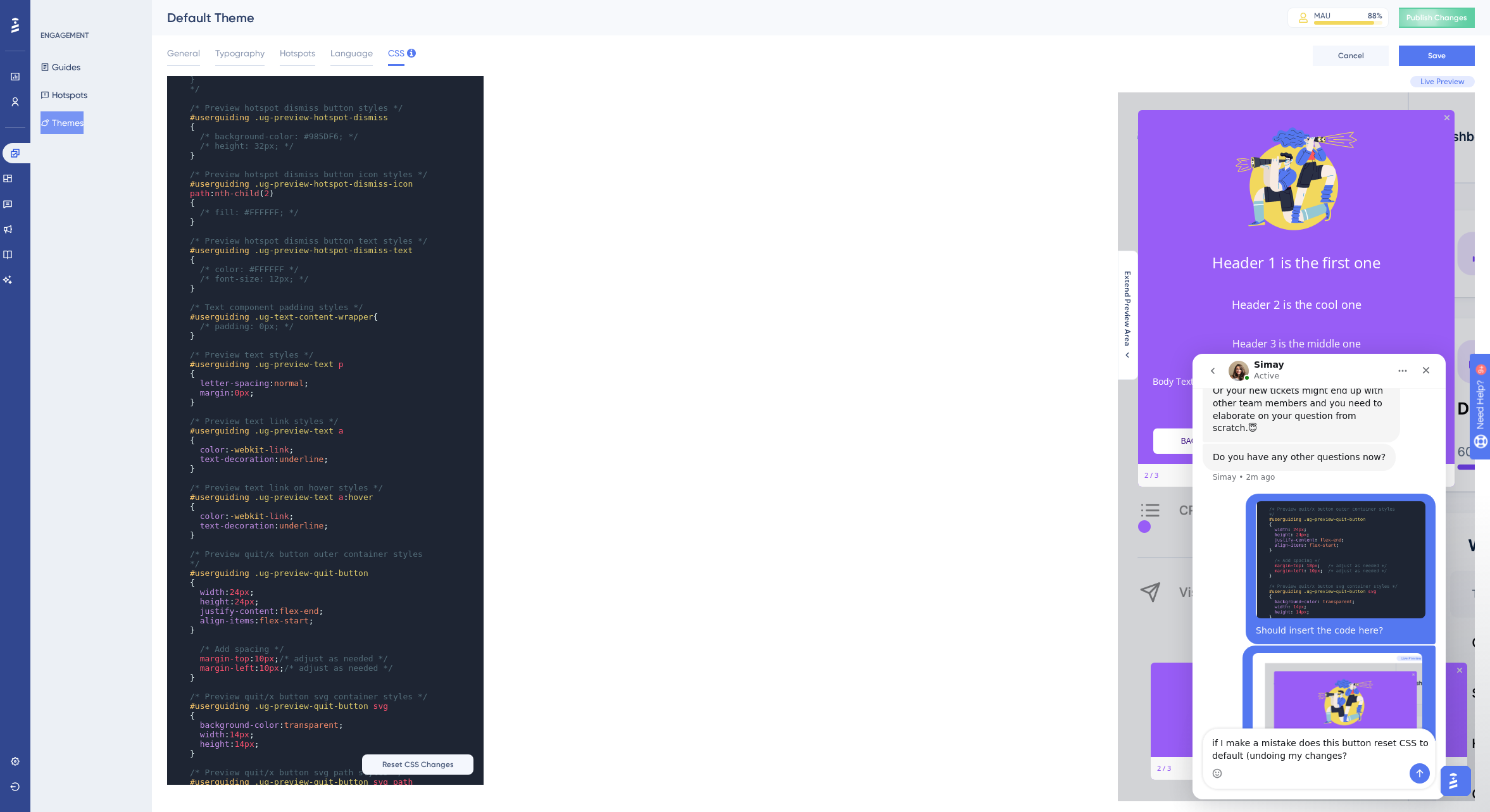
type textarea "if I make a mistake does this button reset CSS to default (undoing my changes?"
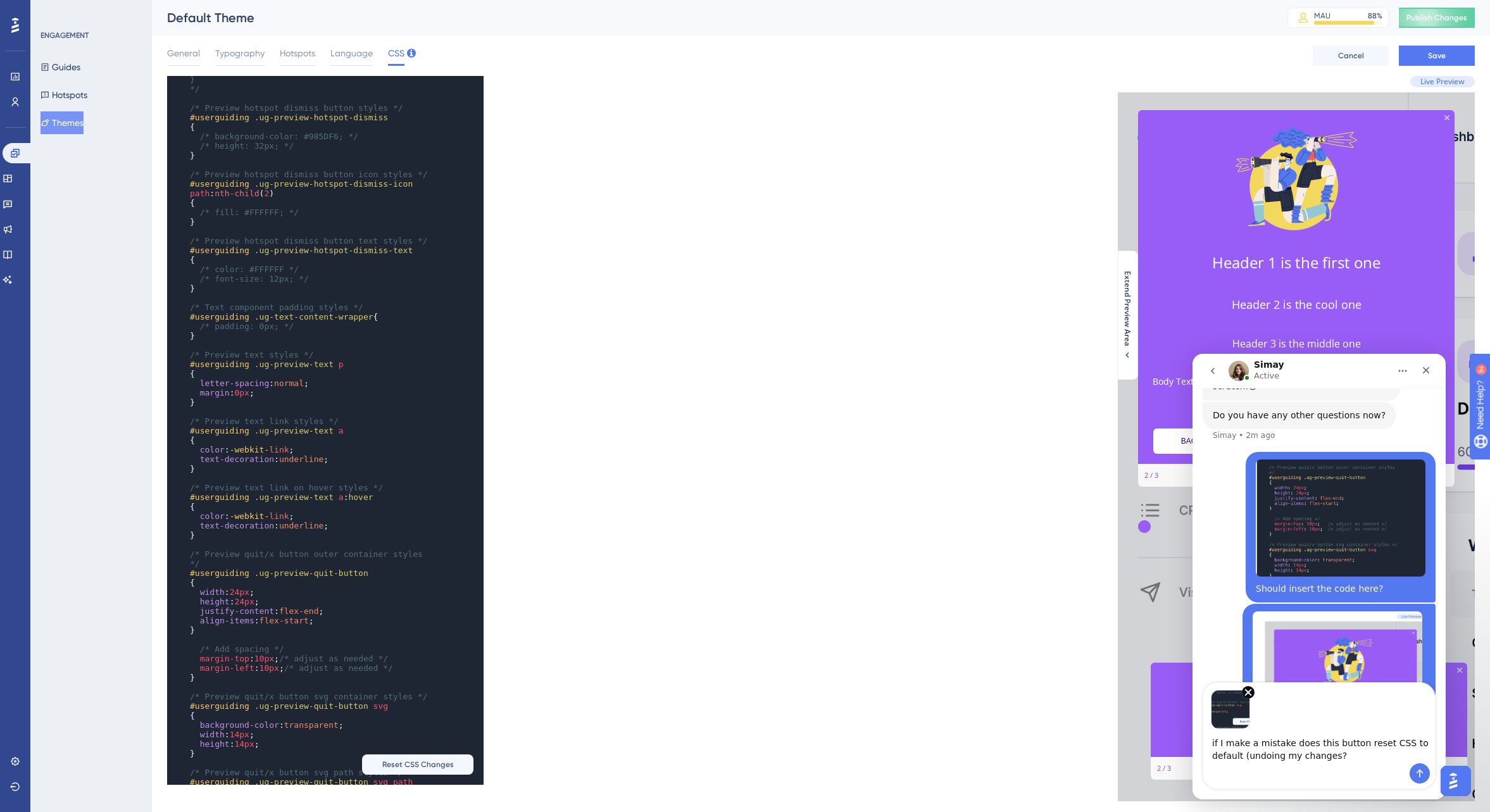
scroll to position [2754, 0]
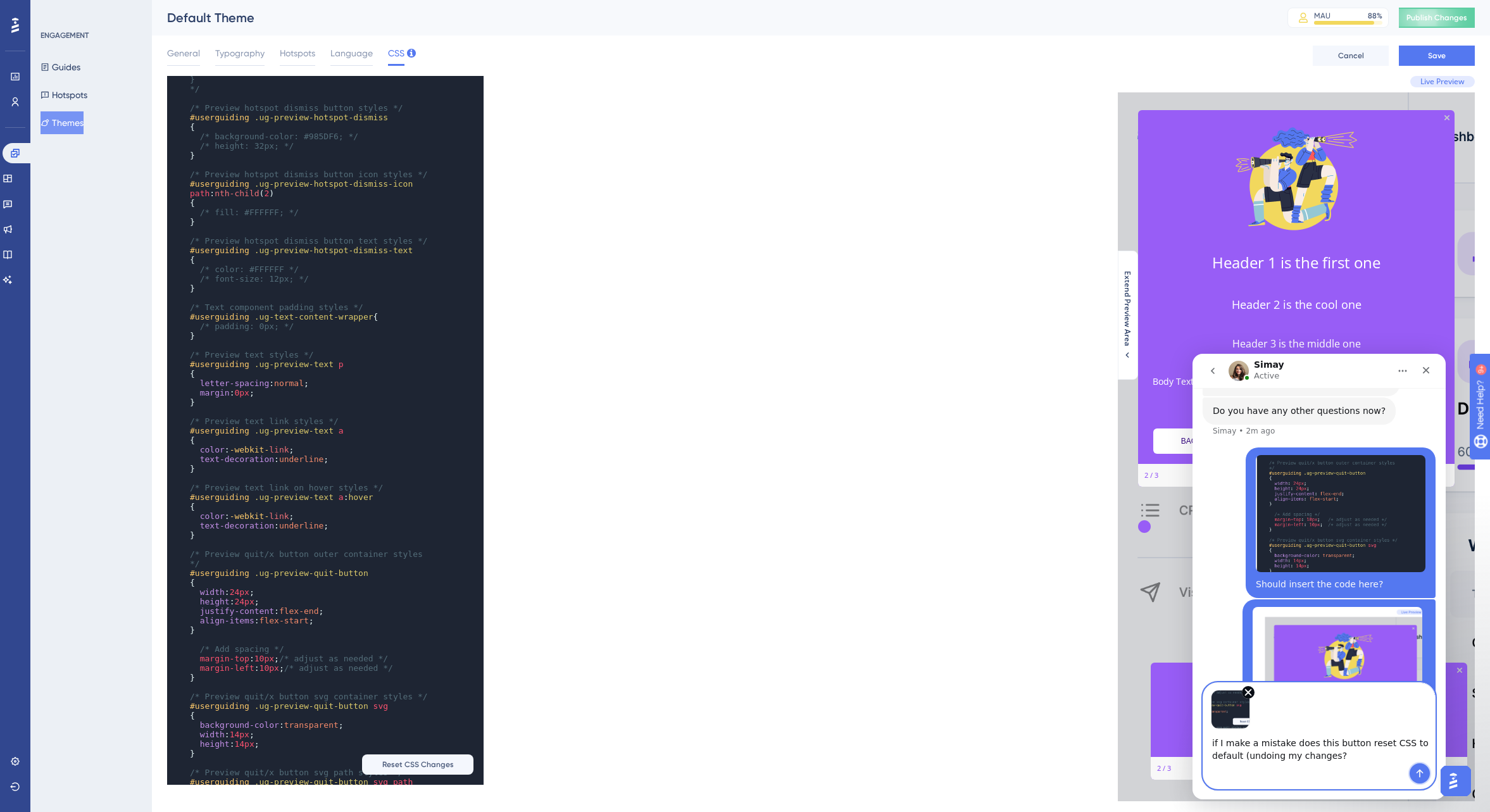
click at [1418, 772] on icon "Send a message…" at bounding box center [1420, 773] width 7 height 8
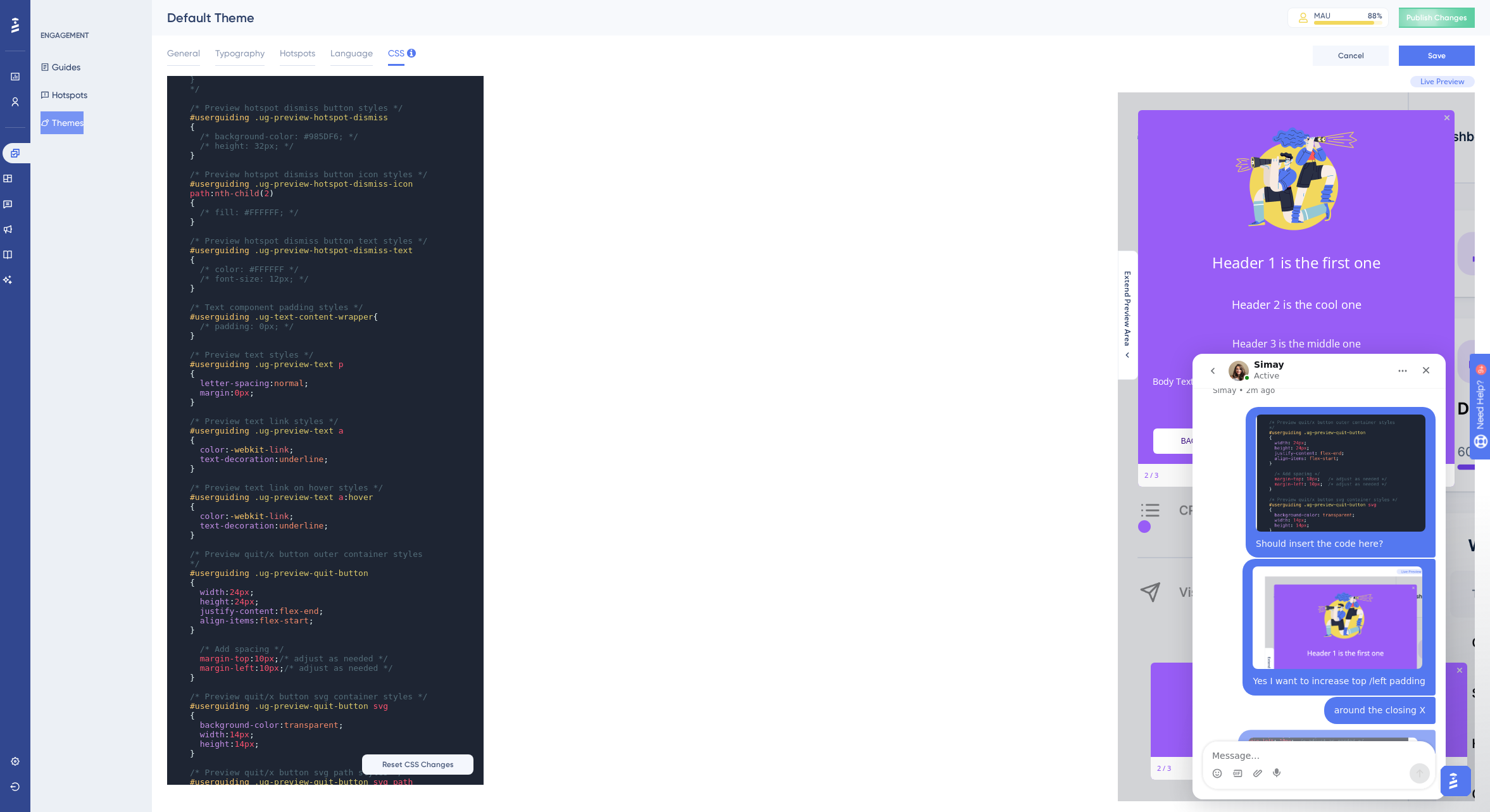
scroll to position [2808, 0]
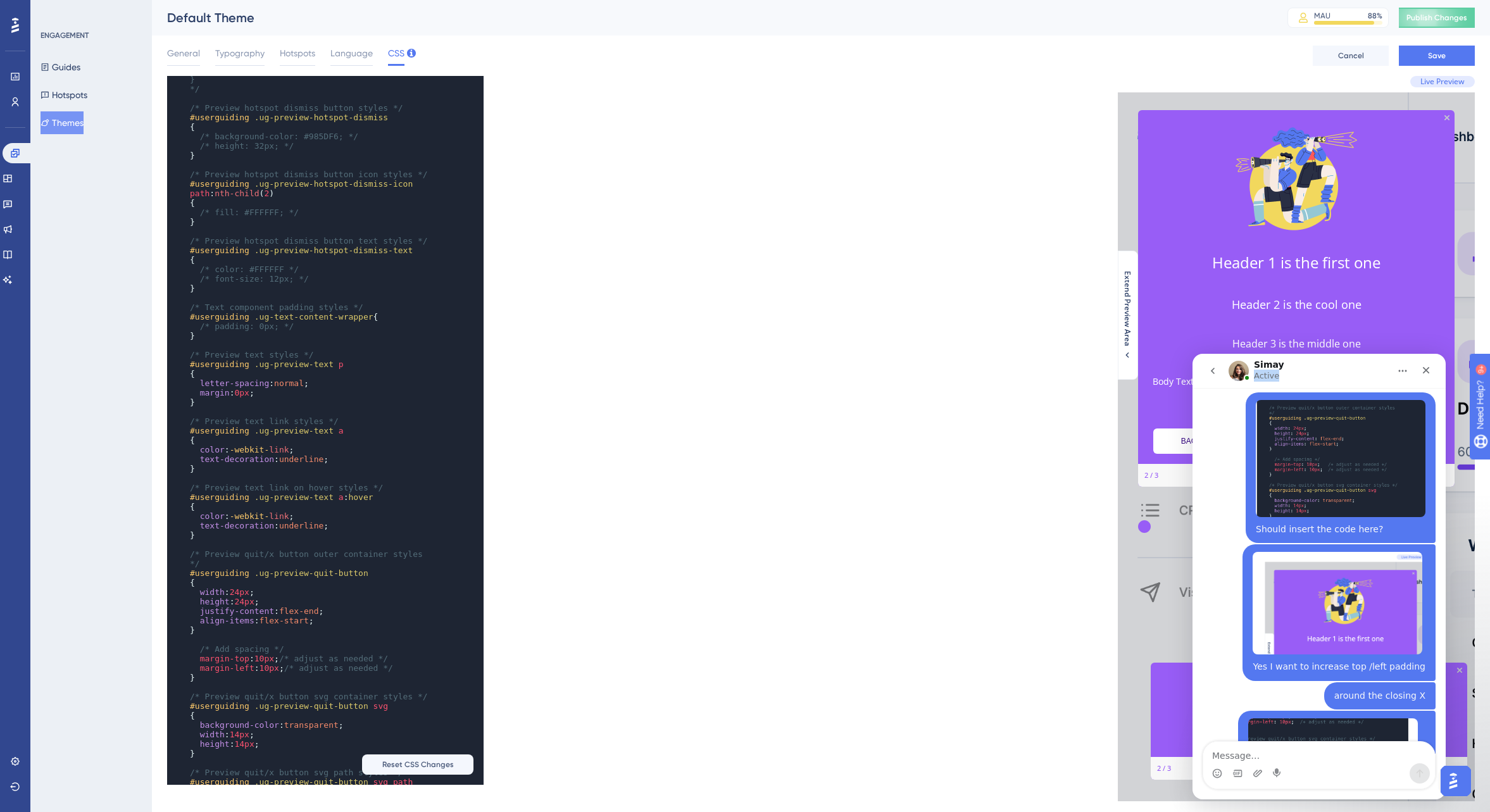
drag, startPoint x: 1361, startPoint y: 367, endPoint x: 1398, endPoint y: 361, distance: 37.5
click at [1398, 361] on div "Simay Active" at bounding box center [1319, 370] width 237 height 24
click at [1227, 756] on textarea "Message…" at bounding box center [1319, 752] width 232 height 21
type textarea "Are you still there?"
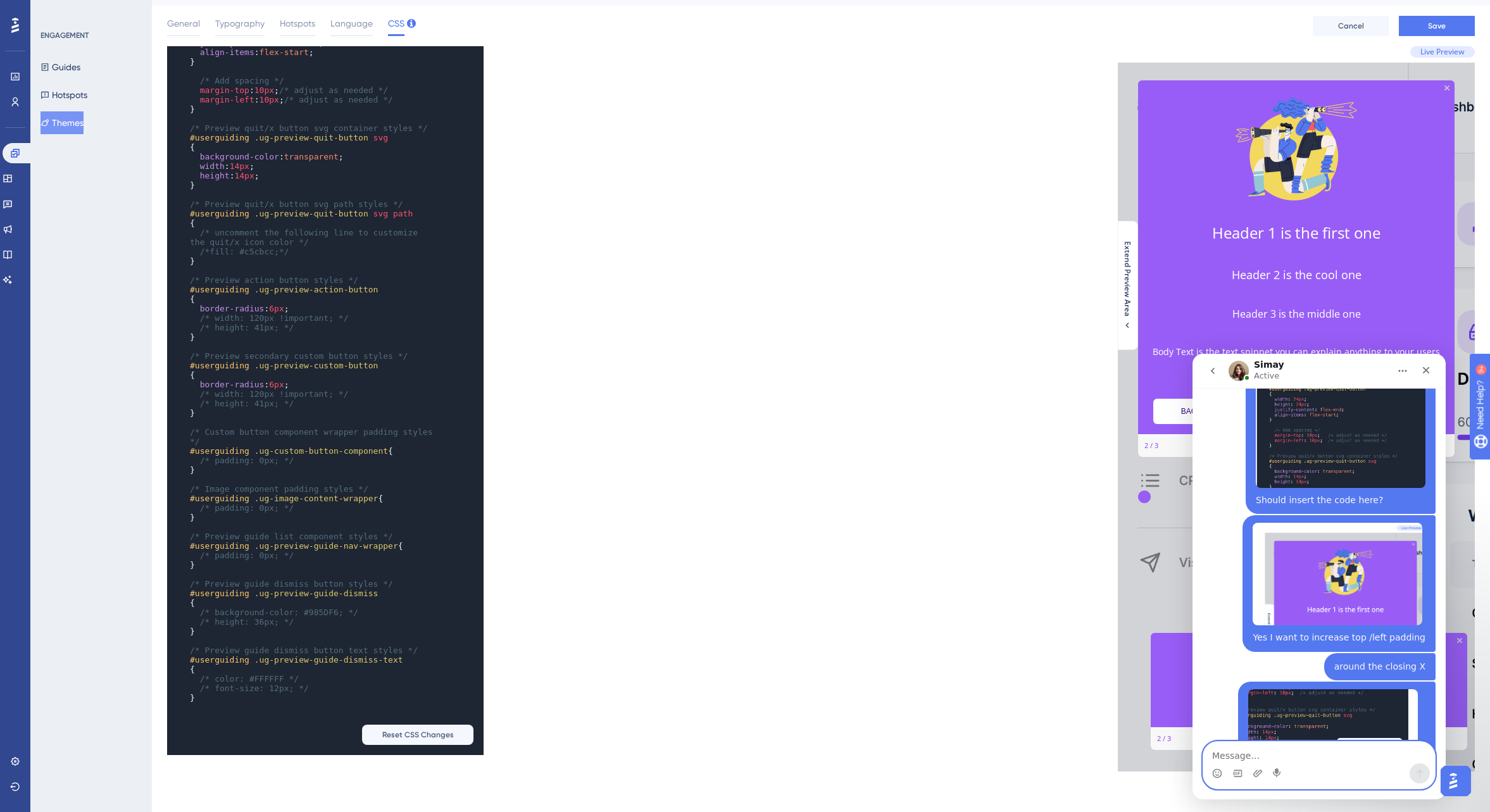
scroll to position [1324, 0]
click at [429, 735] on span "Reset CSS Changes" at bounding box center [418, 735] width 72 height 10
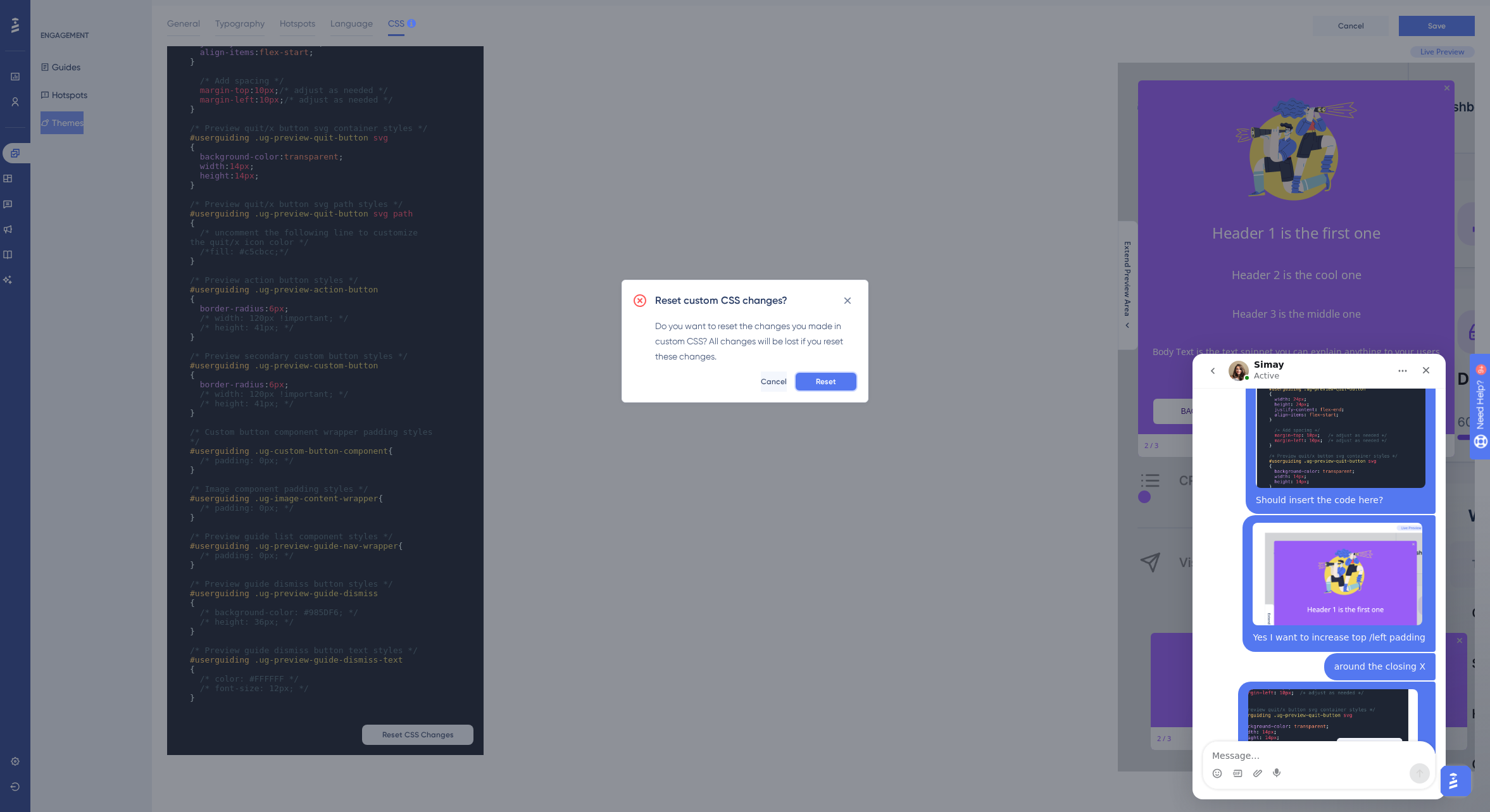
click at [821, 384] on span "Reset" at bounding box center [826, 381] width 20 height 10
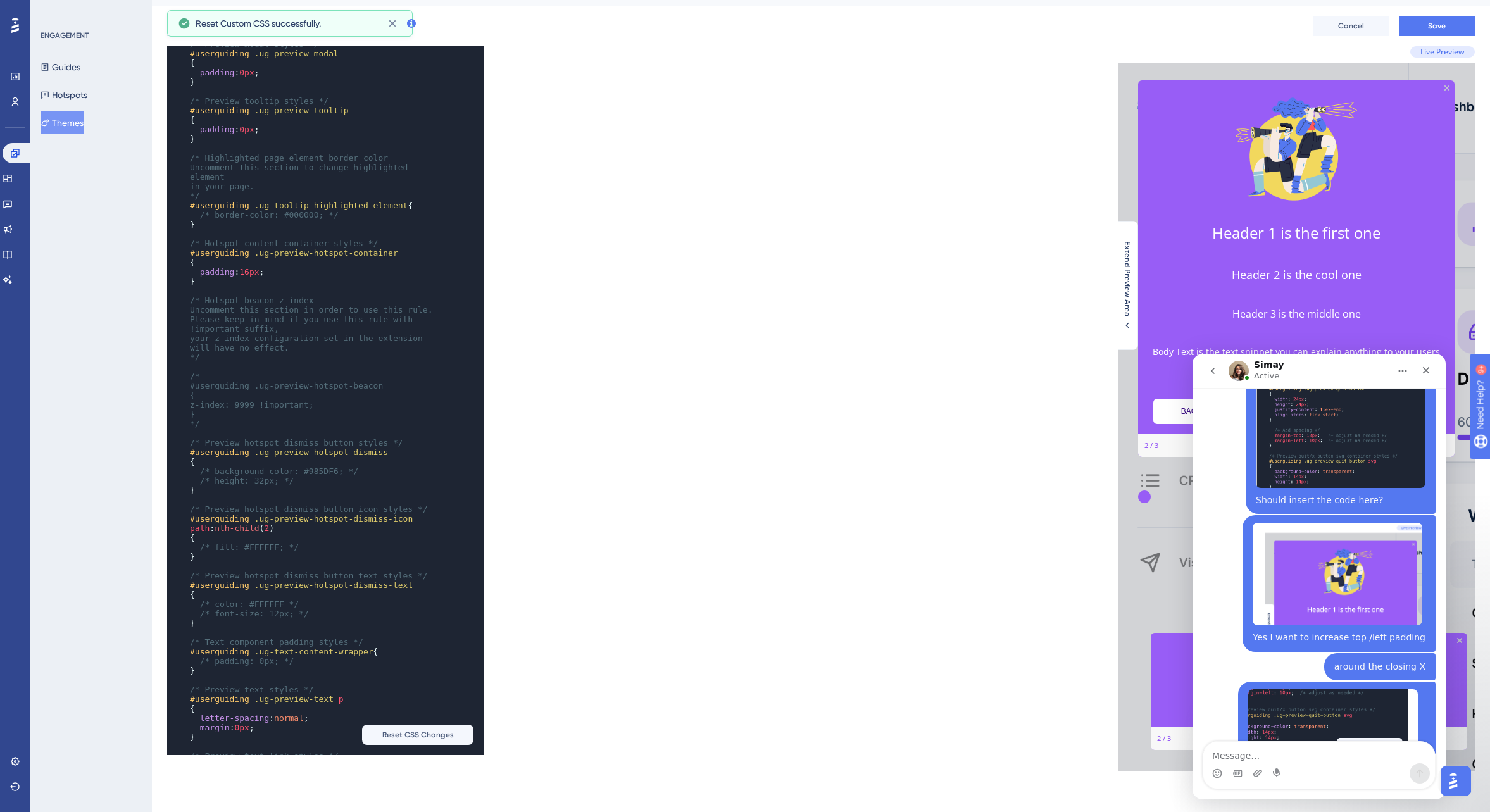
scroll to position [453, 0]
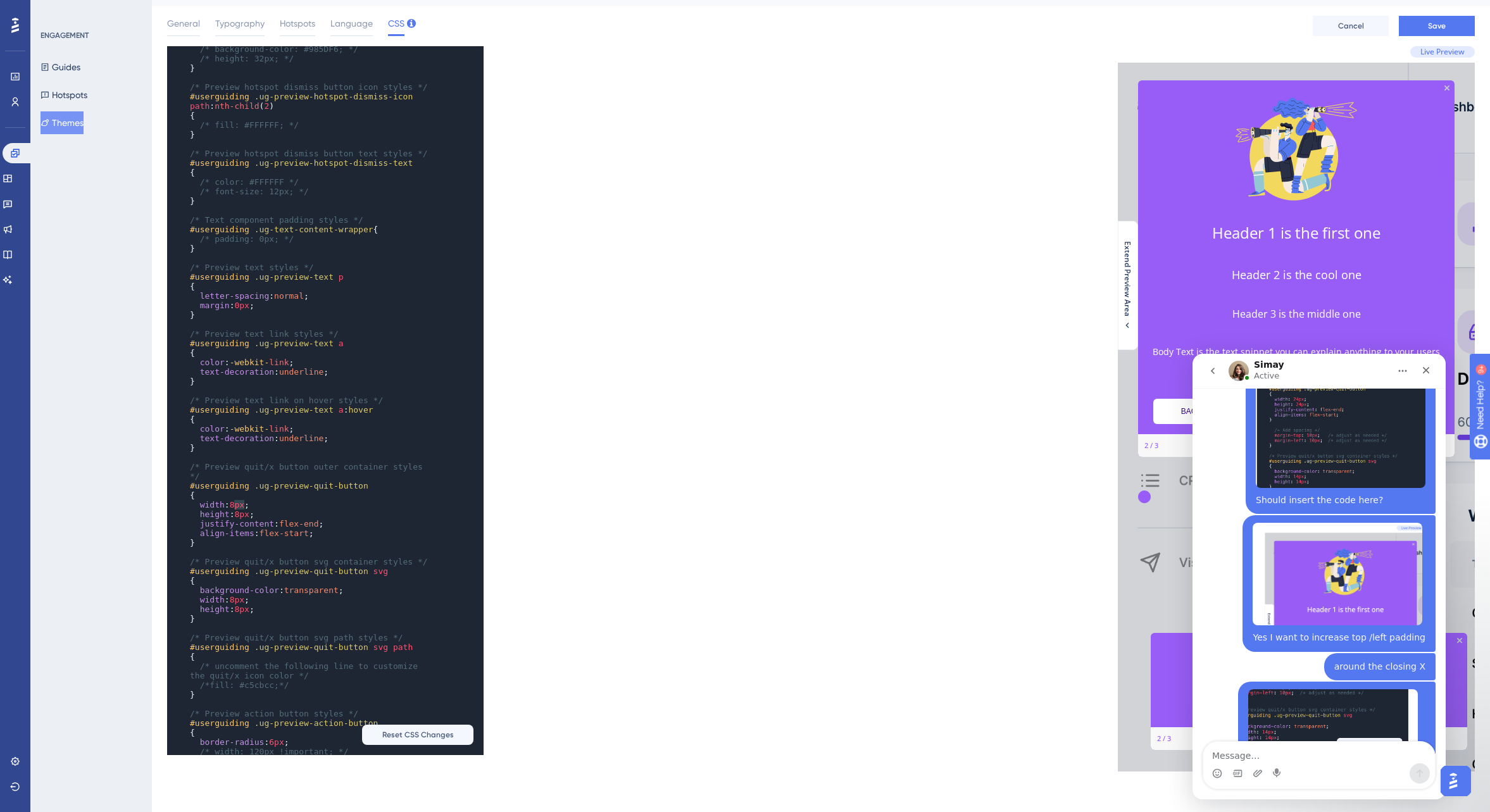
type textarea "8"
click at [240, 504] on span "8px" at bounding box center [237, 505] width 15 height 10
type textarea "8"
click at [245, 514] on span "8px" at bounding box center [241, 514] width 15 height 10
click at [398, 523] on pre "justify-content : flex-end ;" at bounding box center [312, 523] width 251 height 10
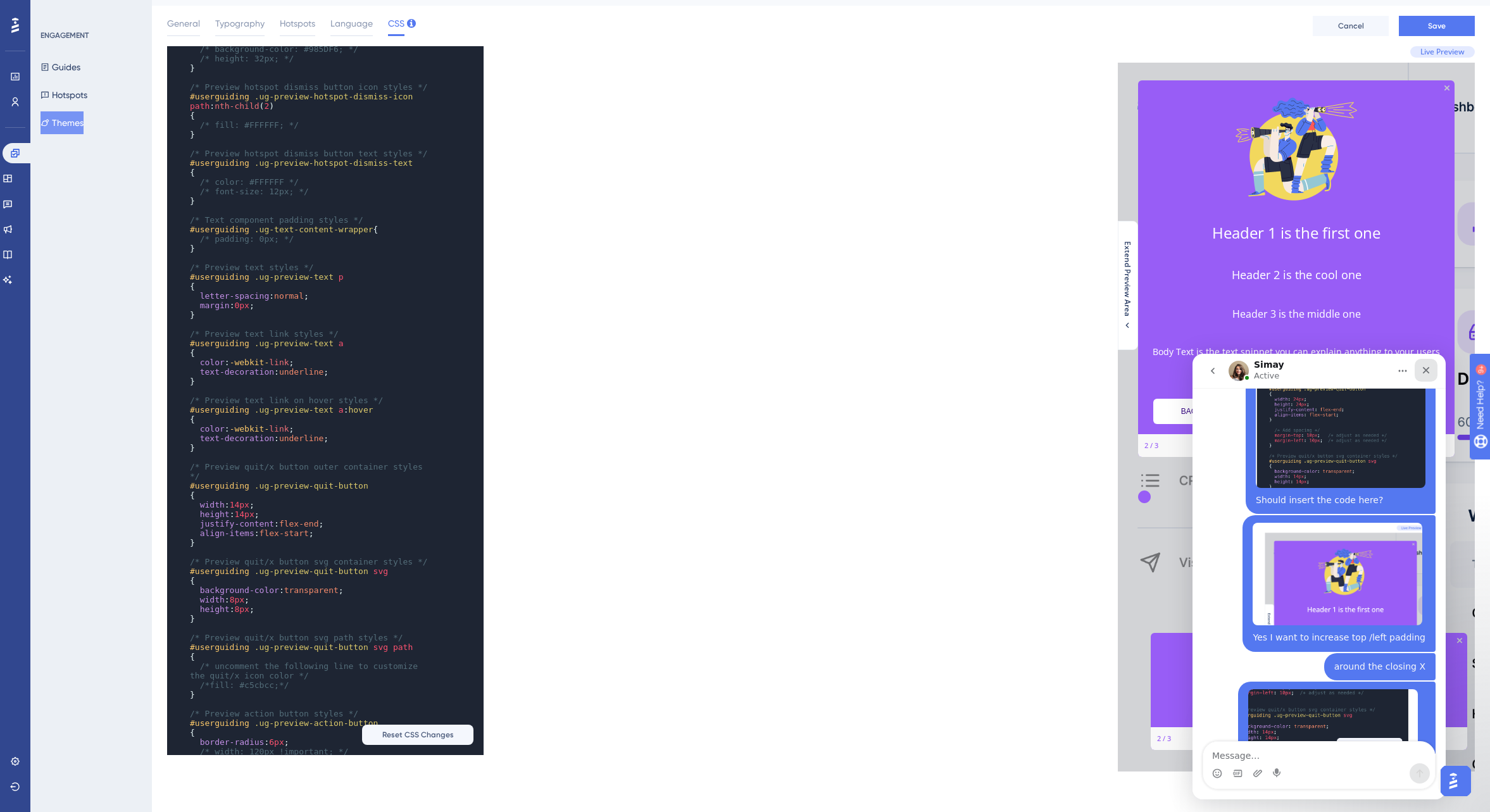
click at [1424, 372] on icon "Close" at bounding box center [1426, 370] width 7 height 7
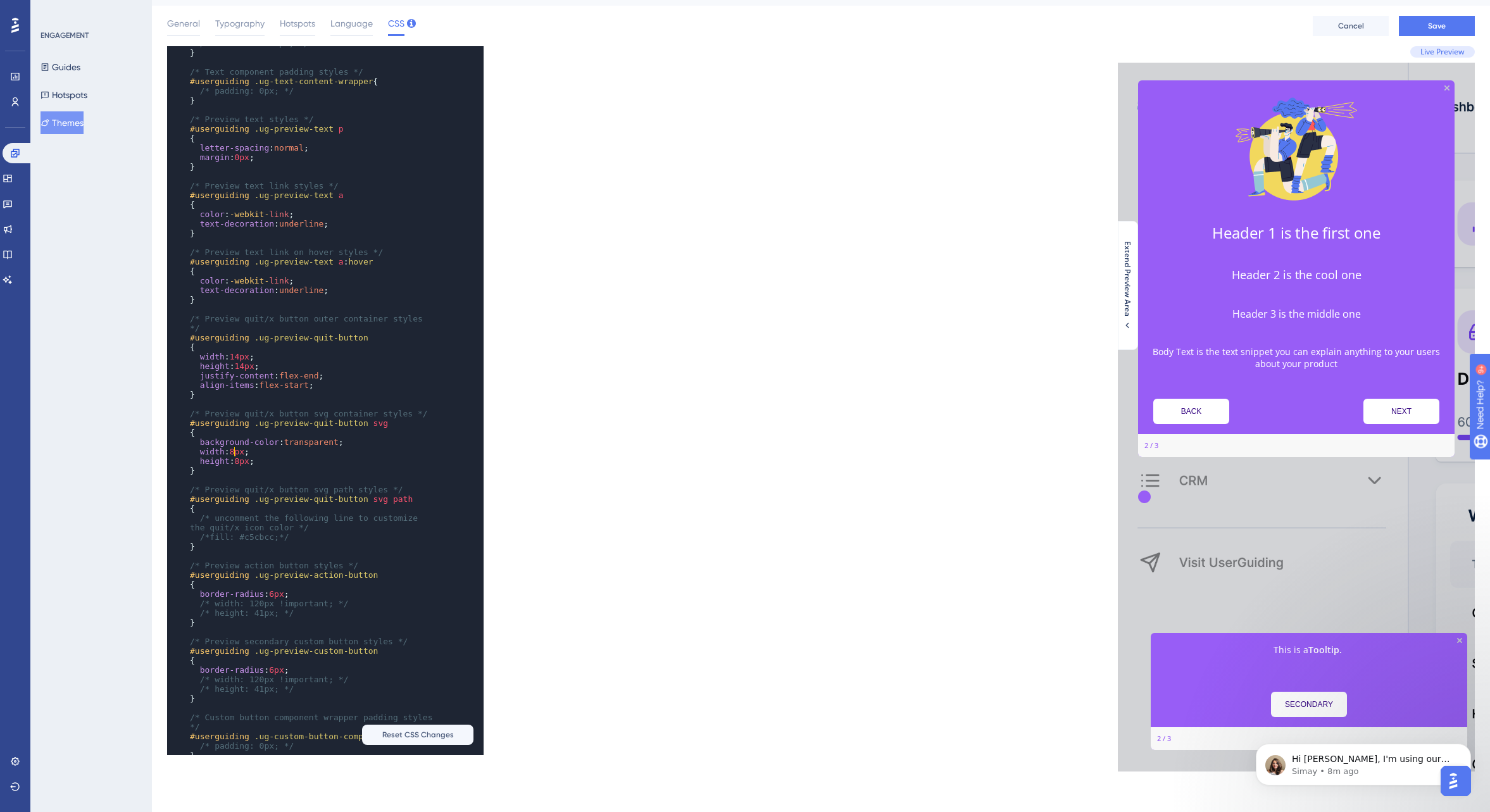
type textarea "8"
click at [240, 449] on span "width : 8px ;" at bounding box center [219, 451] width 59 height 10
type textarea "8"
drag, startPoint x: 241, startPoint y: 460, endPoint x: 258, endPoint y: 463, distance: 17.3
click at [245, 460] on span "8px" at bounding box center [241, 461] width 15 height 10
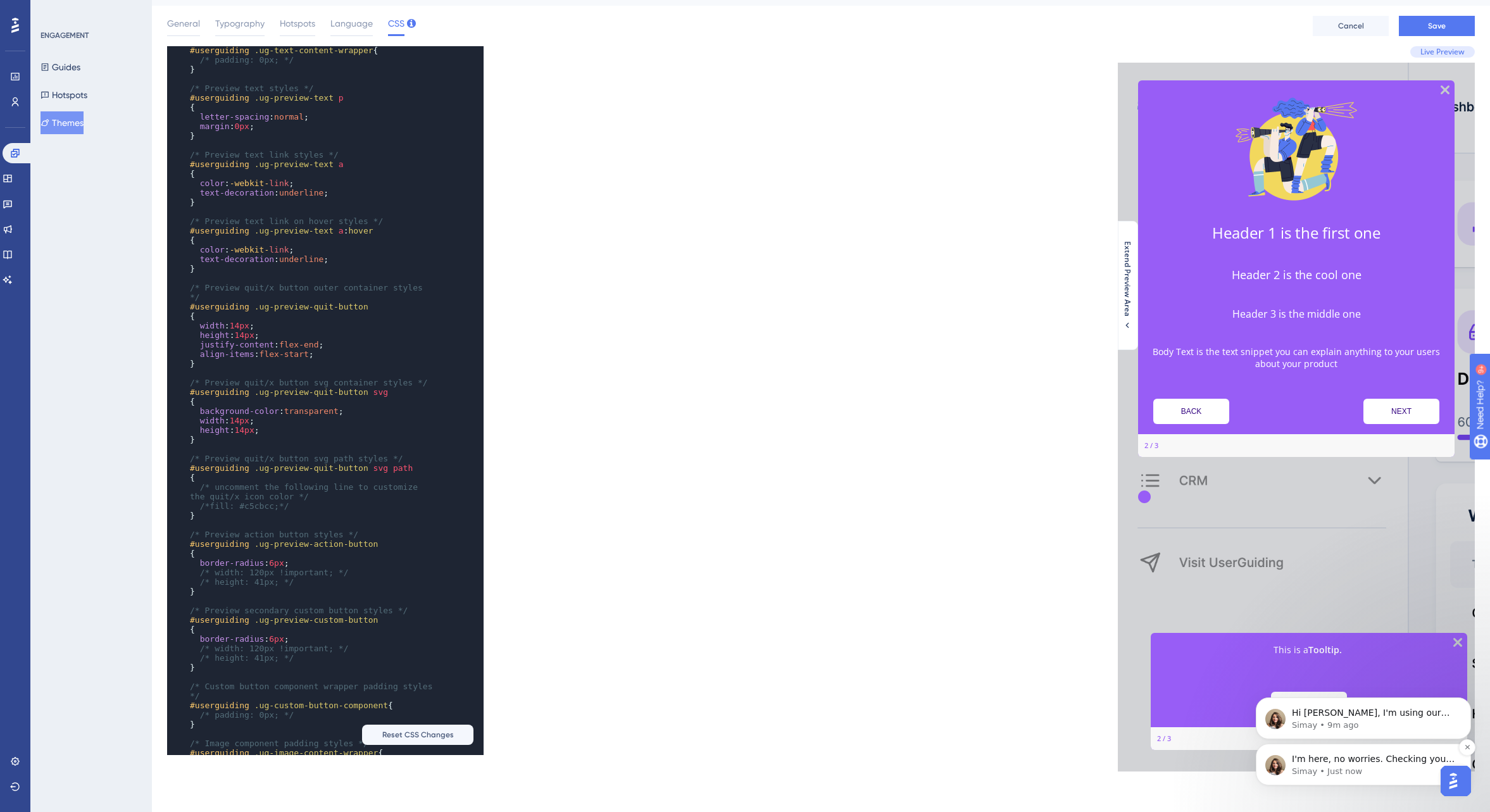
click at [1388, 768] on p "Simay • Just now" at bounding box center [1373, 772] width 163 height 12
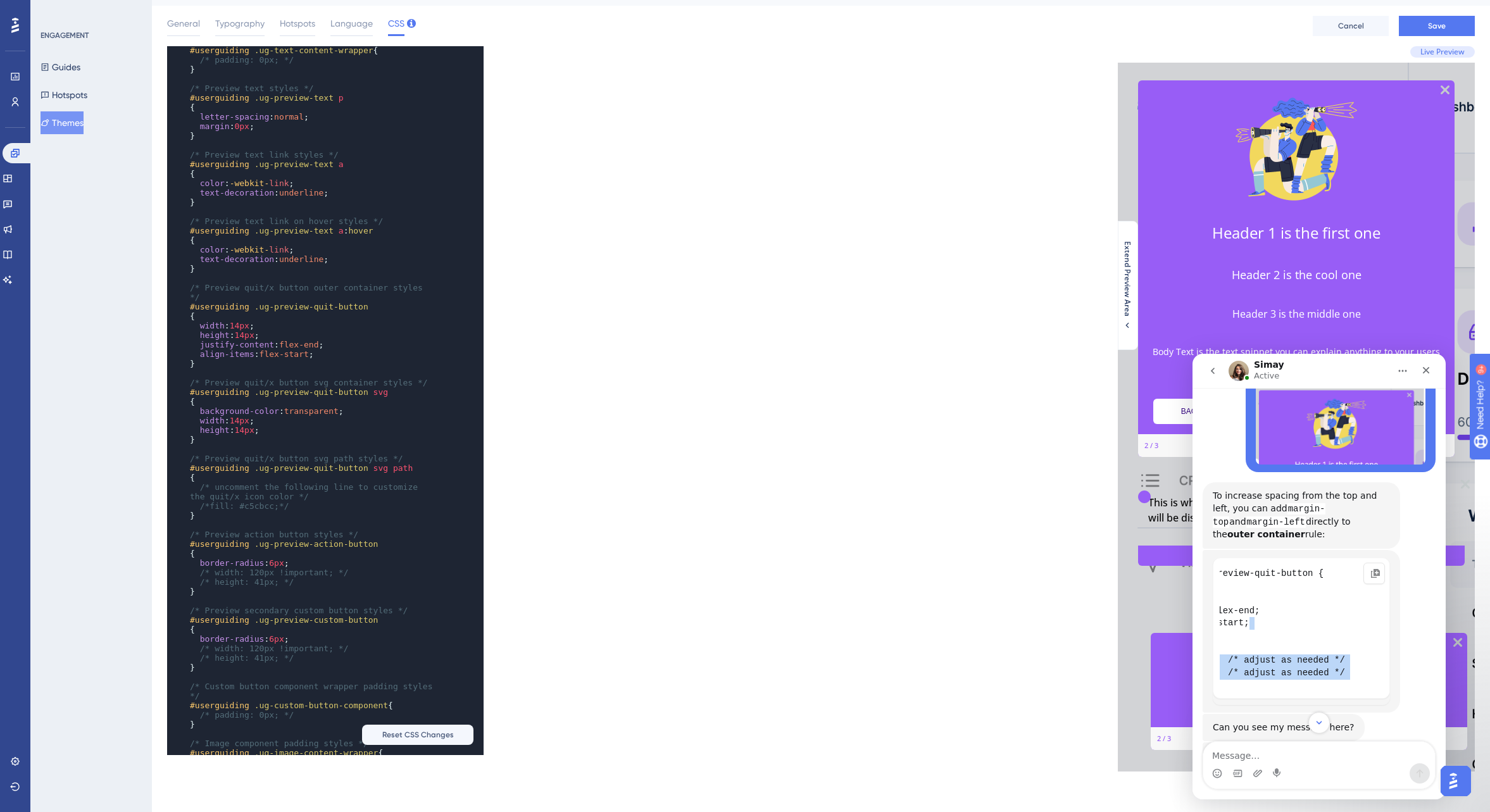
drag, startPoint x: 1238, startPoint y: 547, endPoint x: 1379, endPoint y: 596, distance: 149.3
click at [1379, 596] on code "#userguiding .ug-preview-quit-button { width: 8px; height: 8px; justify-content…" at bounding box center [1301, 630] width 163 height 130
copy code "/* Add spacing */ margin-top: 10px; /* adjust as needed */ margin-left: 10px; /…"
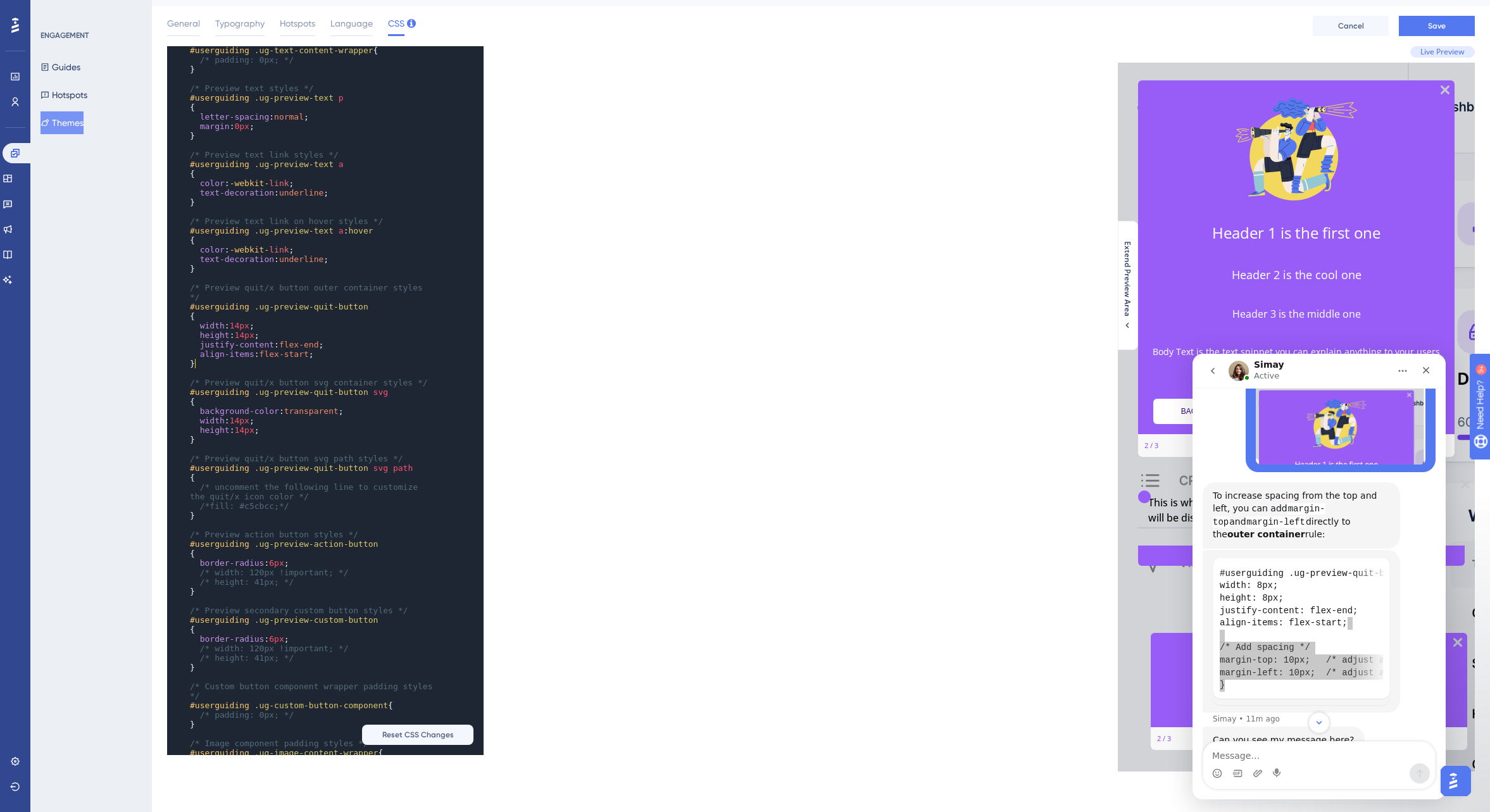
click at [209, 367] on pre "}" at bounding box center [312, 363] width 251 height 10
click at [330, 354] on pre "align-items : flex-start ;" at bounding box center [312, 354] width 251 height 10
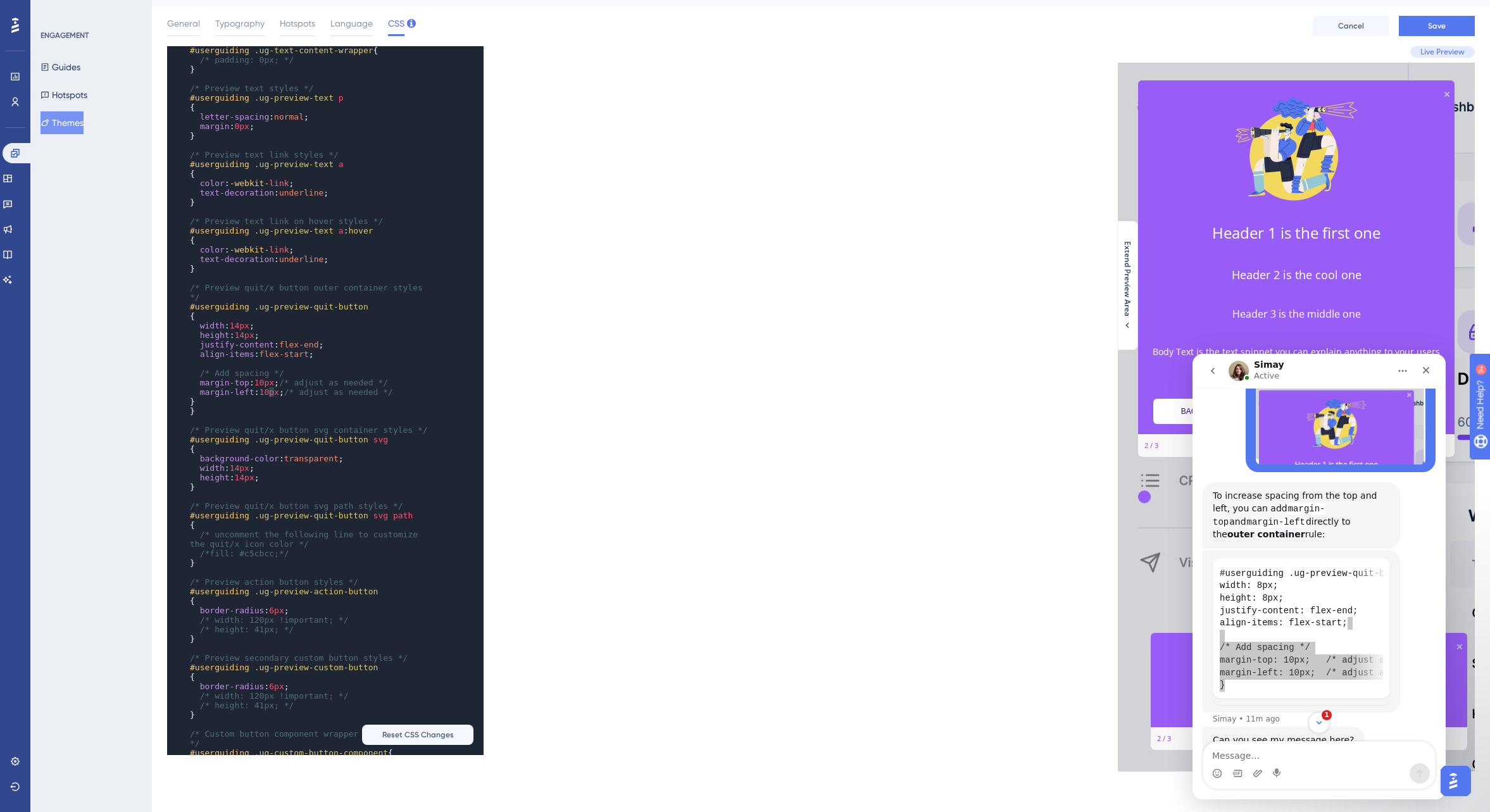
type textarea "10"
drag, startPoint x: 274, startPoint y: 391, endPoint x: 265, endPoint y: 392, distance: 9.1
click at [265, 392] on span "10px" at bounding box center [269, 392] width 19 height 10
click at [274, 478] on pre "height : 14px ;" at bounding box center [312, 478] width 251 height 10
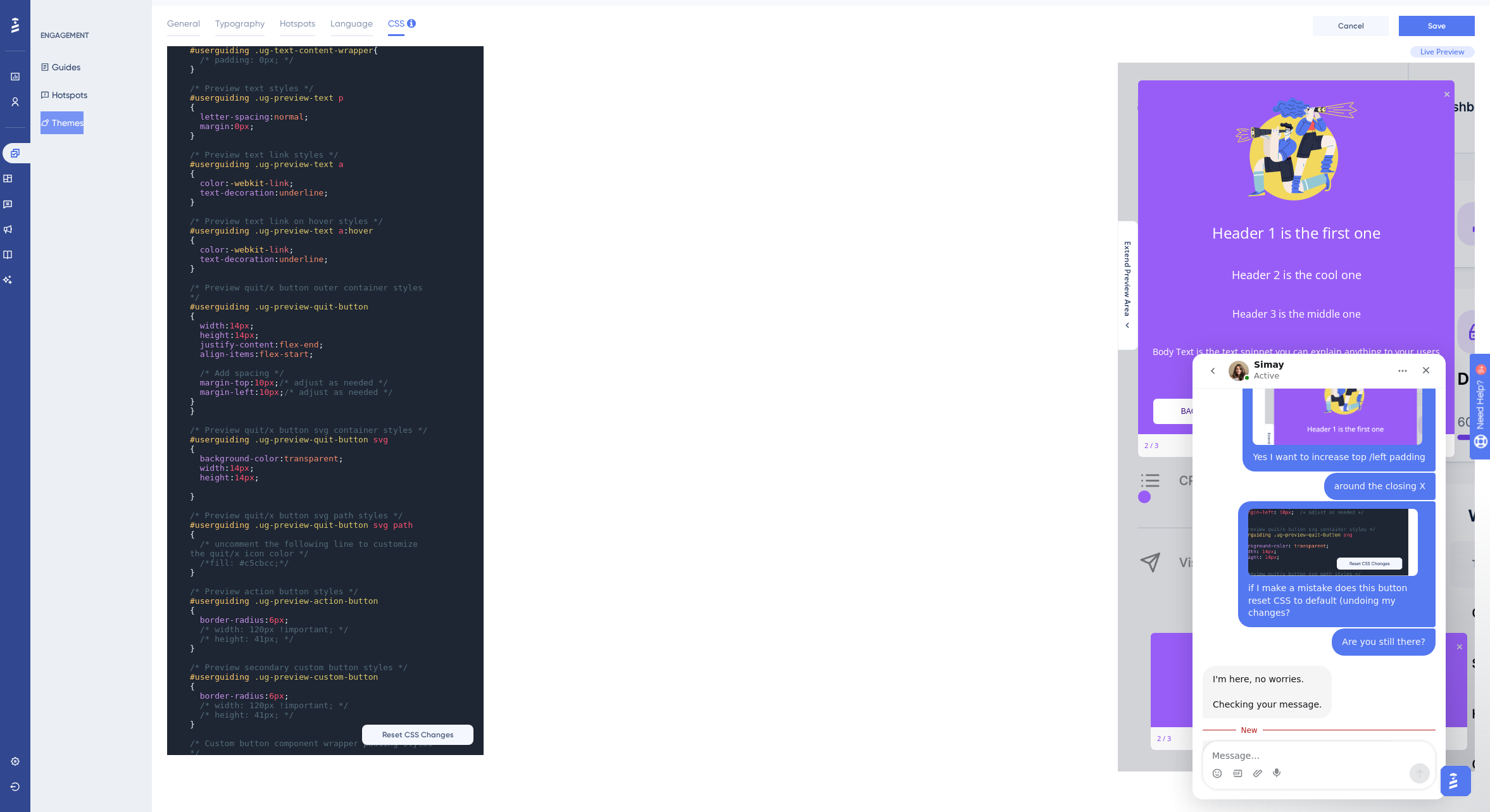
scroll to position [3053, 0]
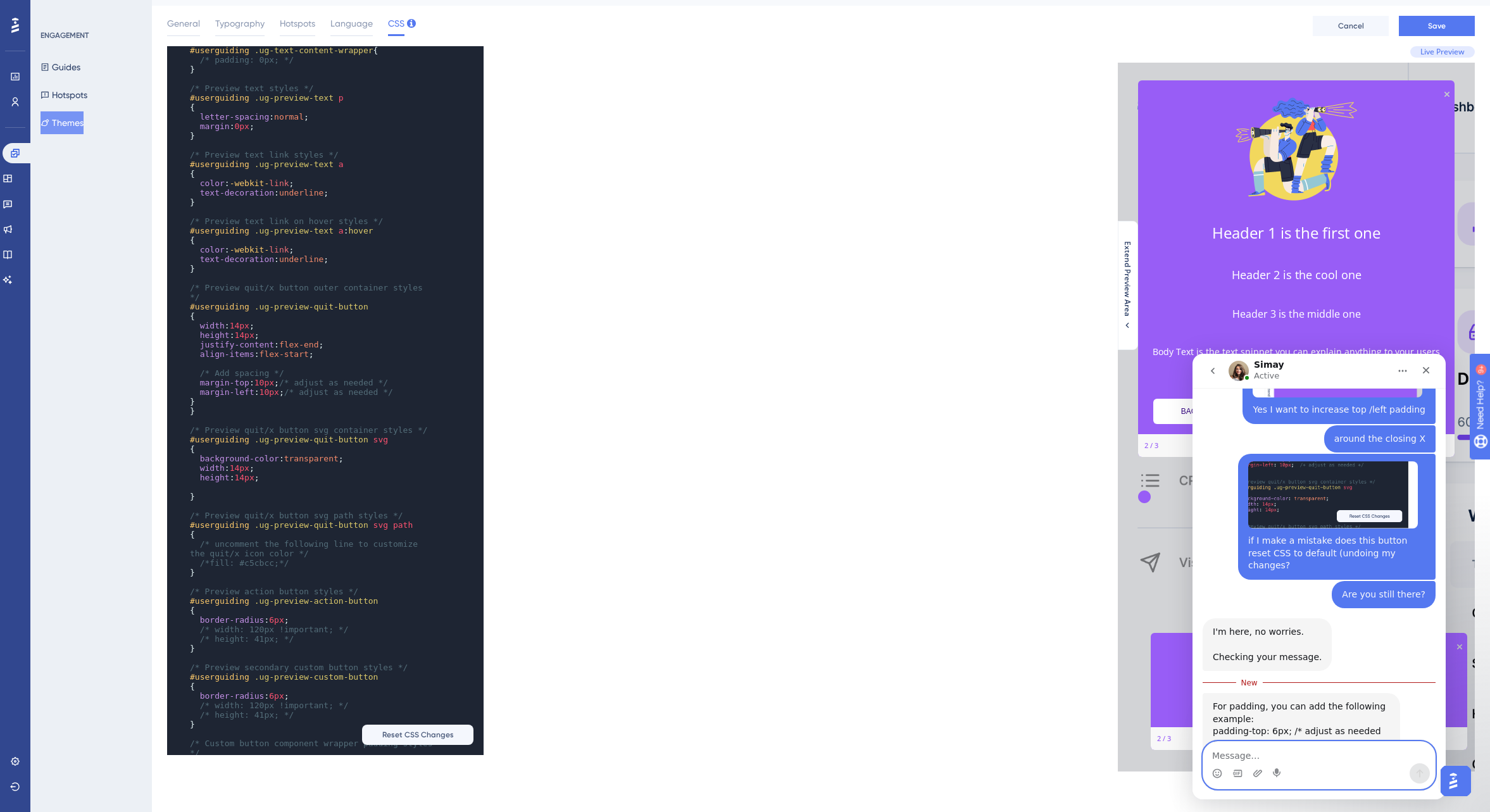
click at [1225, 758] on textarea "Message…" at bounding box center [1319, 752] width 232 height 21
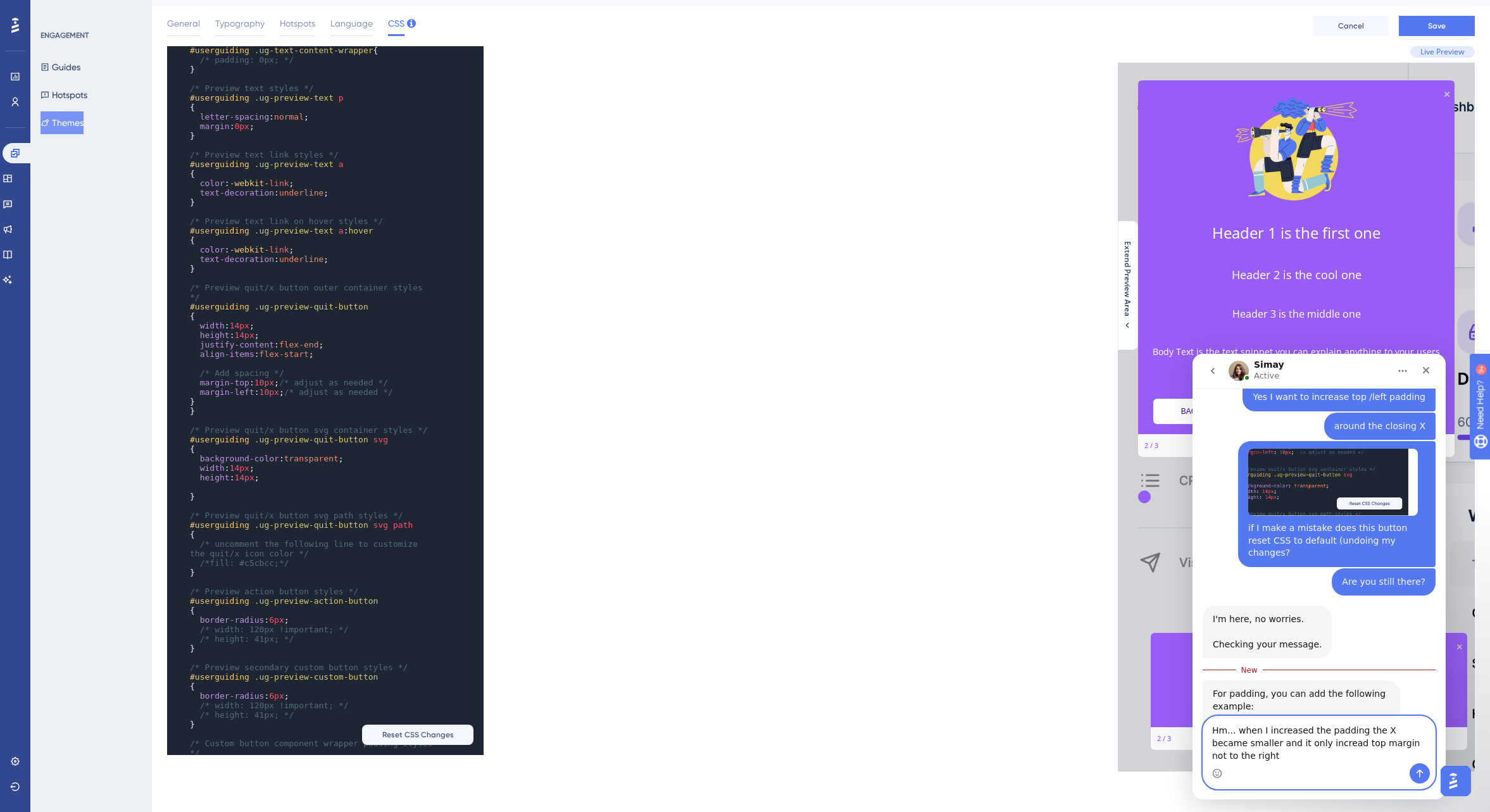
click at [1310, 757] on textarea "Hm... when I increased the padding the X became smaller and it only incread top…" at bounding box center [1319, 740] width 232 height 47
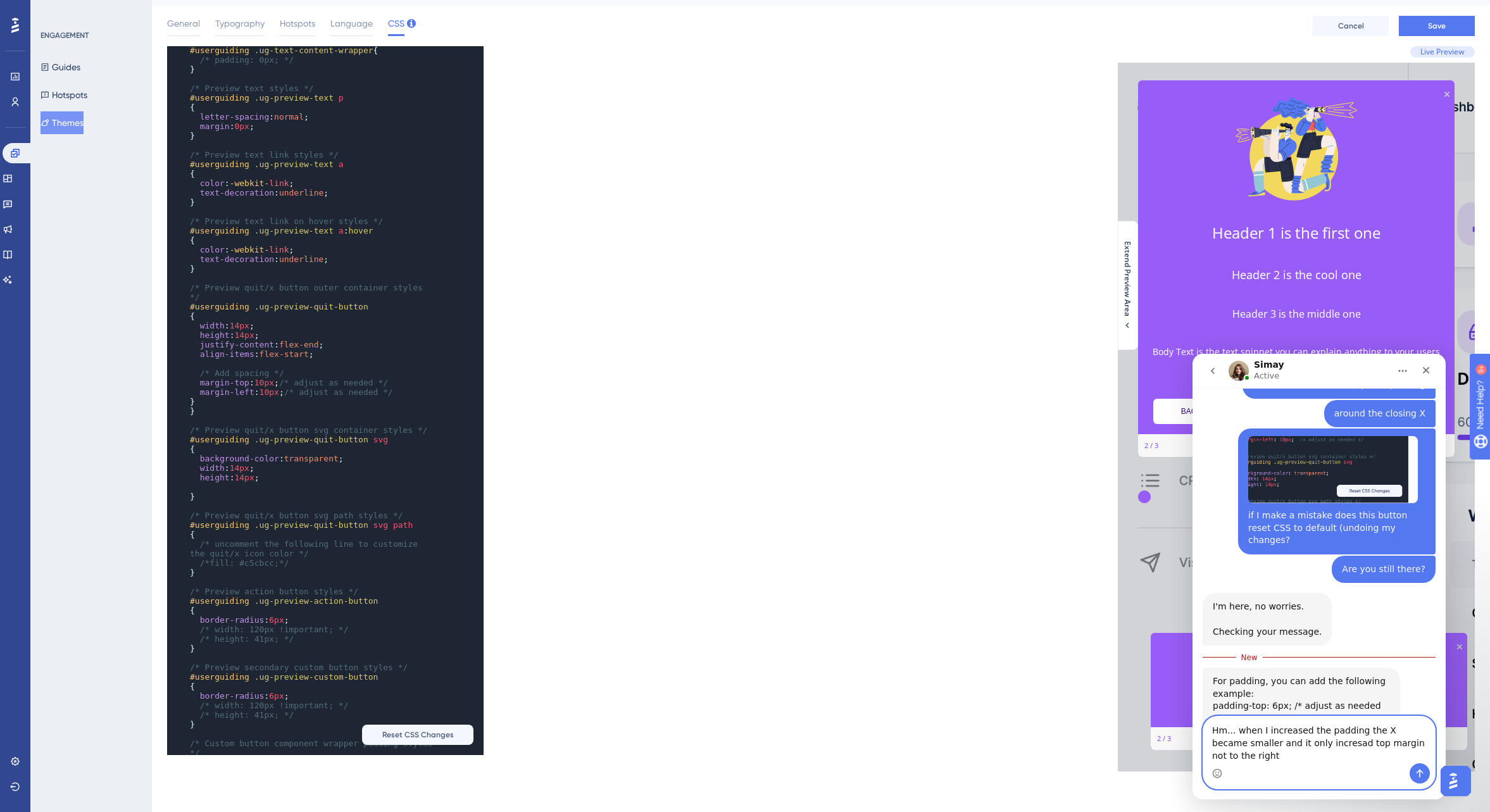
type textarea "Hm... when I increased the padding the X became smaller and it only increased t…"
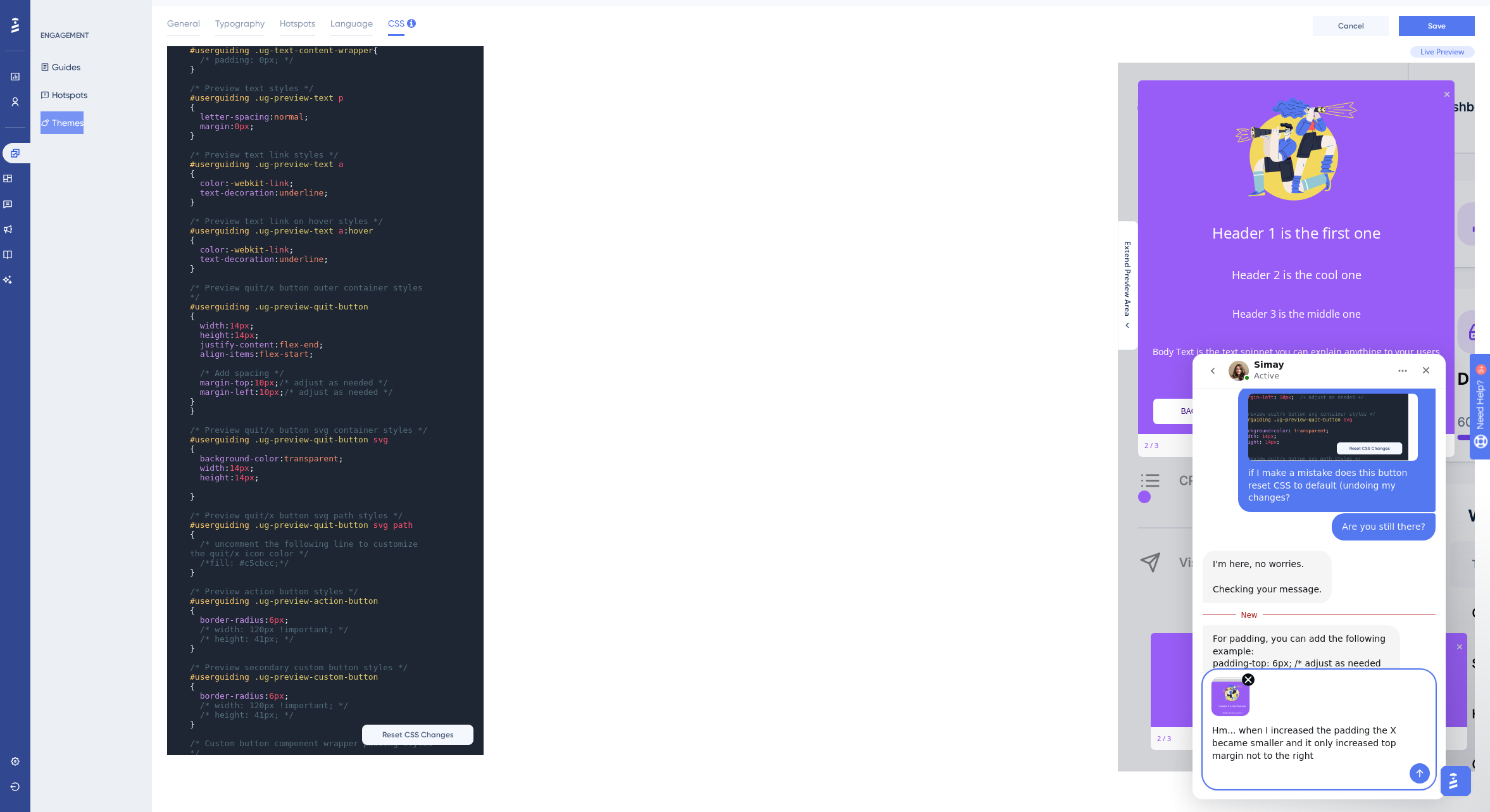
scroll to position [3124, 0]
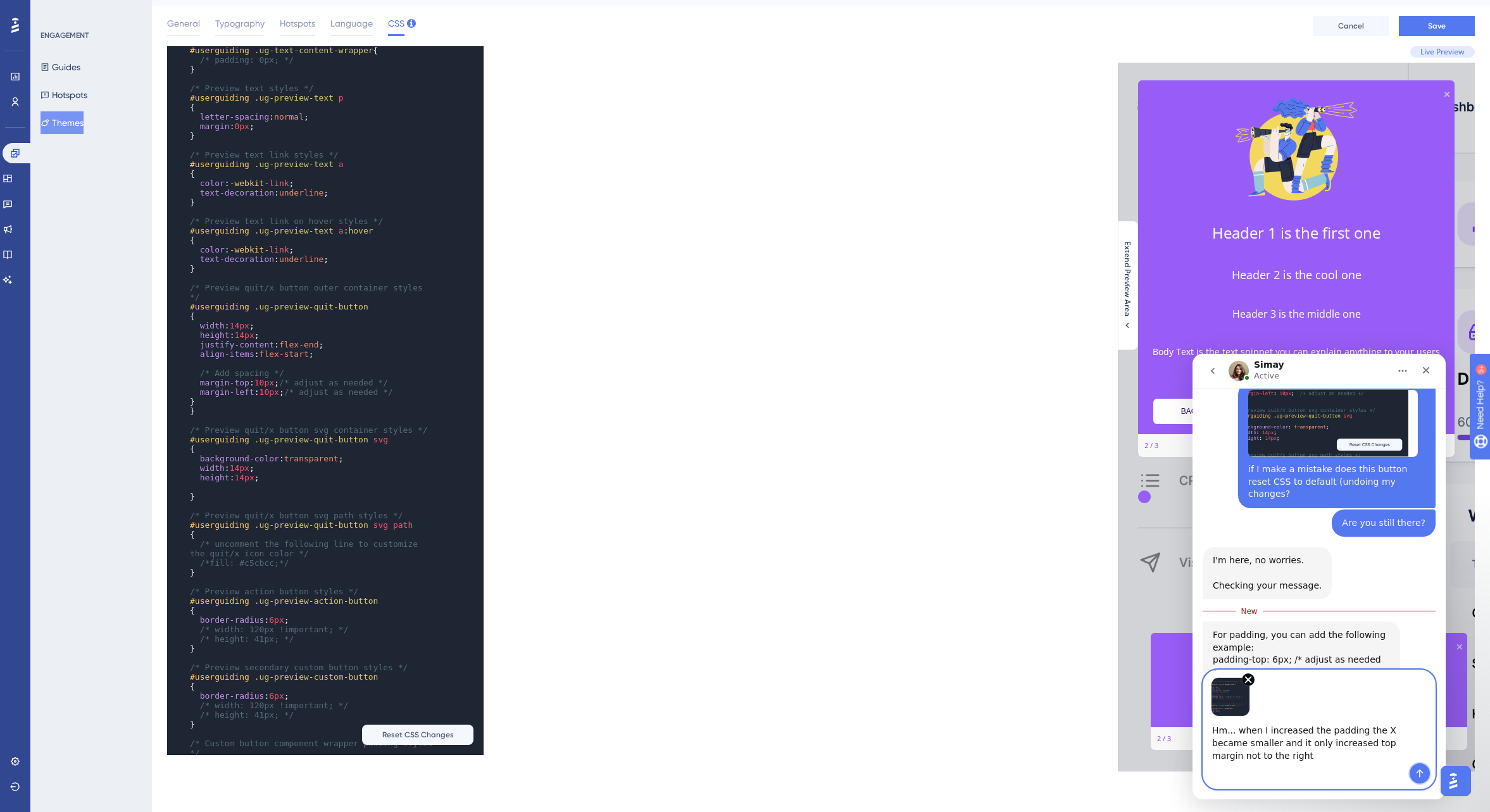
click at [1419, 769] on icon "Send a message…" at bounding box center [1420, 773] width 10 height 10
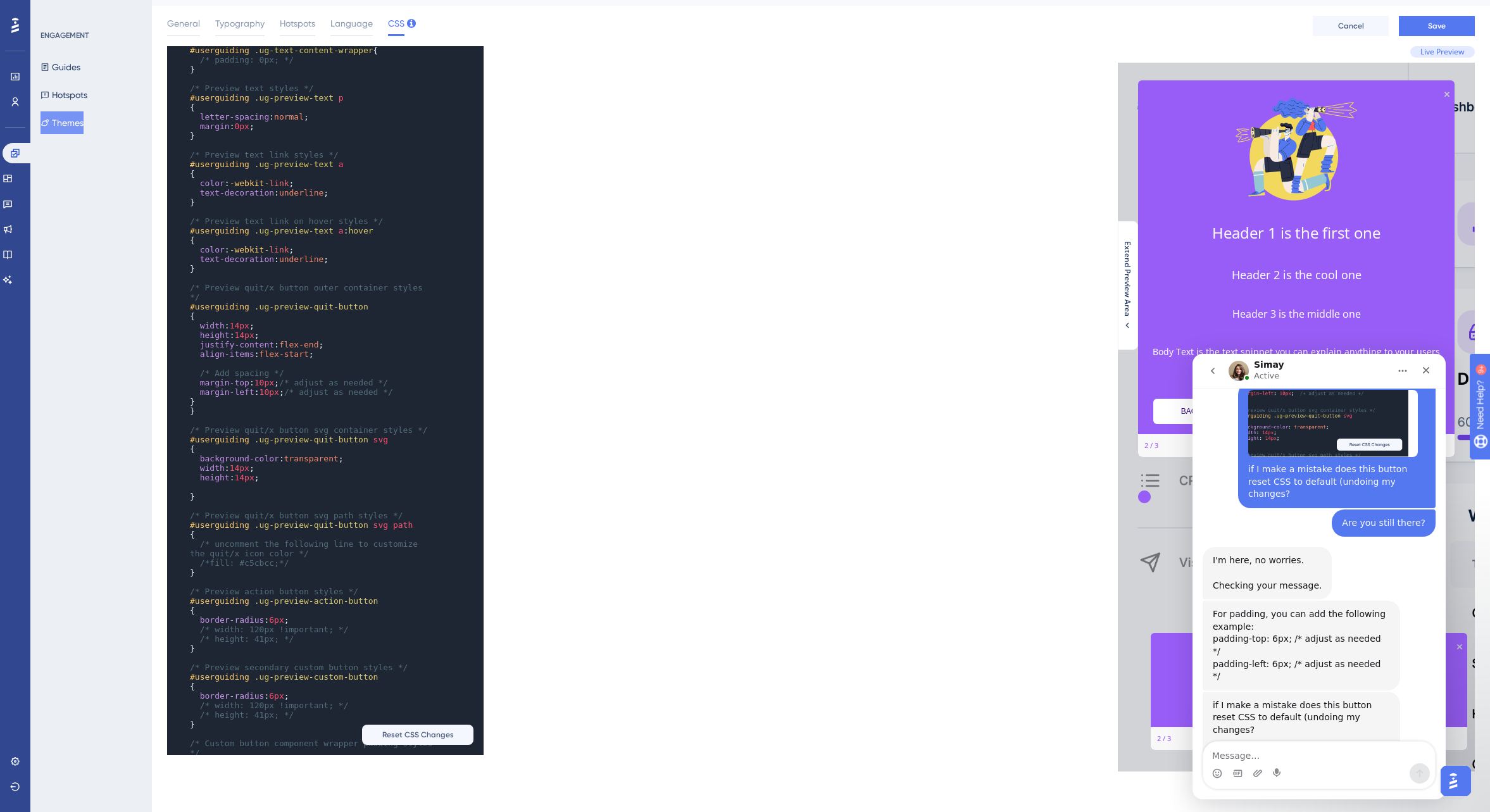
scroll to position [3216, 0]
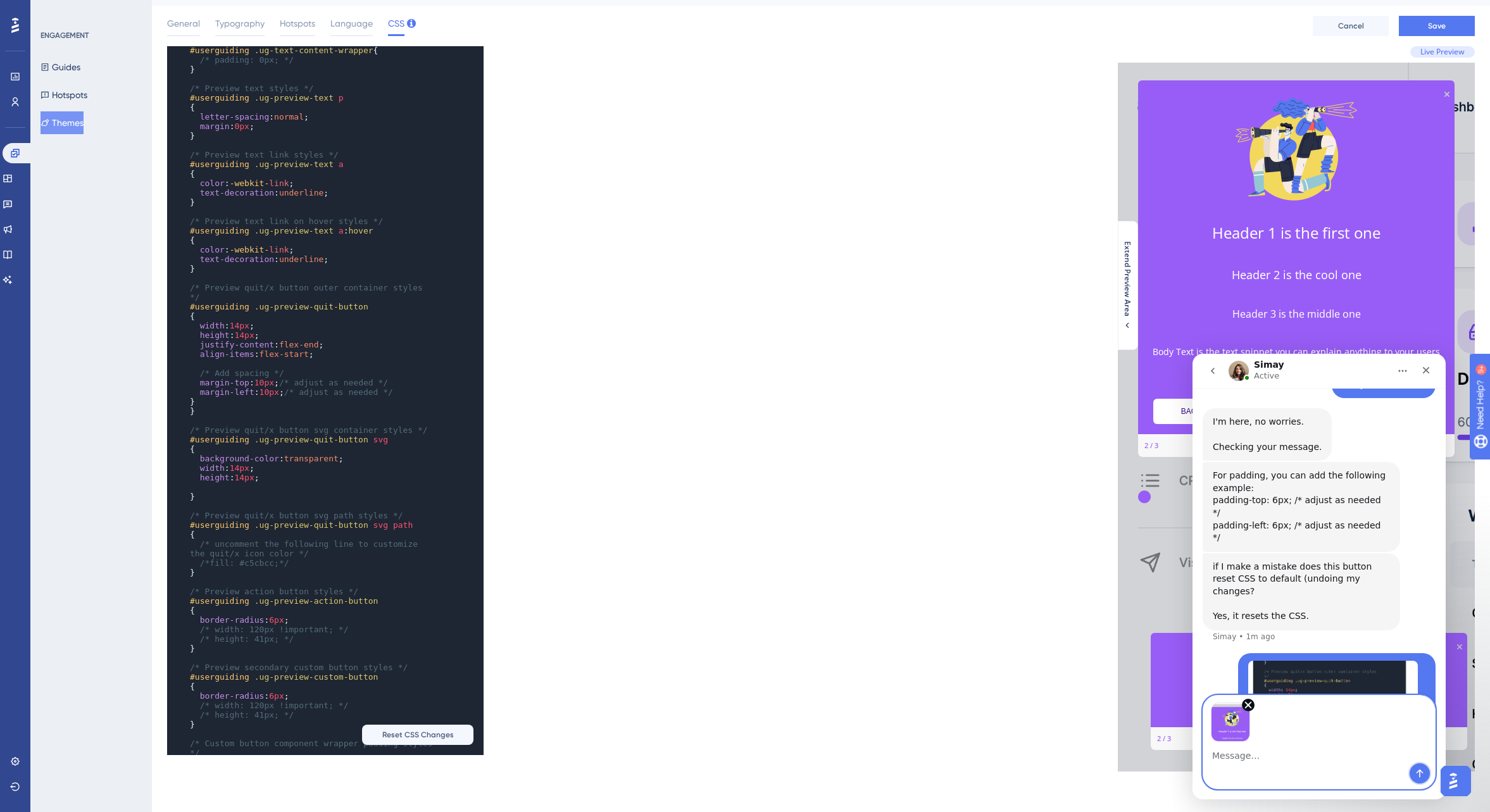
click at [1420, 768] on icon "Send a message…" at bounding box center [1420, 773] width 10 height 10
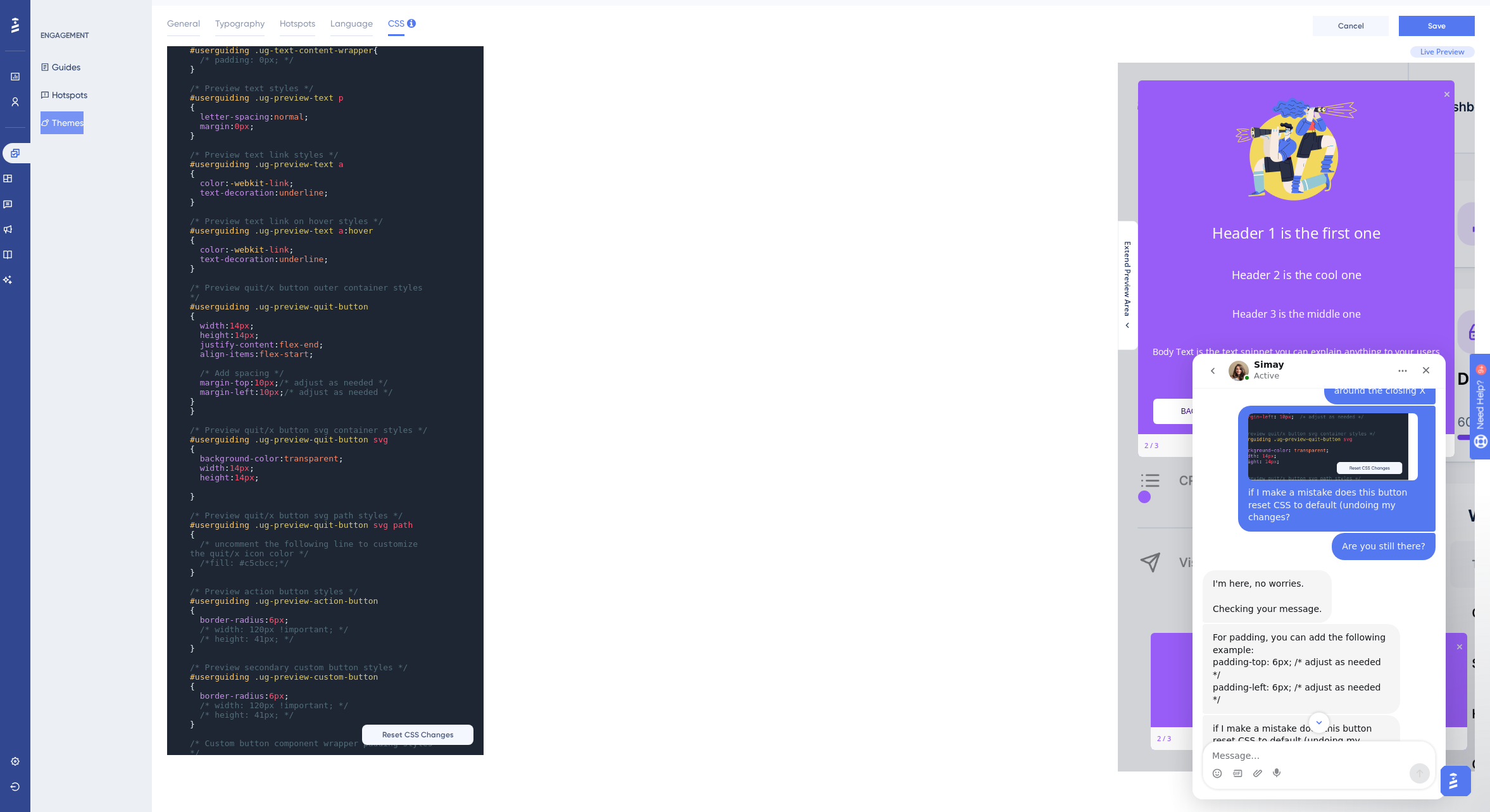
scroll to position [3100, 0]
type textarea "In the code it shows preview quit button twice, should I make changes to both t…"
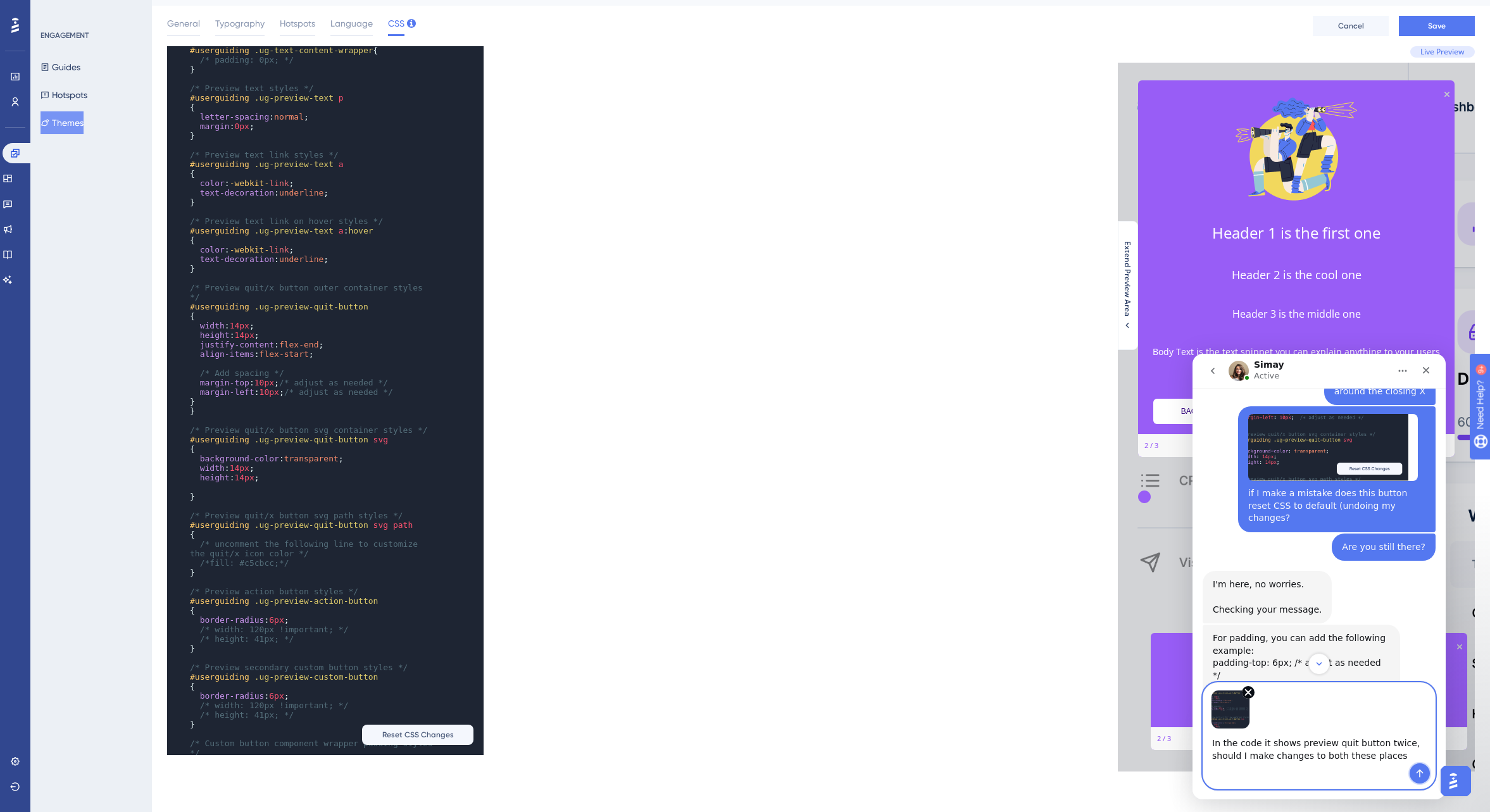
click at [1415, 771] on icon "Send a message…" at bounding box center [1420, 773] width 10 height 10
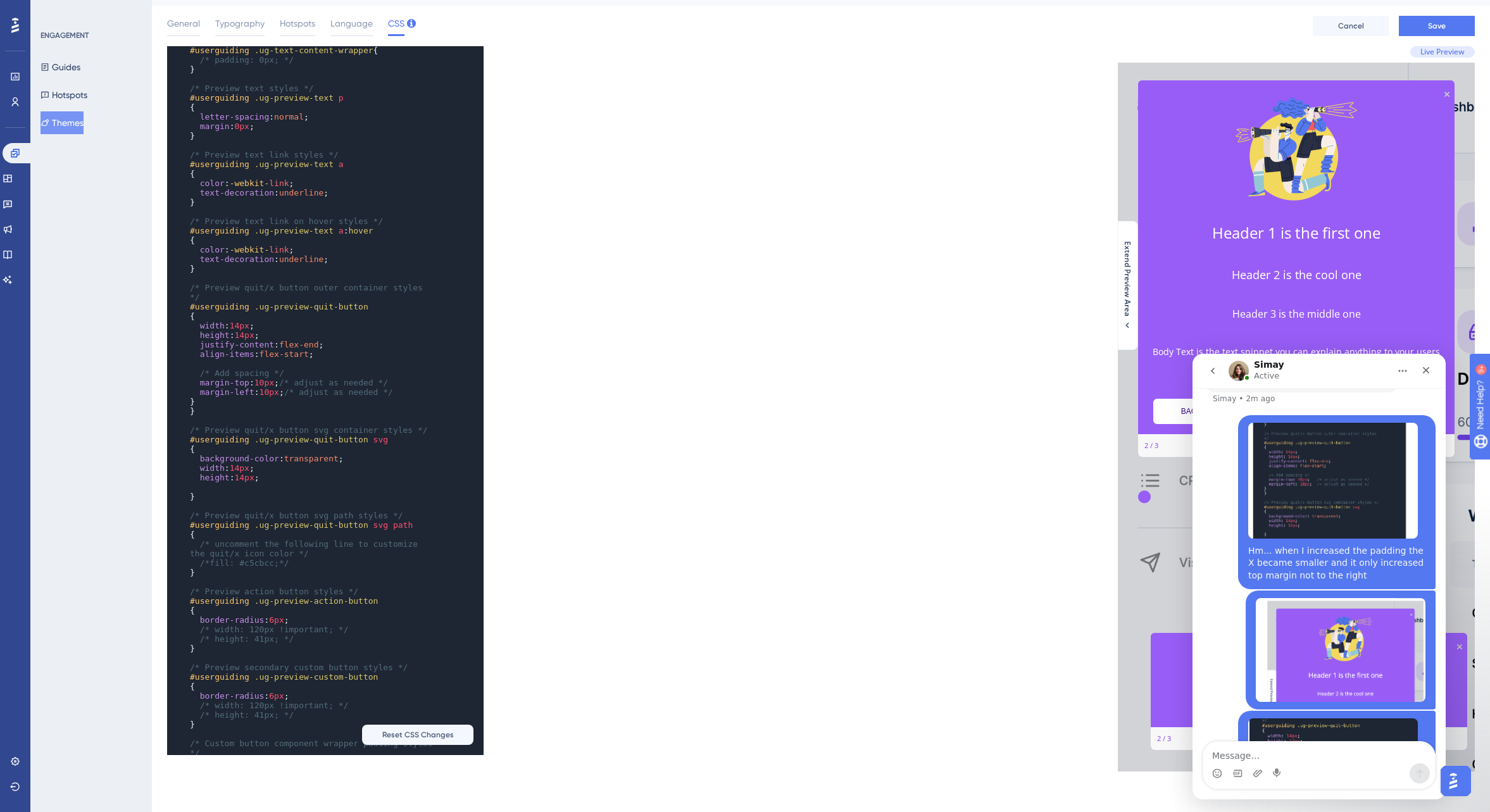
scroll to position [3504, 0]
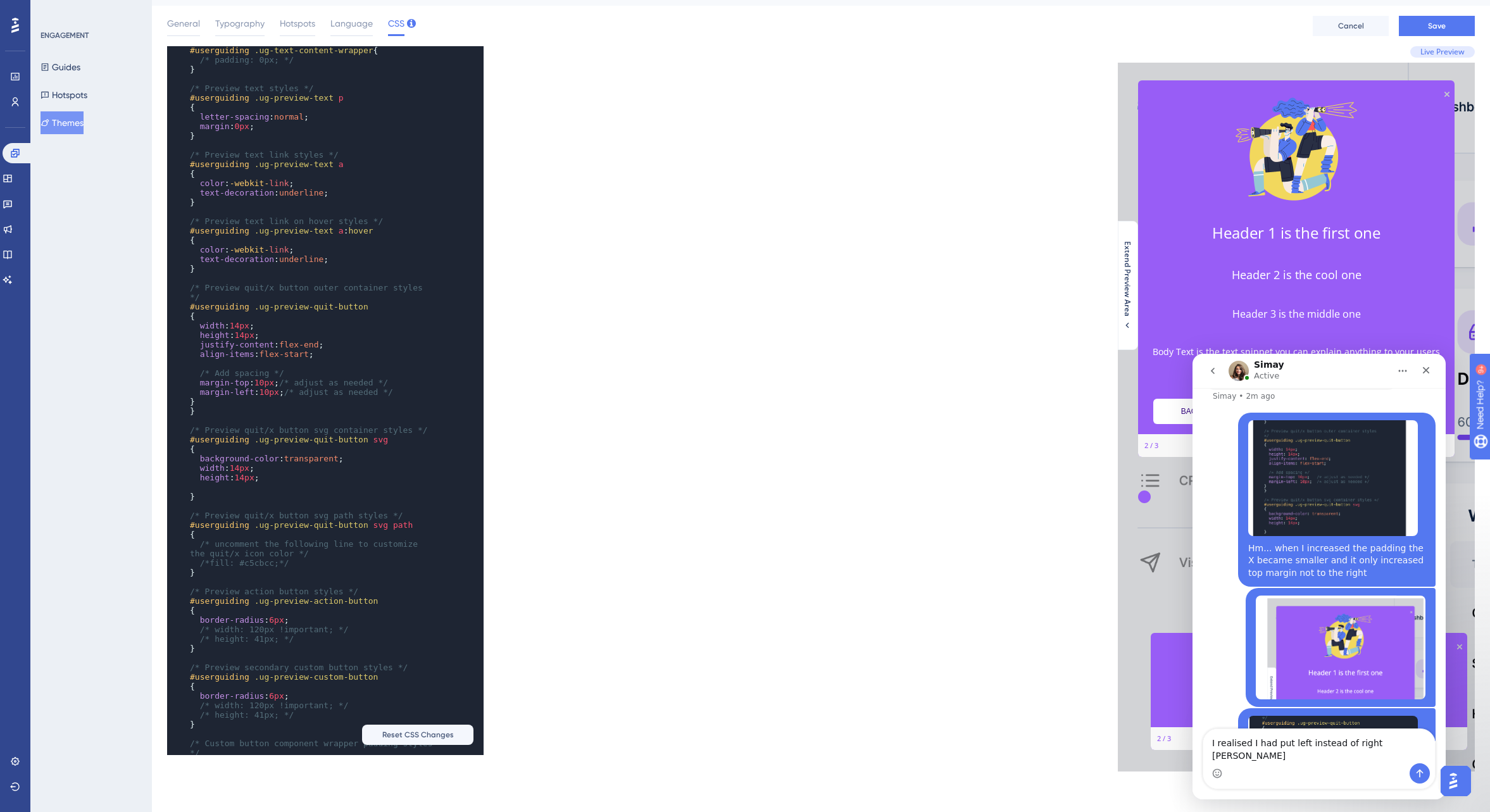
type textarea "I realised I had put left instead of right margin"
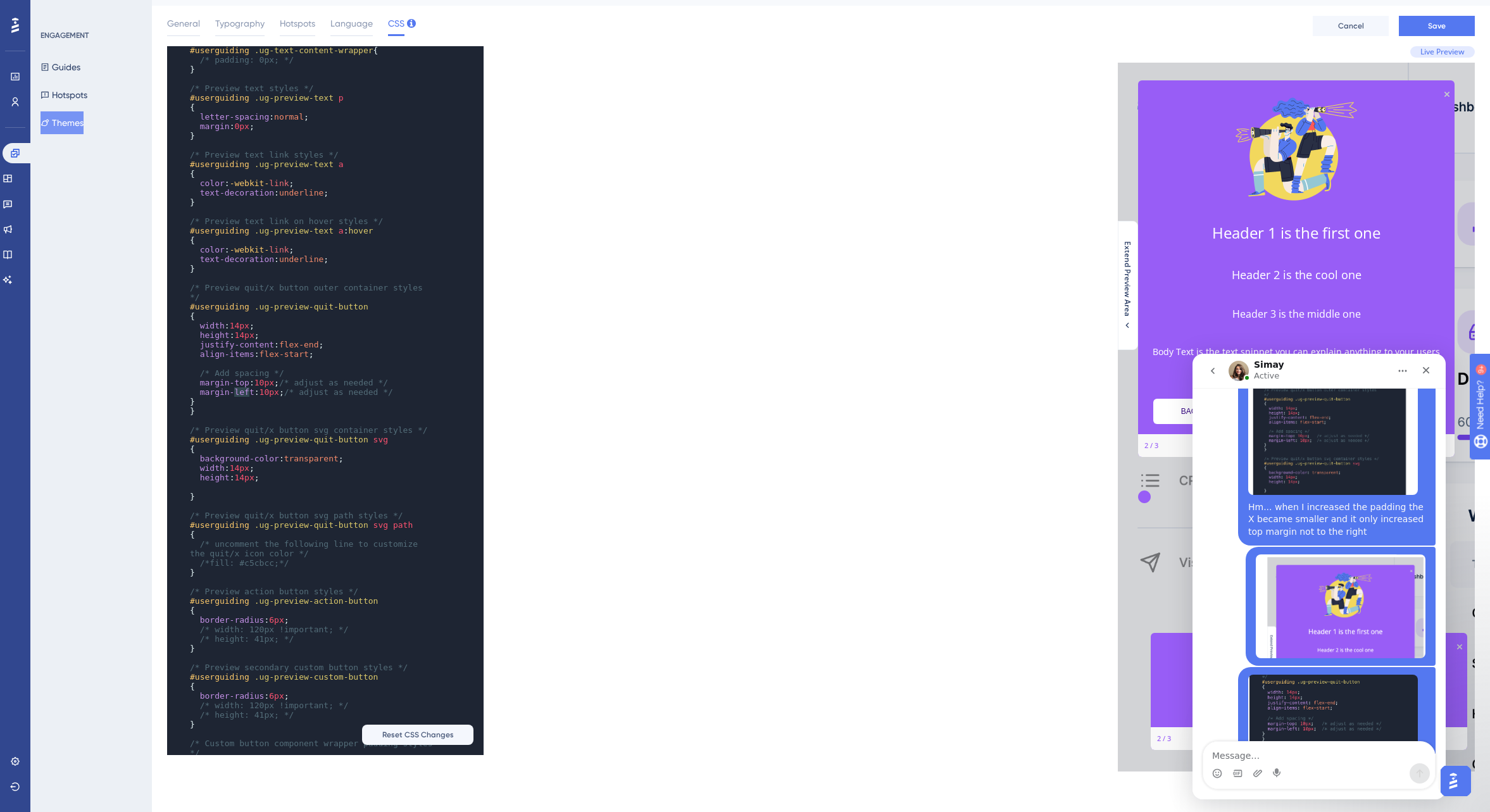
type textarea "left"
drag, startPoint x: 234, startPoint y: 390, endPoint x: 252, endPoint y: 390, distance: 18.0
click at [252, 390] on span "margin-left" at bounding box center [227, 392] width 54 height 10
type textarea "14"
drag, startPoint x: 236, startPoint y: 326, endPoint x: 247, endPoint y: 325, distance: 11.0
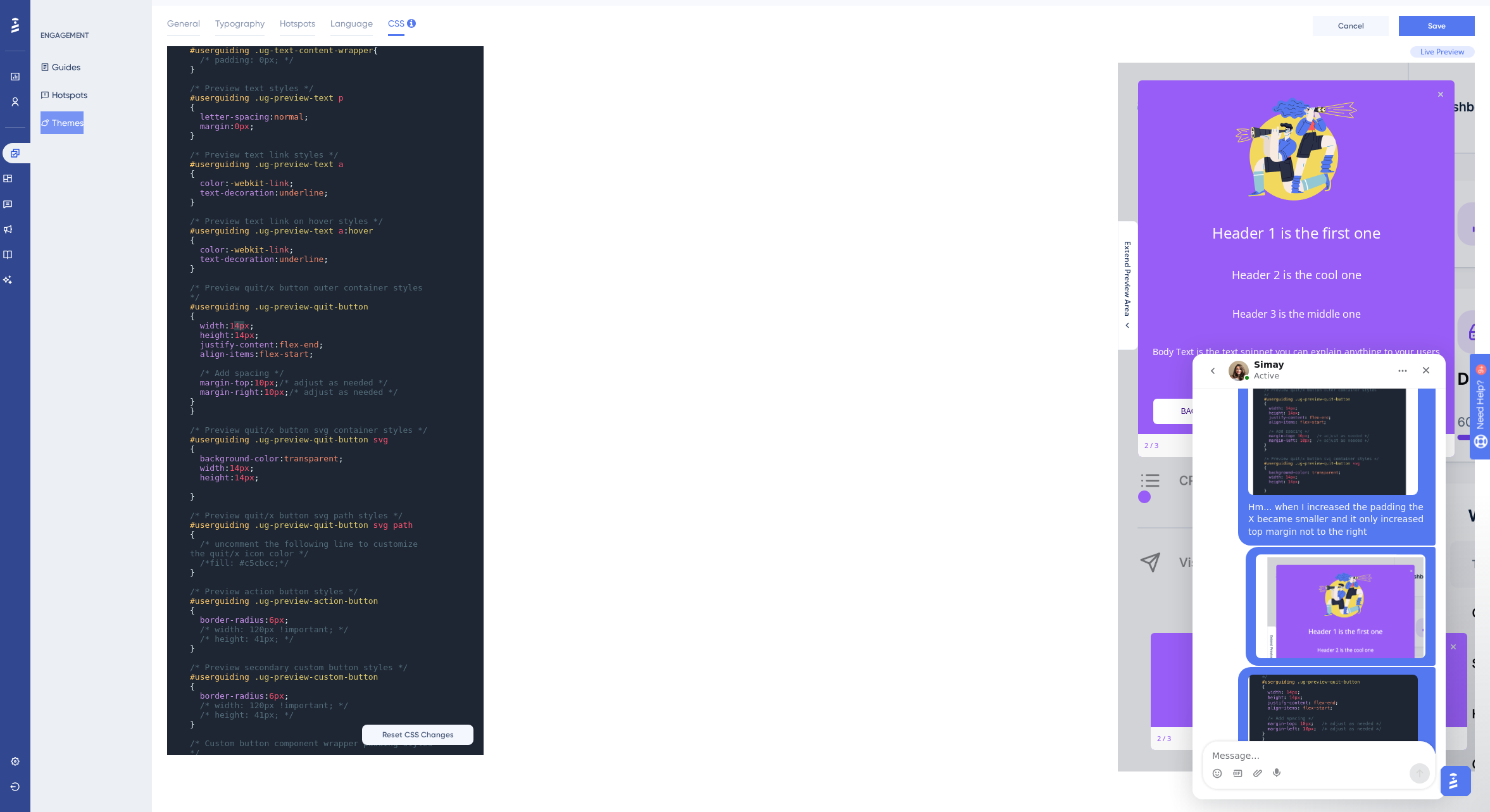
click at [247, 325] on span "14px" at bounding box center [240, 325] width 19 height 10
type textarea "14"
drag, startPoint x: 240, startPoint y: 334, endPoint x: 249, endPoint y: 334, distance: 9.0
click at [249, 334] on span "14px" at bounding box center [244, 335] width 19 height 10
click at [1230, 760] on textarea "Message…" at bounding box center [1319, 752] width 232 height 21
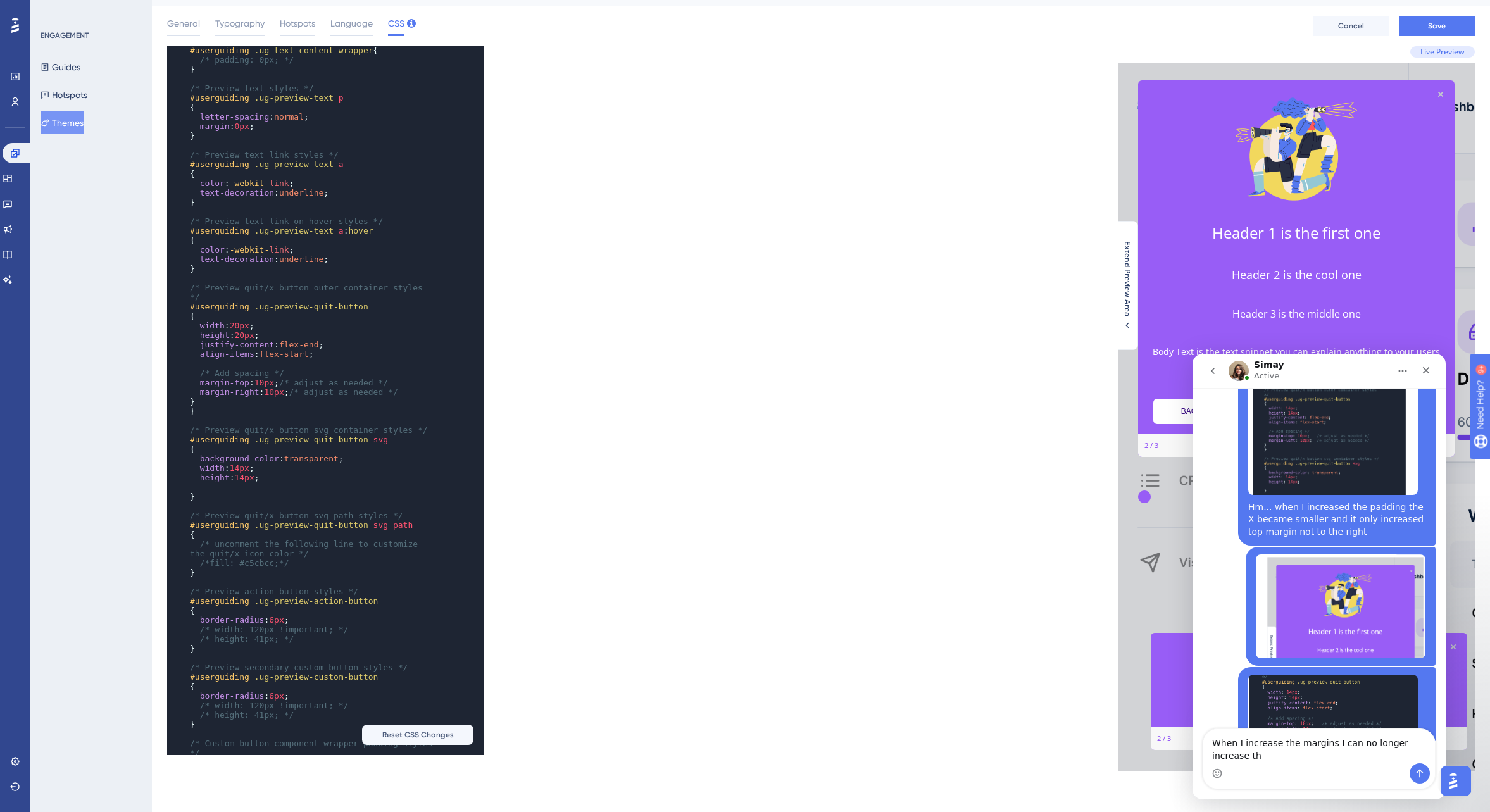
scroll to position [3557, 0]
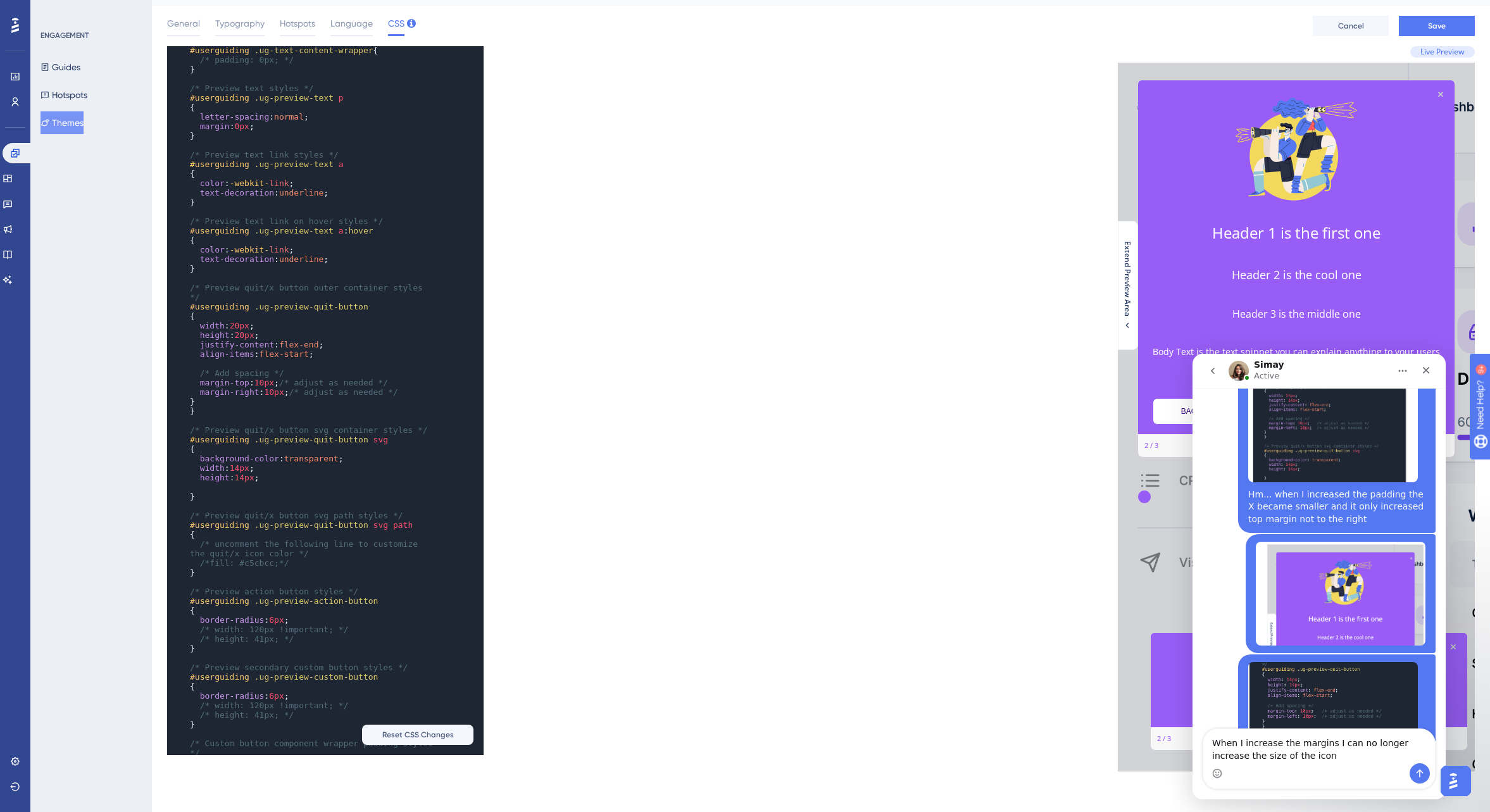
type textarea "When I increase the margins I can no longer increase the size of the icon"
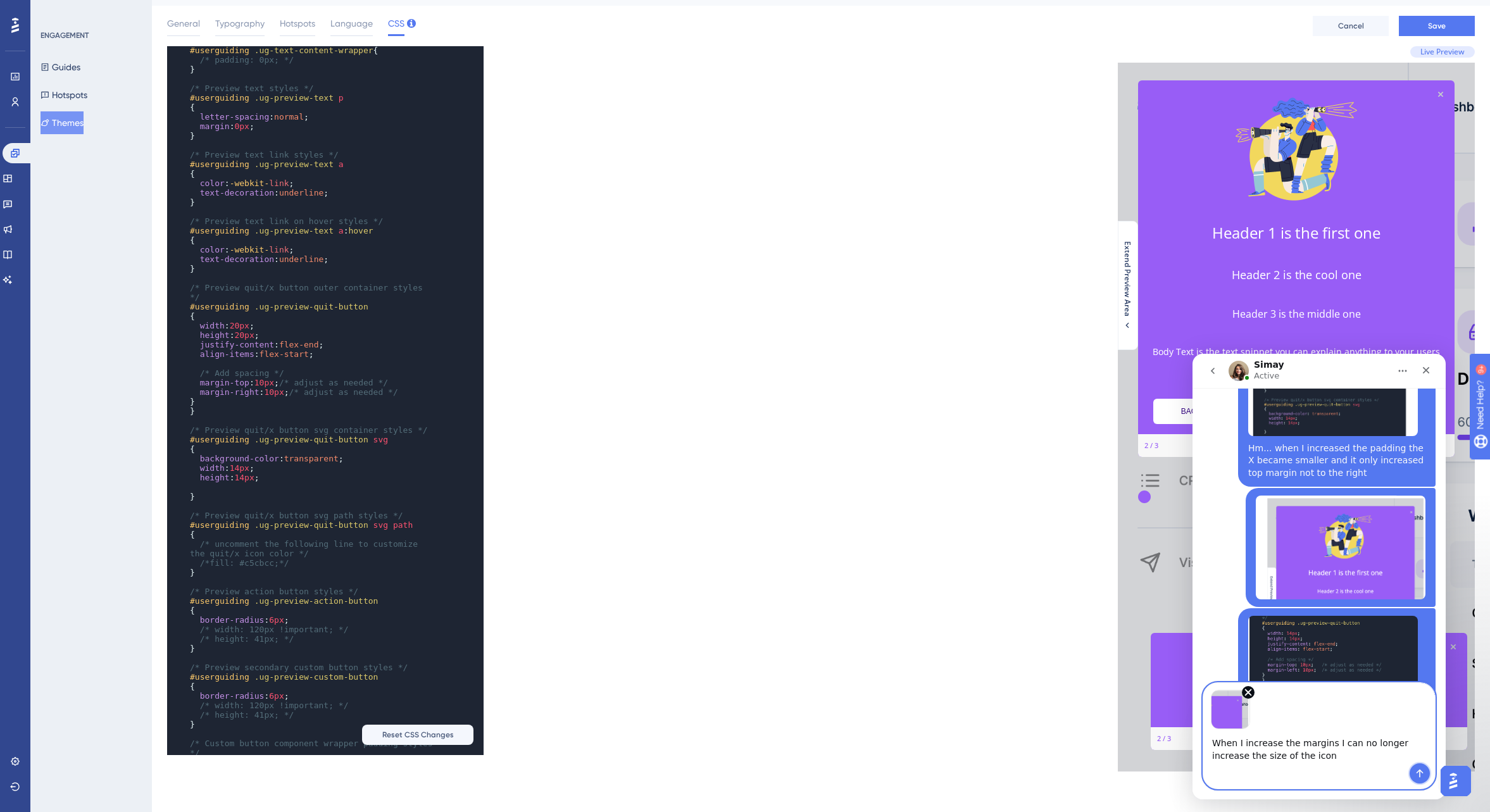
click at [1422, 771] on icon "Send a message…" at bounding box center [1420, 773] width 7 height 8
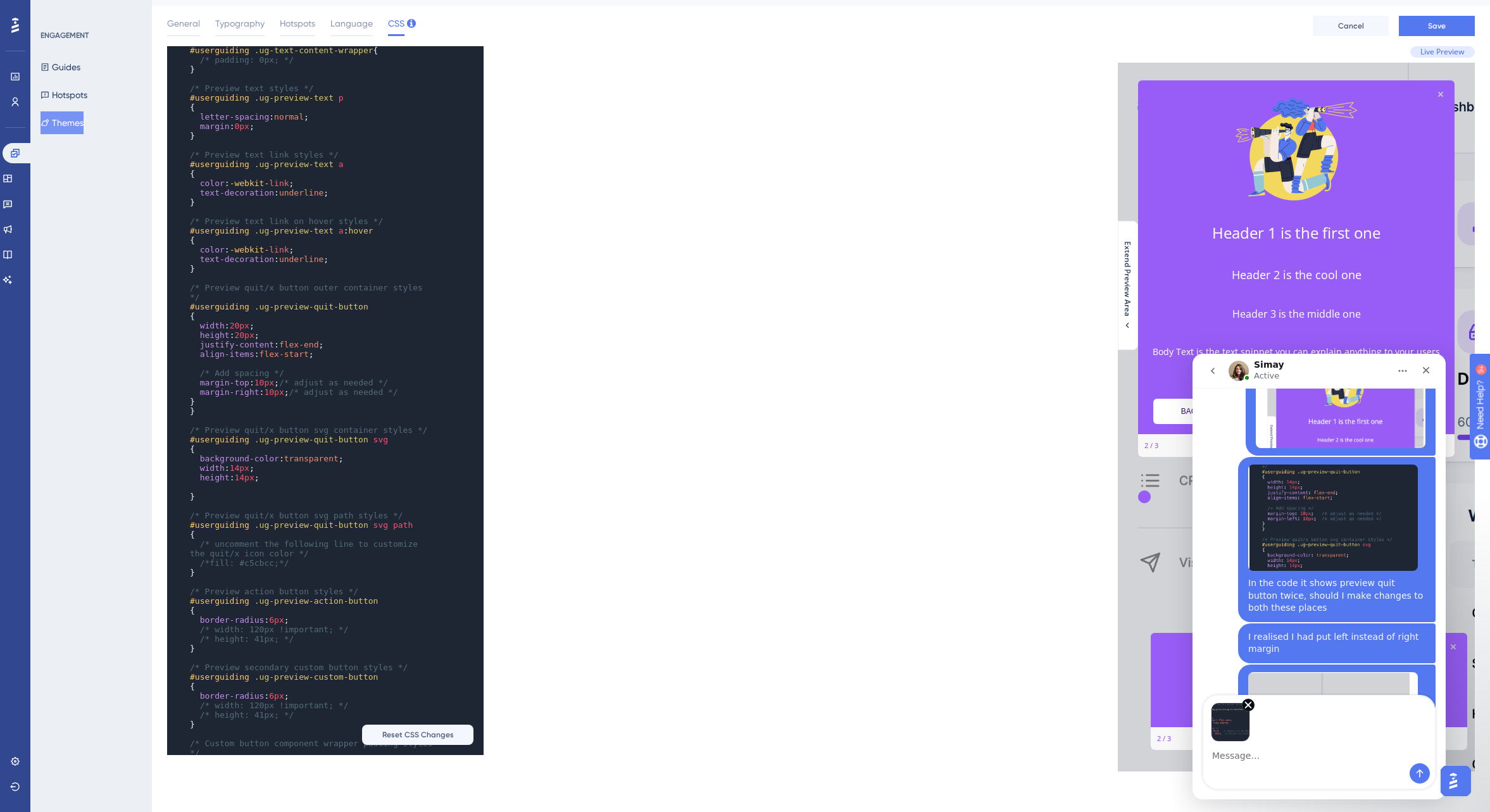
scroll to position [3801, 0]
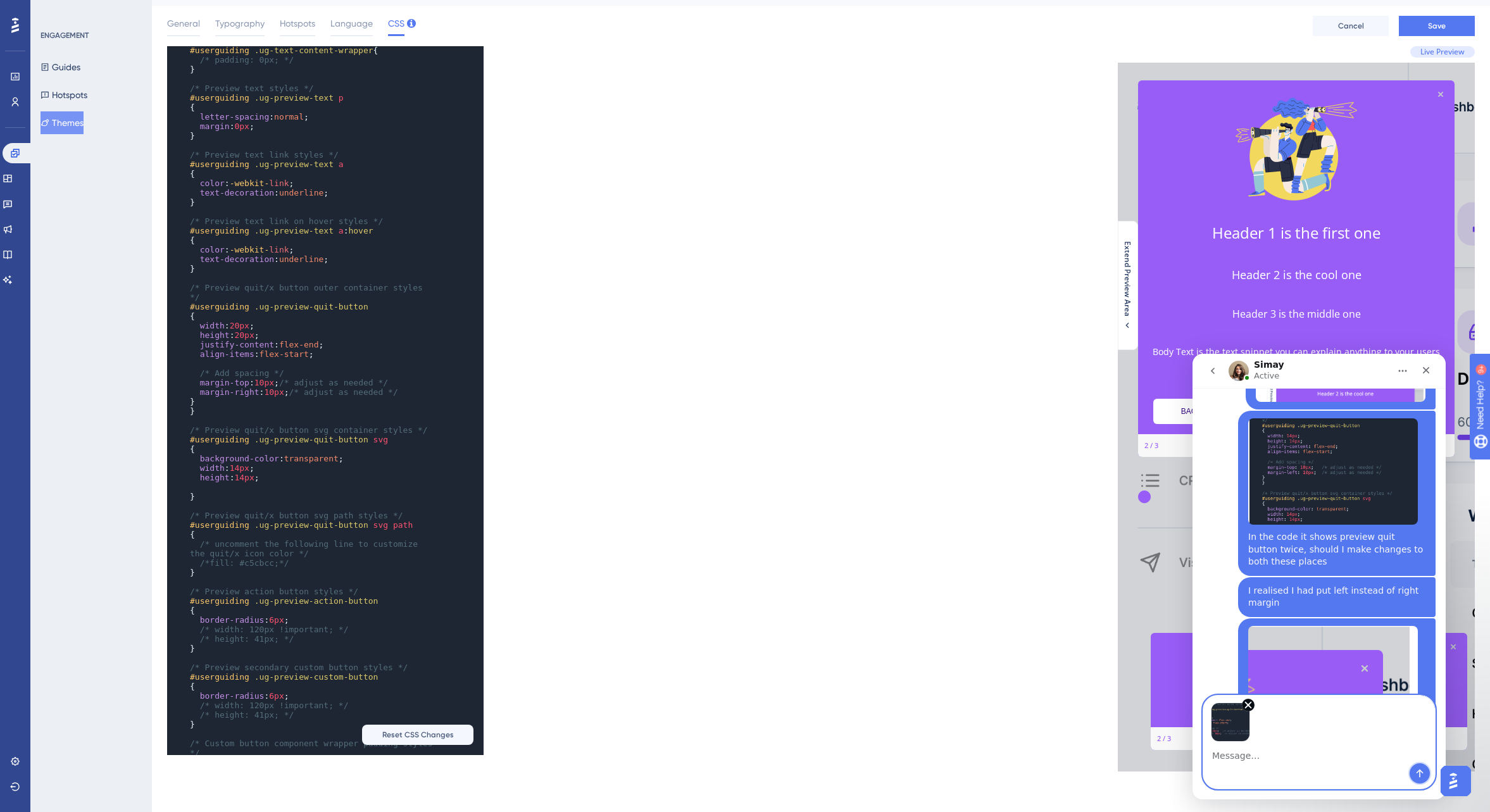
click at [1421, 771] on icon "Send a message…" at bounding box center [1420, 773] width 7 height 8
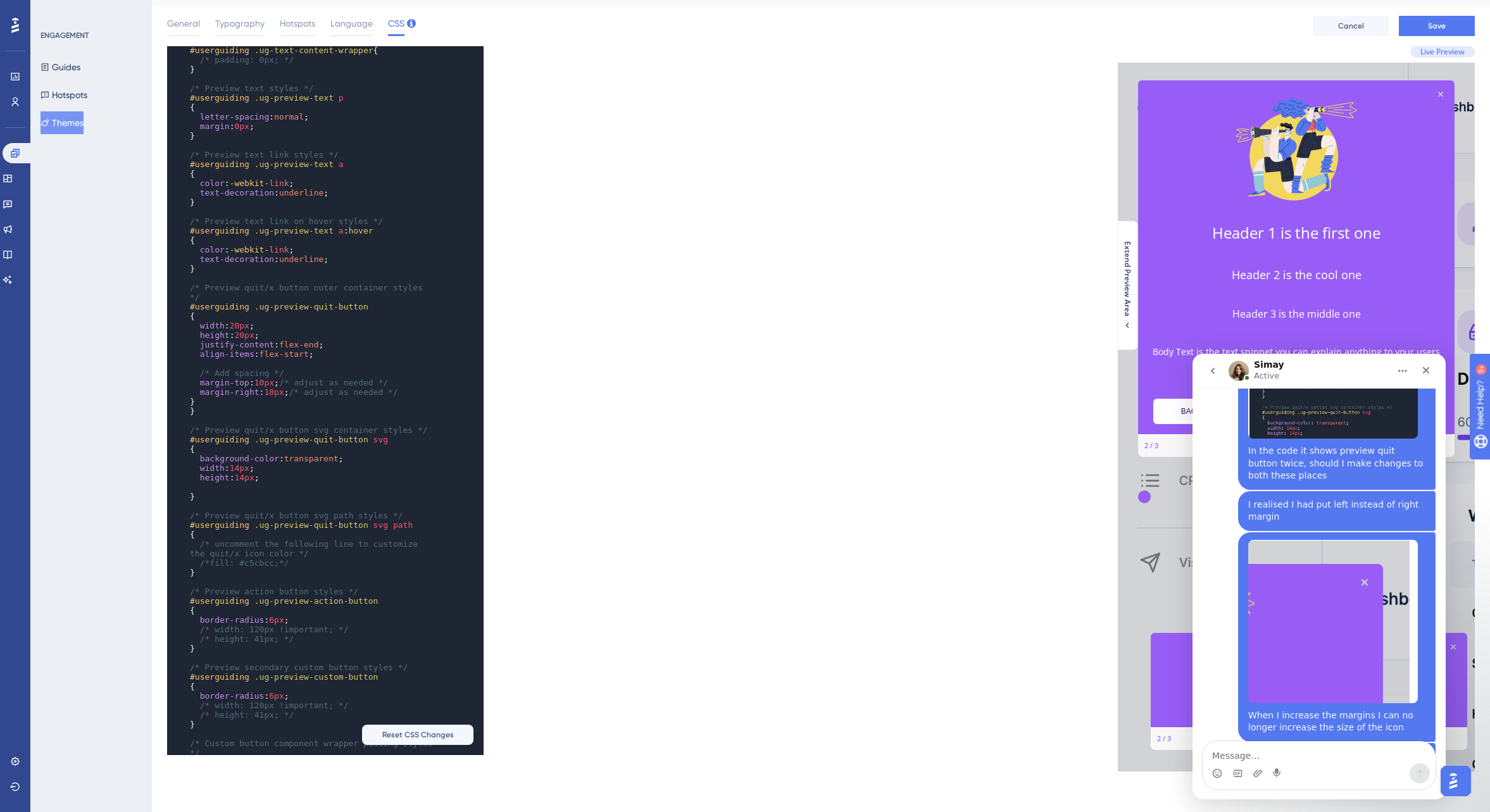
scroll to position [3874, 0]
type textarea "Yes but it is clearly smaller"
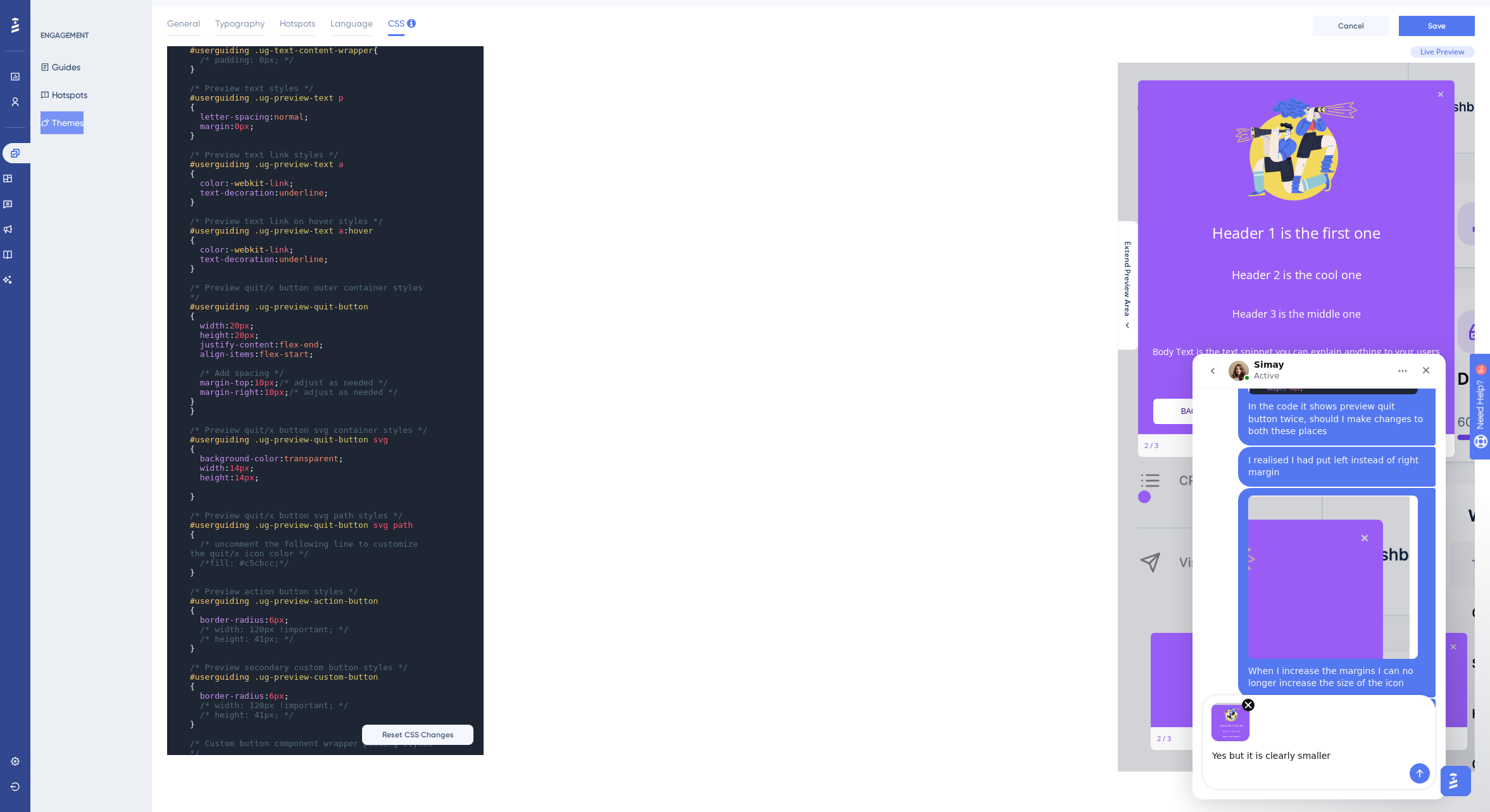
scroll to position [3921, 0]
click at [1423, 773] on icon "Send a message…" at bounding box center [1420, 773] width 10 height 10
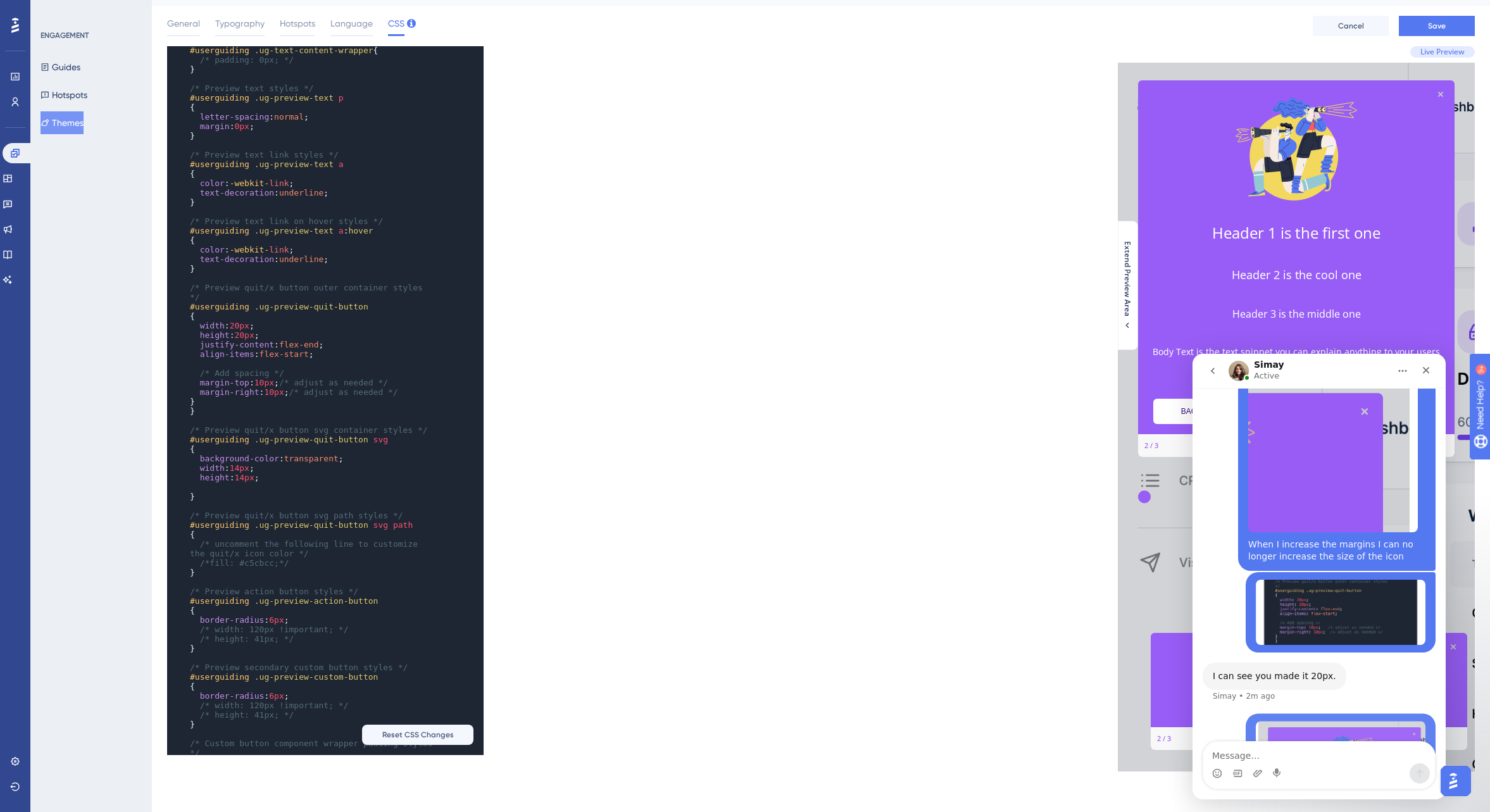
scroll to position [4054, 0]
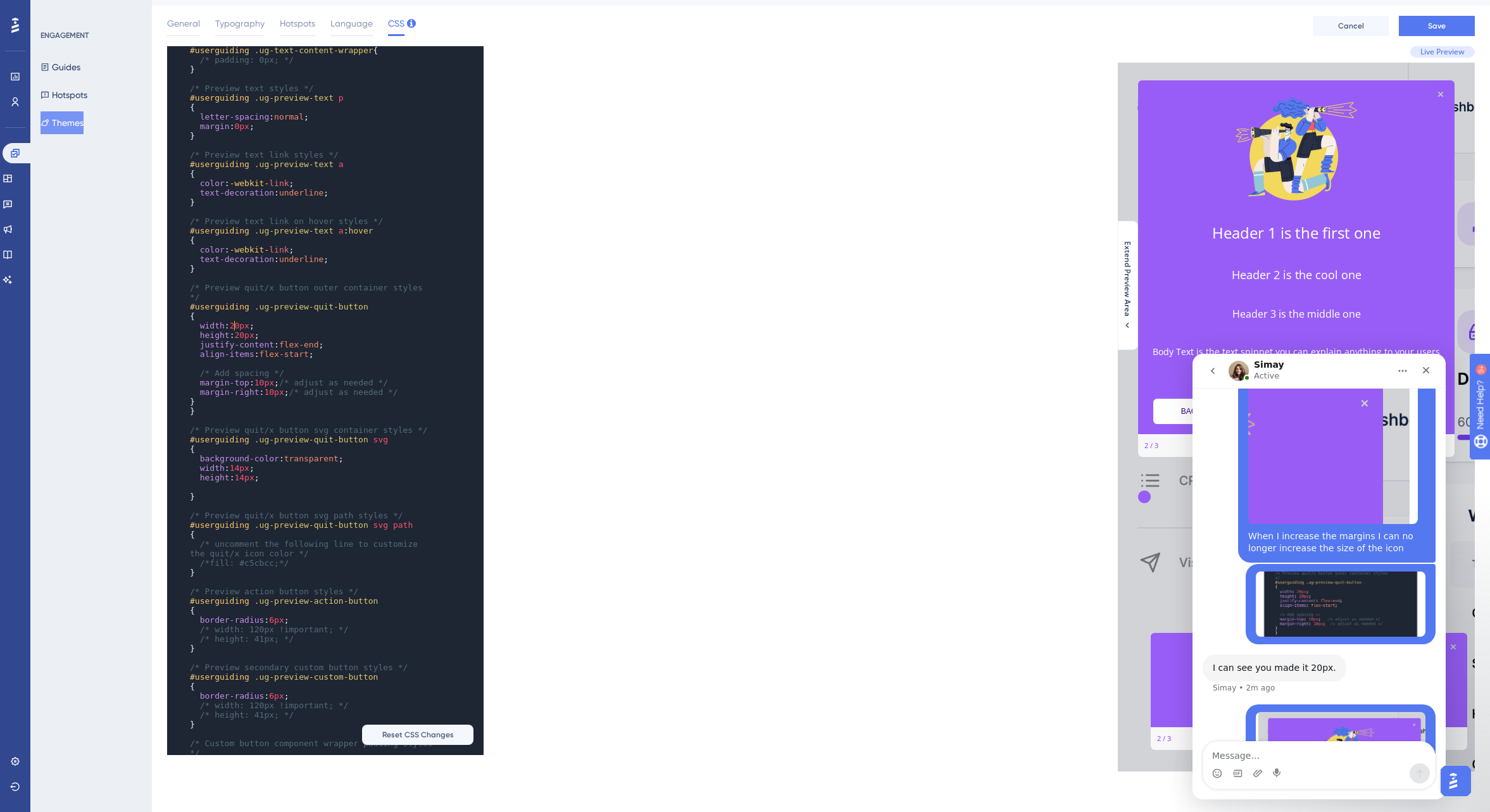
type textarea "2"
click at [240, 325] on span "20px" at bounding box center [240, 325] width 19 height 10
type textarea "2"
click at [245, 334] on span "height : 20px ;" at bounding box center [225, 335] width 70 height 10
click at [589, 368] on div "x ​ /* background-color: #985DF6; */ /* height: 32px; */ } ​ /* Preview hotspot…" at bounding box center [494, 401] width 654 height 709
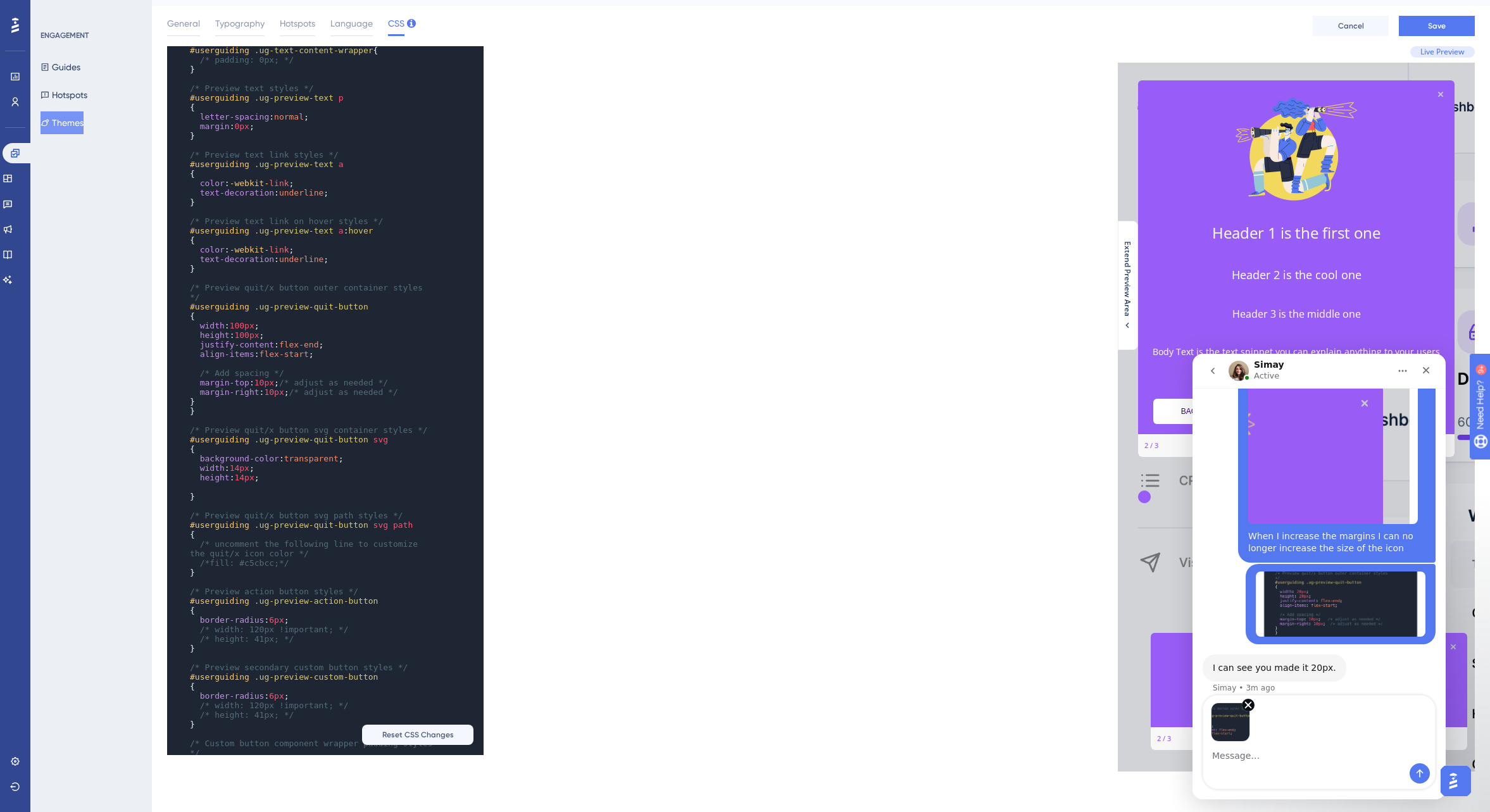
scroll to position [4099, 0]
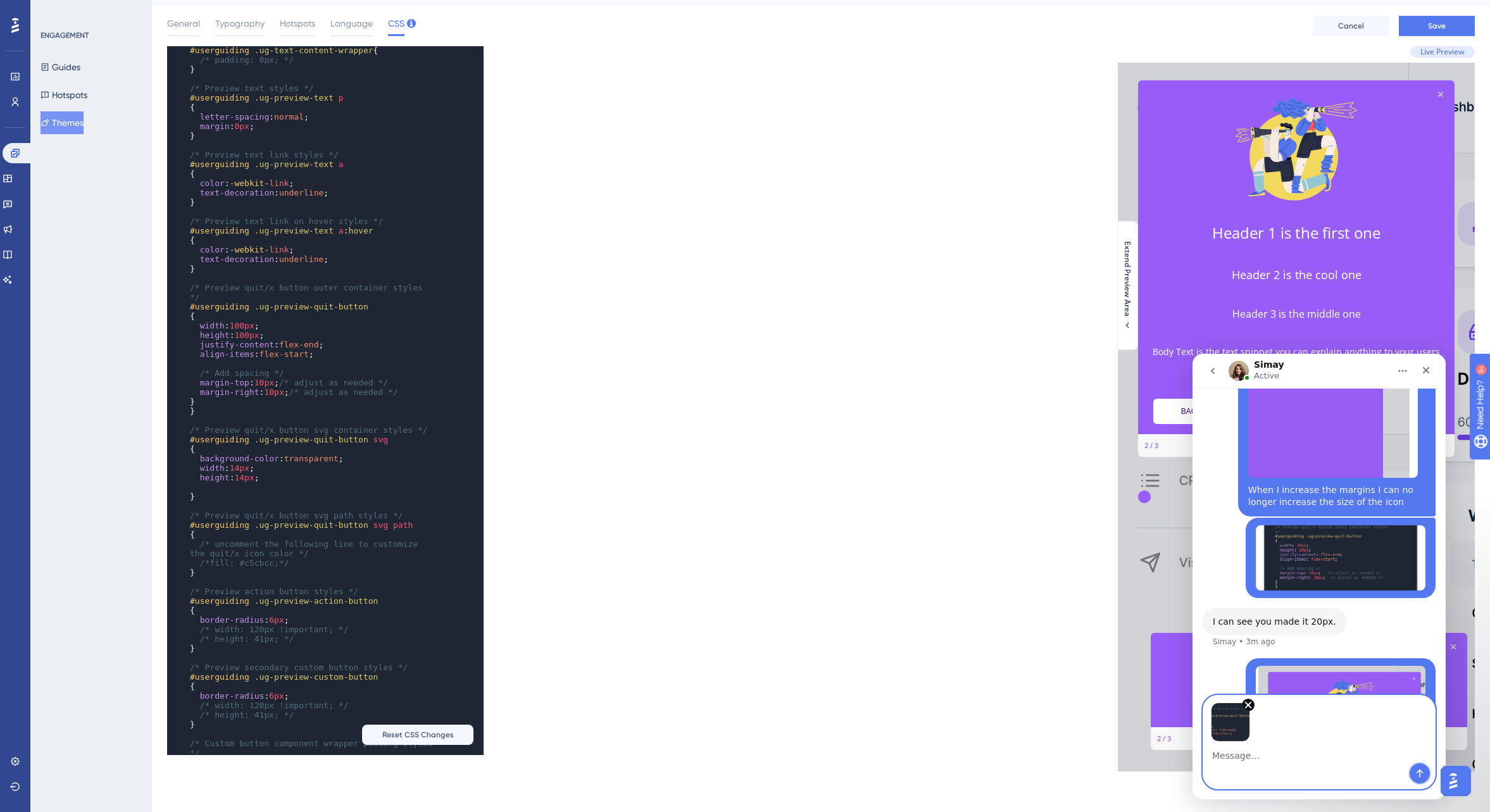
click at [1420, 771] on icon "Send a message…" at bounding box center [1420, 773] width 10 height 10
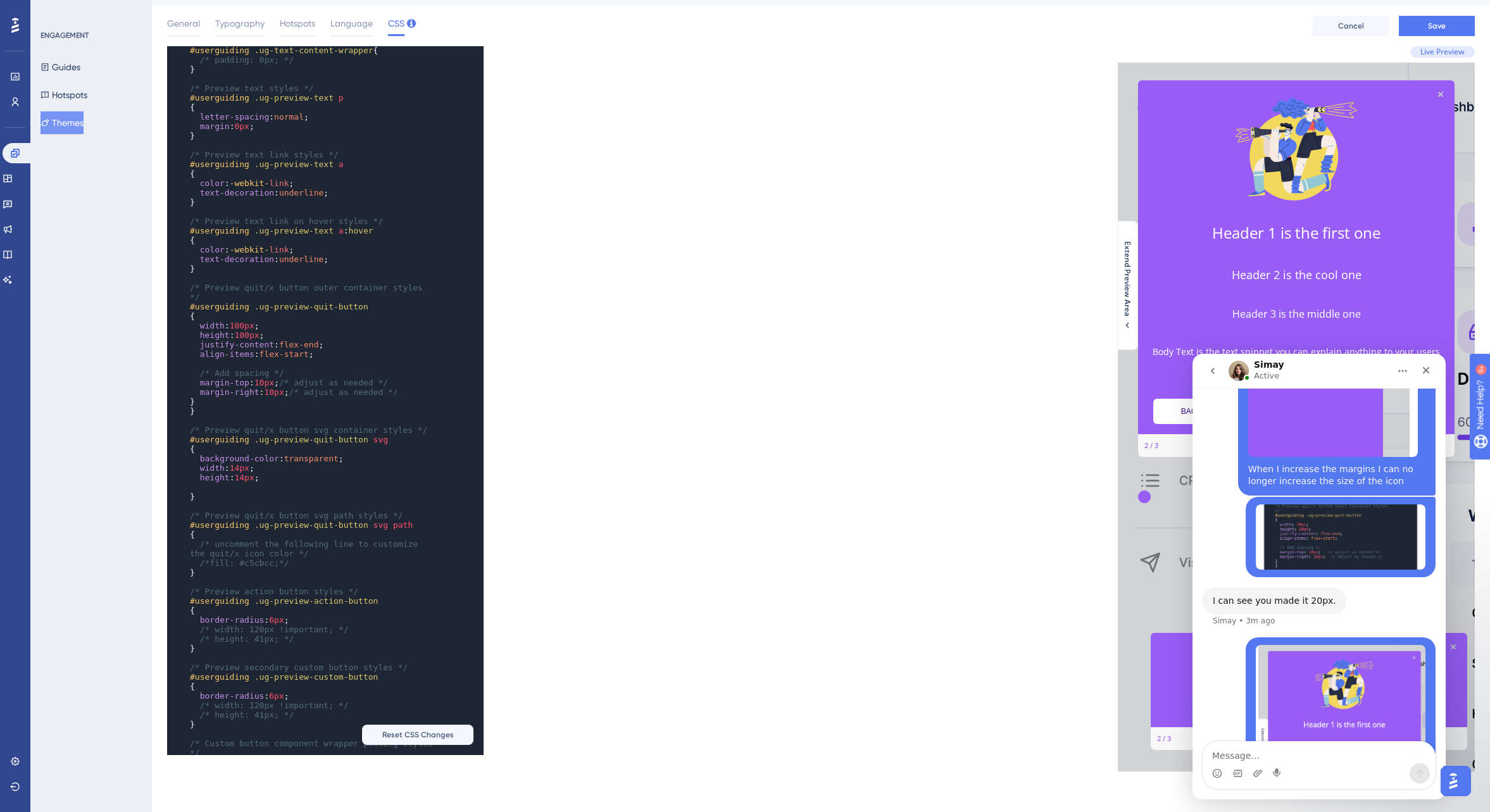
scroll to position [4121, 0]
type textarea "the size does not change"
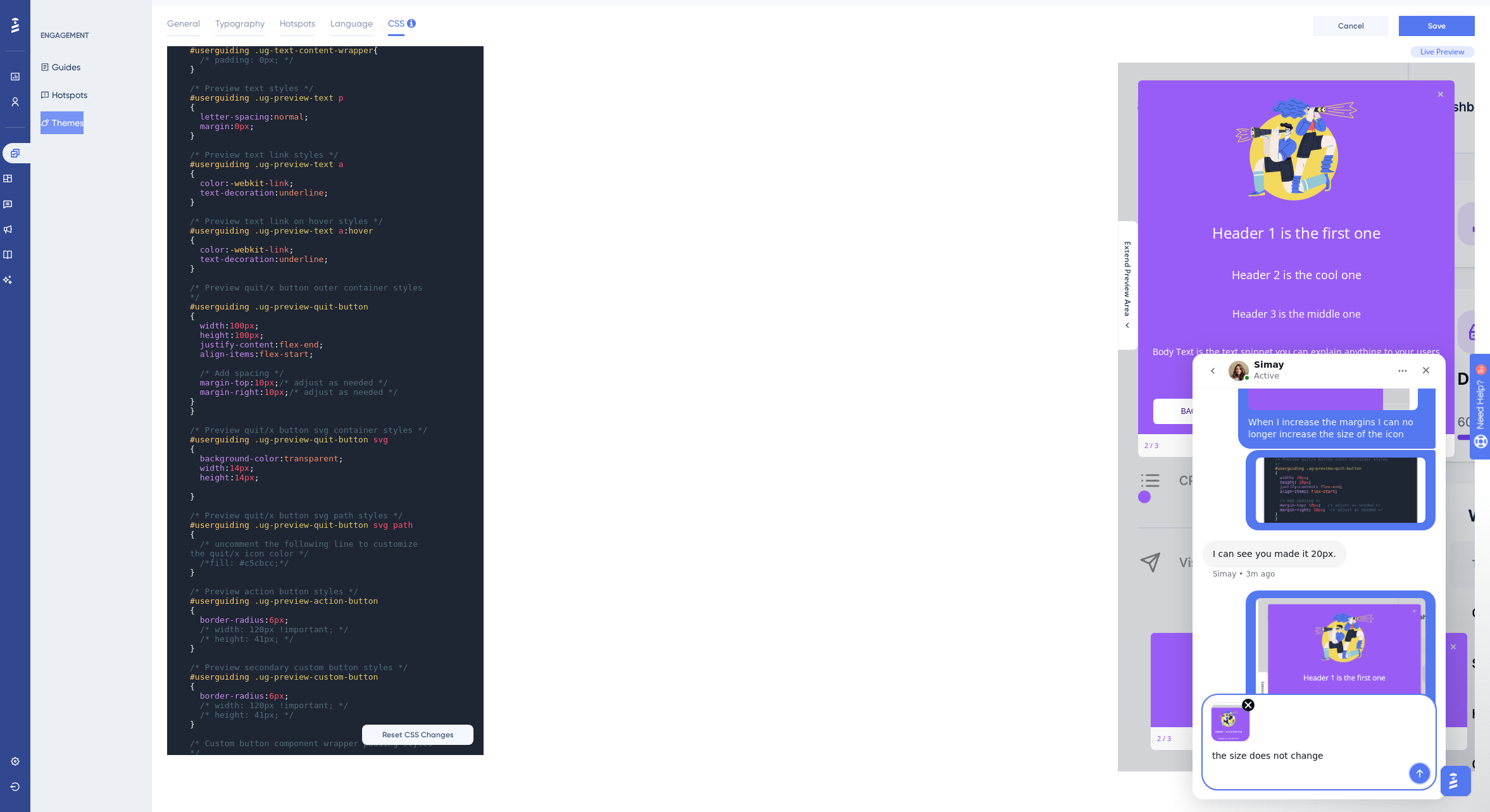
click at [1424, 767] on button "Send a message…" at bounding box center [1420, 773] width 20 height 20
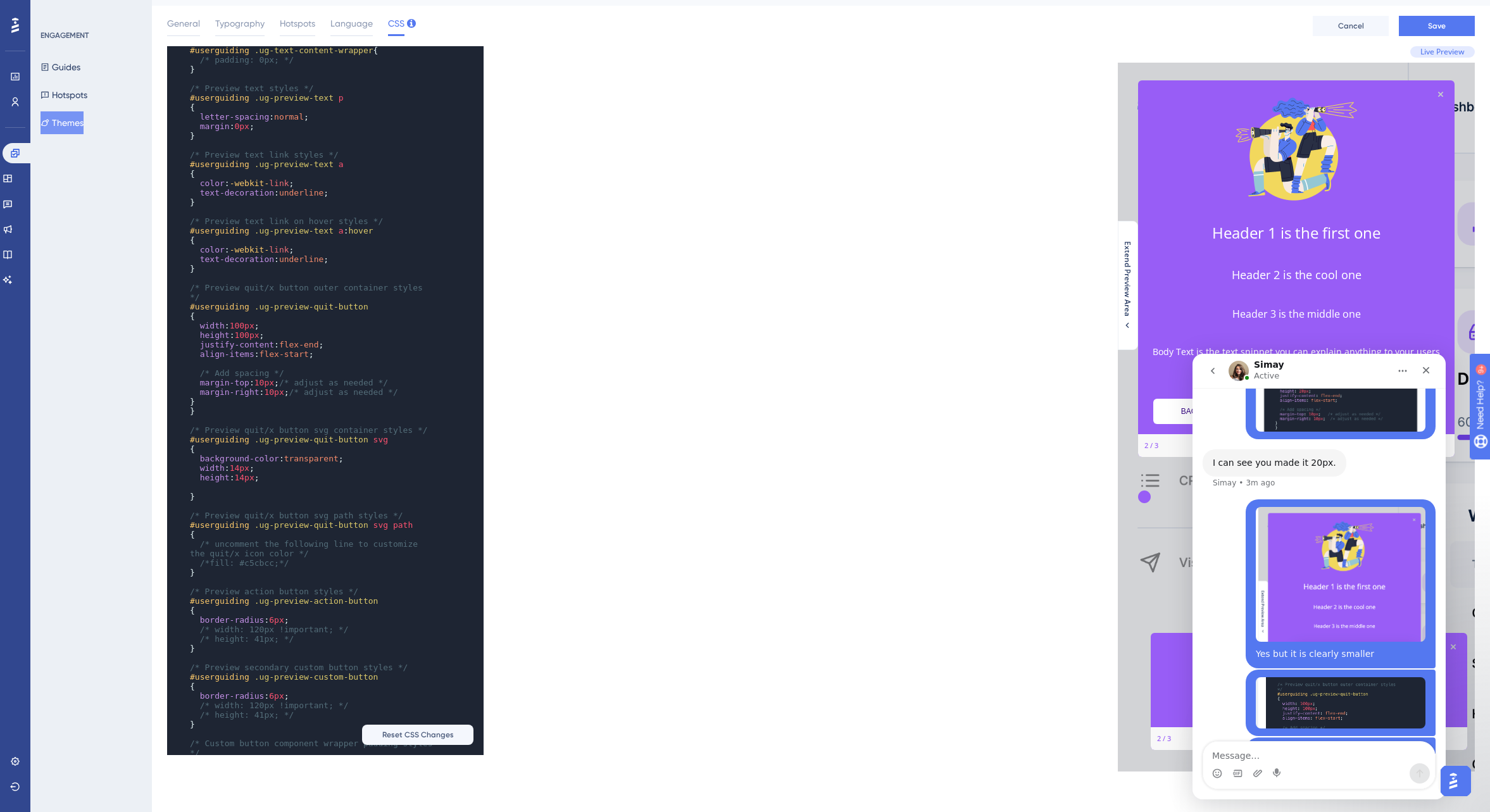
scroll to position [4260, 0]
type textarea "14"
drag, startPoint x: 245, startPoint y: 469, endPoint x: 235, endPoint y: 469, distance: 10.0
click at [235, 469] on span "14px" at bounding box center [240, 468] width 19 height 10
click at [249, 476] on span "14px" at bounding box center [244, 478] width 19 height 10
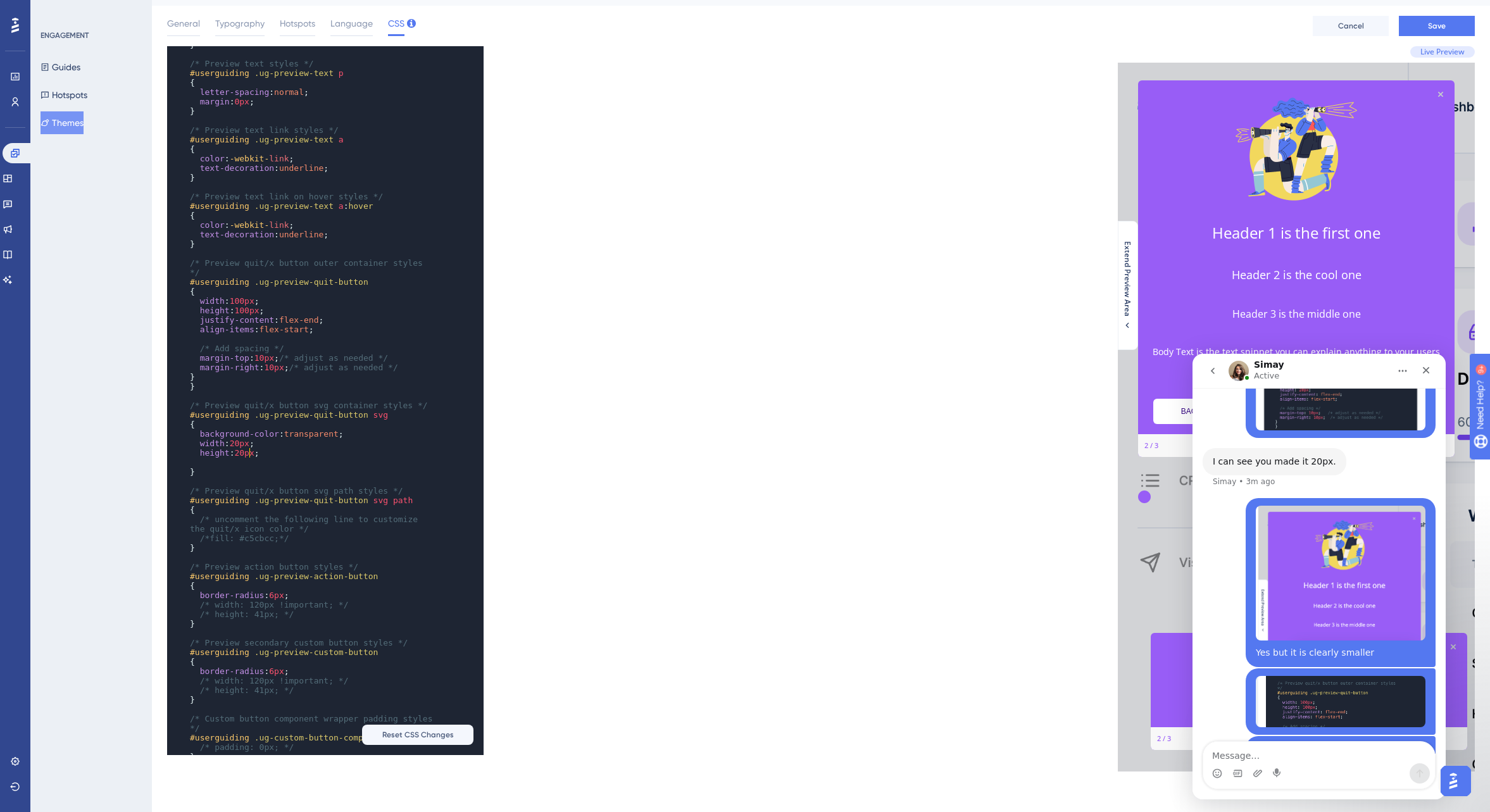
scroll to position [1048, 0]
click at [567, 449] on div "x ​ /* background-color: #985DF6; */ /* height: 32px; */ } ​ /* Preview hotspot…" at bounding box center [494, 401] width 654 height 709
type textarea "2"
click at [246, 306] on span "20px" at bounding box center [244, 305] width 19 height 10
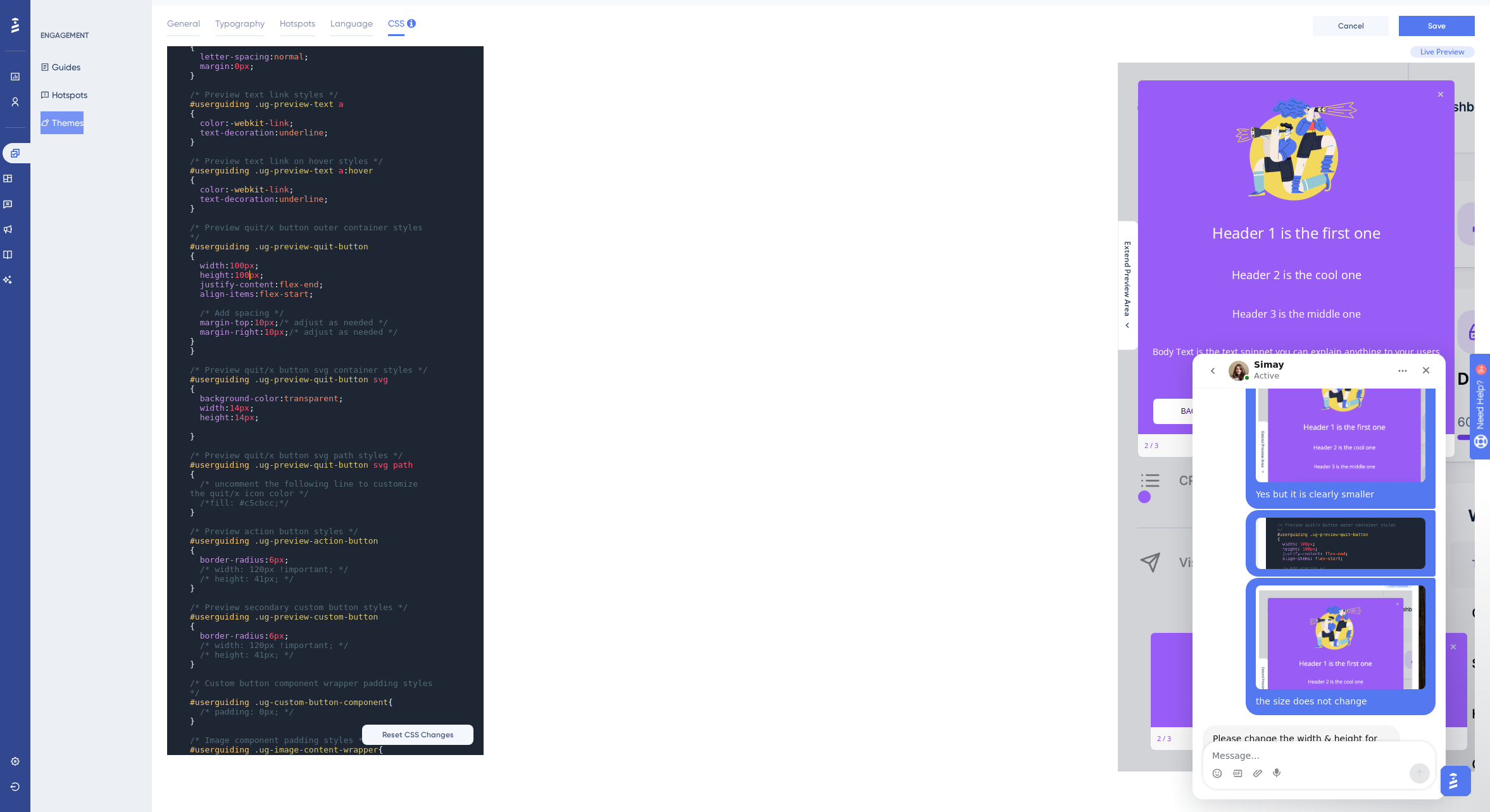
scroll to position [1074, 0]
click at [240, 270] on span "100px" at bounding box center [242, 269] width 25 height 10
click at [246, 278] on span "100px" at bounding box center [247, 279] width 25 height 10
type textarea "1000"
drag, startPoint x: 236, startPoint y: 269, endPoint x: 251, endPoint y: 265, distance: 15.5
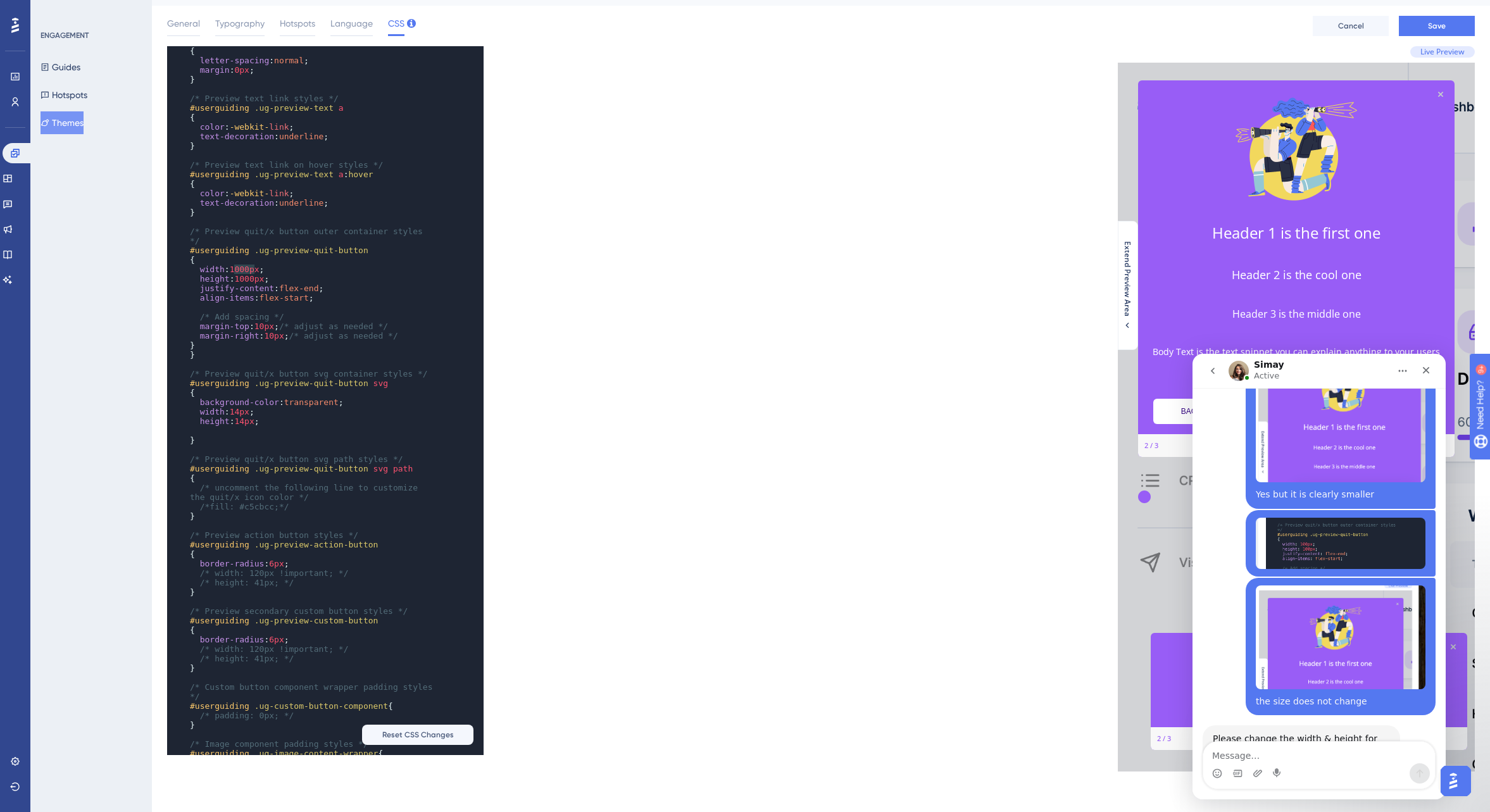
click at [253, 267] on span "1000px" at bounding box center [245, 269] width 30 height 10
type textarea "1000"
drag, startPoint x: 241, startPoint y: 278, endPoint x: 258, endPoint y: 278, distance: 17.0
click at [258, 278] on span "1000px" at bounding box center [249, 279] width 30 height 10
type textarea "1"
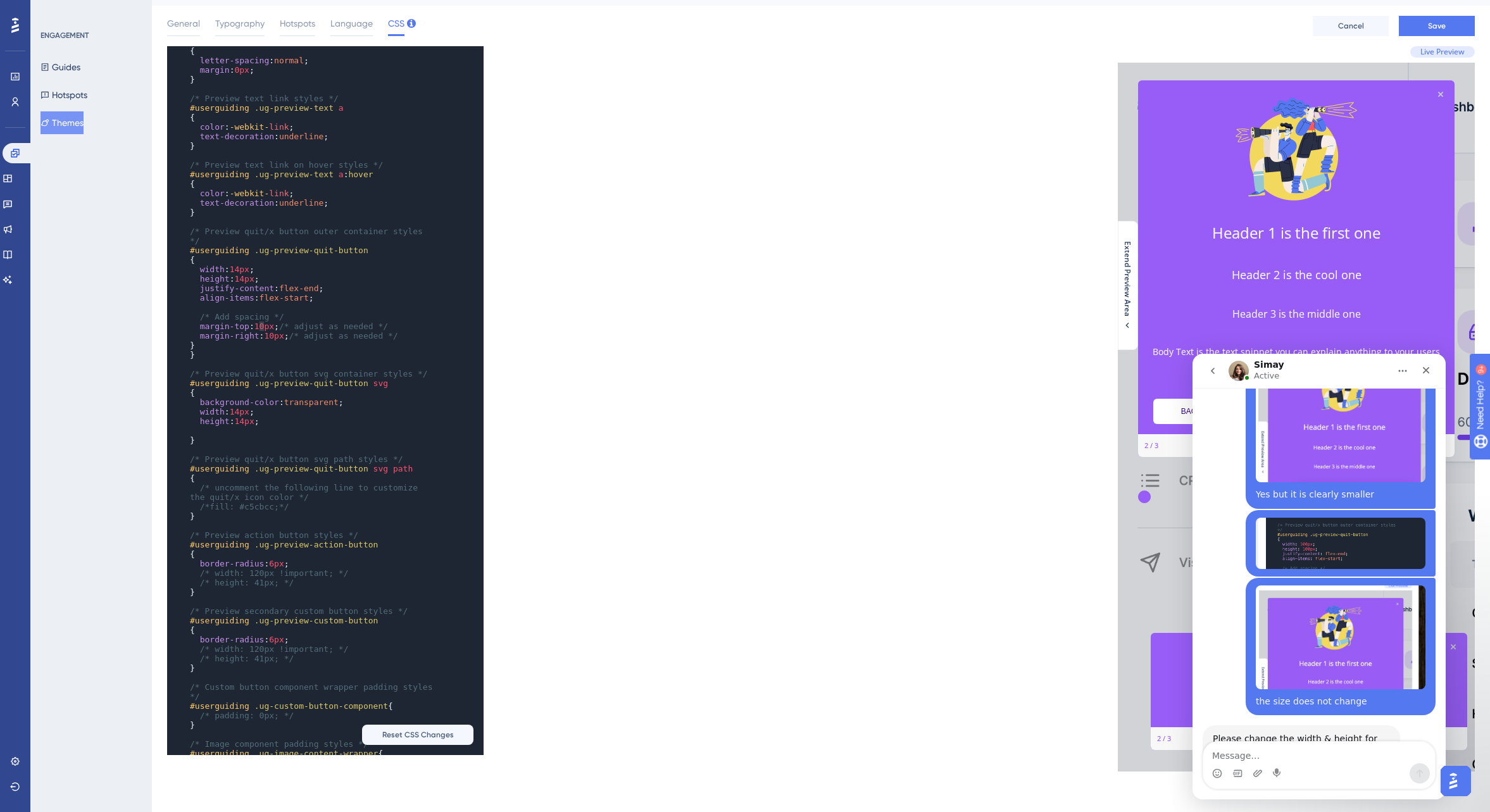
click at [265, 325] on span "10px" at bounding box center [264, 326] width 19 height 10
drag, startPoint x: 196, startPoint y: 345, endPoint x: 204, endPoint y: 346, distance: 8.1
click at [199, 345] on pre "}" at bounding box center [312, 345] width 251 height 10
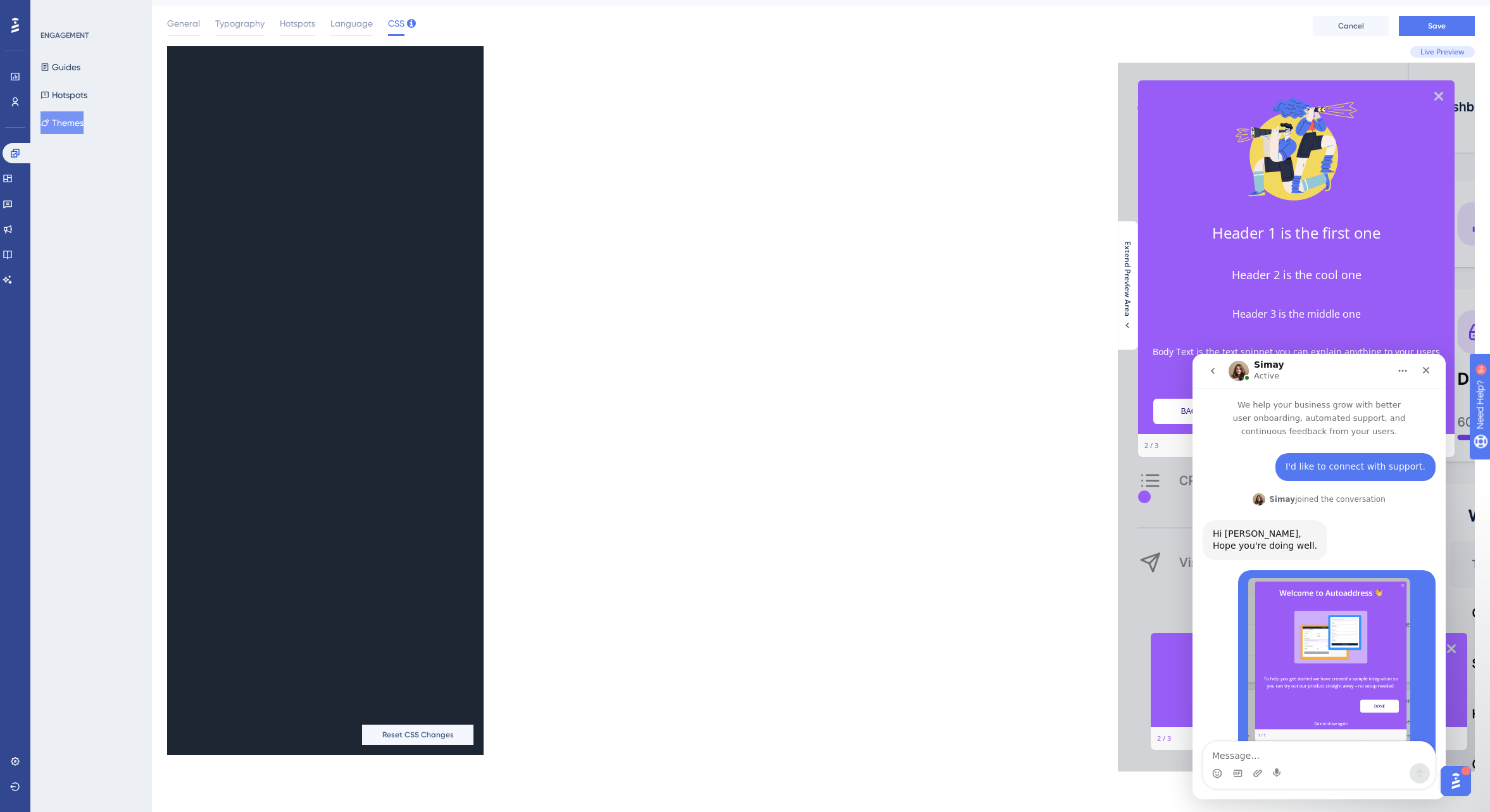
scroll to position [1074, 0]
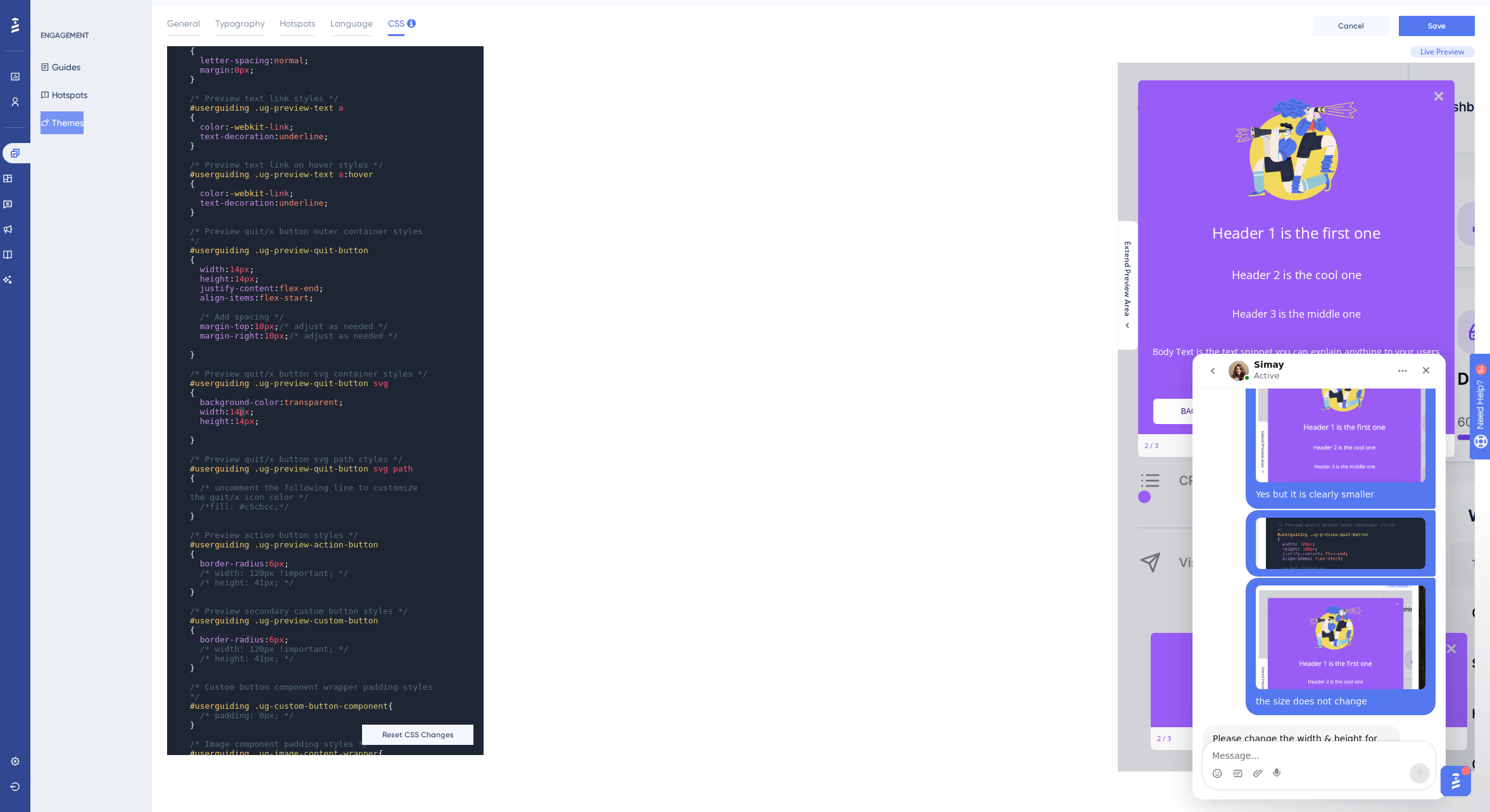
type textarea "14"
drag, startPoint x: 243, startPoint y: 411, endPoint x: 236, endPoint y: 412, distance: 7.1
click at [236, 412] on span "14px" at bounding box center [240, 412] width 19 height 10
type textarea "14"
drag, startPoint x: 245, startPoint y: 269, endPoint x: 234, endPoint y: 270, distance: 11.0
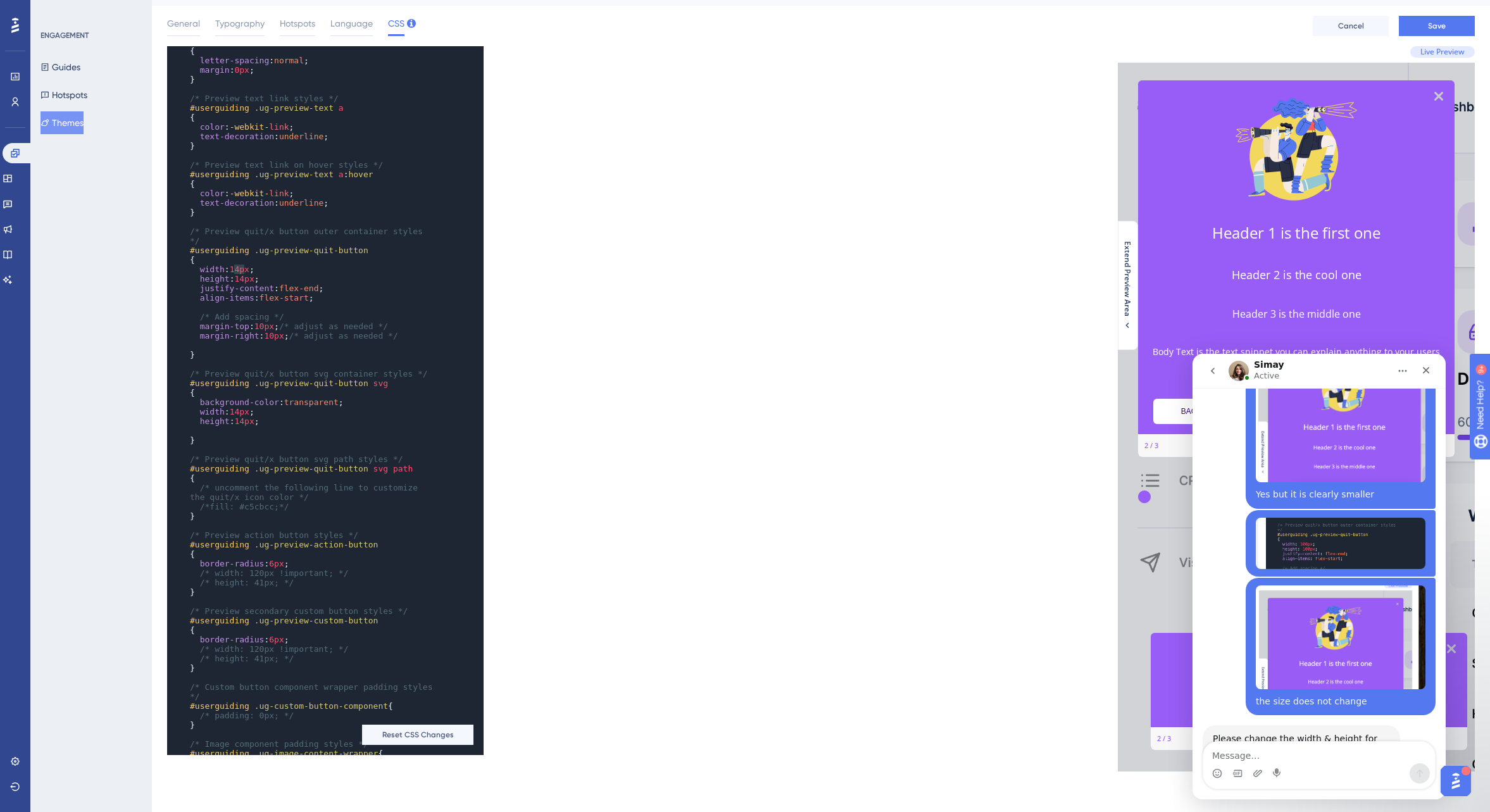
click at [234, 270] on span "width : 14px ;" at bounding box center [222, 269] width 65 height 10
type textarea "14p"
drag, startPoint x: 252, startPoint y: 279, endPoint x: 241, endPoint y: 278, distance: 11.0
click at [241, 278] on span "14px" at bounding box center [244, 279] width 19 height 10
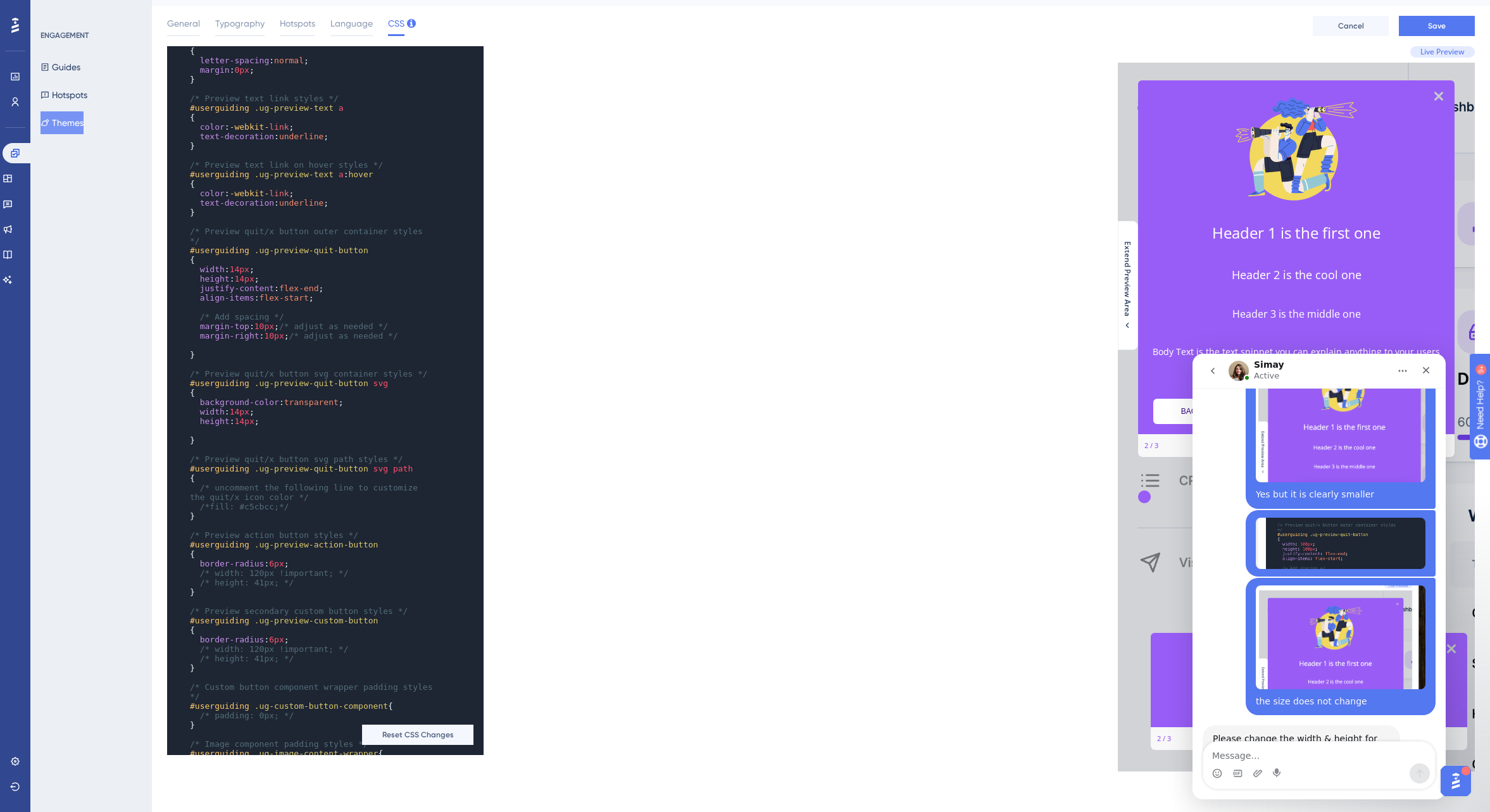
type textarea "1"
click at [240, 268] on span "14px" at bounding box center [240, 269] width 19 height 10
type textarea "1"
click at [245, 278] on span "height : 14px ;" at bounding box center [225, 279] width 70 height 10
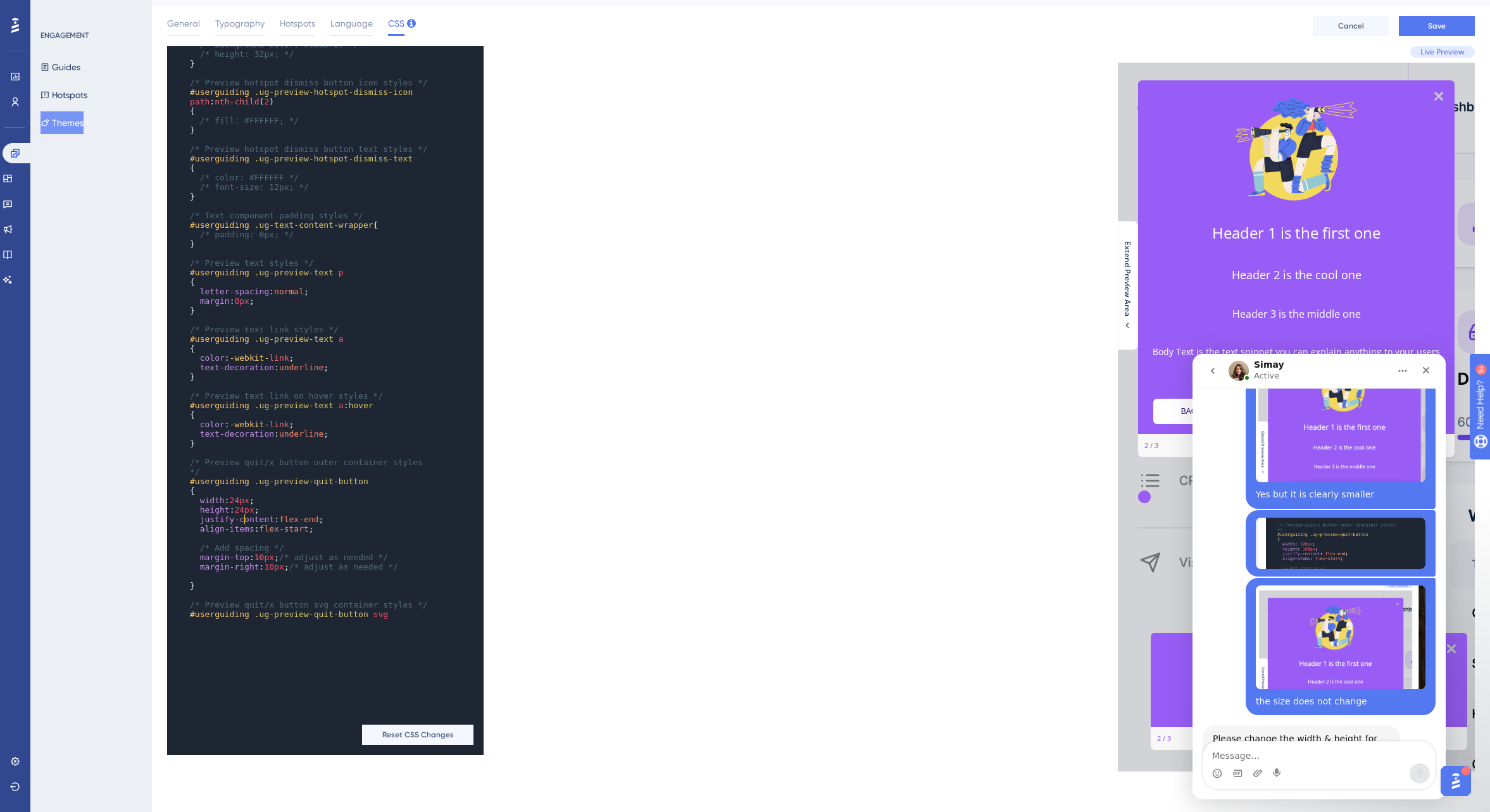
scroll to position [0, 0]
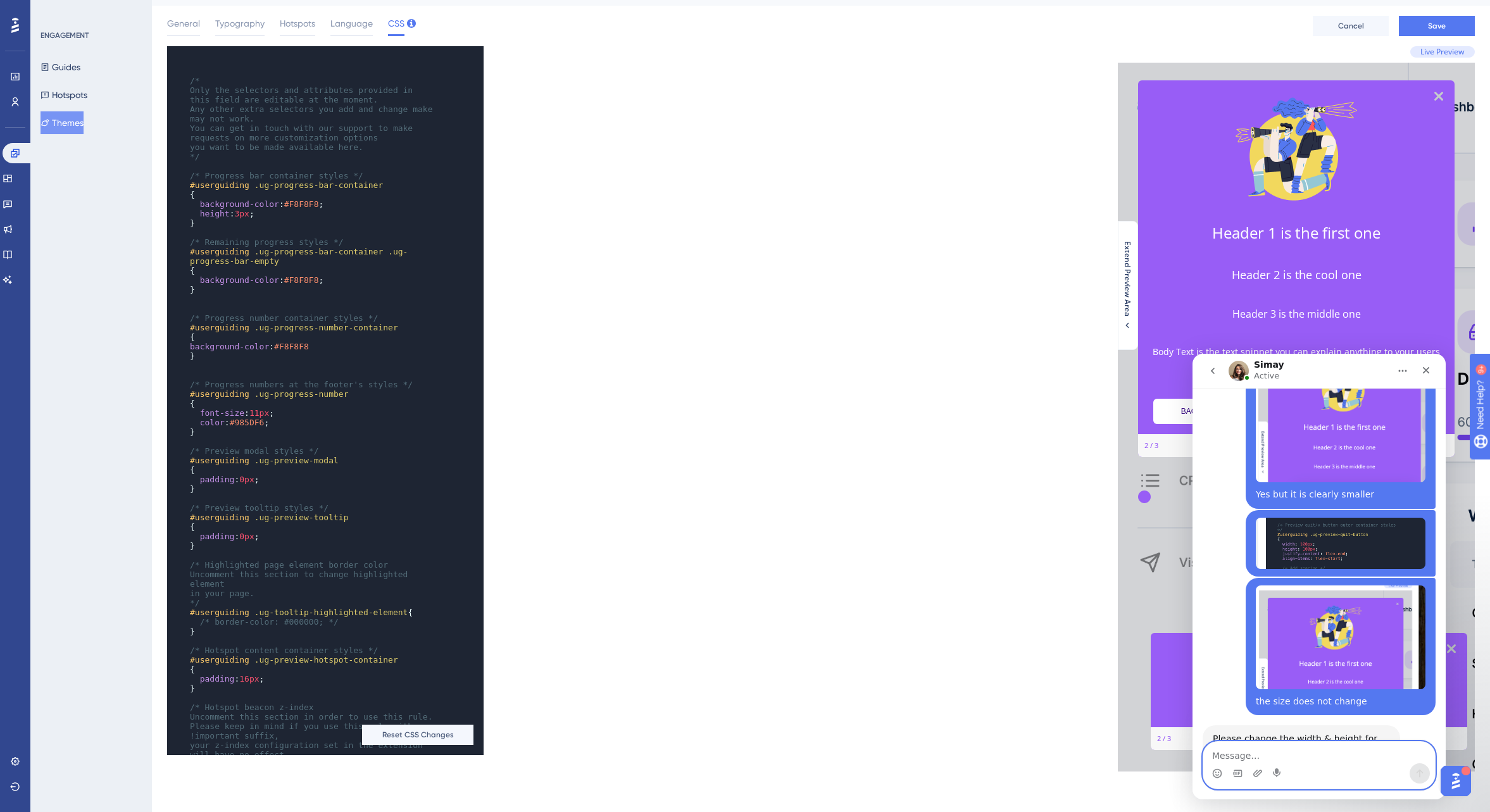
click at [1250, 758] on textarea "Message…" at bounding box center [1319, 752] width 232 height 21
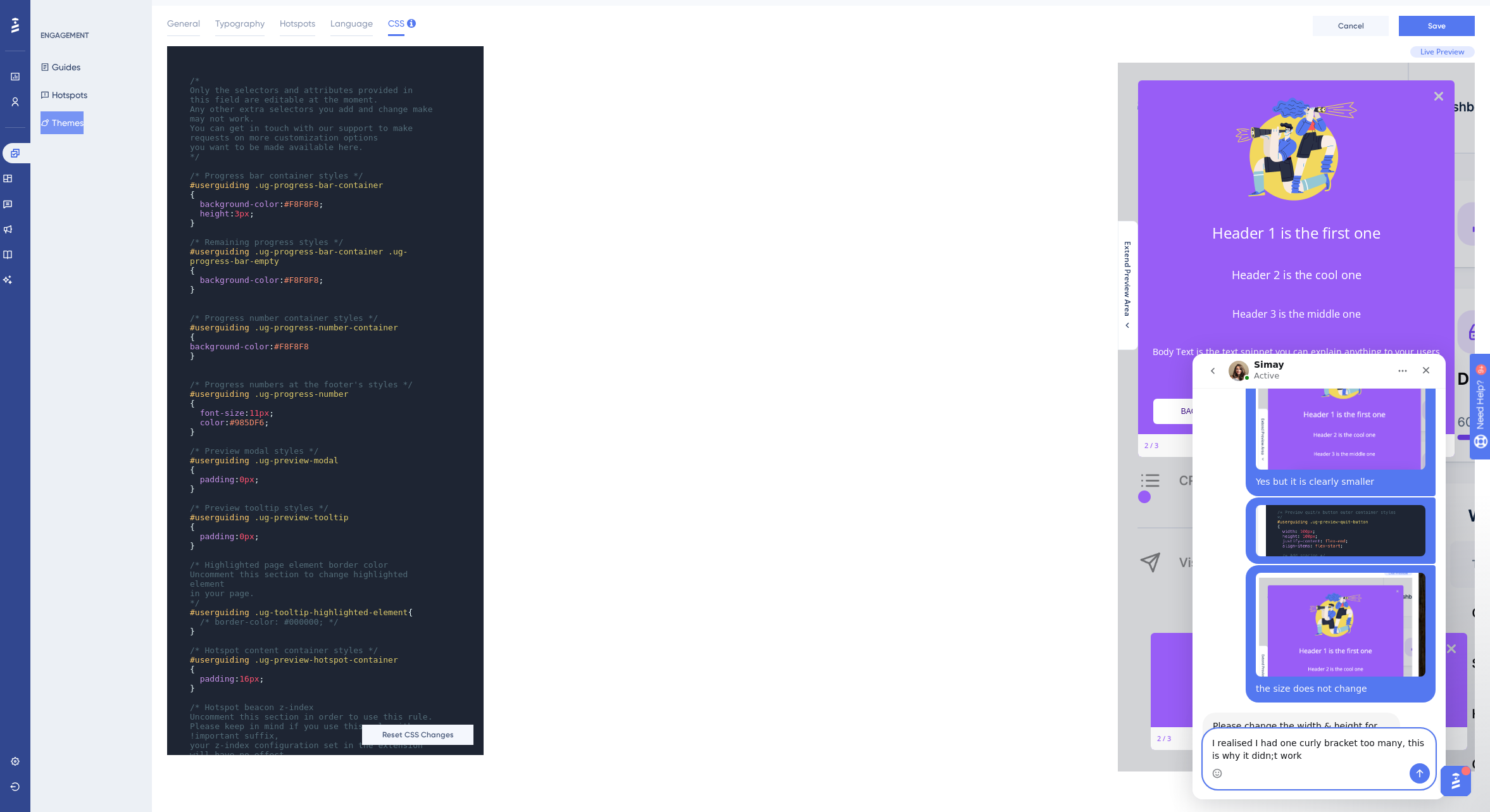
click at [1258, 757] on textarea "I realised I had one curly bracket too many, this is why it didn;t work" at bounding box center [1319, 746] width 232 height 34
click at [1328, 757] on textarea "I realised I had one curly bracket too many, this is why it didn't work" at bounding box center [1319, 746] width 232 height 34
type textarea "I realised I had one curly bracket too many, this is why it didn't work"
click at [1216, 776] on icon "Emoji picker" at bounding box center [1218, 773] width 10 height 10
click at [1419, 772] on icon "Send a message…" at bounding box center [1420, 773] width 10 height 10
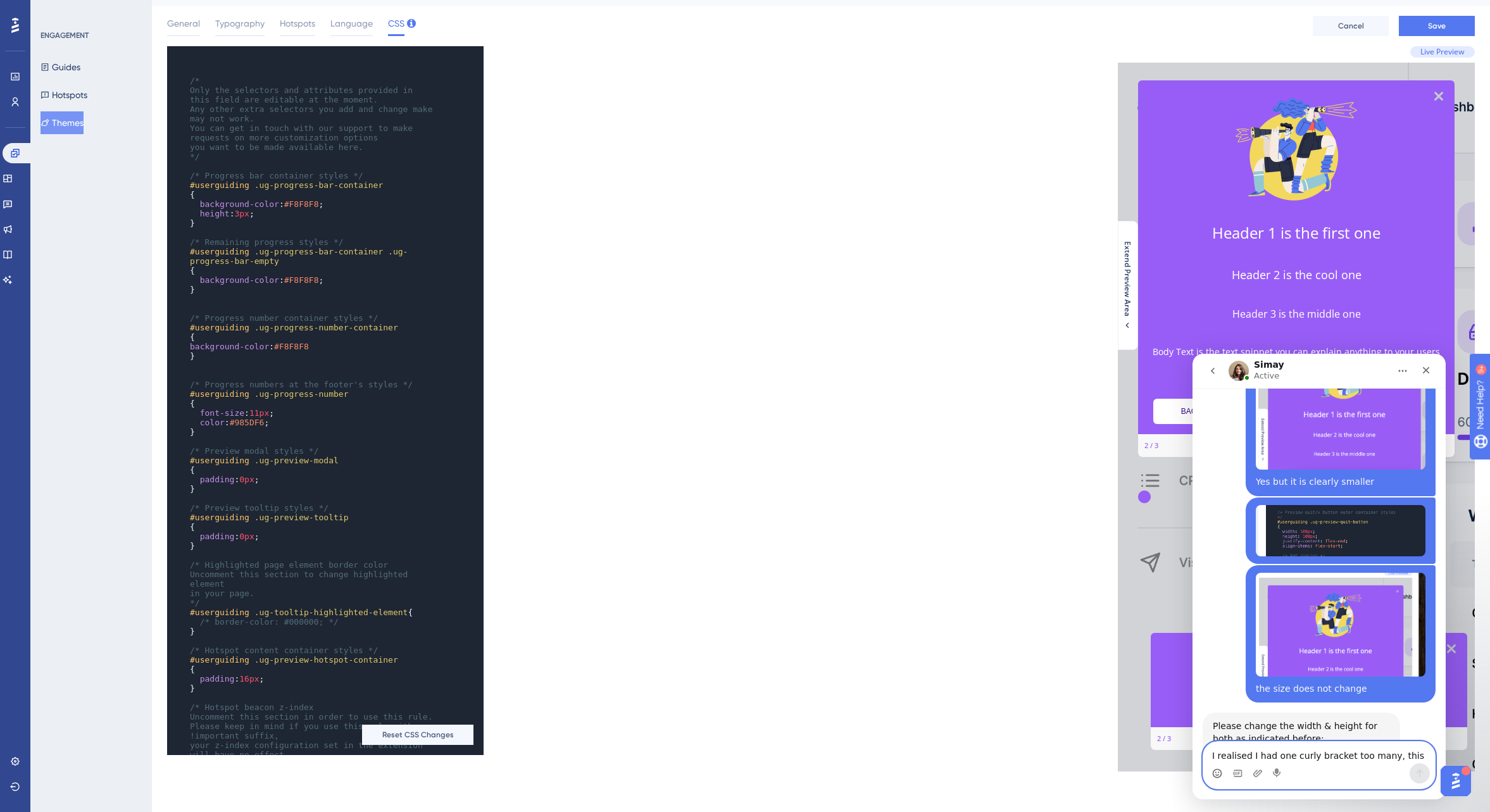
scroll to position [4456, 0]
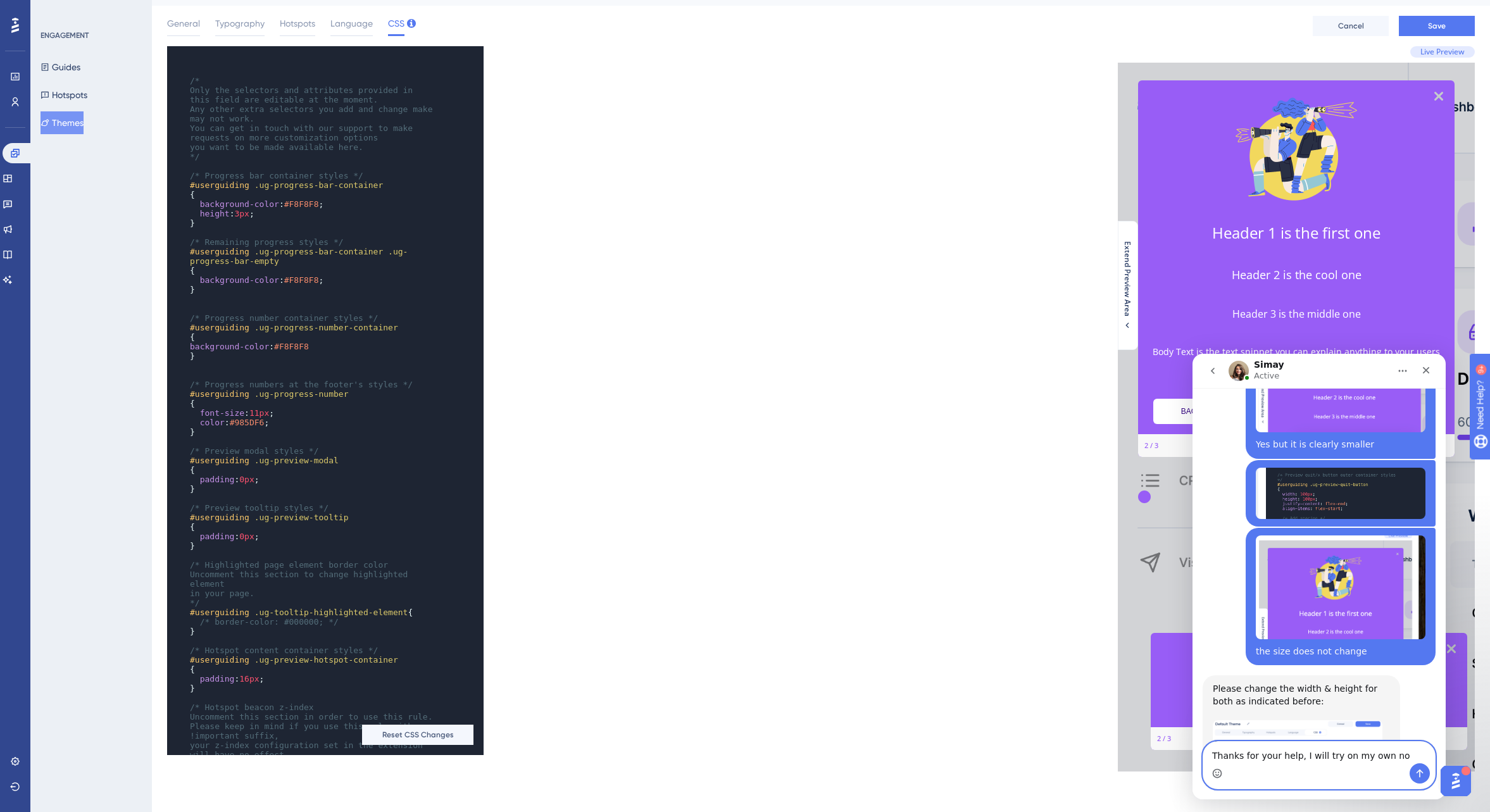
type textarea "Thanks for your help, I will try on my own now"
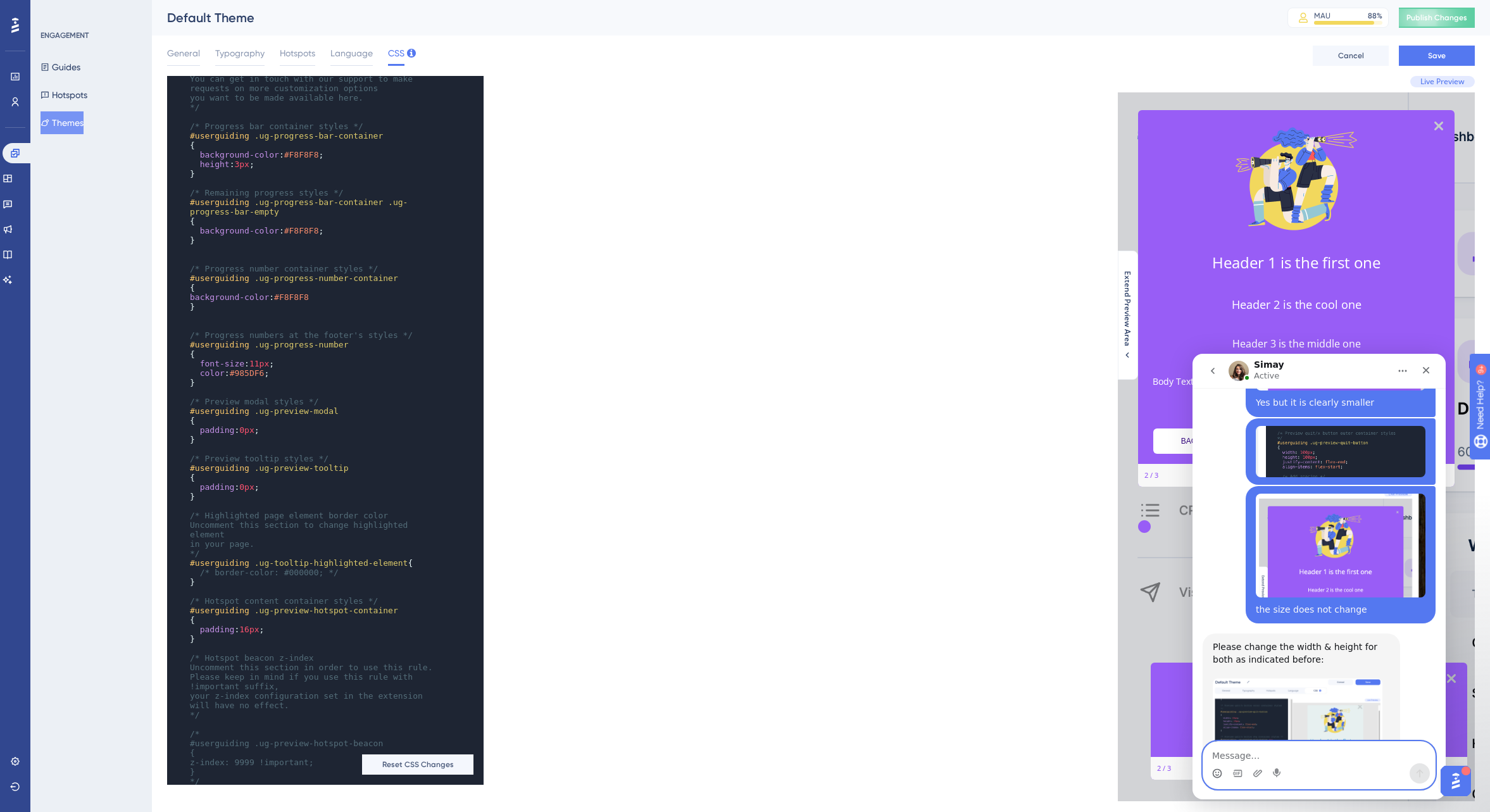
scroll to position [125, 0]
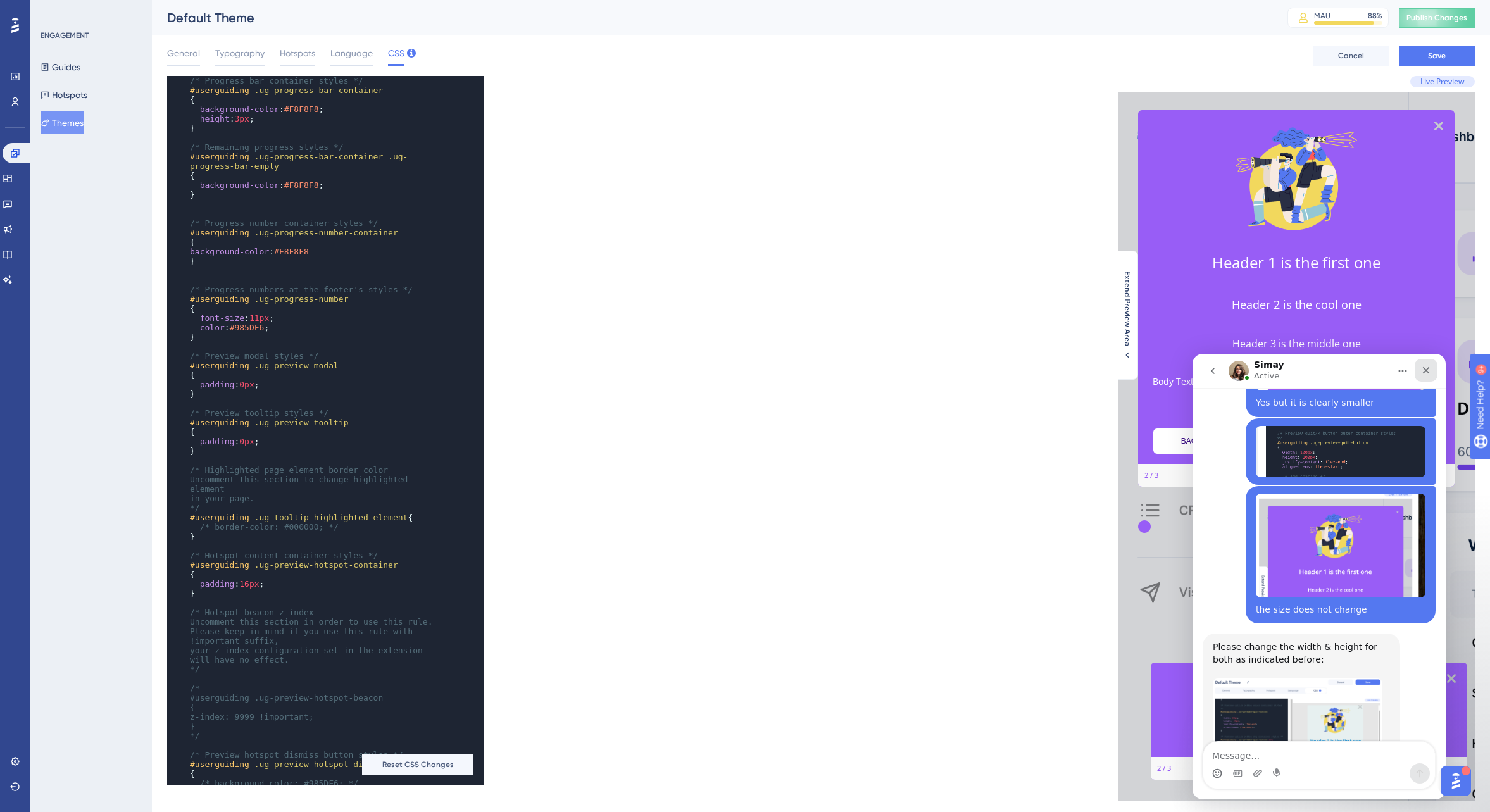
click at [1427, 365] on icon "Close" at bounding box center [1426, 370] width 10 height 10
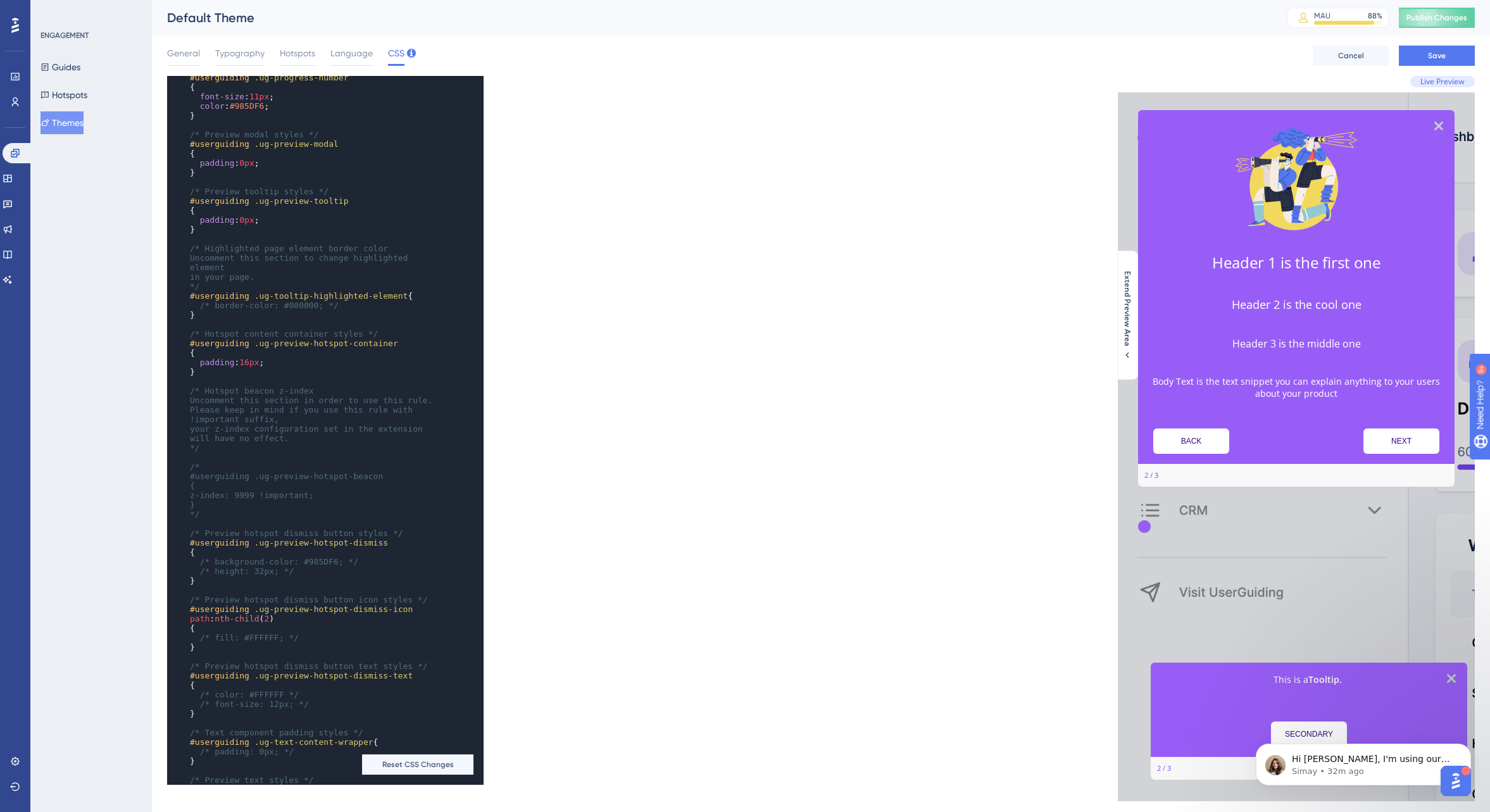
scroll to position [381, 0]
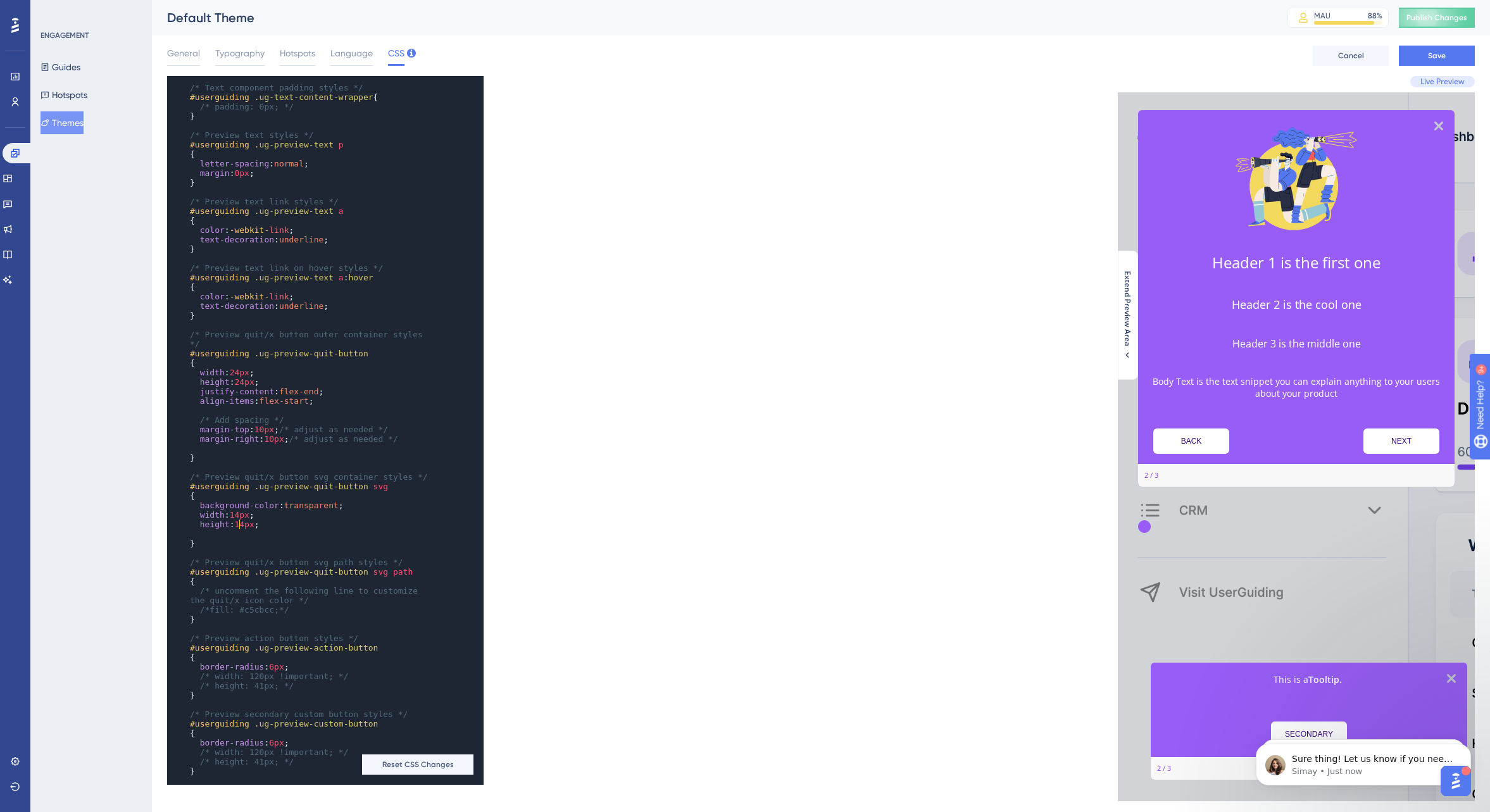
type textarea "4"
click at [243, 520] on span "14px" at bounding box center [240, 514] width 19 height 10
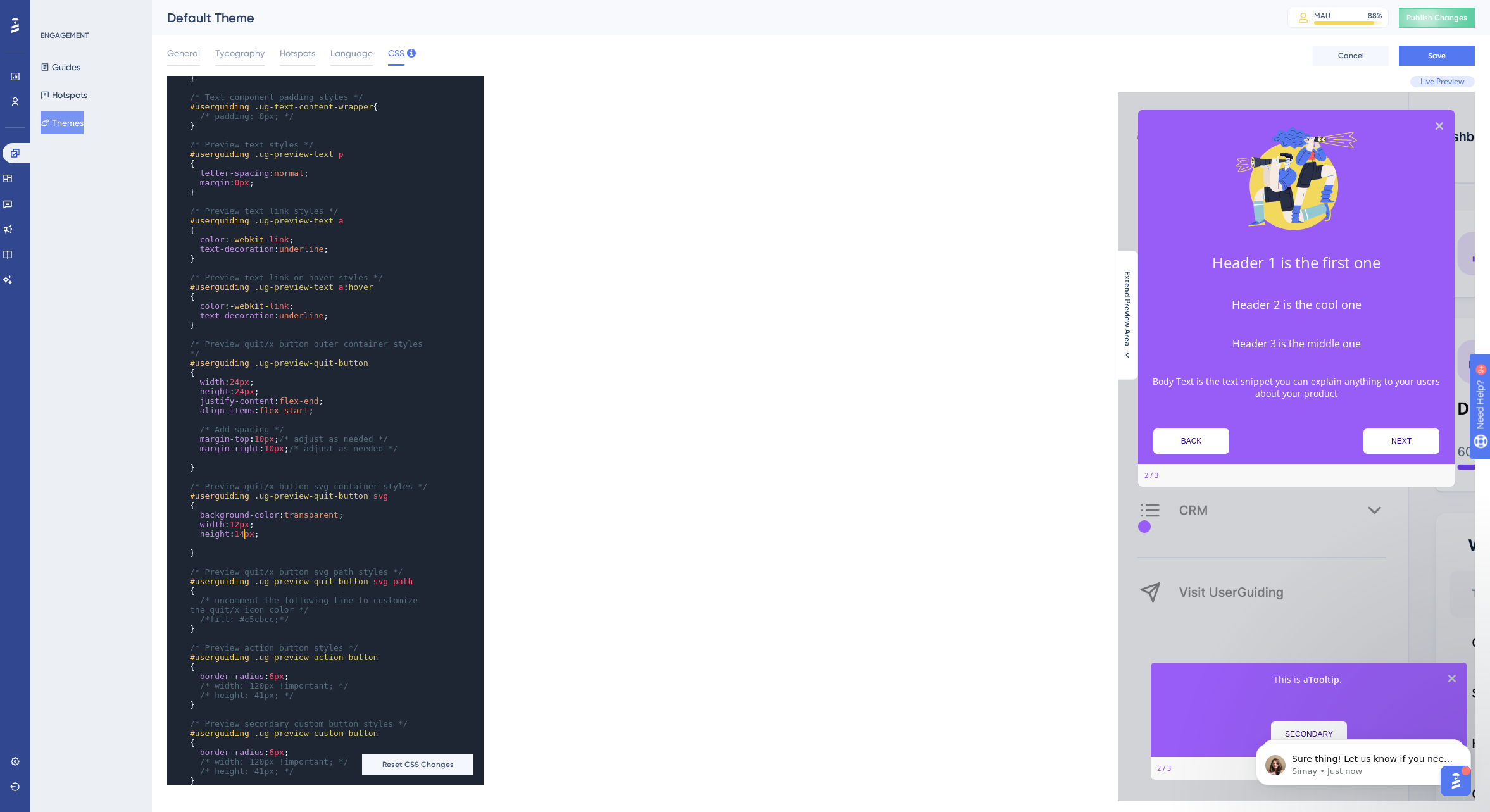
type textarea "4"
click at [248, 532] on span "14px" at bounding box center [244, 534] width 19 height 10
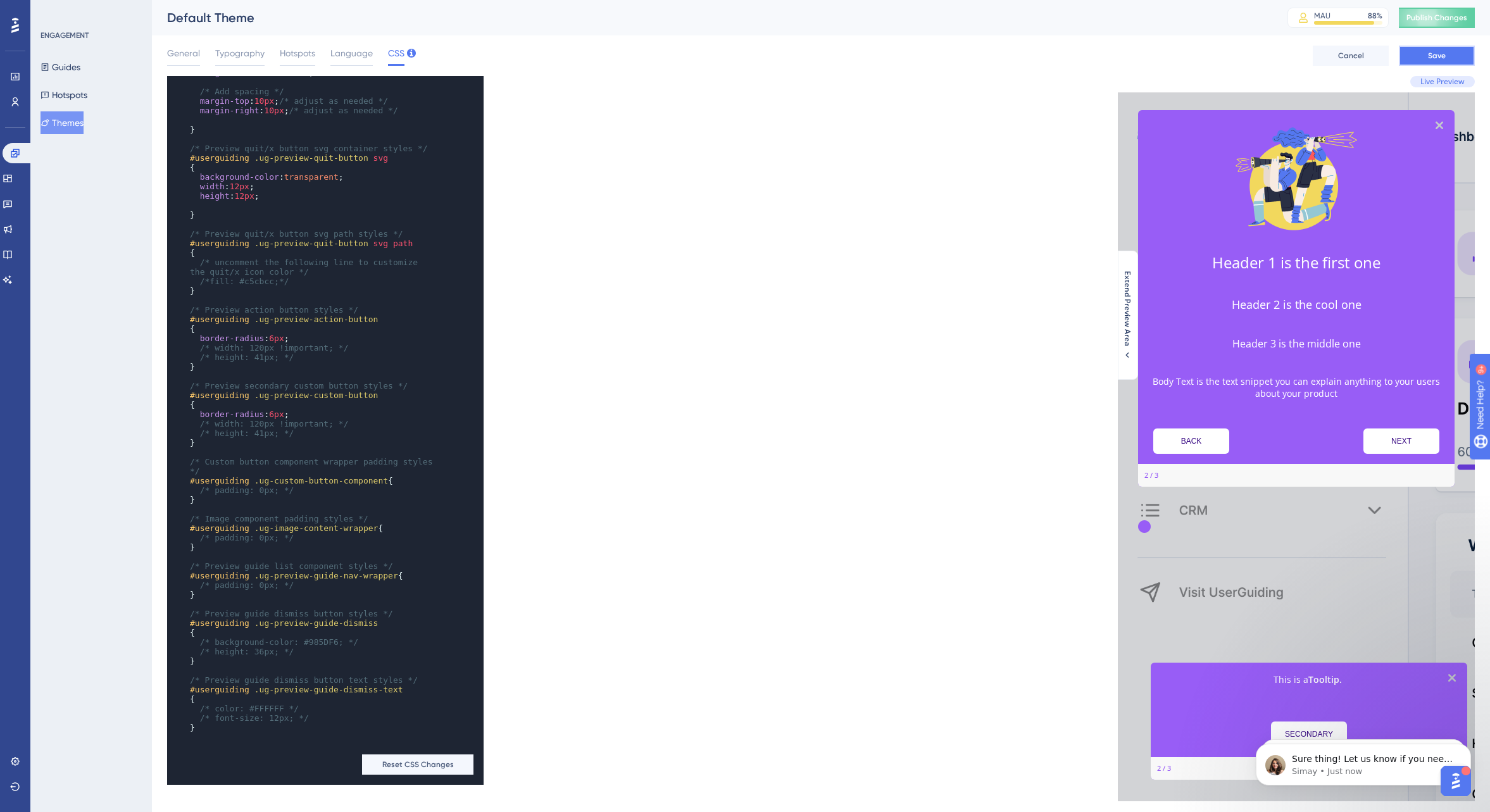
click at [1438, 51] on span "Save" at bounding box center [1436, 56] width 17 height 10
click at [186, 54] on span "General" at bounding box center [183, 54] width 33 height 15
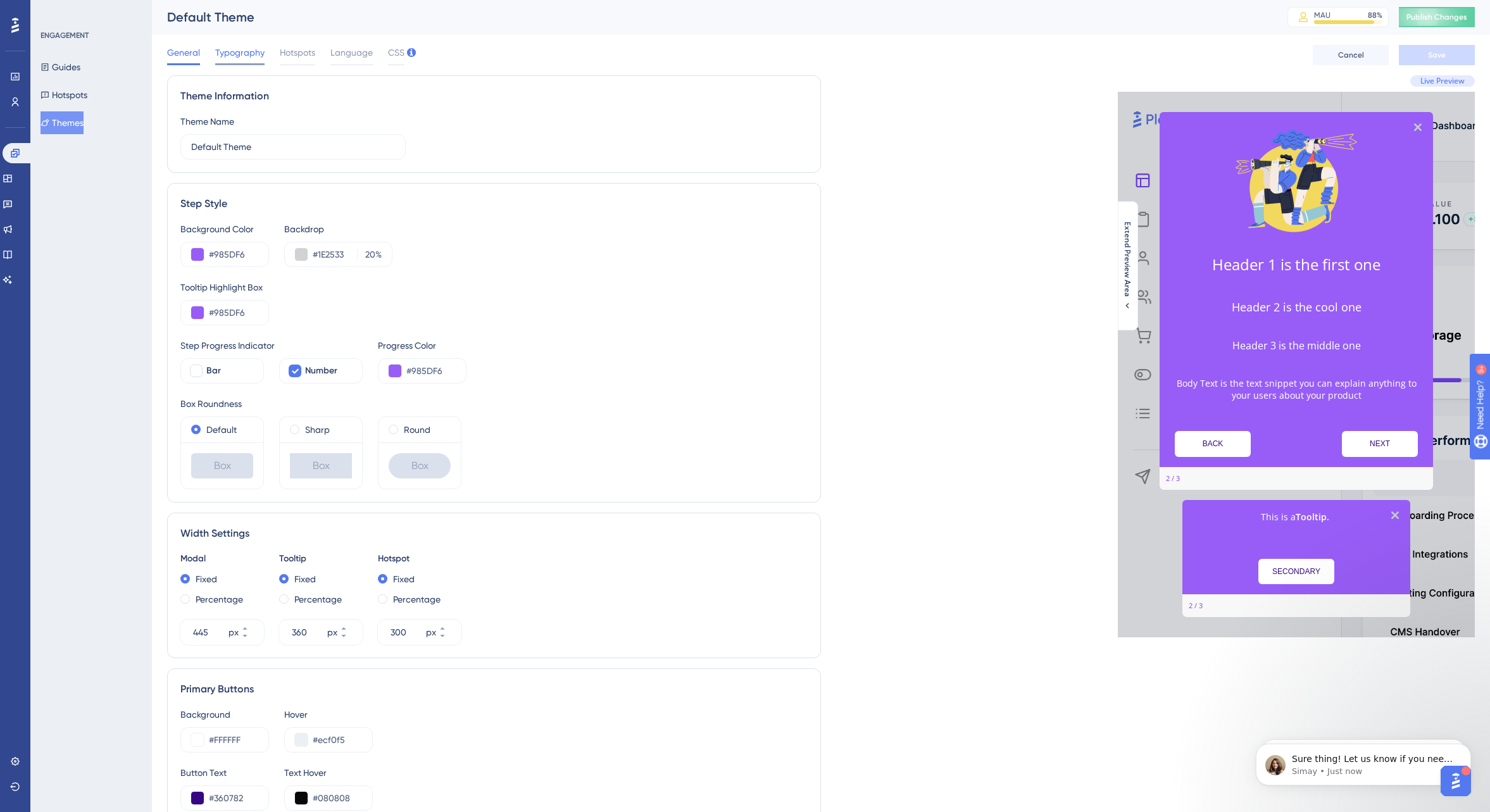
click at [250, 52] on span "Typography" at bounding box center [240, 53] width 49 height 15
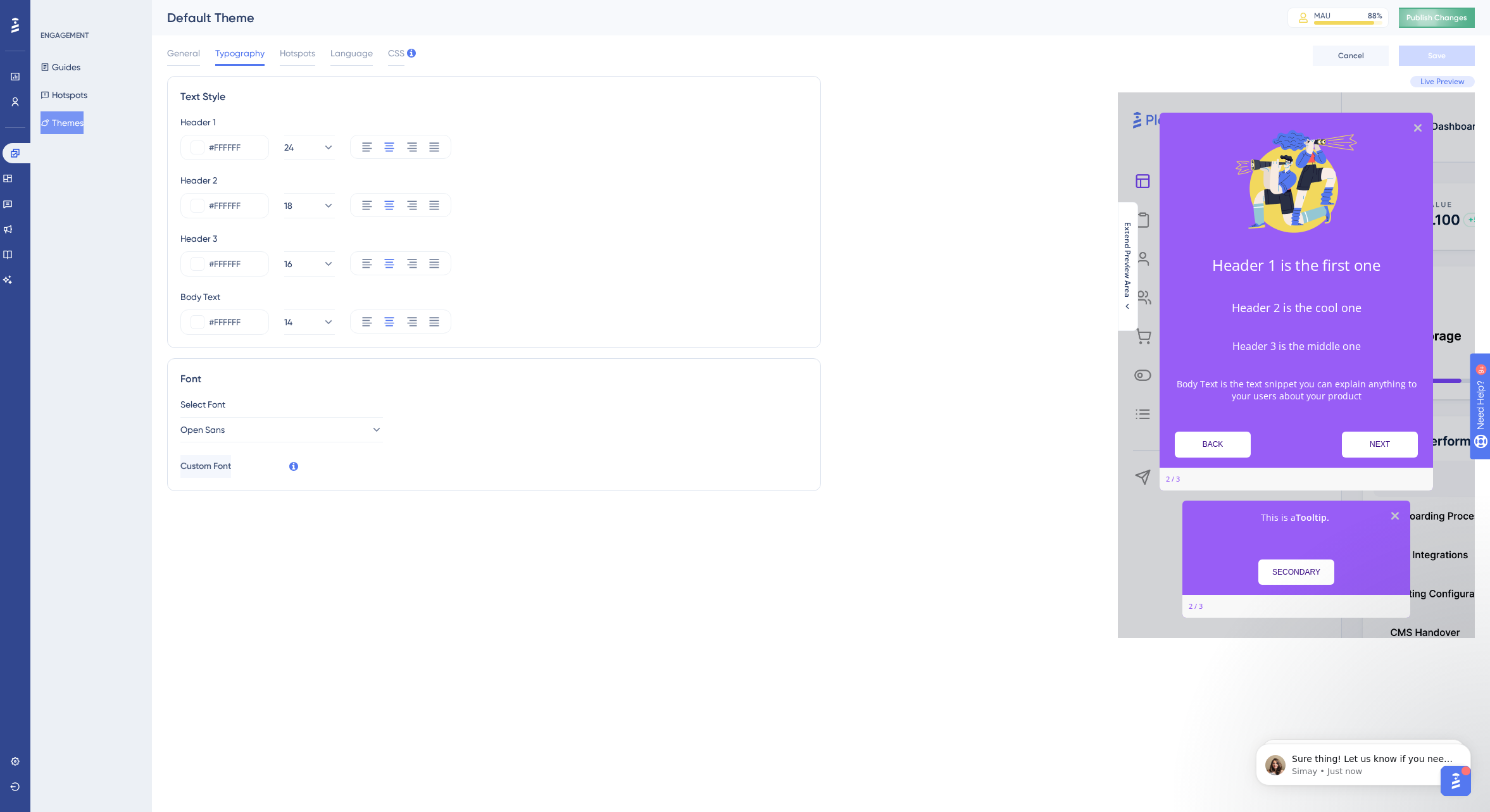
click at [1444, 14] on span "Publish Changes" at bounding box center [1437, 18] width 61 height 10
click at [931, 0] on html "Performance Users Engagement Widgets Feedback Product Updates Knowledge Base AI…" at bounding box center [745, 0] width 1490 height 0
click at [1351, 760] on p "Sure thing! Let us know if you need anything further. Have a lovely day!" at bounding box center [1373, 760] width 163 height 13
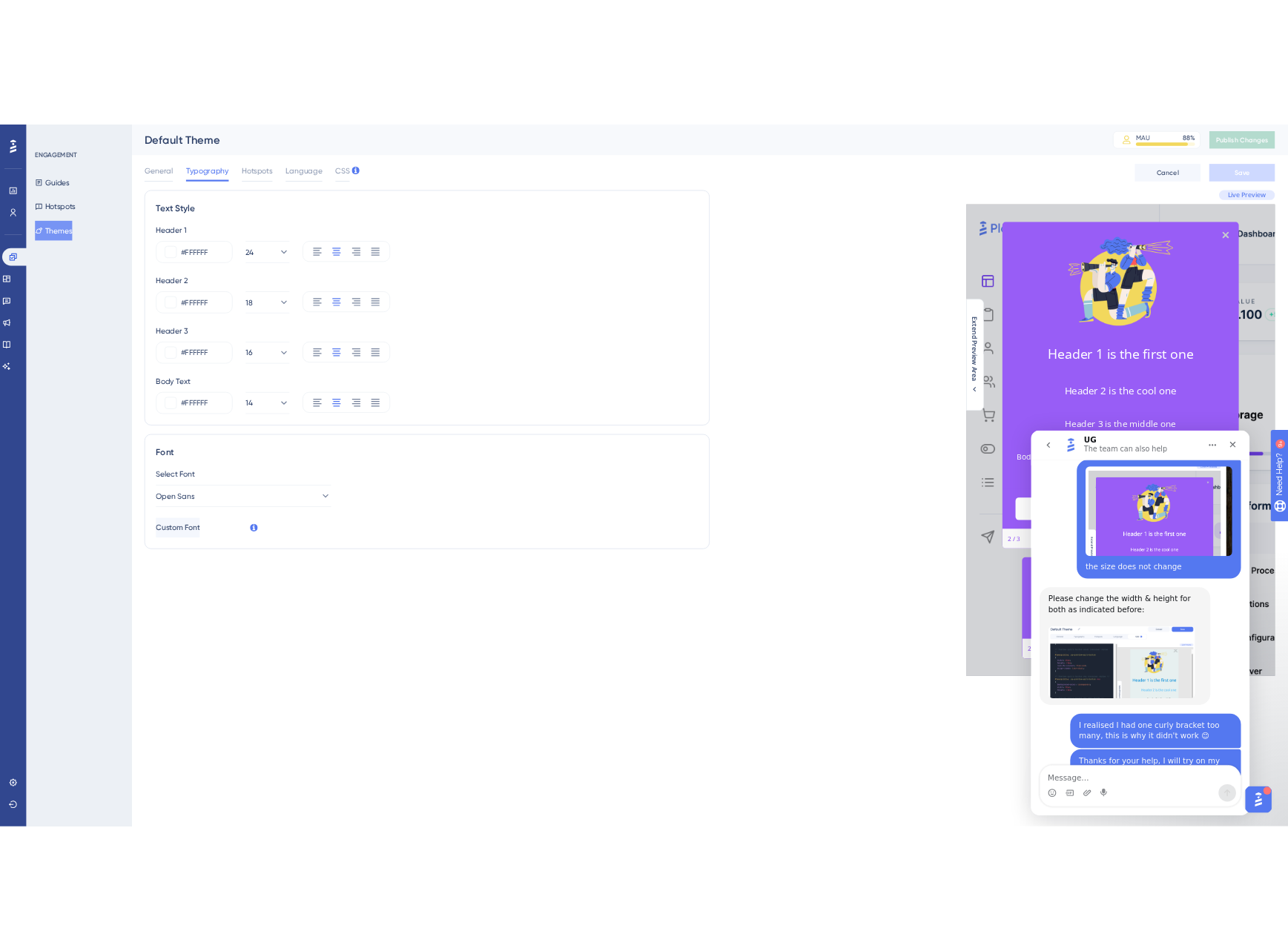
scroll to position [5379, 0]
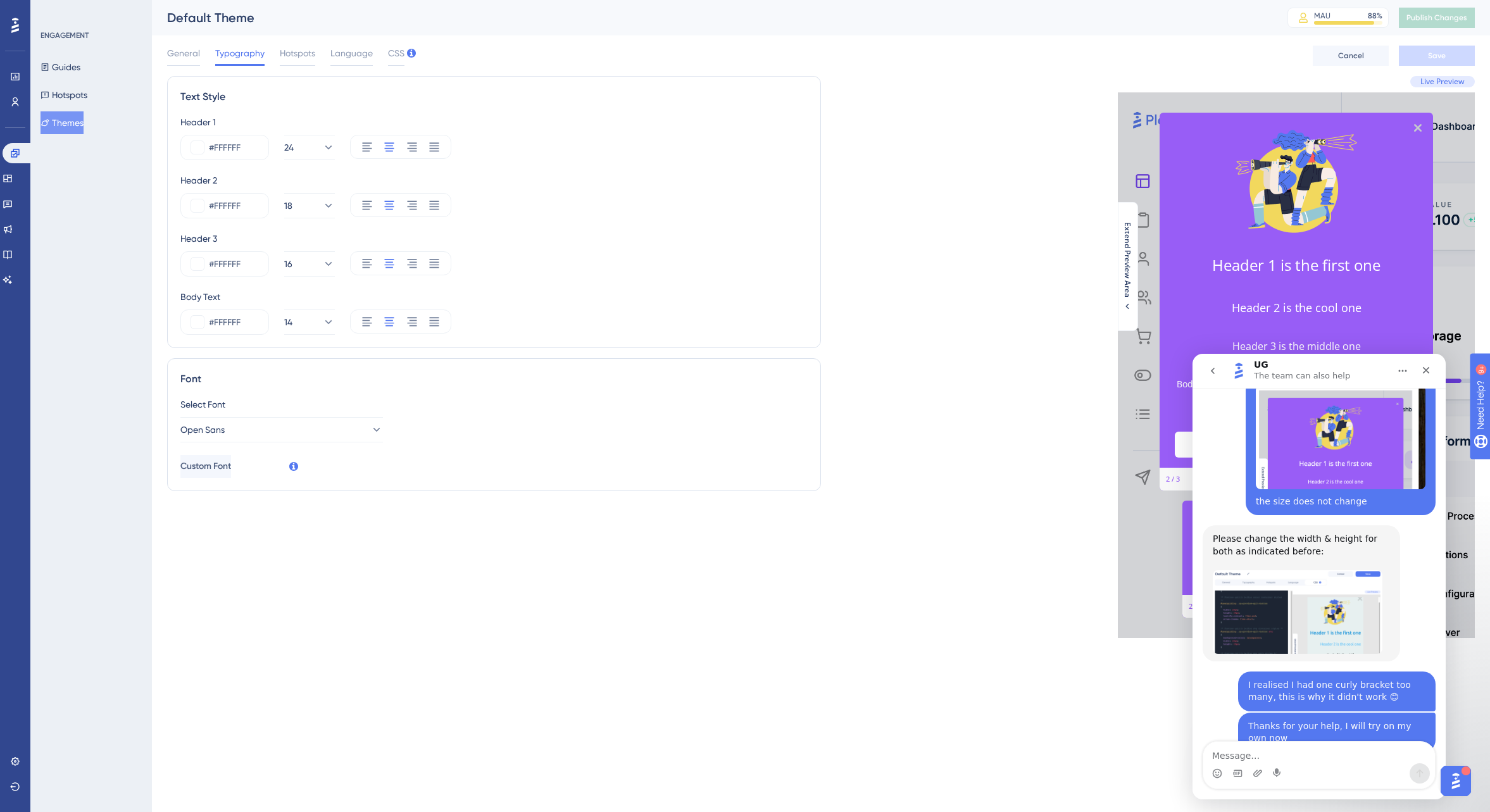
click at [1226, 758] on textarea "Message…" at bounding box center [1319, 752] width 232 height 21
type textarea "I"
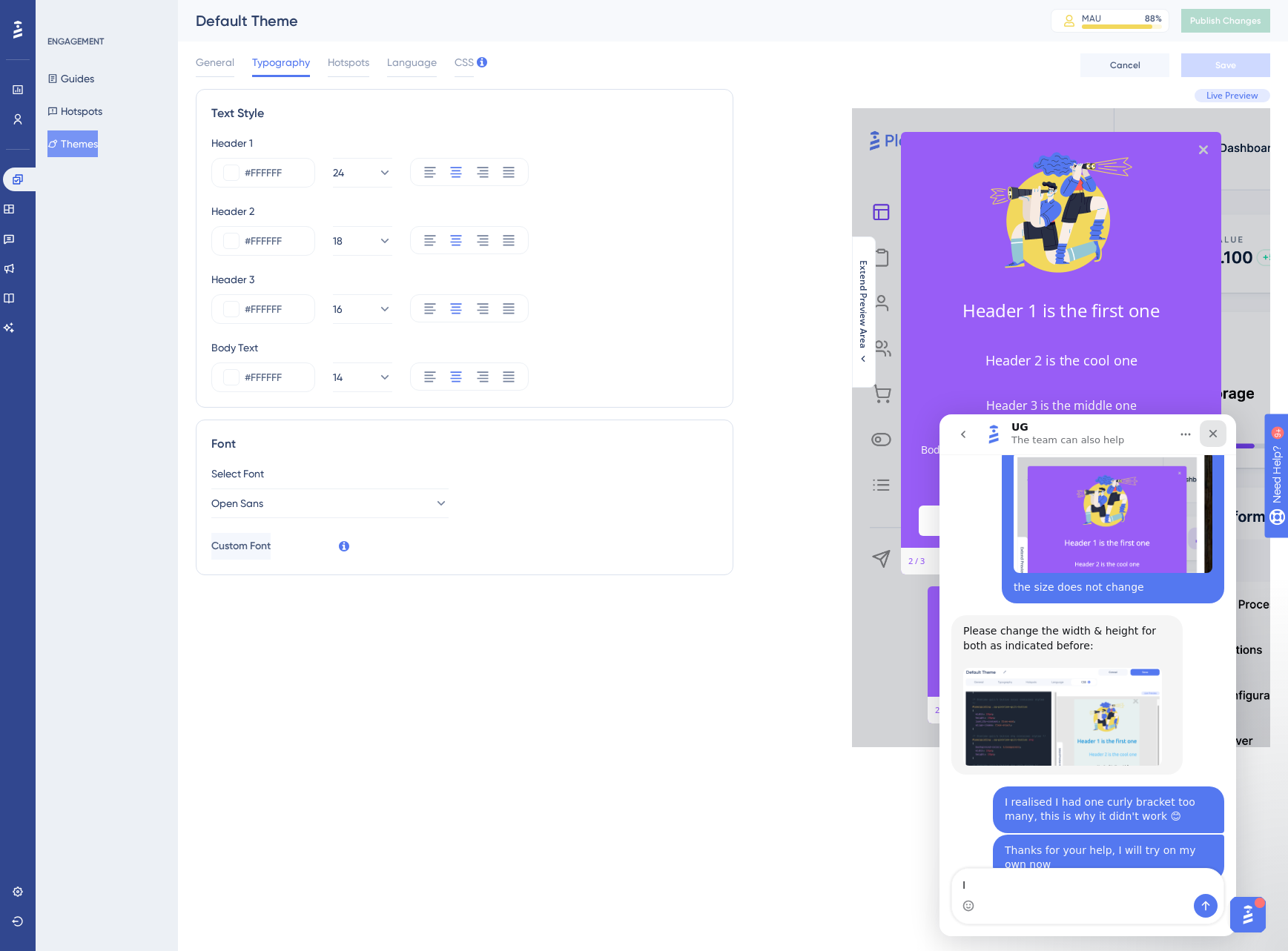
click at [1216, 433] on icon "Close" at bounding box center [1213, 434] width 12 height 12
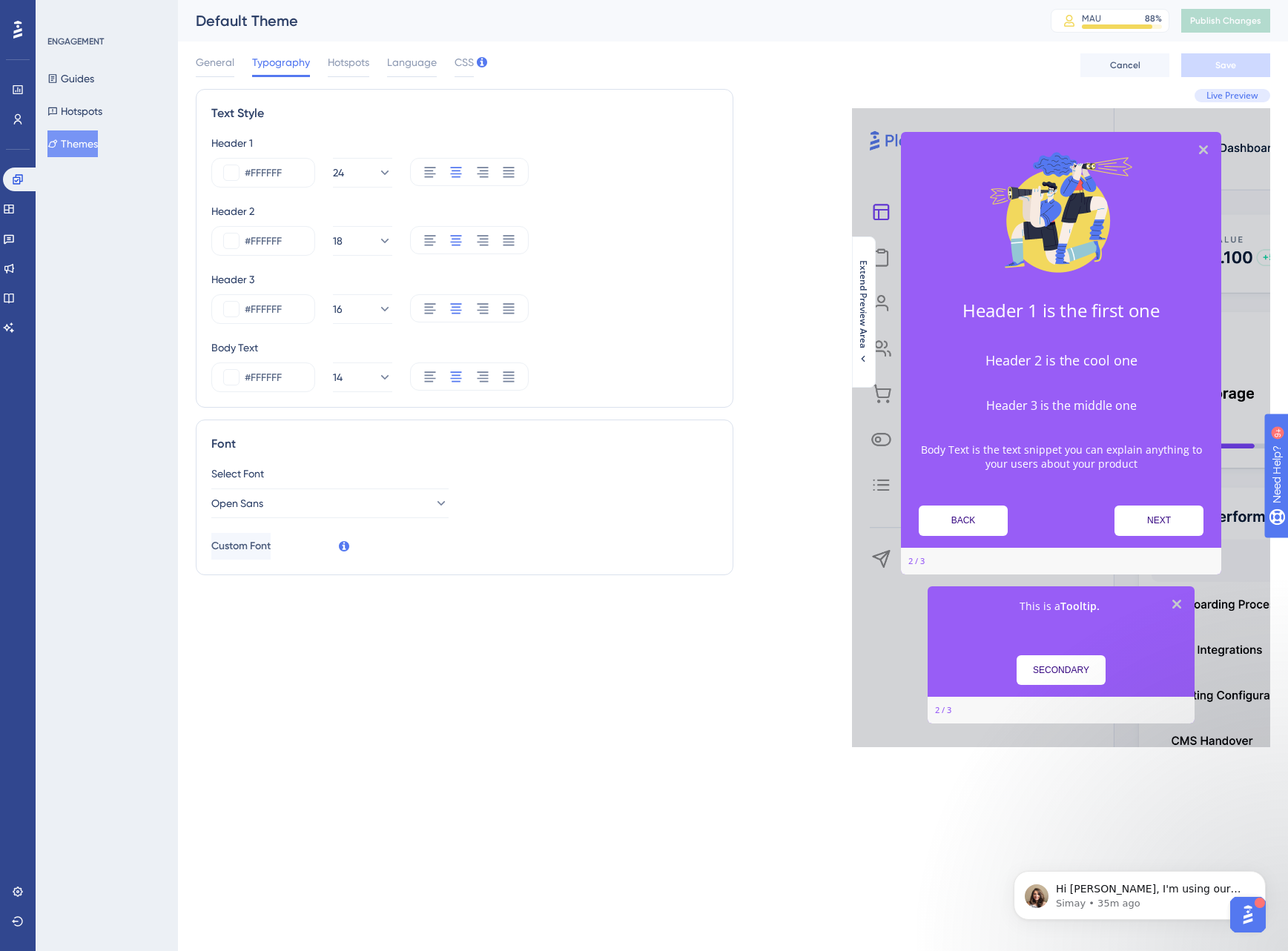
scroll to position [0, 0]
click at [223, 64] on span "General" at bounding box center [215, 63] width 39 height 18
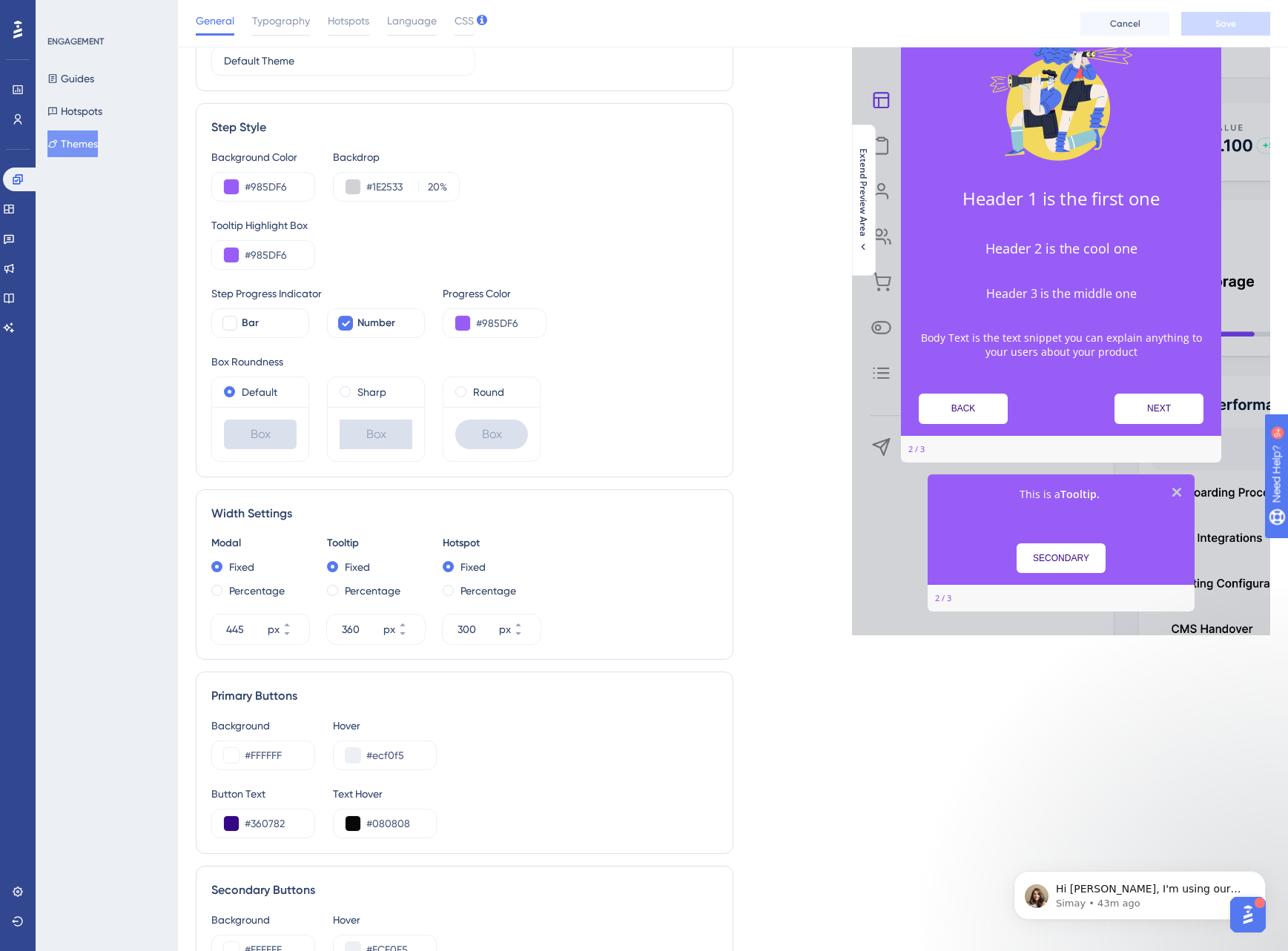
scroll to position [121, 0]
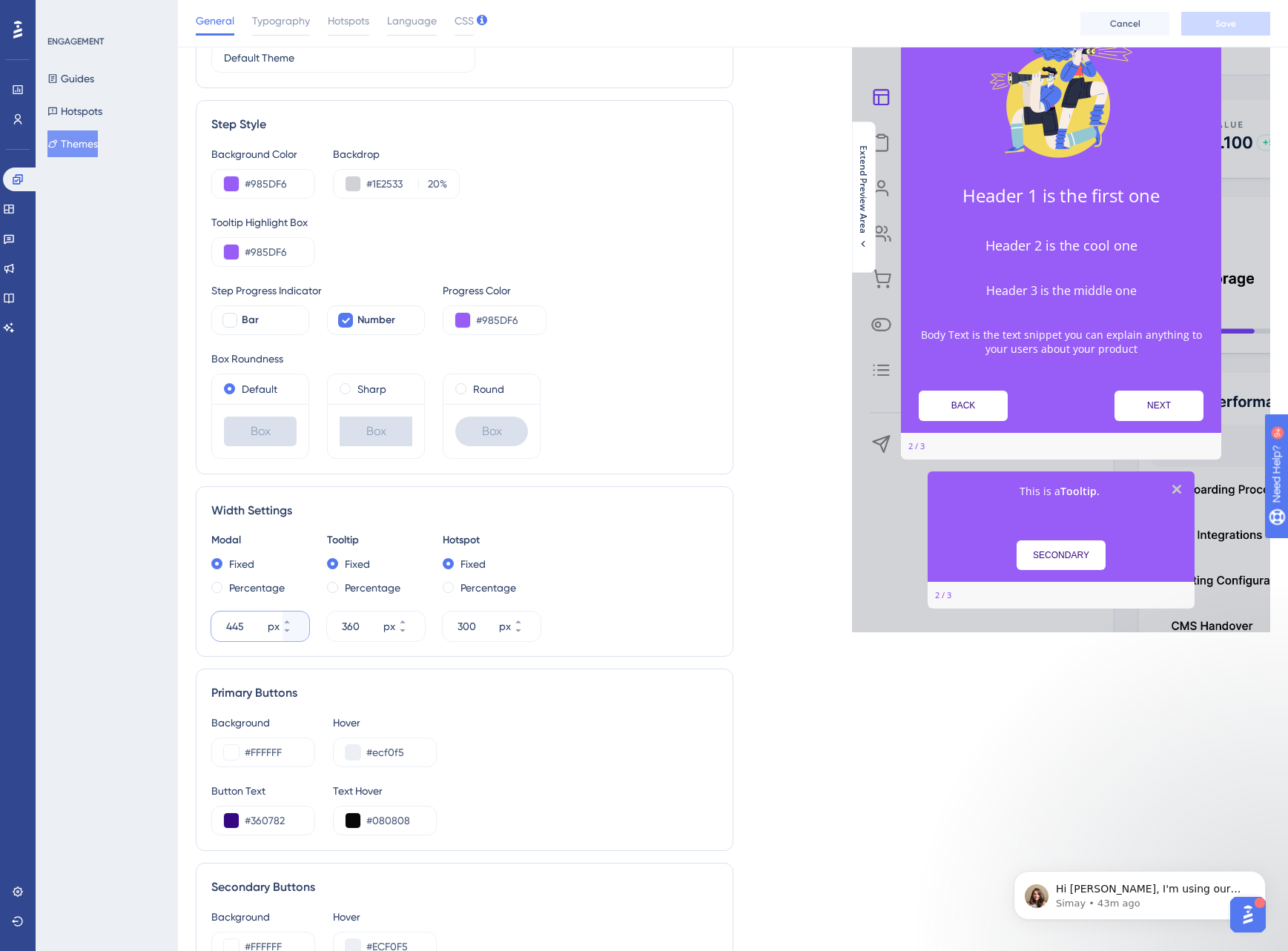
drag, startPoint x: 247, startPoint y: 626, endPoint x: 219, endPoint y: 626, distance: 28.0
click at [219, 626] on div "445 px" at bounding box center [247, 626] width 71 height 29
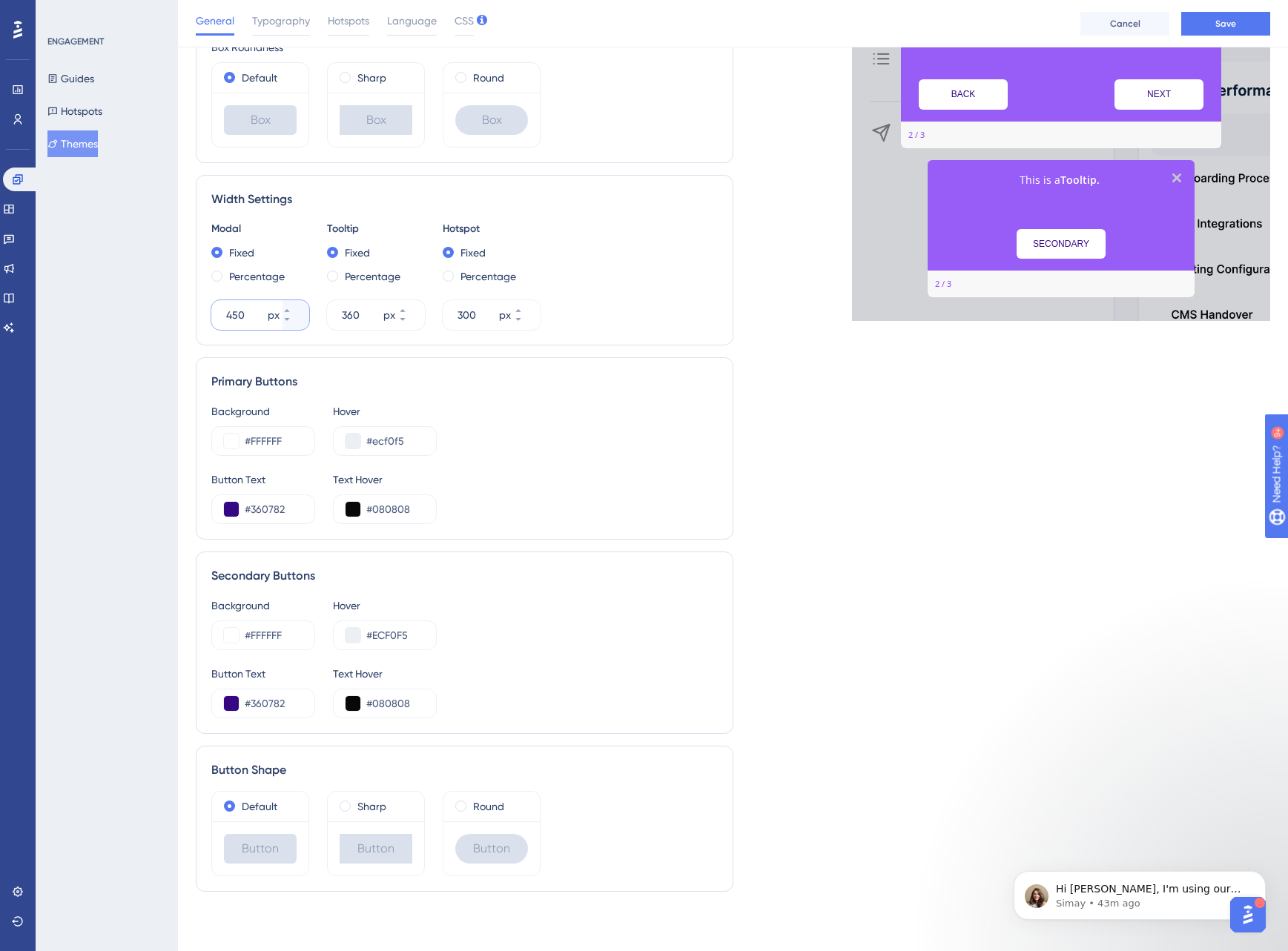
scroll to position [0, 0]
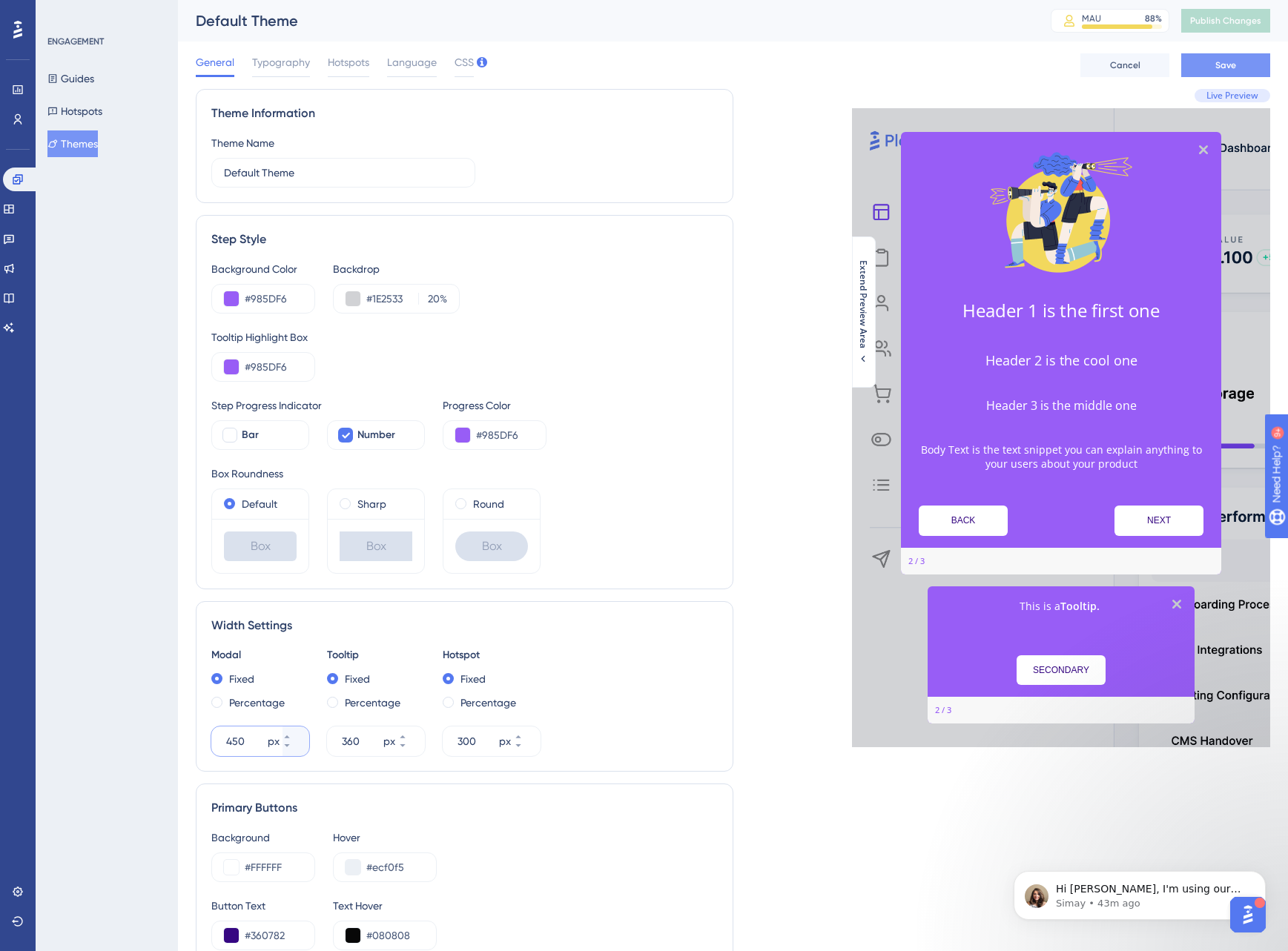
type input "450"
click at [1219, 65] on span "Save" at bounding box center [1225, 65] width 20 height 12
click at [457, 62] on span "CSS" at bounding box center [464, 63] width 19 height 18
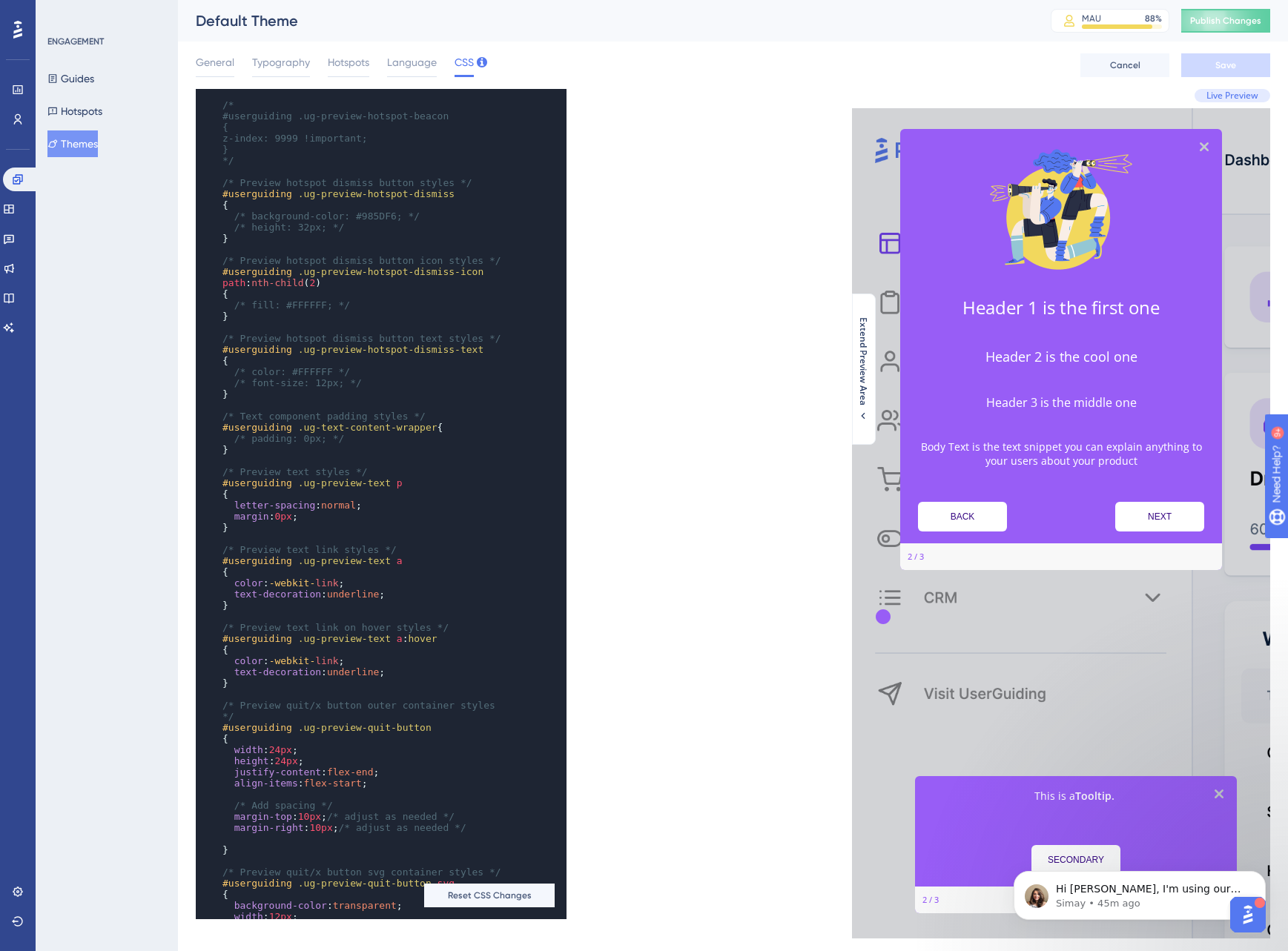
scroll to position [943, 0]
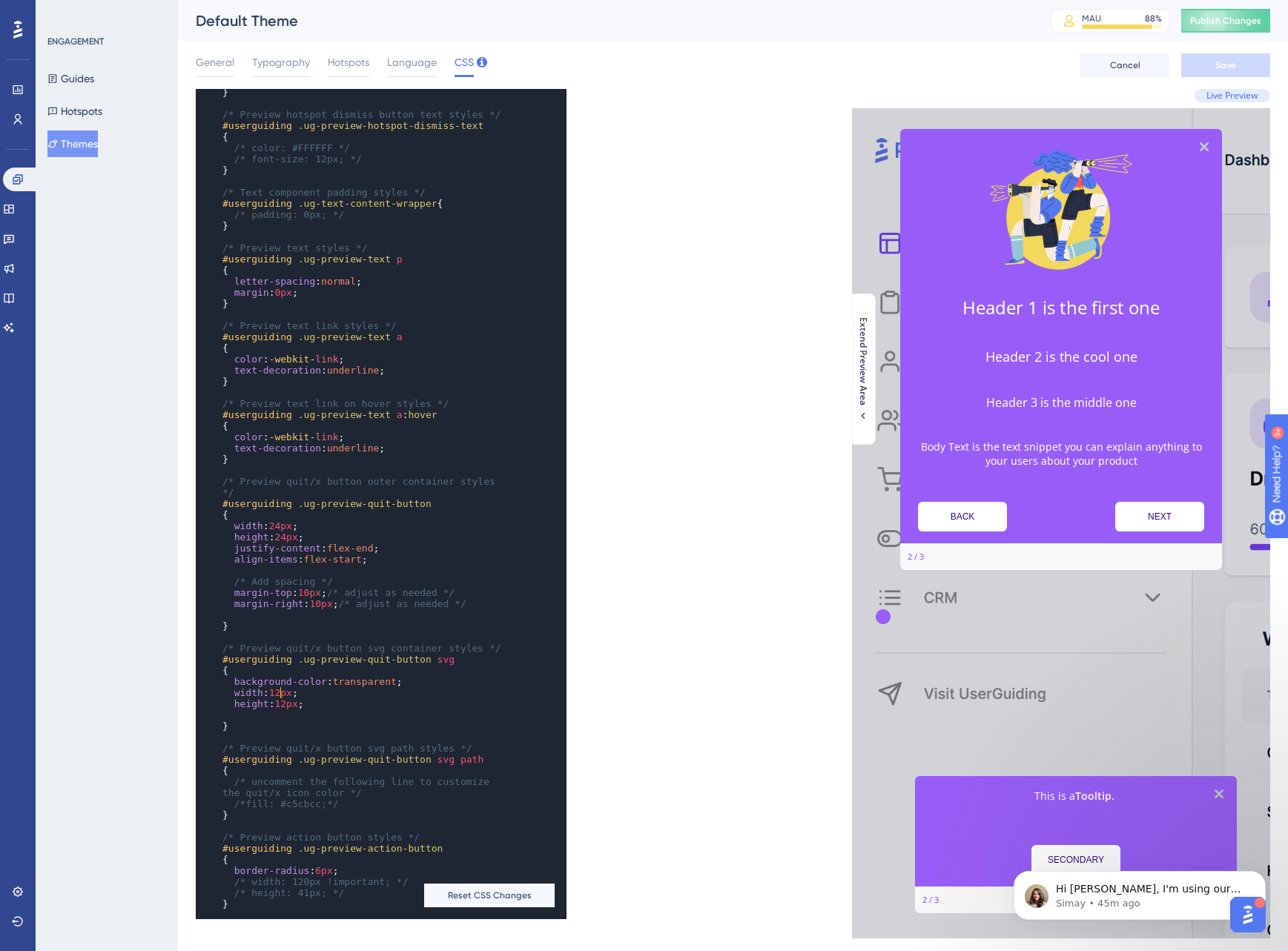
type textarea "2"
click at [285, 694] on span "12px" at bounding box center [281, 692] width 23 height 11
click at [290, 705] on span "12px" at bounding box center [286, 704] width 23 height 11
type textarea "10"
drag, startPoint x: 325, startPoint y: 603, endPoint x: 315, endPoint y: 603, distance: 10.0
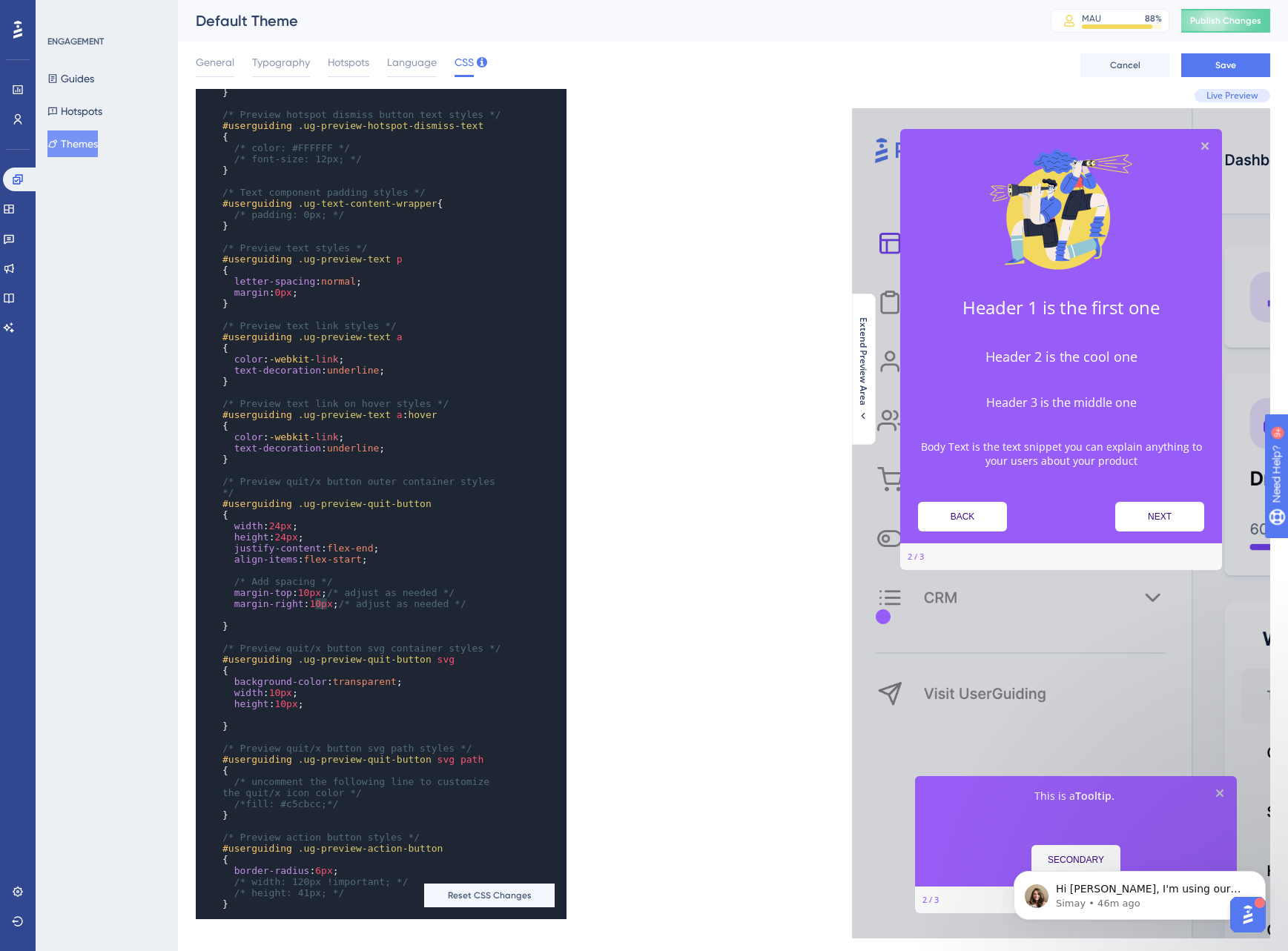
click at [315, 603] on span "10px" at bounding box center [321, 603] width 23 height 11
type textarea "10"
click at [305, 592] on span "10px" at bounding box center [309, 593] width 23 height 11
click at [1223, 65] on span "Save" at bounding box center [1225, 65] width 20 height 12
click at [286, 58] on span "Typography" at bounding box center [281, 63] width 57 height 18
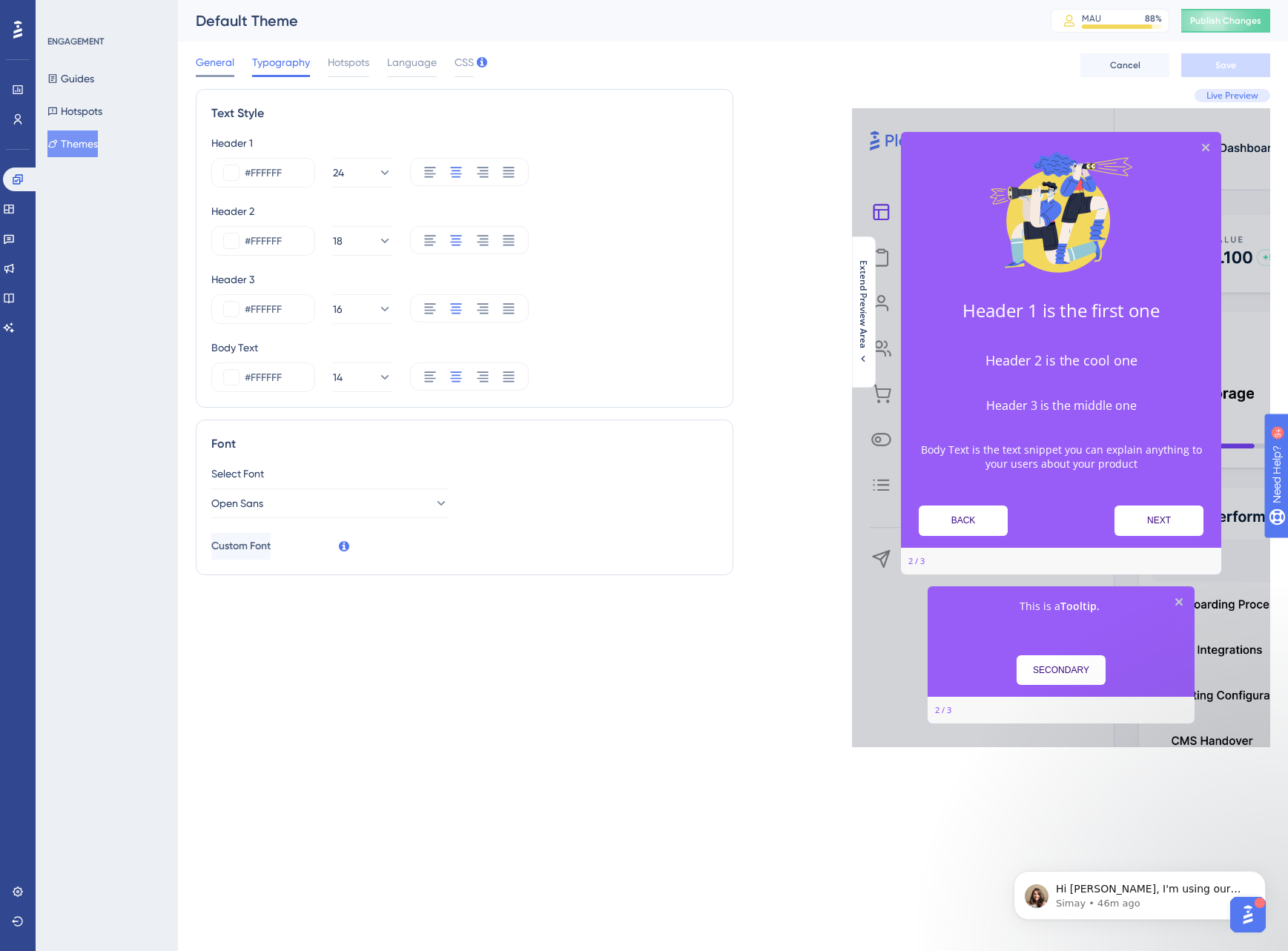
click at [223, 65] on span "General" at bounding box center [215, 63] width 39 height 18
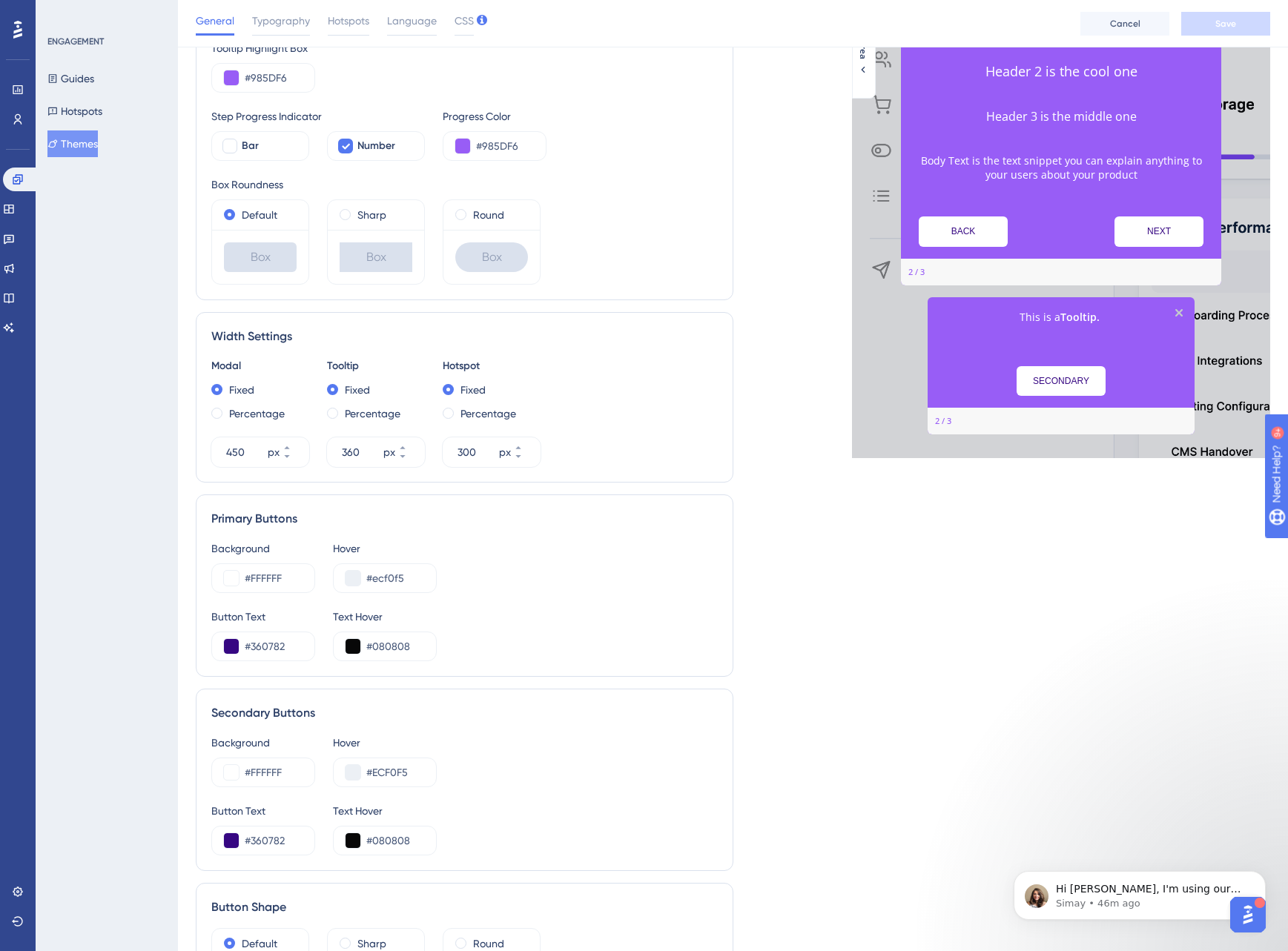
scroll to position [296, 0]
click at [1159, 894] on p "Hi [PERSON_NAME], I'm using our original chat as this is part of that inquiry. …" at bounding box center [1151, 890] width 191 height 15
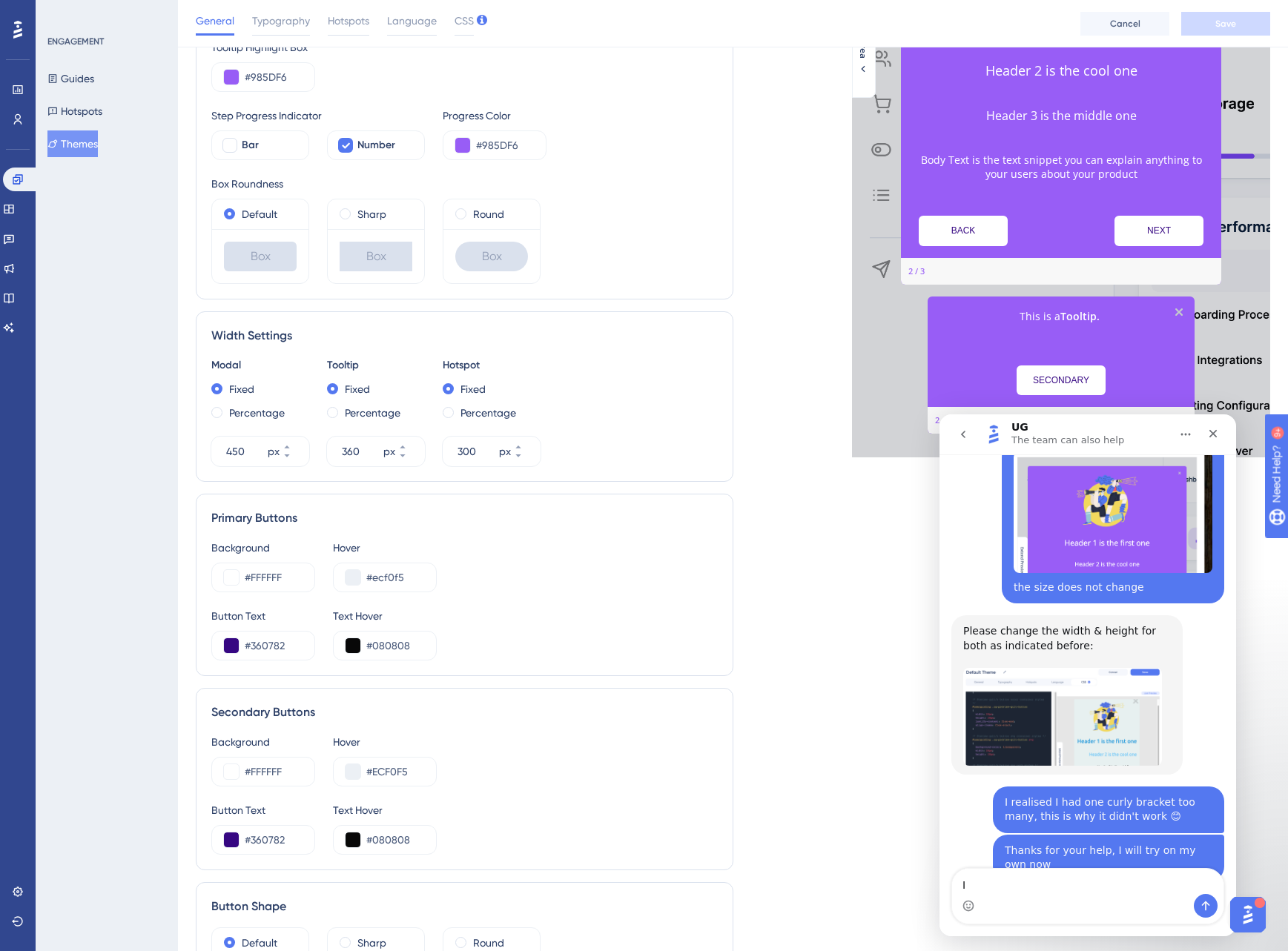
scroll to position [0, 0]
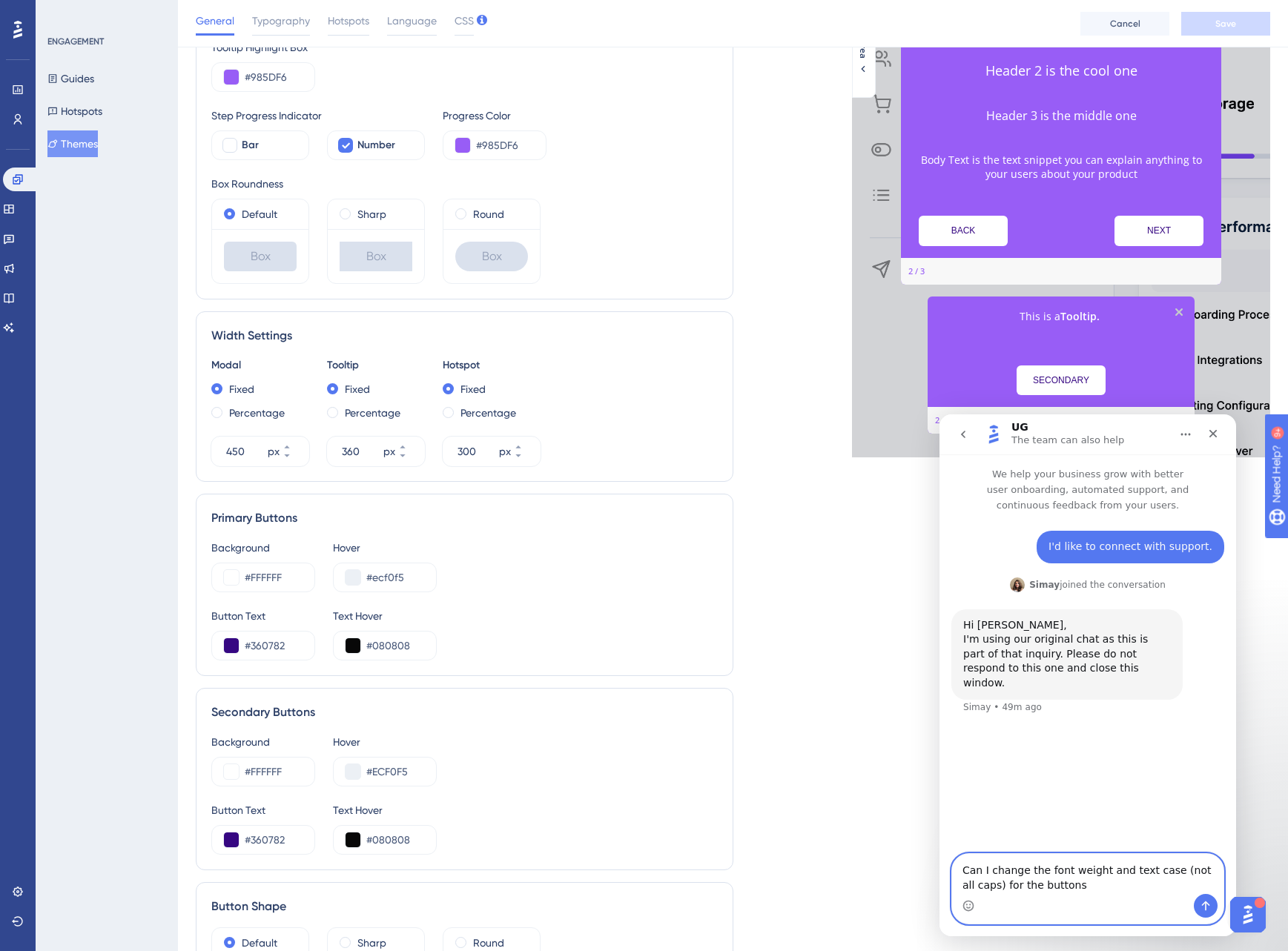
type textarea "Can I change the font weight and text case (not all caps) for the buttons?"
click at [1206, 909] on icon "Send a message…" at bounding box center [1206, 906] width 12 height 12
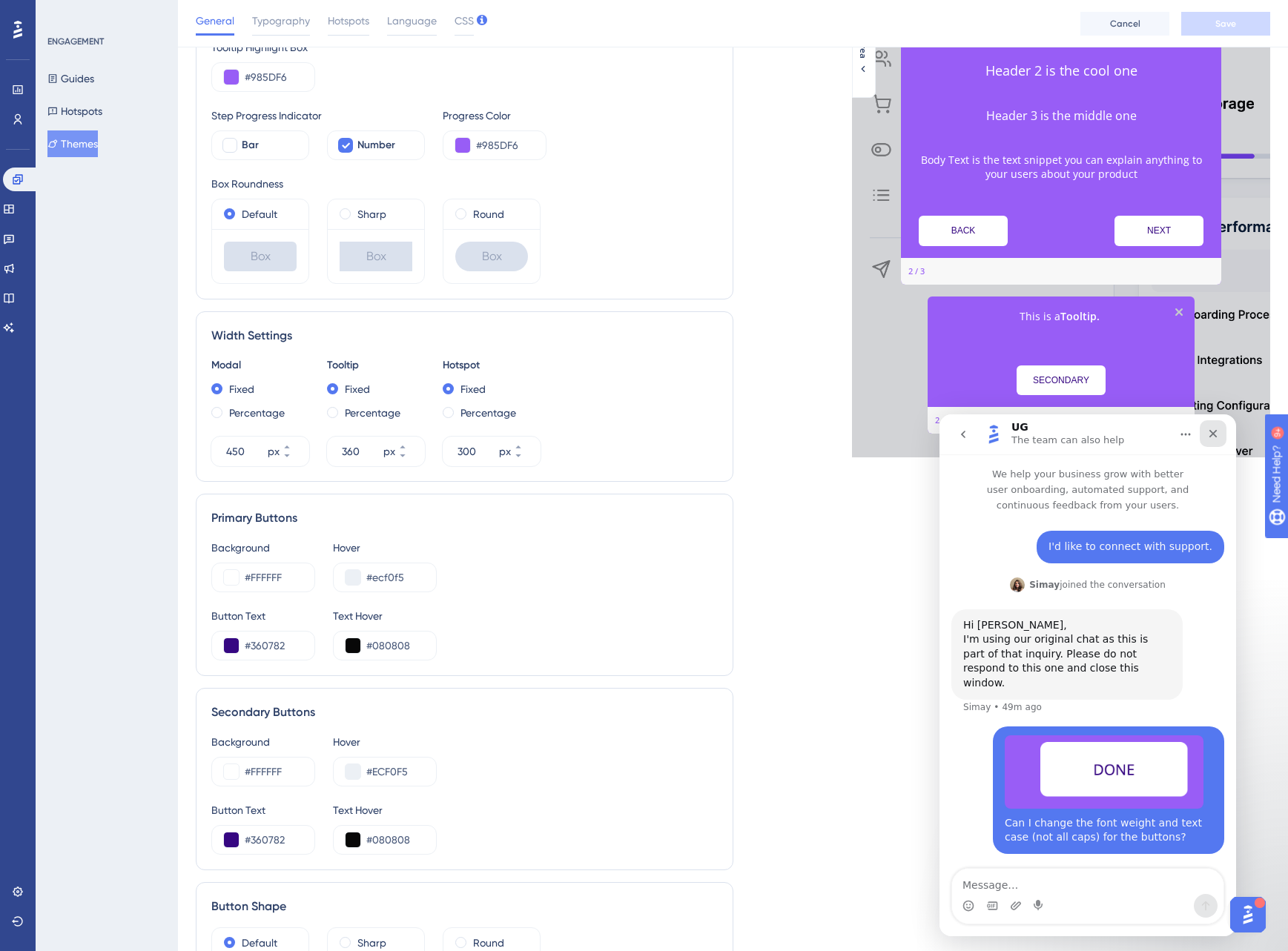
click at [1212, 433] on icon "Close" at bounding box center [1213, 434] width 8 height 8
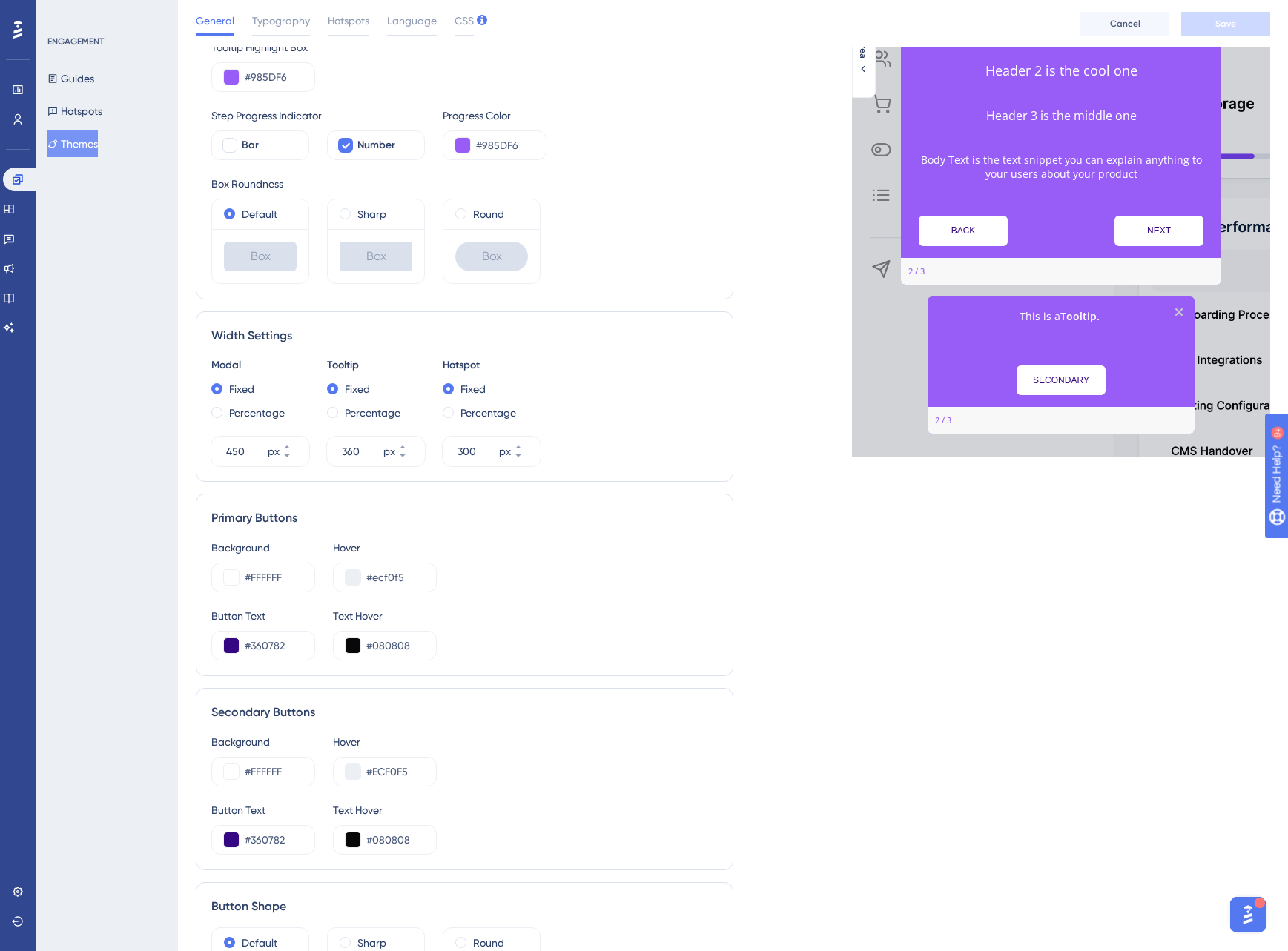
click at [1249, 915] on img "Open AI Assistant Launcher" at bounding box center [1248, 914] width 26 height 26
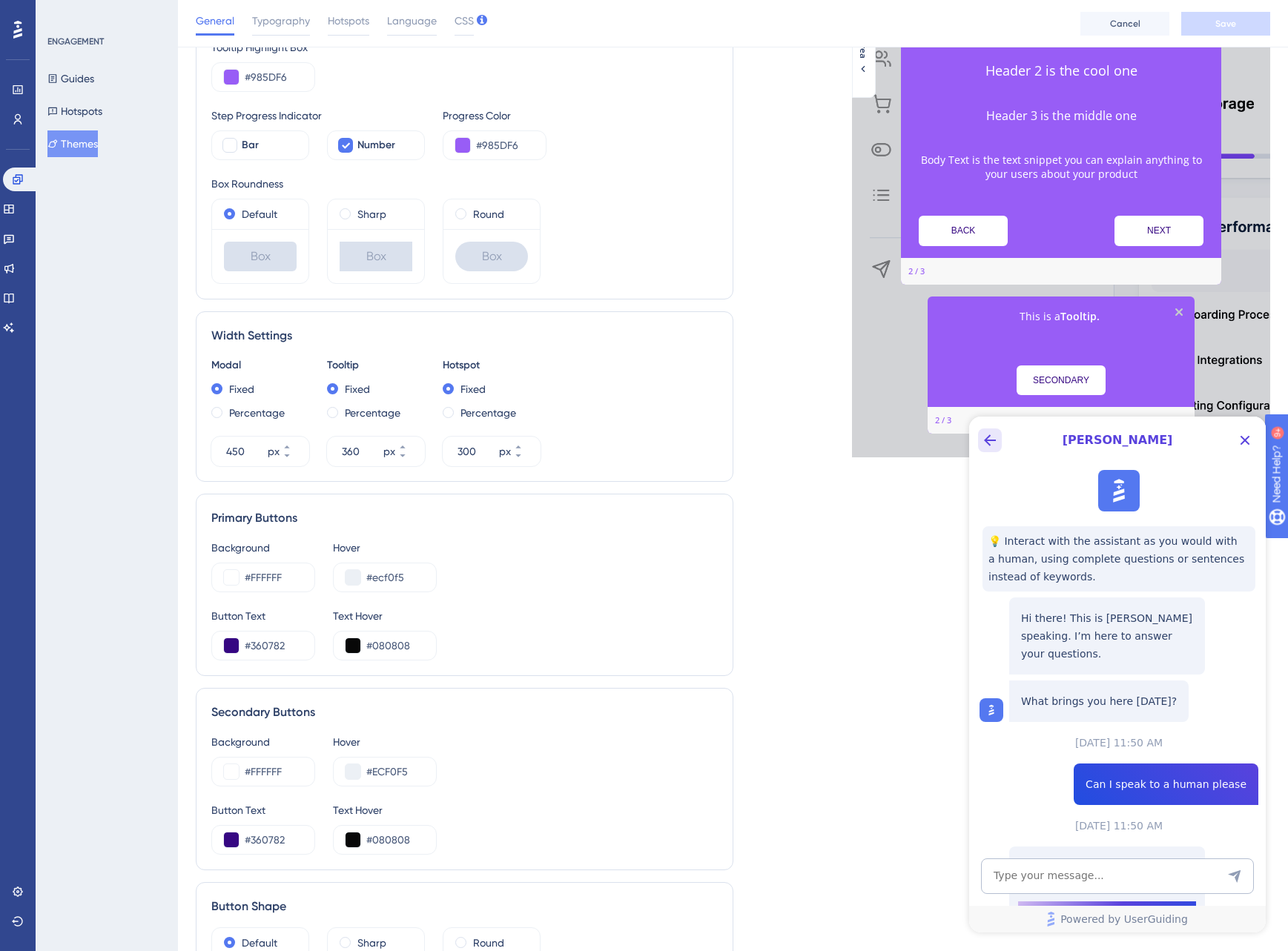
click at [989, 438] on icon "Back Button" at bounding box center [990, 441] width 18 height 18
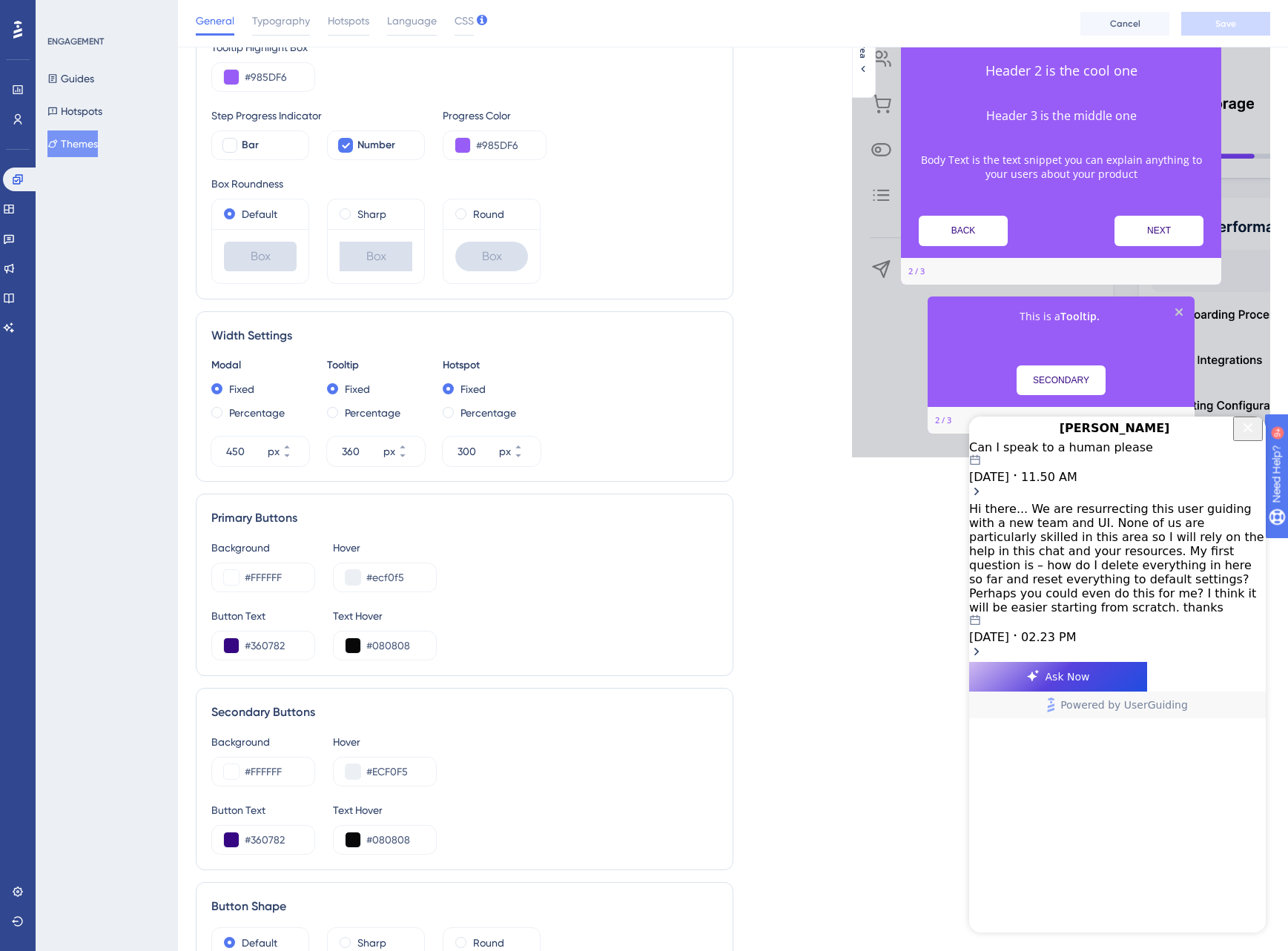
click at [984, 489] on icon "Open chat history starts with message: Can I speak to a human please" at bounding box center [977, 491] width 15 height 15
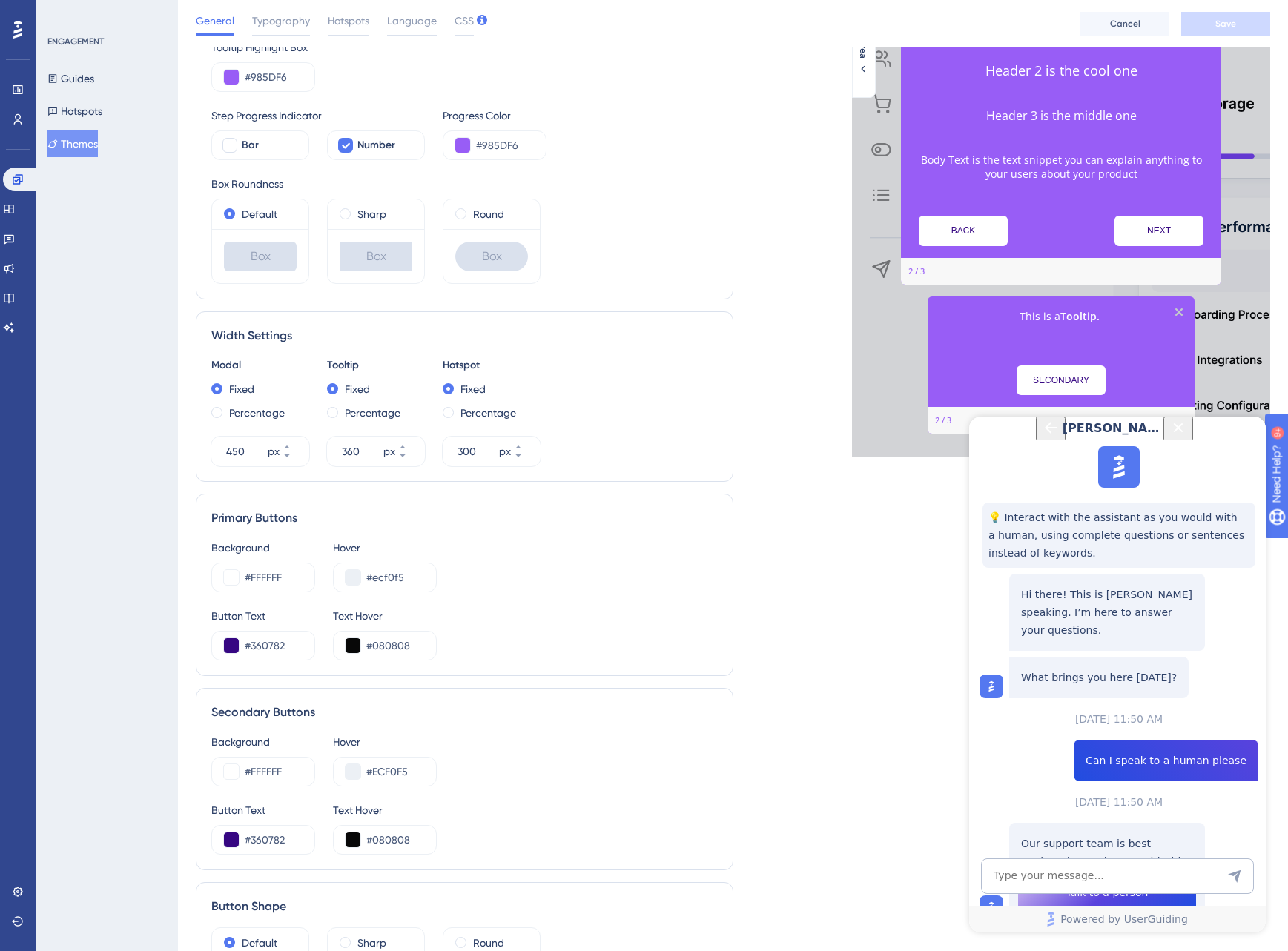
scroll to position [369, 0]
click at [1121, 884] on span "Talk to a person" at bounding box center [1107, 893] width 82 height 18
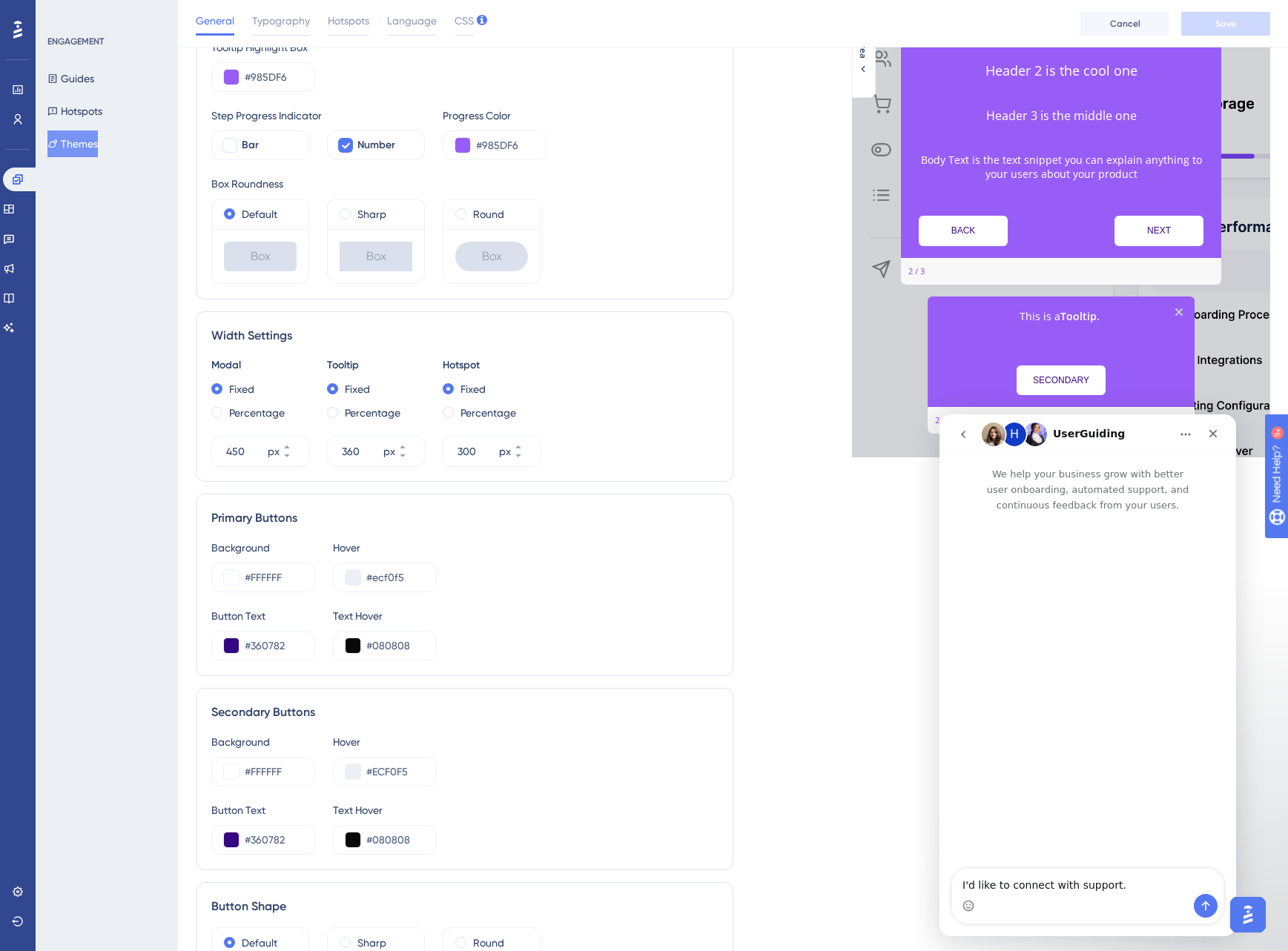
scroll to position [0, 0]
click at [1206, 900] on icon "Send a message…" at bounding box center [1206, 906] width 12 height 12
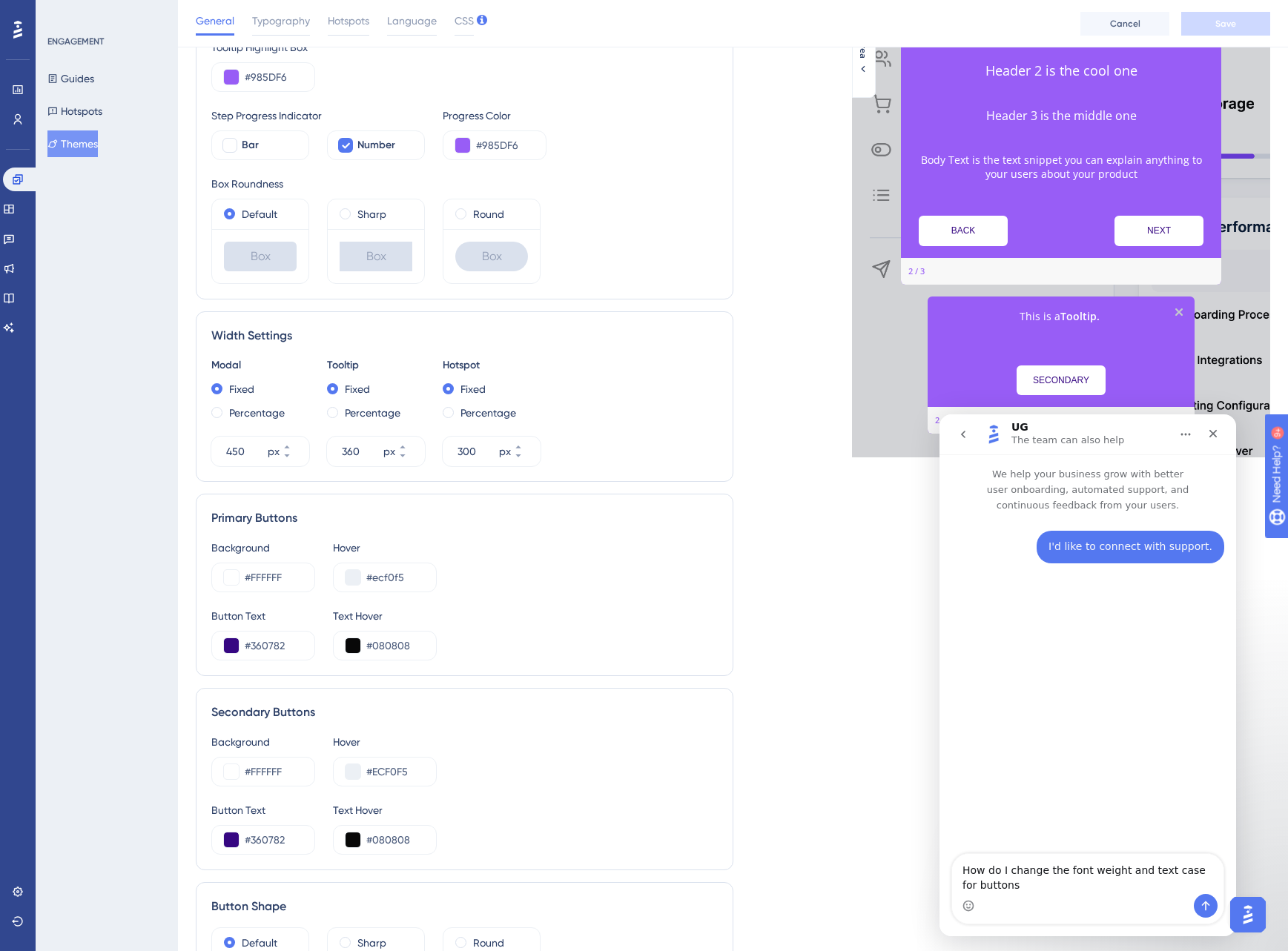
type textarea "How do I change the font weight and text case for buttons?"
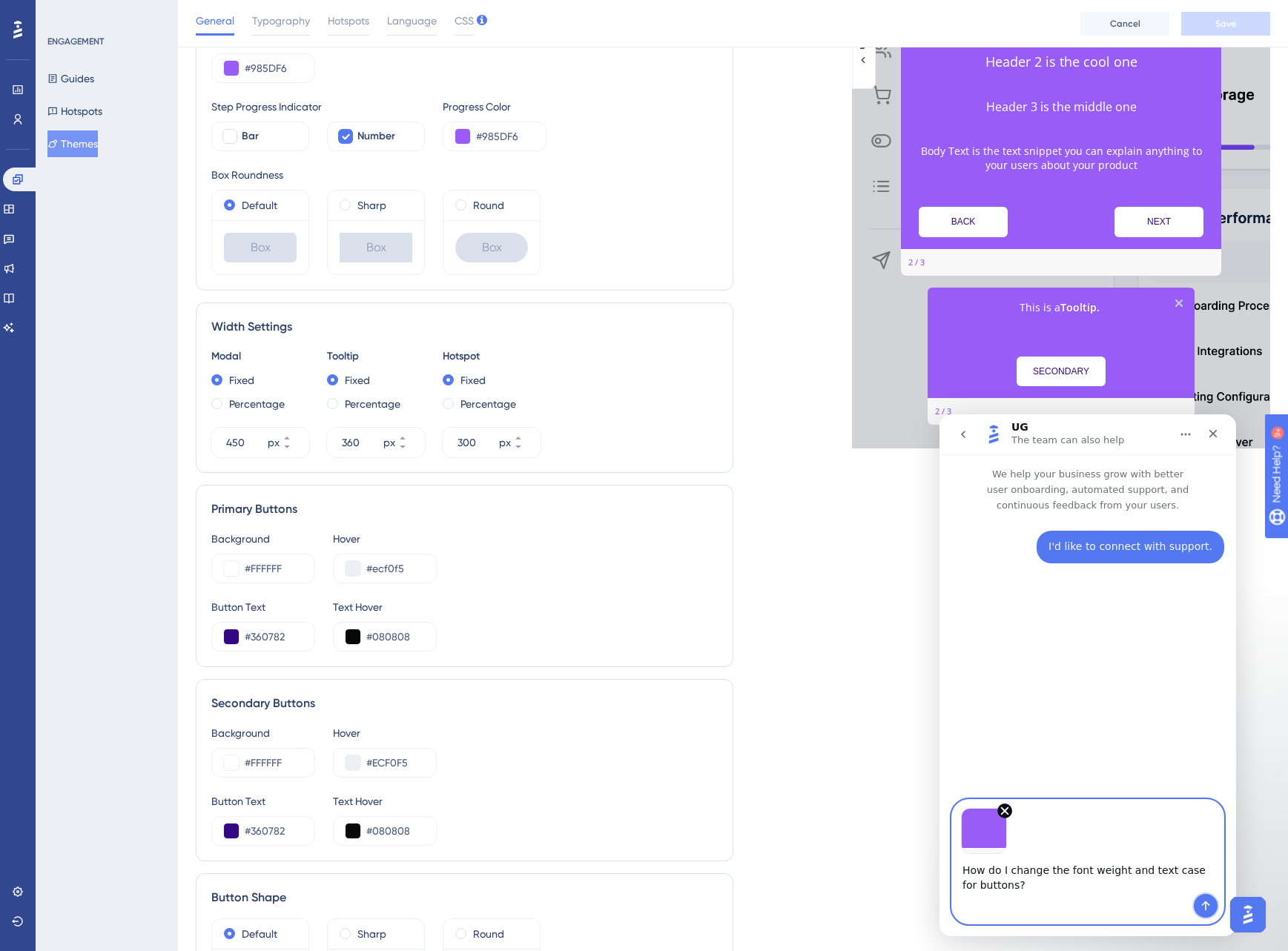
click at [1208, 904] on icon "Send a message…" at bounding box center [1206, 906] width 8 height 10
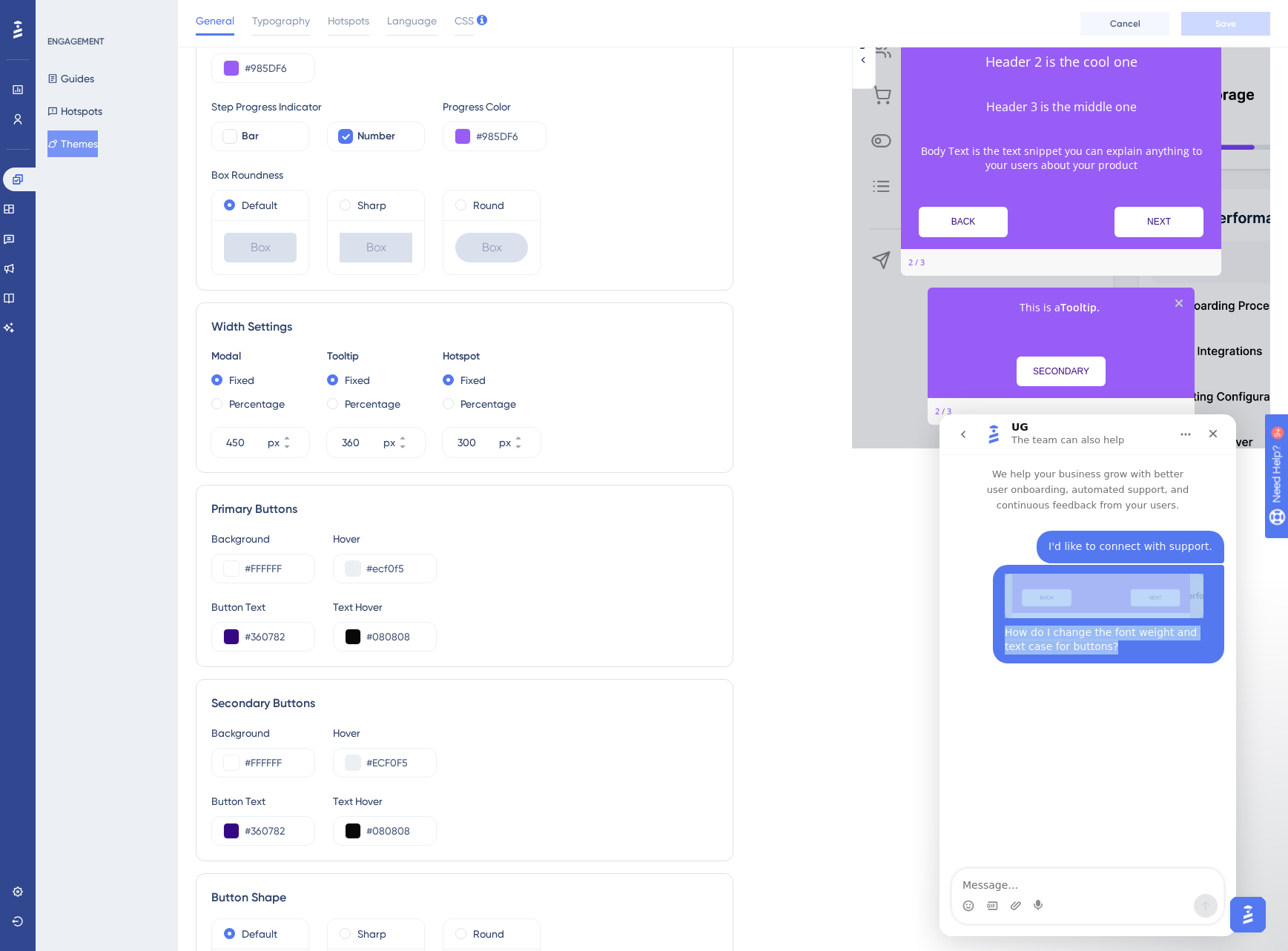
drag, startPoint x: 1095, startPoint y: 651, endPoint x: 1002, endPoint y: 635, distance: 94.4
click at [1002, 635] on div "How do I change the font weight and text case for buttons? Michelle • Just now" at bounding box center [1109, 614] width 231 height 98
copy div "How do I change the font weight and text case for buttons?"
click at [1181, 726] on div "I'd like to connect with support. Michelle • 1m ago How do I change the font we…" at bounding box center [1088, 692] width 296 height 358
drag, startPoint x: 517, startPoint y: 54, endPoint x: 495, endPoint y: 4, distance: 54.6
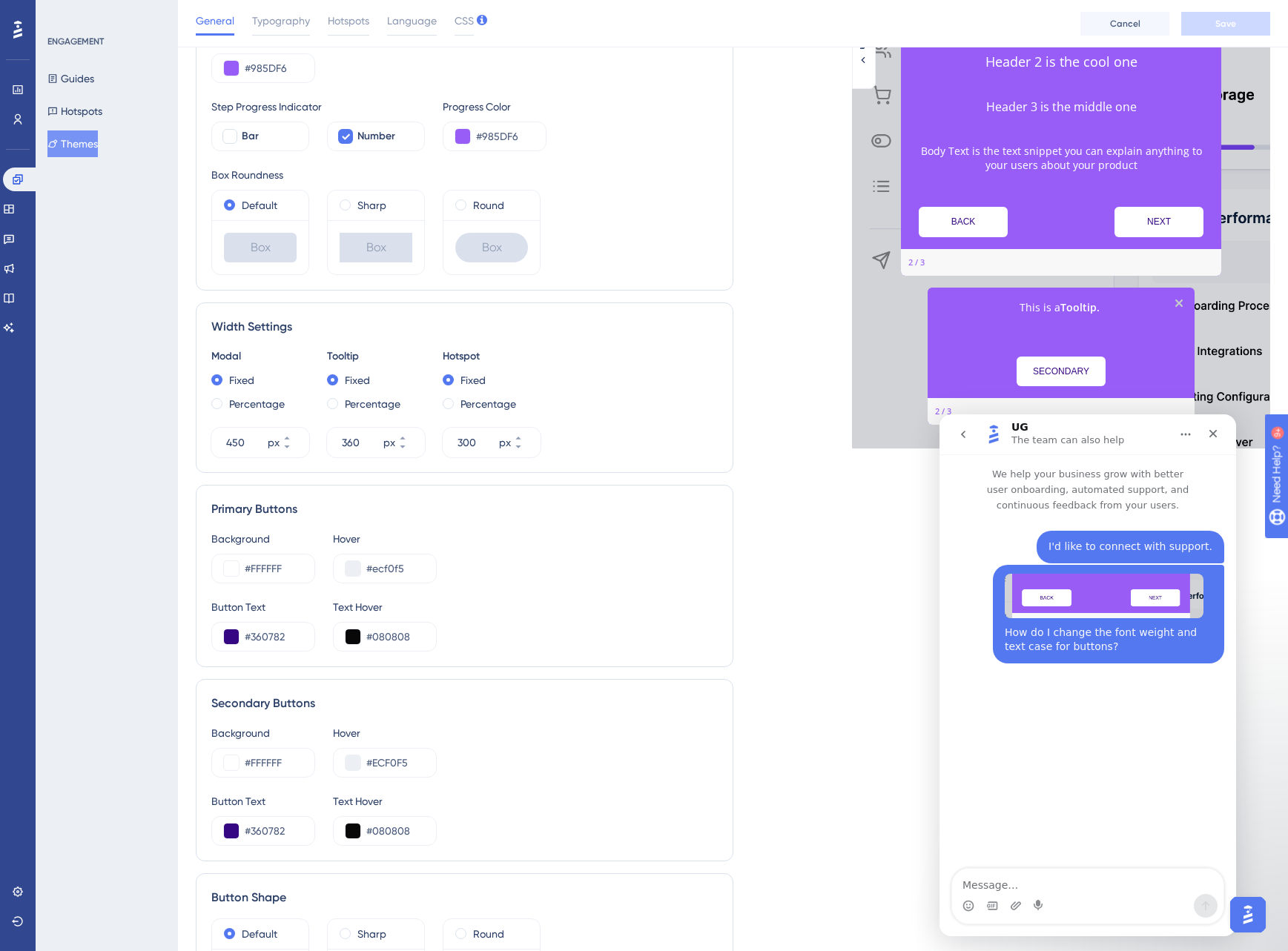
click at [517, 51] on div "Tooltip Highlight Box #985DF6" at bounding box center [464, 56] width 507 height 54
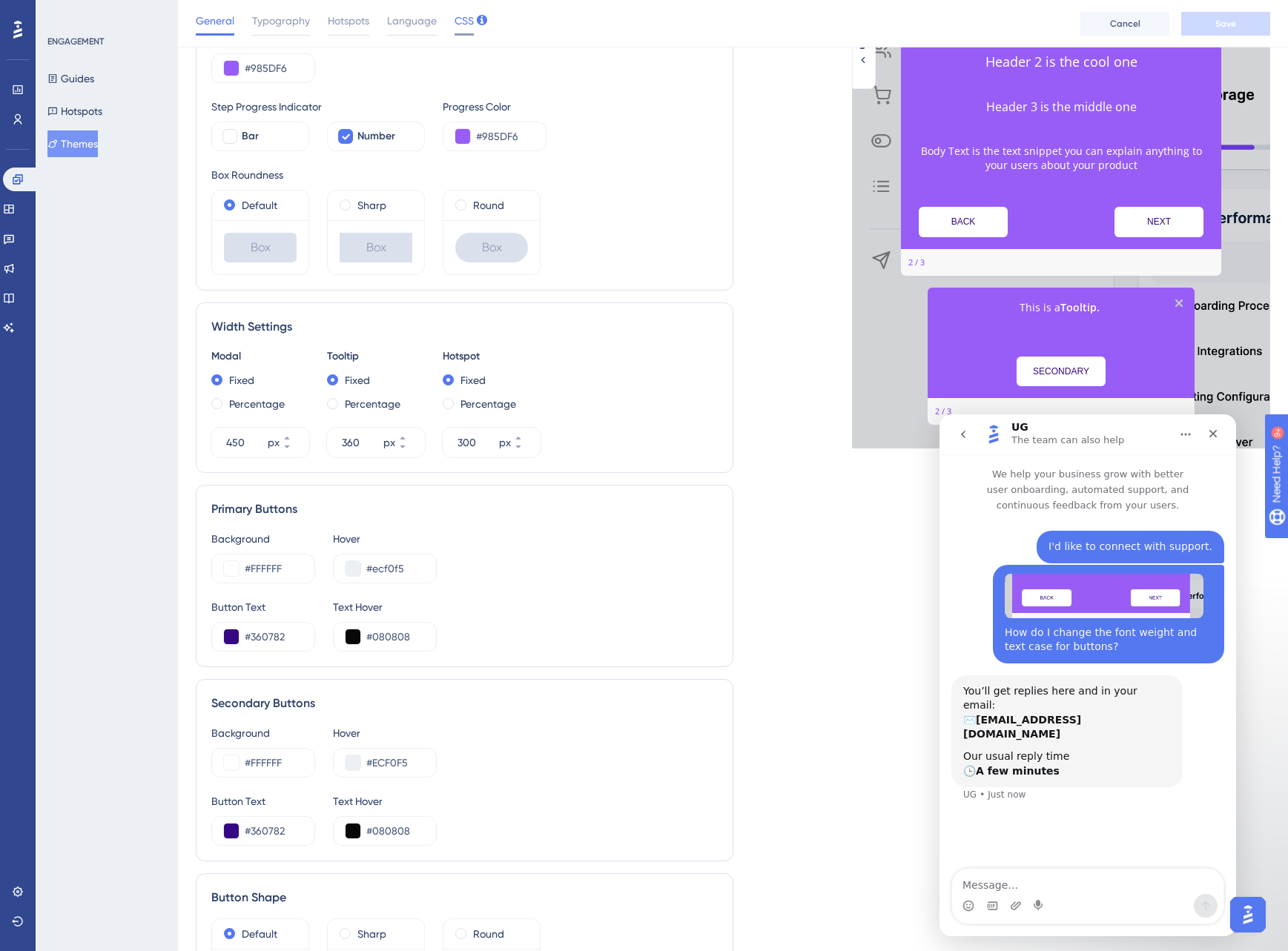
click at [461, 21] on span "CSS" at bounding box center [464, 21] width 19 height 18
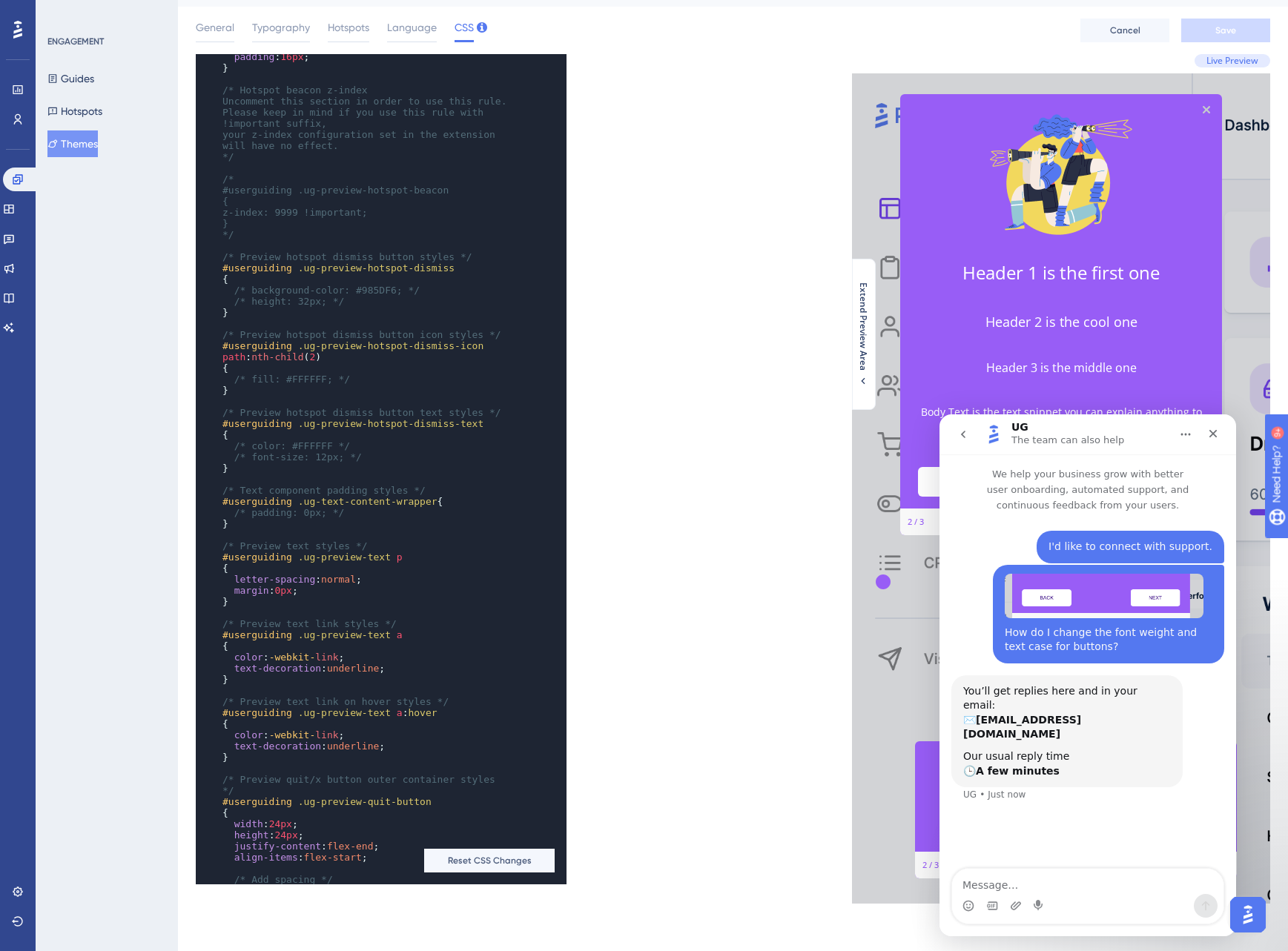
scroll to position [776, 0]
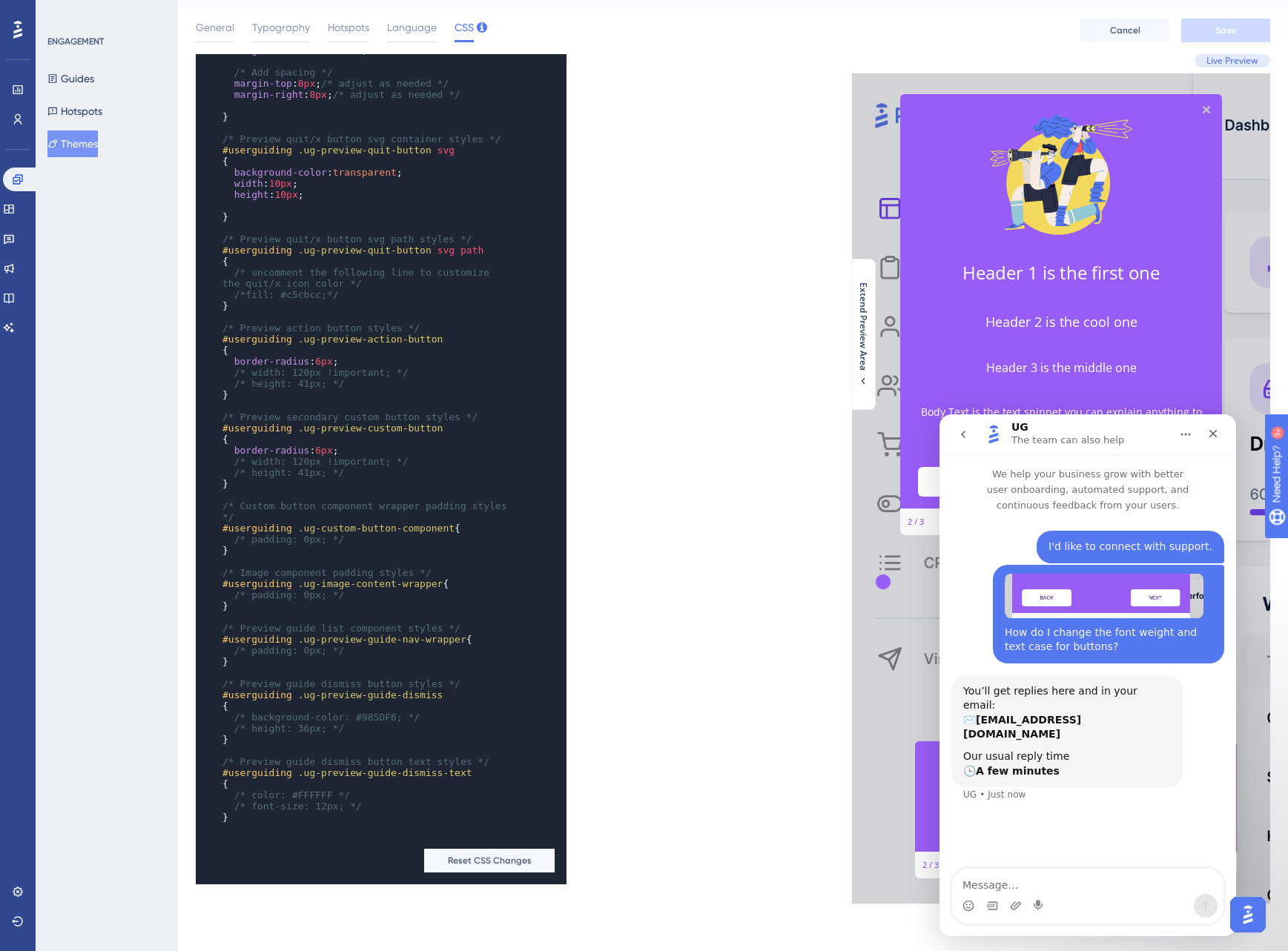
click at [673, 237] on div "xxxxxxxxxx #userguiding .ug-text-content-wrapper { letter-spacing : normal ; ma…" at bounding box center [464, 469] width 538 height 830
